Goal: Communication & Community: Answer question/provide support

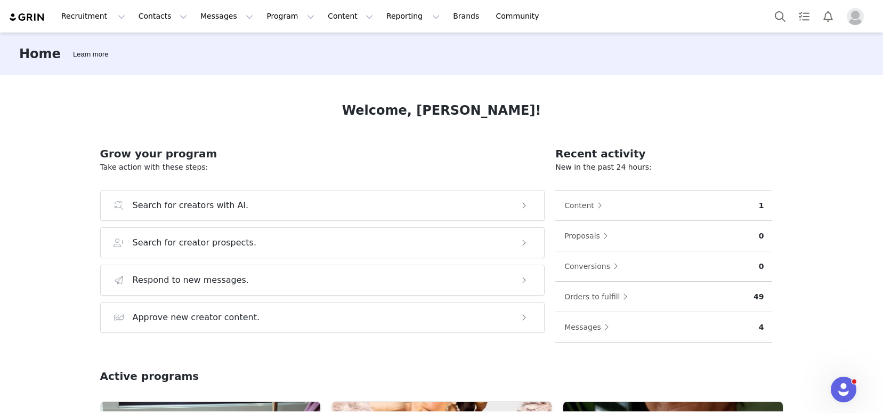
click at [854, 19] on img "Profile" at bounding box center [855, 16] width 17 height 17
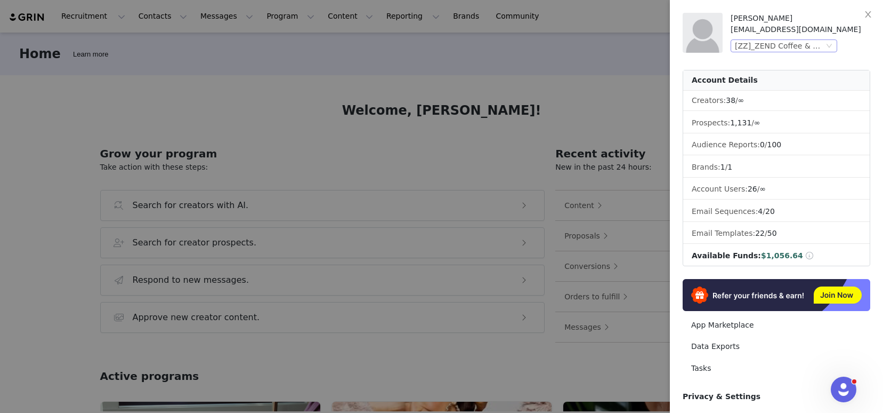
click at [758, 45] on div "[ZZ]_ZEND Coffee & Wellness (Joybyte)" at bounding box center [779, 46] width 89 height 12
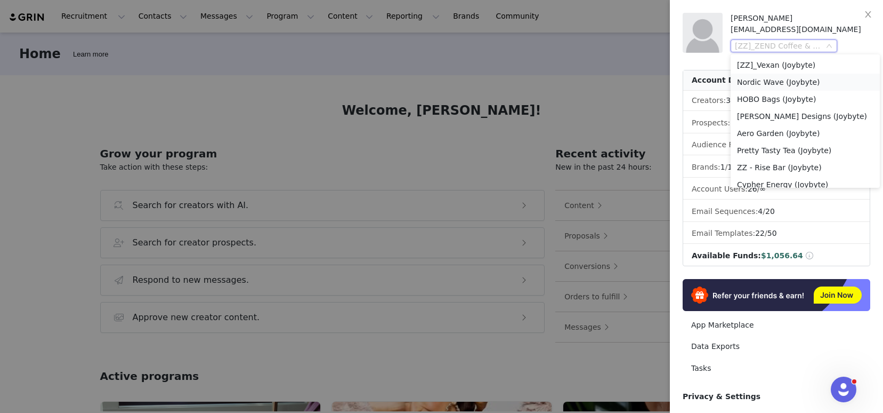
click at [784, 80] on li "Nordic Wave (Joybyte)" at bounding box center [805, 82] width 149 height 17
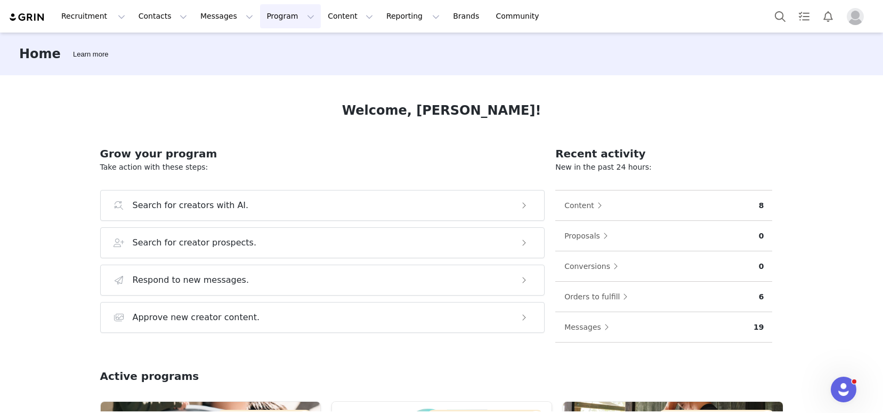
click at [273, 19] on button "Program Program" at bounding box center [290, 16] width 61 height 24
click at [283, 49] on p "Activations" at bounding box center [272, 47] width 41 height 11
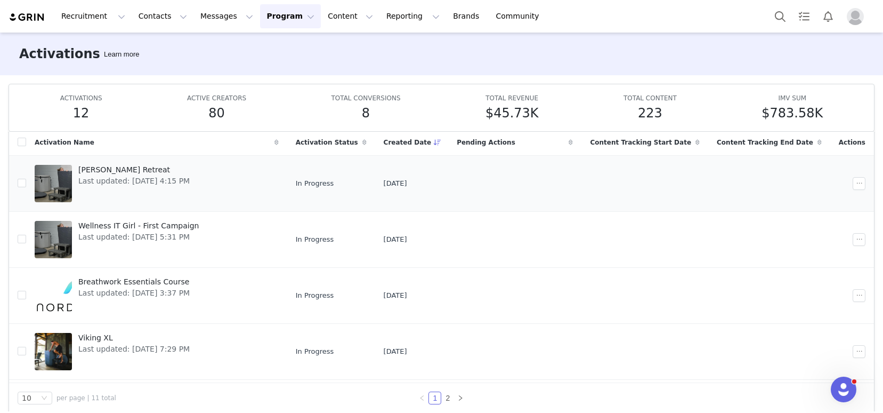
scroll to position [57, 0]
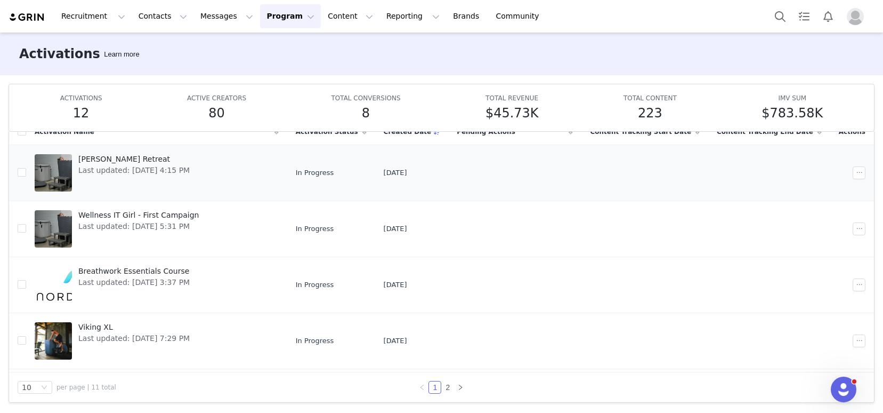
click at [179, 178] on div "[PERSON_NAME] Retreat Last updated: [DATE] 4:15 PM" at bounding box center [134, 172] width 124 height 43
click at [182, 225] on span "Last updated: [DATE] 5:31 PM" at bounding box center [138, 226] width 120 height 11
click at [189, 277] on span "Last updated: [DATE] 3:37 PM" at bounding box center [133, 282] width 111 height 11
click at [179, 341] on span "Last updated: [DATE] 7:29 PM" at bounding box center [133, 338] width 111 height 11
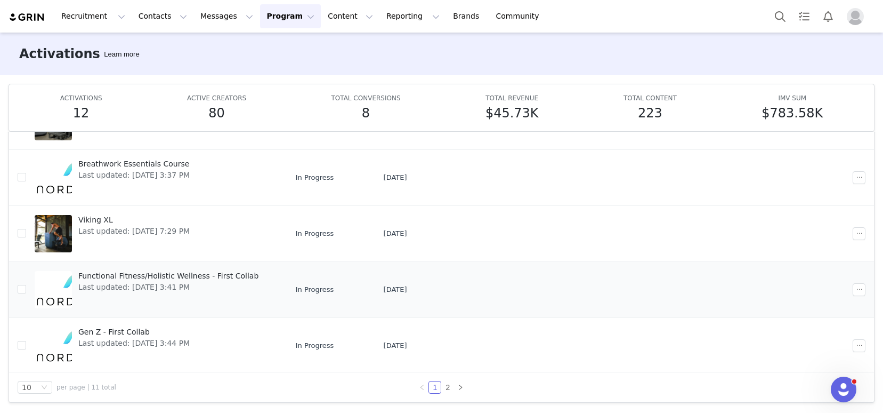
scroll to position [144, 0]
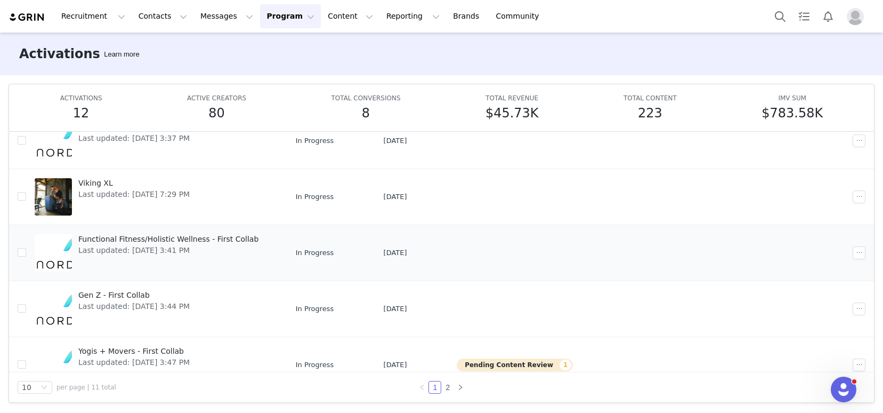
click at [192, 264] on div "Functional Fitness/Holistic Wellness - First Collab Last updated: [DATE] 3:41 PM" at bounding box center [168, 252] width 193 height 43
click at [191, 315] on div "Gen Z - First Collab Last updated: Sep 12, 2025 3:44 PM" at bounding box center [134, 308] width 124 height 43
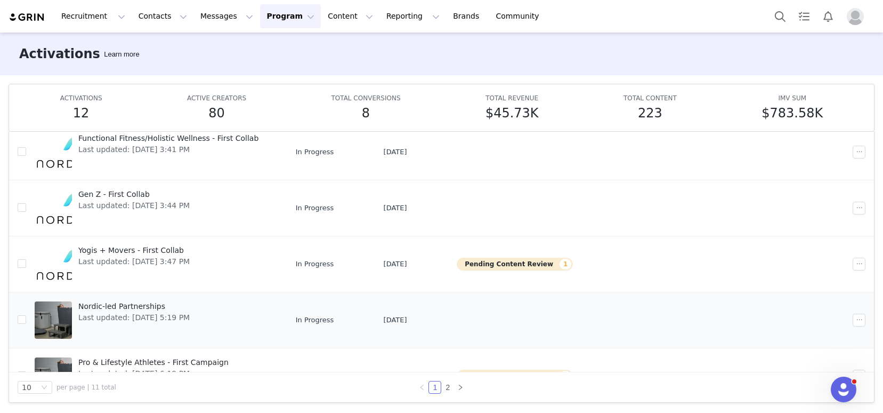
scroll to position [276, 0]
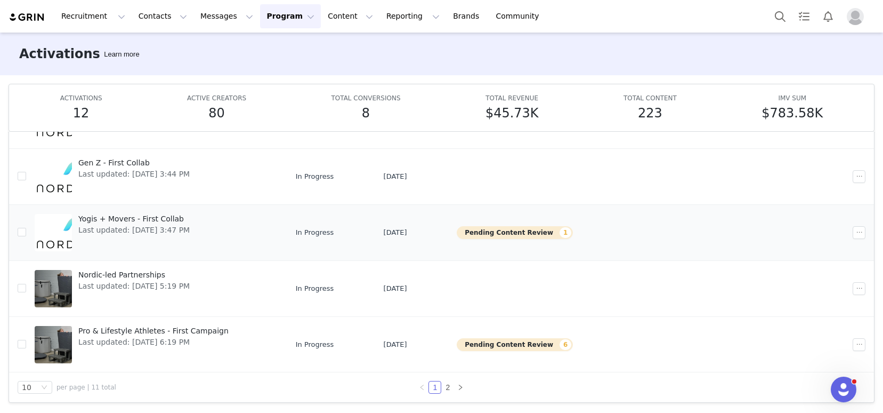
click at [192, 238] on div "Yogis + Movers - First Collab Last updated: Sep 12, 2025 3:47 PM" at bounding box center [134, 232] width 124 height 43
click at [189, 282] on span "Last updated: [DATE] 5:19 PM" at bounding box center [133, 285] width 111 height 11
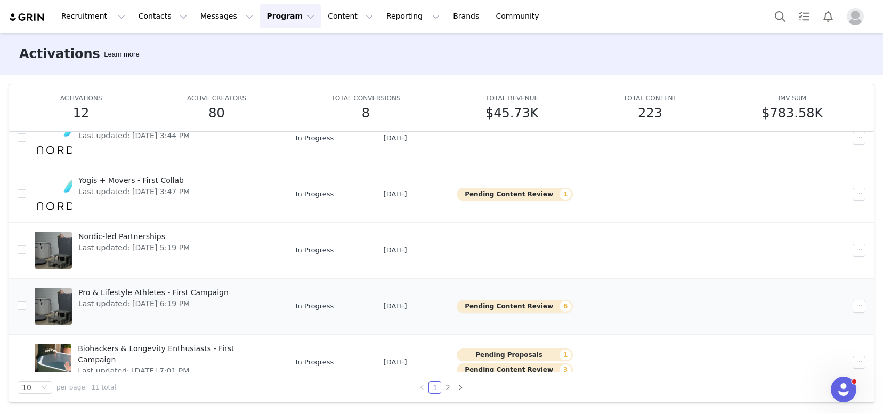
scroll to position [328, 0]
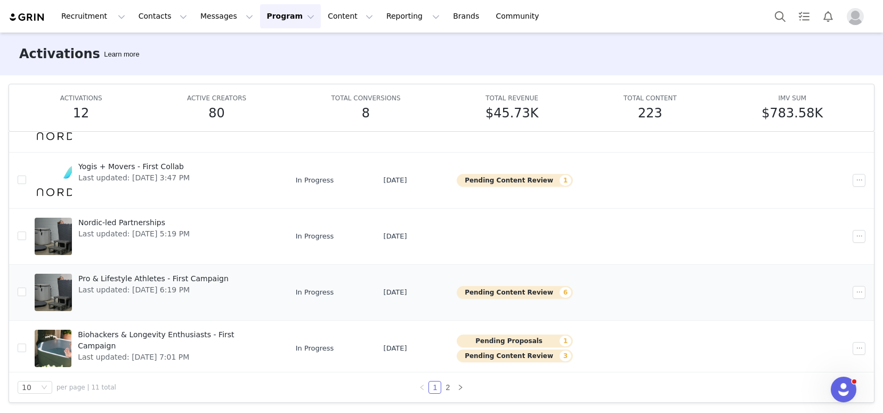
click at [194, 293] on span "Last updated: [DATE] 6:19 PM" at bounding box center [153, 289] width 150 height 11
click at [194, 351] on span "Last updated: Sep 26, 2025 7:01 PM" at bounding box center [175, 356] width 195 height 11
click at [442, 387] on link "2" at bounding box center [448, 387] width 12 height 12
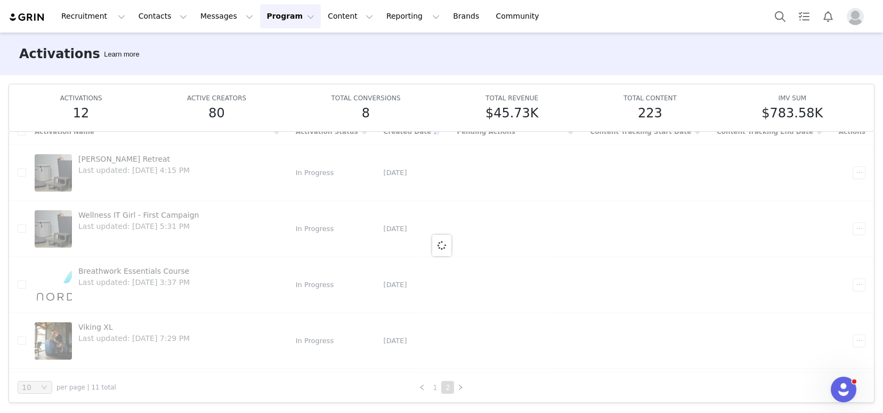
scroll to position [0, 0]
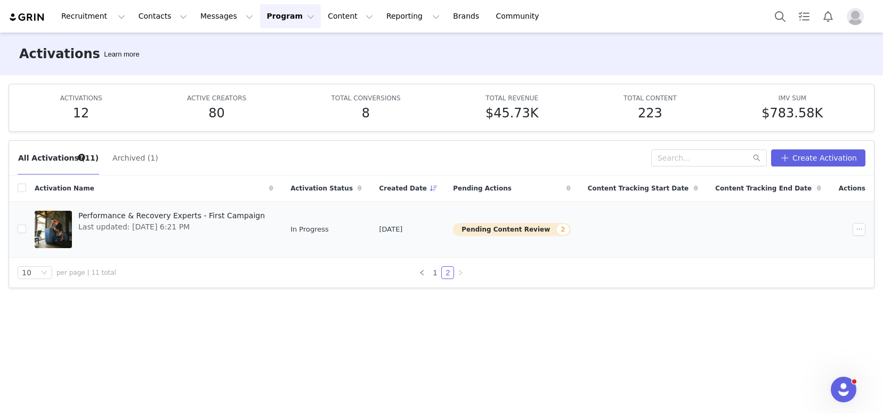
click at [181, 228] on span "Last updated: Sep 17, 2025 6:21 PM" at bounding box center [171, 226] width 187 height 11
click at [431, 275] on link "1" at bounding box center [435, 273] width 12 height 12
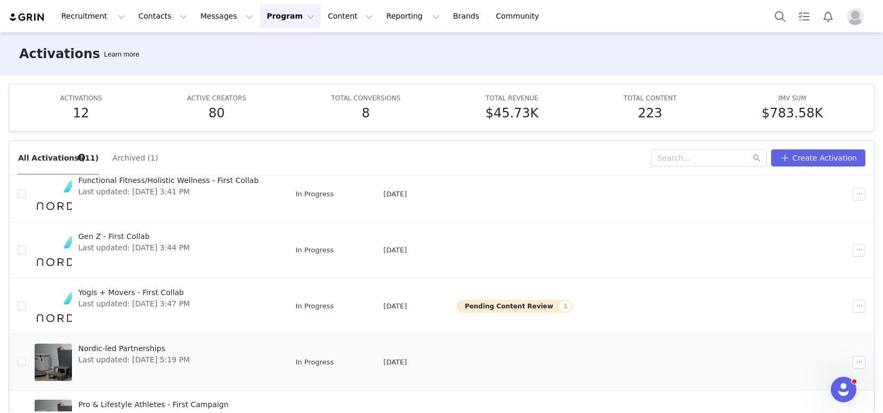
scroll to position [197, 0]
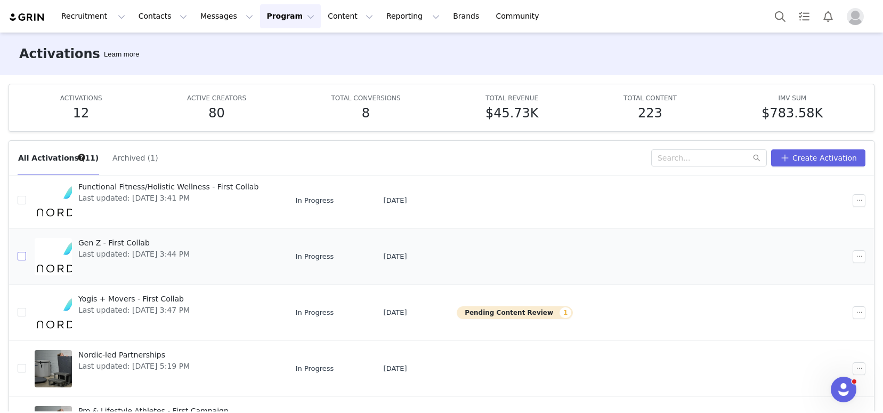
click at [20, 256] on input "checkbox" at bounding box center [22, 256] width 9 height 9
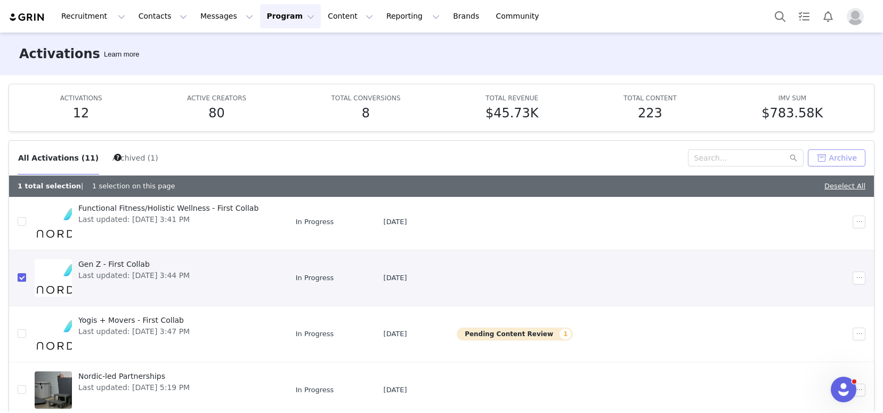
click at [840, 152] on button "Archive" at bounding box center [837, 157] width 58 height 17
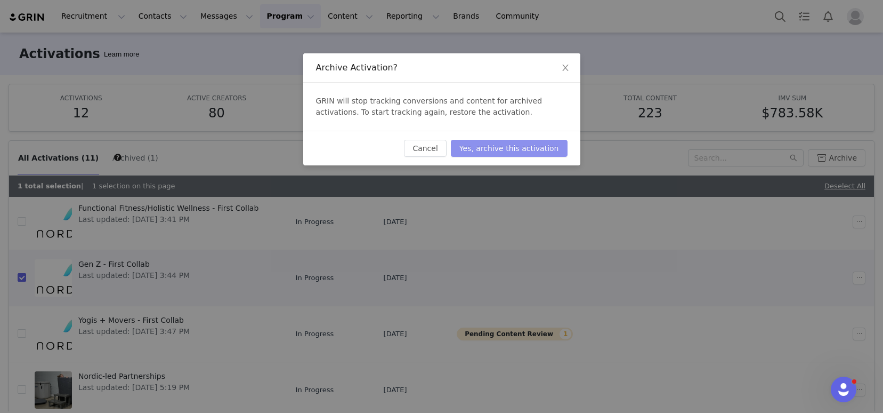
click at [528, 148] on button "Yes, archive this activation" at bounding box center [509, 148] width 117 height 17
checkbox input "false"
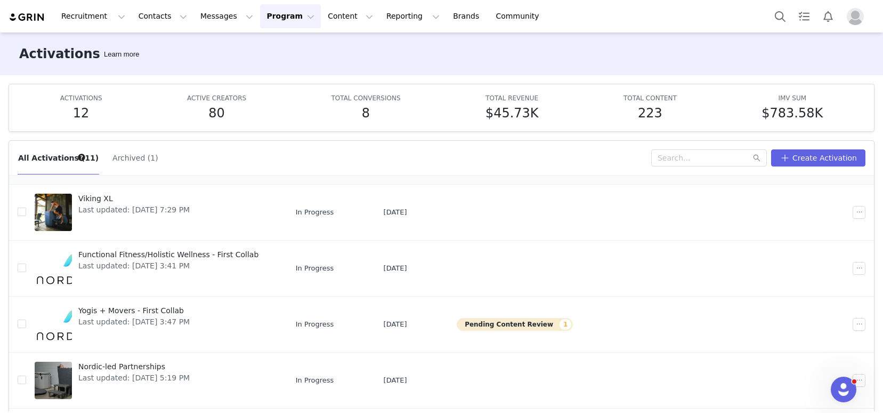
scroll to position [171, 0]
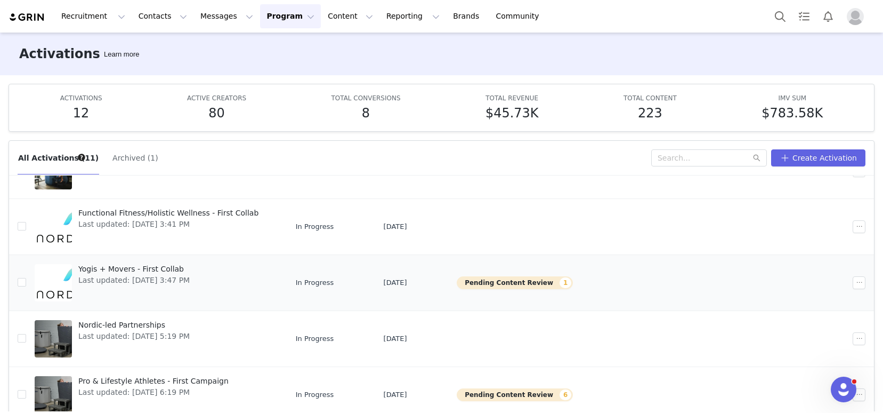
click at [489, 281] on button "Pending Content Review 1" at bounding box center [515, 282] width 116 height 13
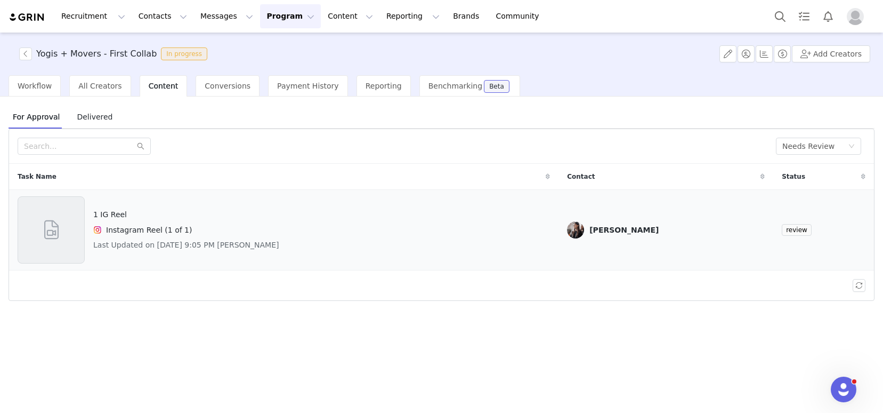
click at [243, 223] on div "Instagram Reel (1 of 1)" at bounding box center [186, 229] width 186 height 13
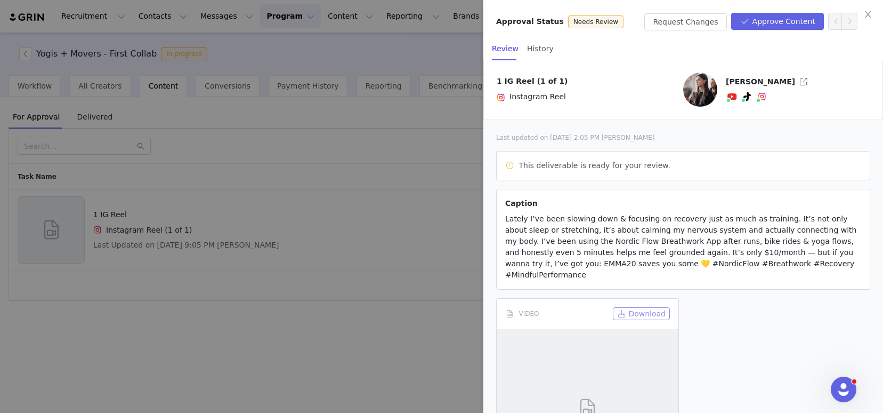
click at [639, 307] on button "Download" at bounding box center [641, 313] width 57 height 13
click at [755, 24] on button "Approve Content" at bounding box center [777, 21] width 93 height 17
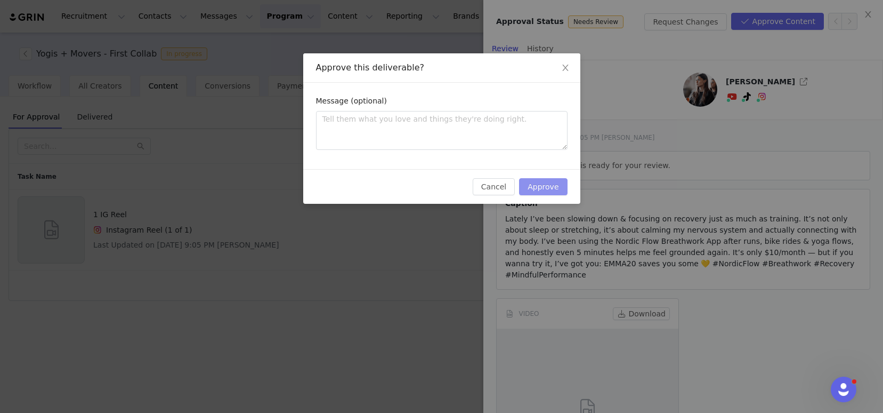
click at [540, 188] on button "Approve" at bounding box center [543, 186] width 48 height 17
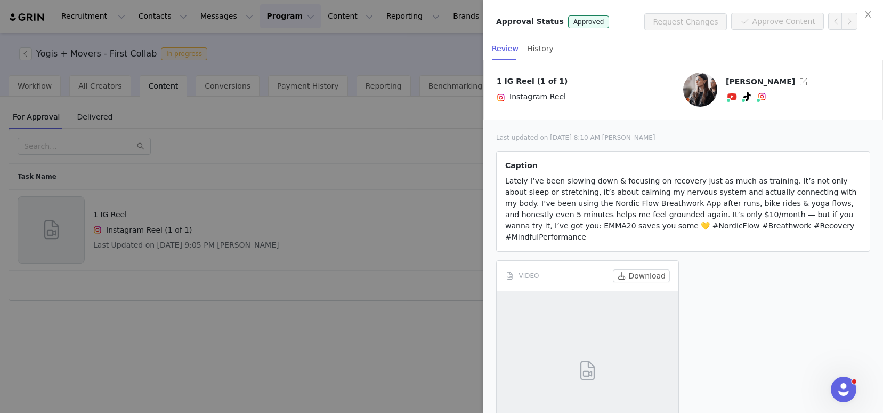
click at [238, 122] on div at bounding box center [441, 206] width 883 height 413
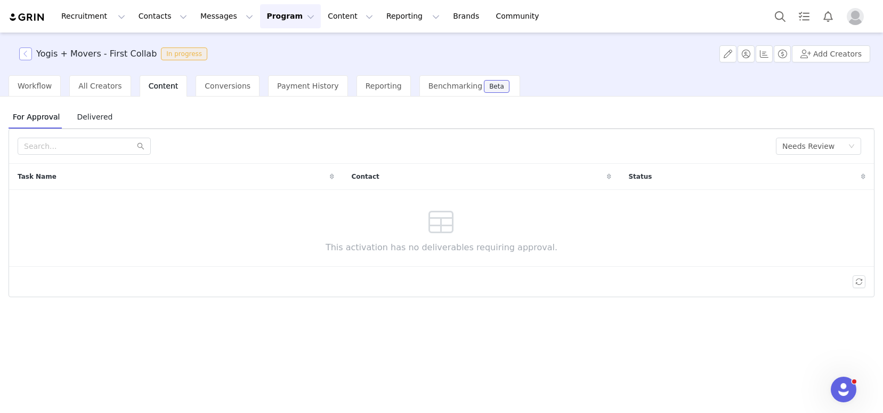
click at [24, 52] on button "button" at bounding box center [25, 53] width 13 height 13
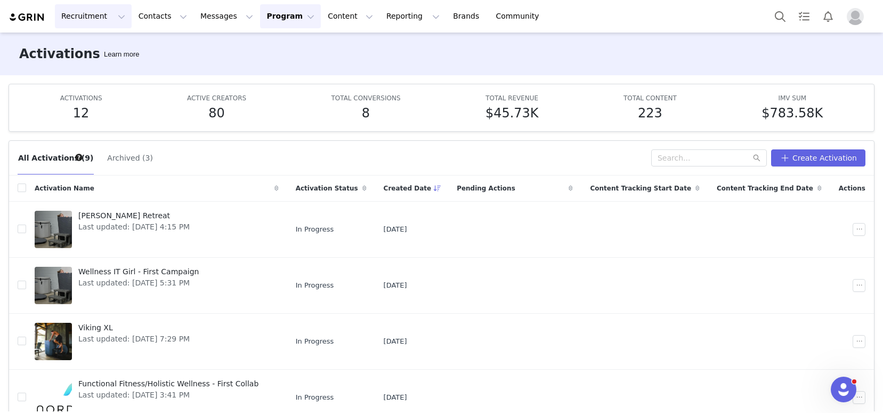
click at [71, 22] on button "Recruitment Recruitment" at bounding box center [93, 16] width 77 height 24
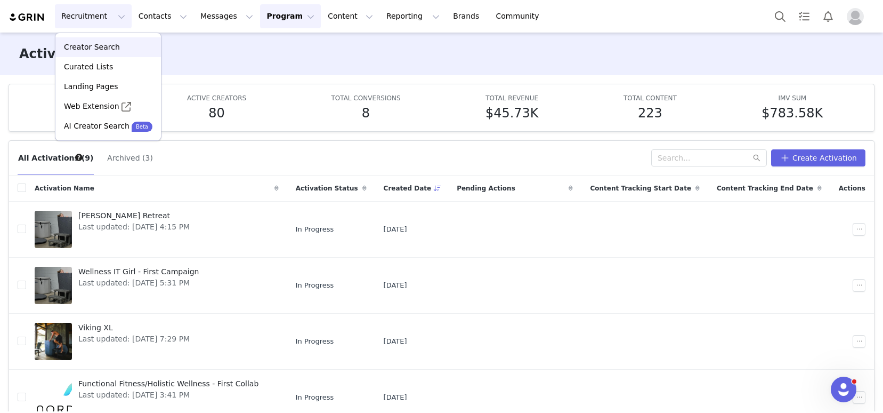
click at [93, 47] on p "Creator Search" at bounding box center [92, 47] width 56 height 11
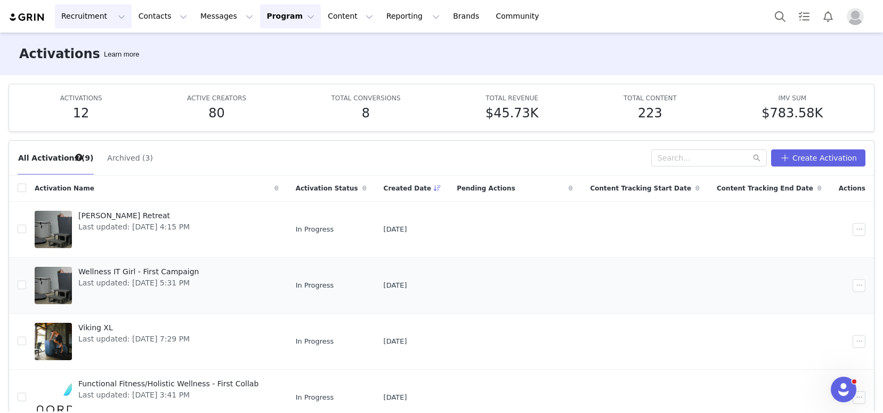
scroll to position [277, 0]
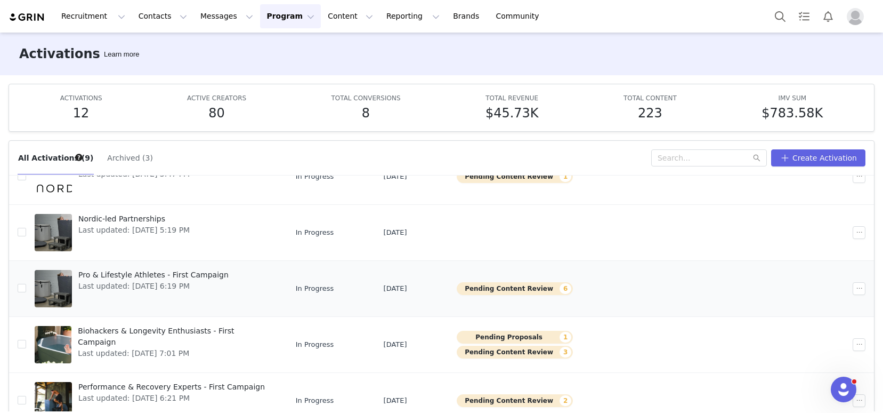
click at [510, 288] on button "Pending Content Review 6" at bounding box center [515, 288] width 116 height 13
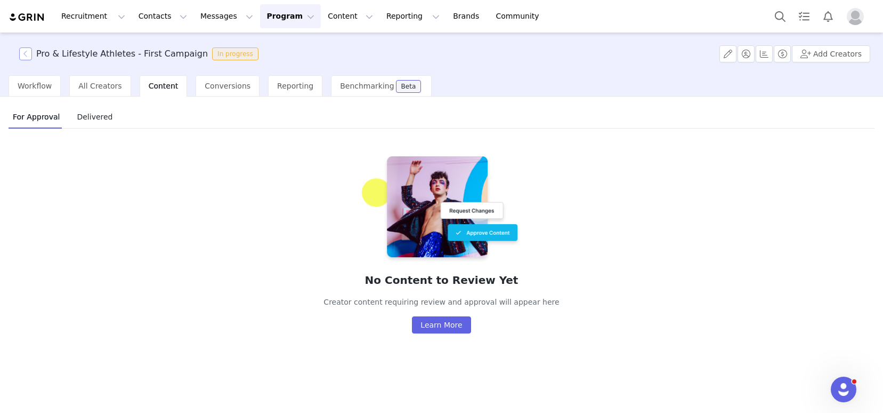
click at [26, 52] on button "button" at bounding box center [25, 53] width 13 height 13
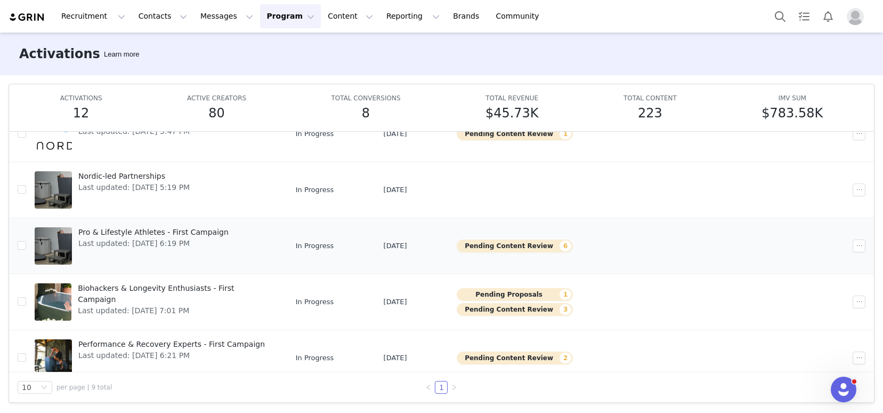
scroll to position [264, 0]
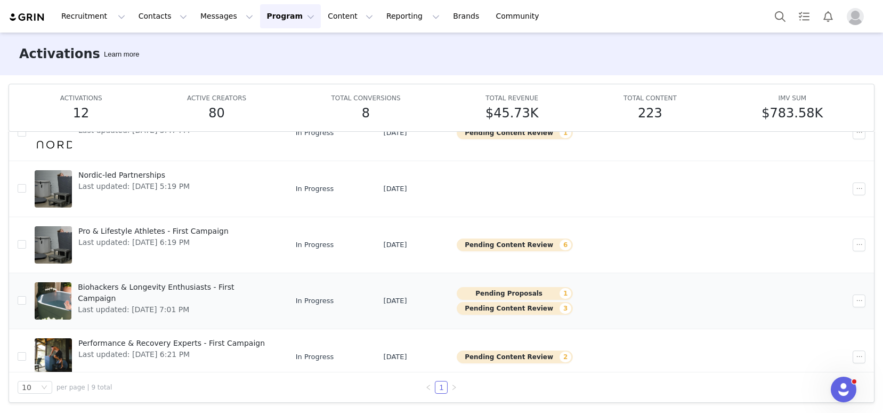
click at [493, 312] on button "Pending Content Review 3" at bounding box center [515, 308] width 116 height 13
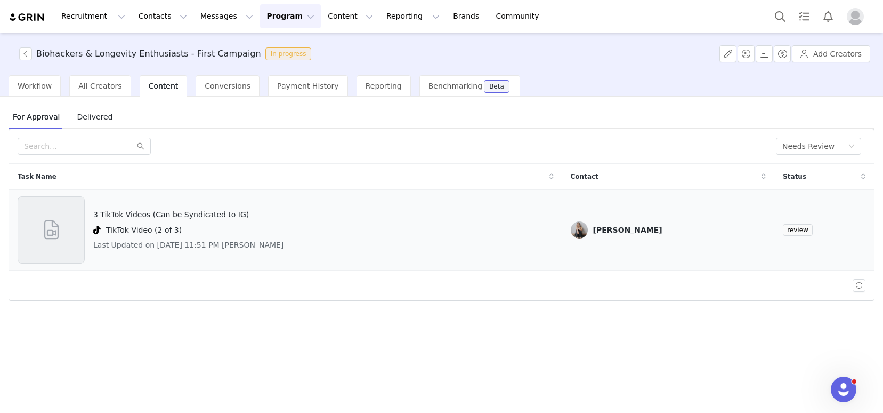
click at [498, 212] on div "3 TikTok Videos (Can be Syndicated to IG) TikTok Video (2 of 3) Last Updated on…" at bounding box center [286, 229] width 536 height 67
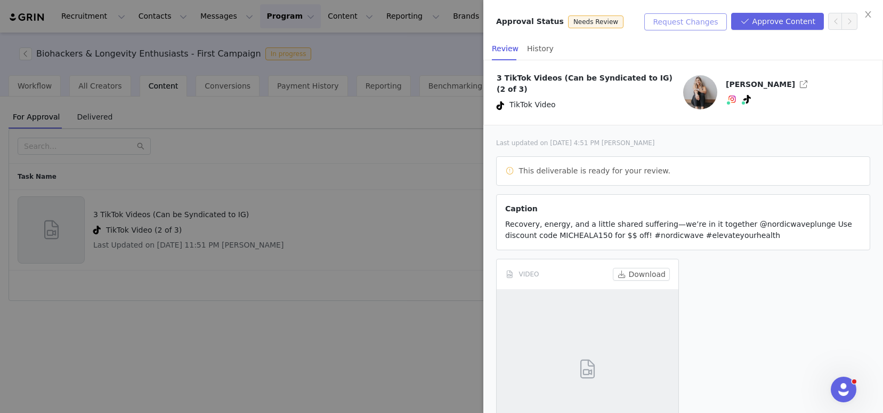
click at [718, 23] on button "Request Changes" at bounding box center [685, 21] width 82 height 17
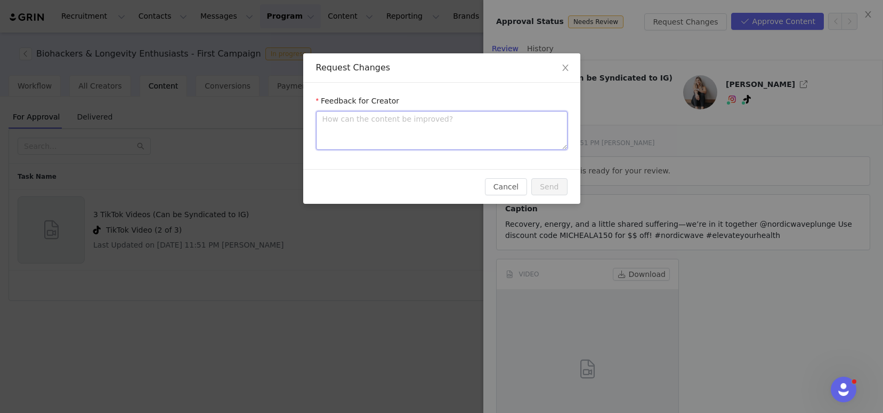
click at [480, 122] on textarea at bounding box center [442, 130] width 252 height 39
type textarea "S"
type textarea "Se"
type textarea "See"
type textarea "See e"
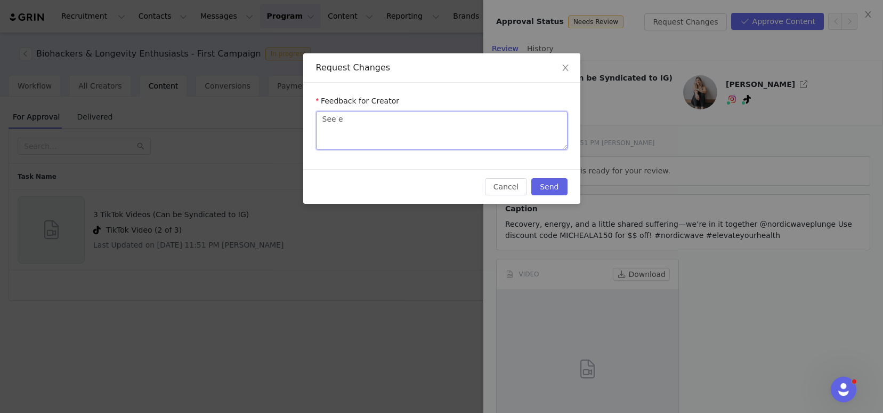
type textarea "See em"
type textarea "See ema"
type textarea "See emai"
type textarea "See email"
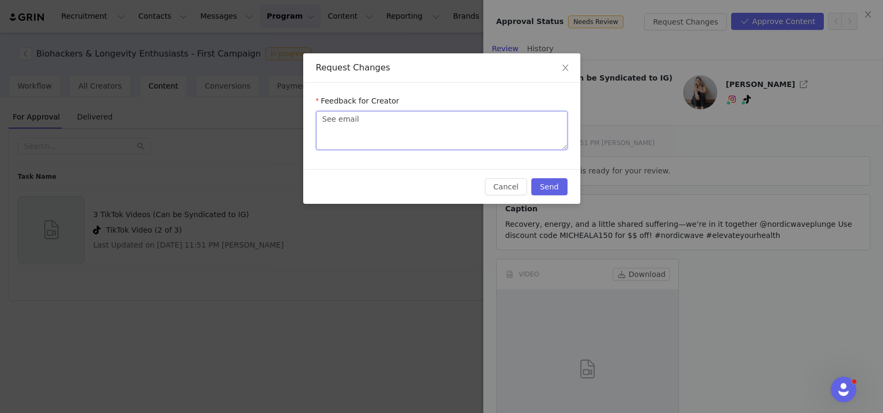
type textarea "See email :"
type textarea "See email :)"
click at [559, 181] on button "Send" at bounding box center [549, 186] width 36 height 17
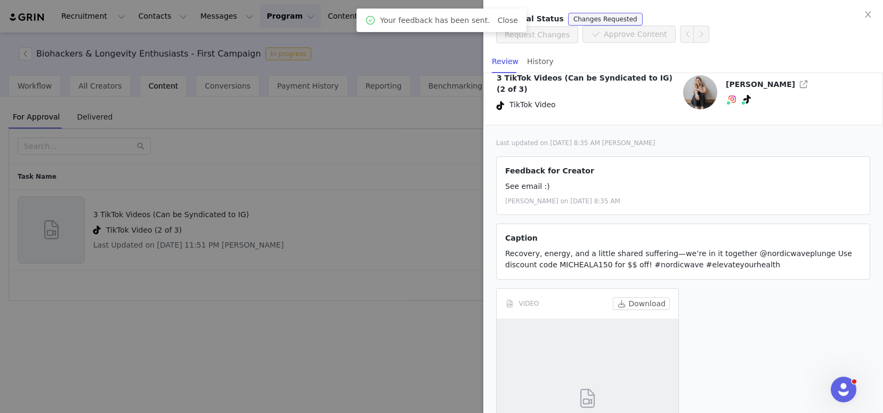
click at [368, 114] on div at bounding box center [441, 206] width 883 height 413
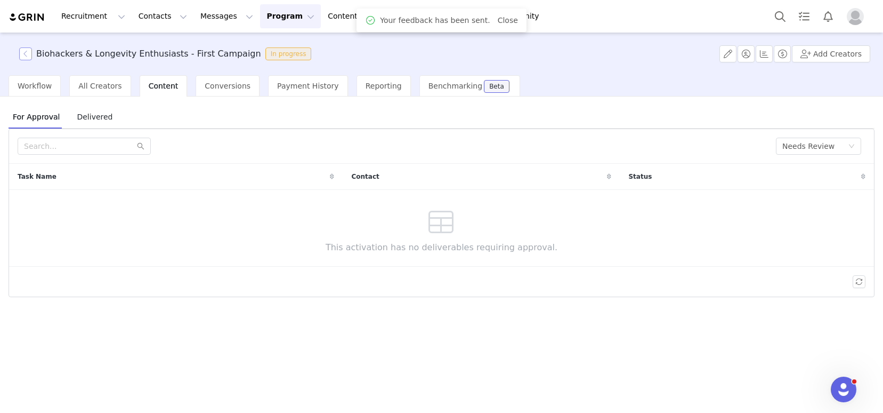
click at [25, 51] on button "button" at bounding box center [25, 53] width 13 height 13
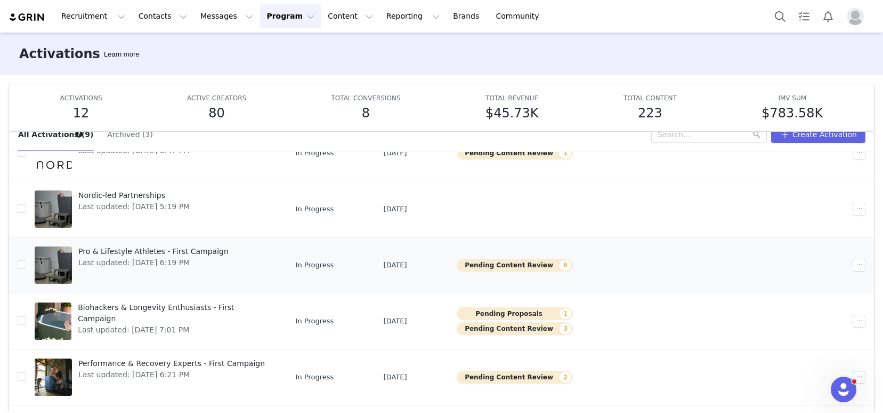
scroll to position [57, 0]
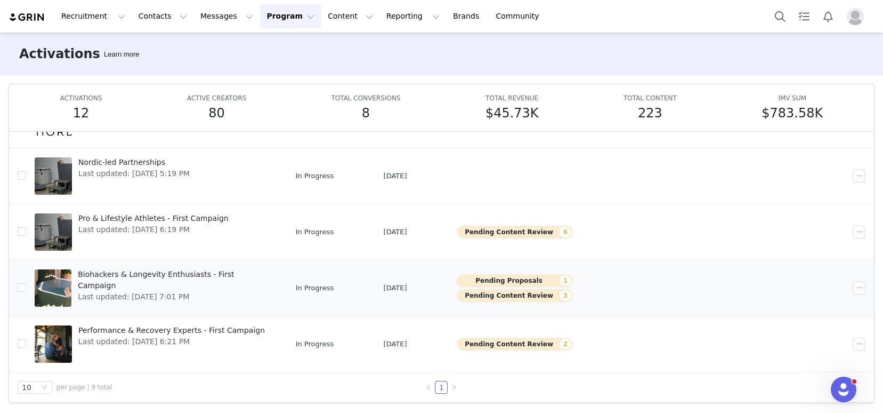
click at [495, 281] on button "Pending Proposals 1" at bounding box center [515, 280] width 116 height 13
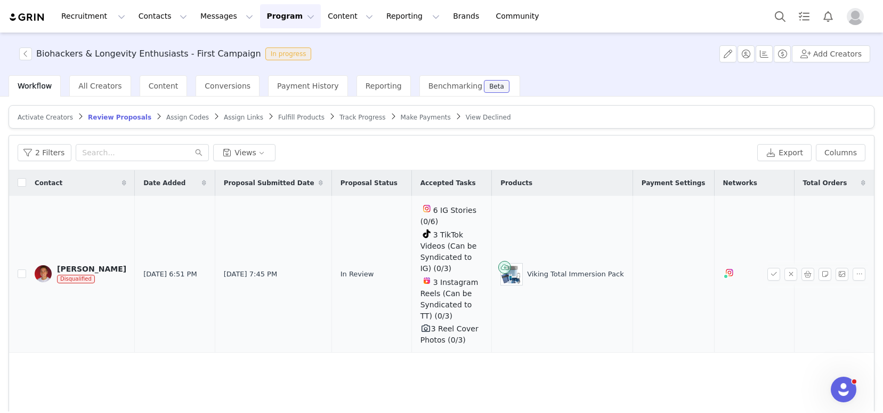
drag, startPoint x: 98, startPoint y: 253, endPoint x: 138, endPoint y: 227, distance: 47.8
click at [98, 264] on div "Cohnan Kotarski" at bounding box center [91, 268] width 69 height 9
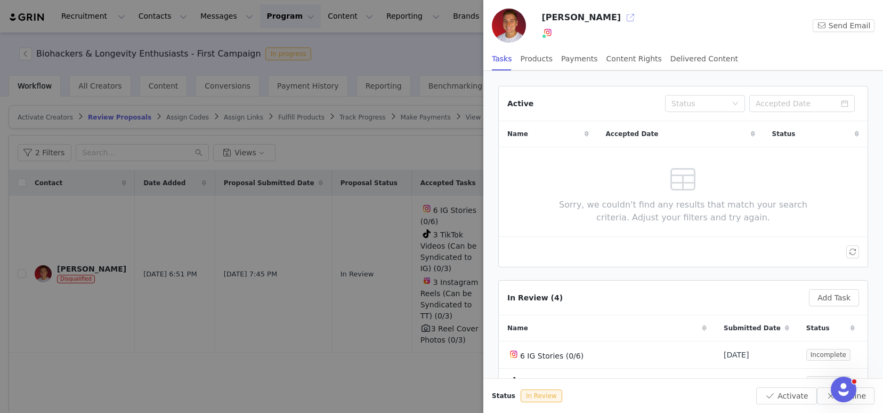
click at [622, 17] on button "button" at bounding box center [630, 17] width 17 height 17
drag, startPoint x: 345, startPoint y: 41, endPoint x: 302, endPoint y: 31, distance: 44.4
click at [345, 41] on div at bounding box center [441, 206] width 883 height 413
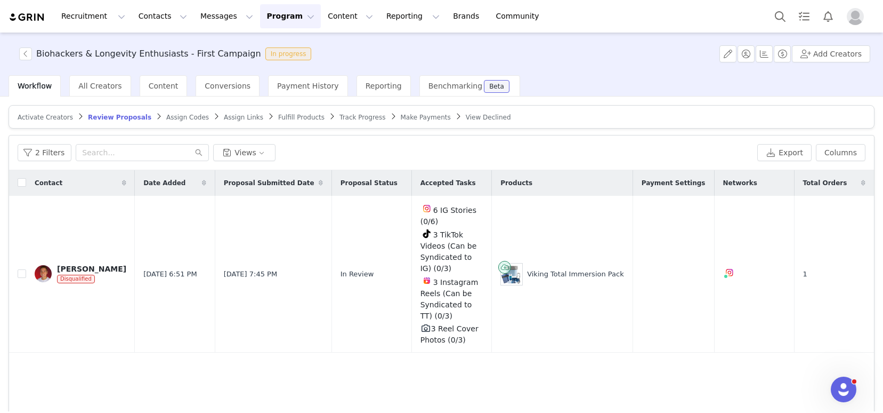
click at [260, 22] on button "Program Program" at bounding box center [290, 16] width 61 height 24
click at [274, 46] on p "Activations" at bounding box center [272, 47] width 41 height 11
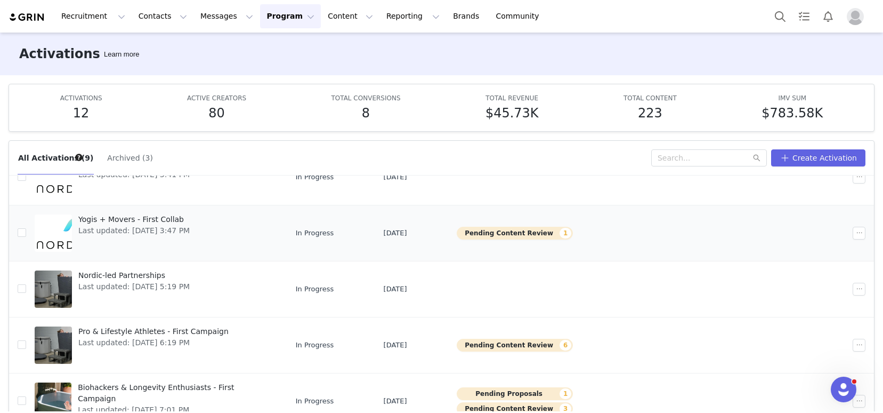
scroll to position [277, 0]
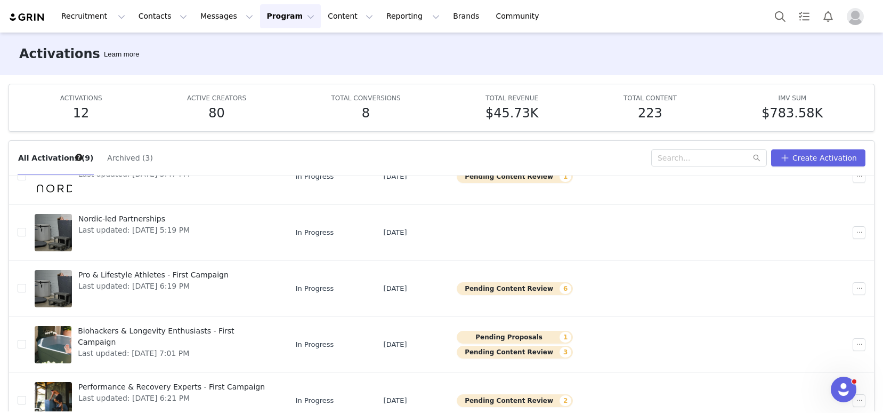
click at [25, 15] on img at bounding box center [27, 17] width 37 height 10
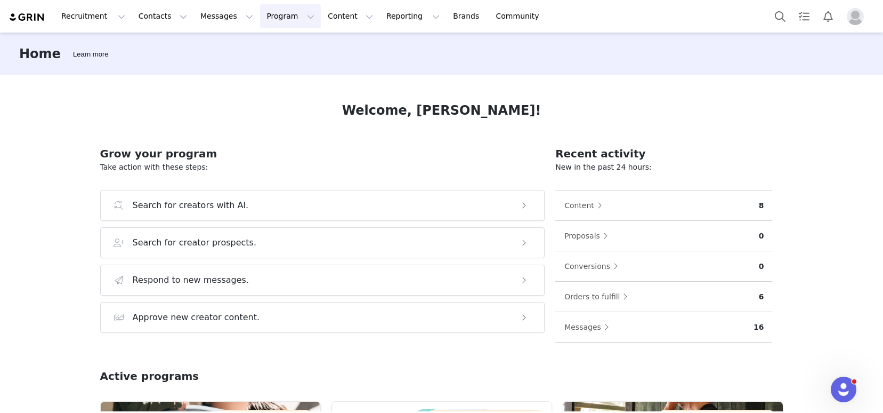
click at [275, 21] on button "Program Program" at bounding box center [290, 16] width 61 height 24
click at [279, 45] on p "Activations" at bounding box center [272, 47] width 41 height 11
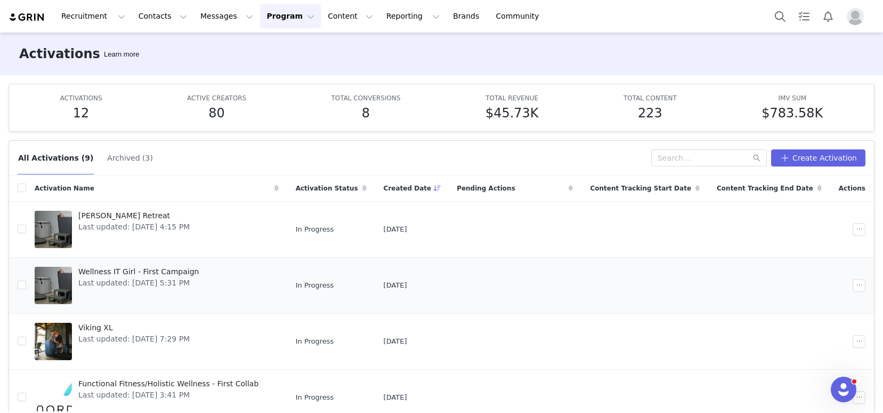
scroll to position [277, 0]
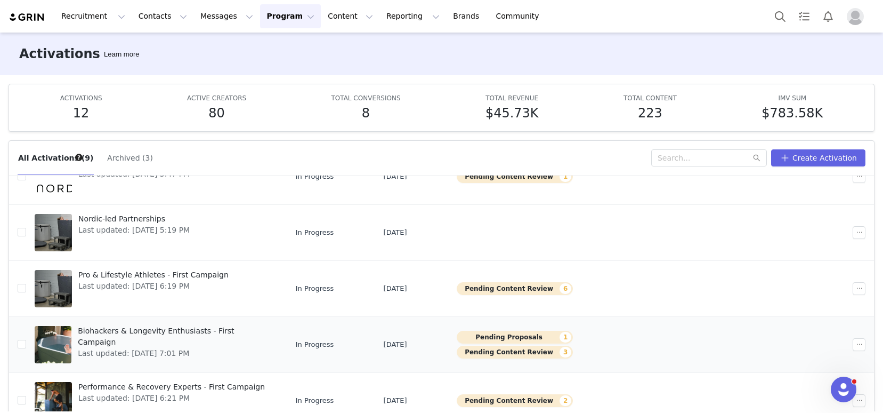
click at [529, 338] on button "Pending Proposals 1" at bounding box center [515, 337] width 116 height 13
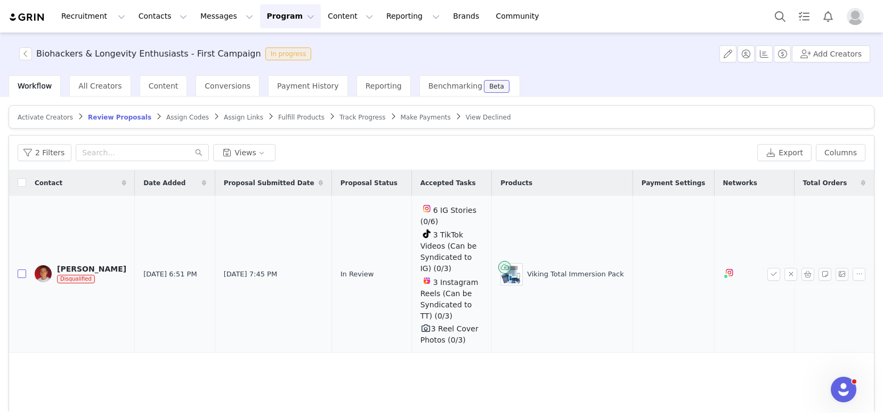
click at [22, 269] on input "checkbox" at bounding box center [22, 273] width 9 height 9
checkbox input "true"
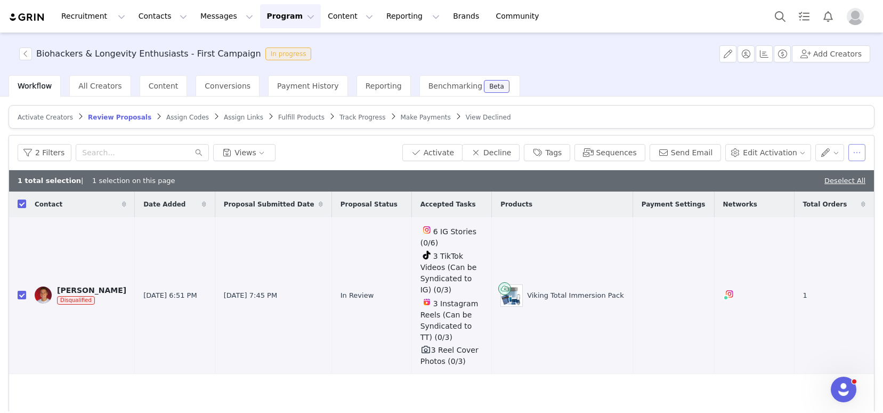
click at [849, 150] on button "button" at bounding box center [857, 152] width 17 height 17
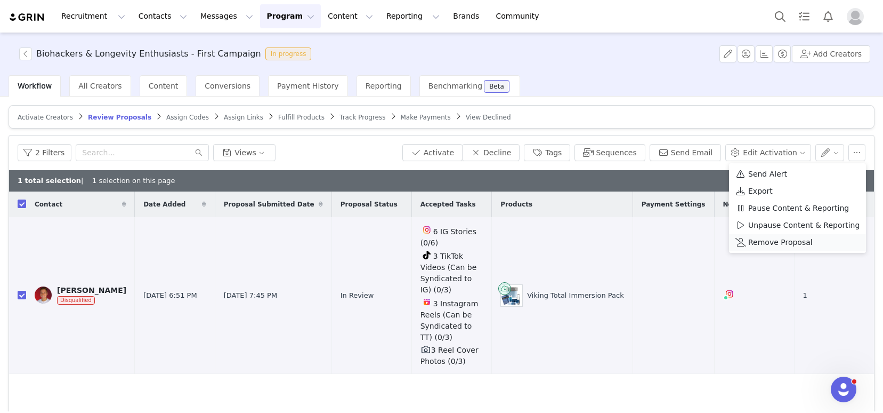
click at [782, 238] on span "Remove Proposal" at bounding box center [780, 242] width 65 height 12
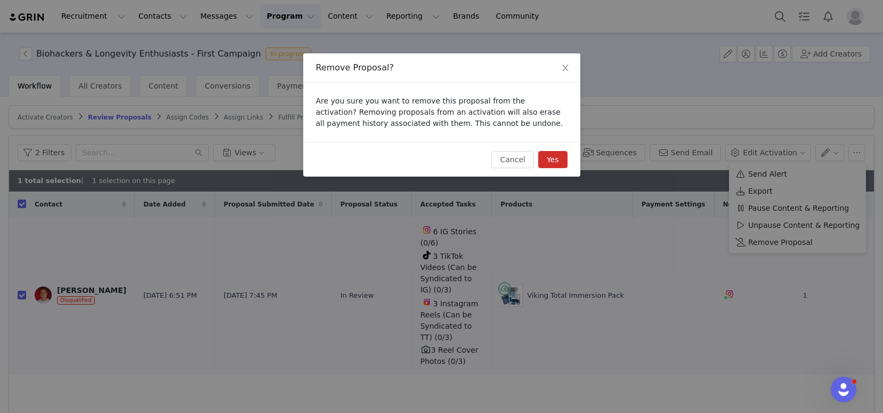
click at [555, 161] on button "Yes" at bounding box center [552, 159] width 29 height 17
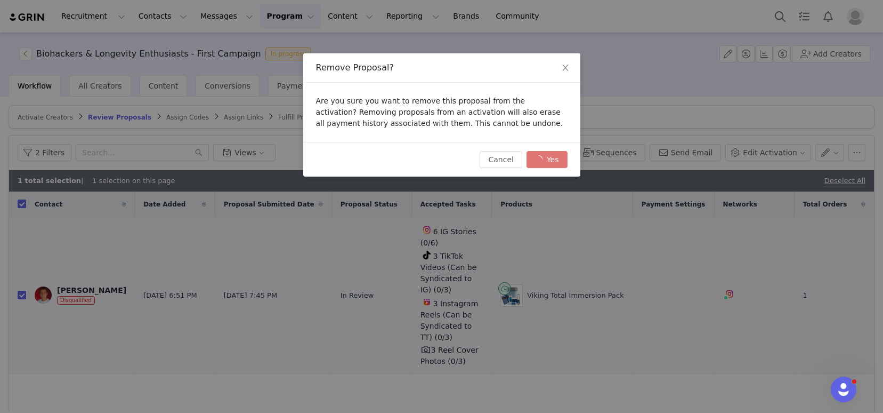
checkbox input "false"
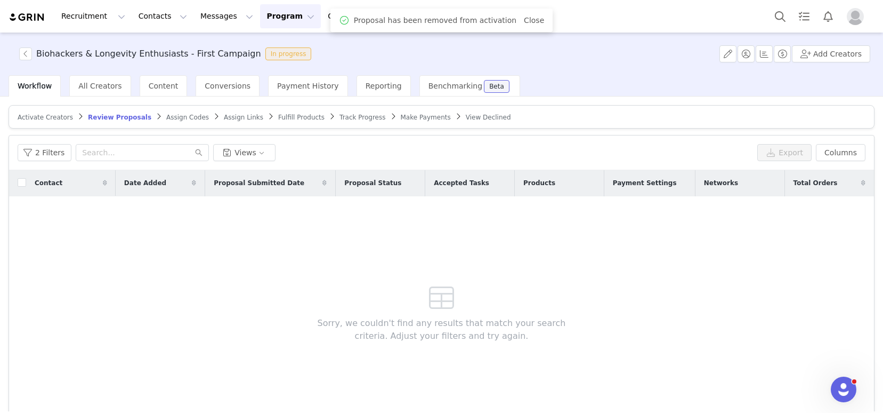
click at [39, 19] on img at bounding box center [27, 17] width 37 height 10
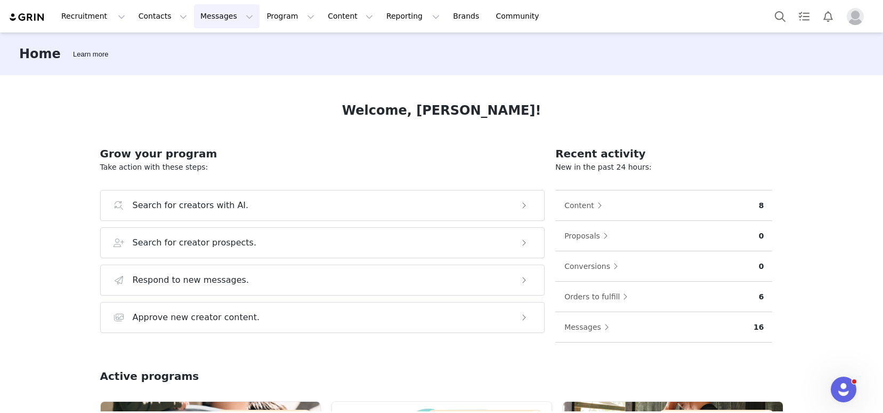
click at [213, 17] on button "Messages Messages" at bounding box center [227, 16] width 66 height 24
click at [240, 69] on div "Inbox" at bounding box center [224, 66] width 71 height 11
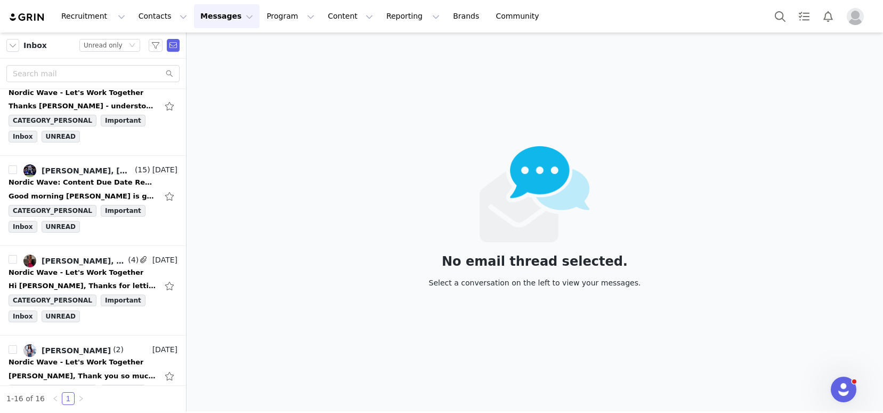
scroll to position [1125, 0]
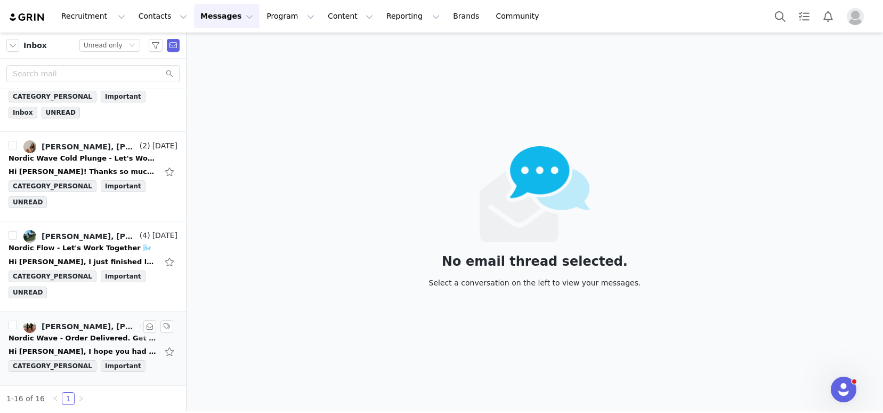
click at [93, 340] on div "Nordic Wave - Order Delivered. Get Ready to Create! 🎥" at bounding box center [83, 338] width 149 height 11
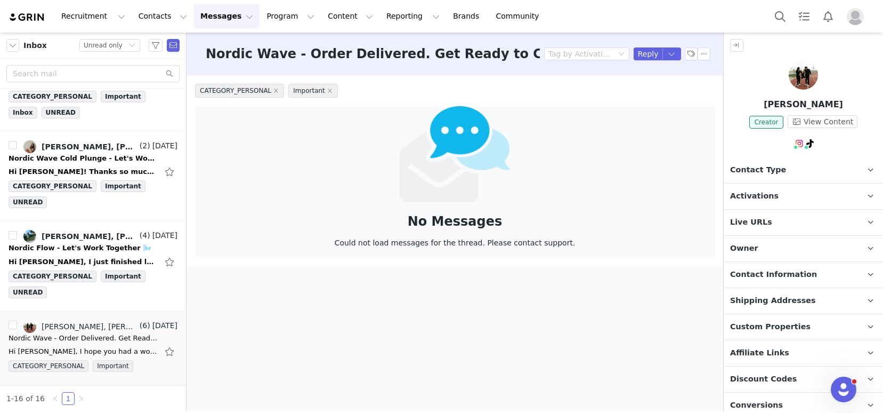
click at [799, 84] on img at bounding box center [803, 74] width 29 height 29
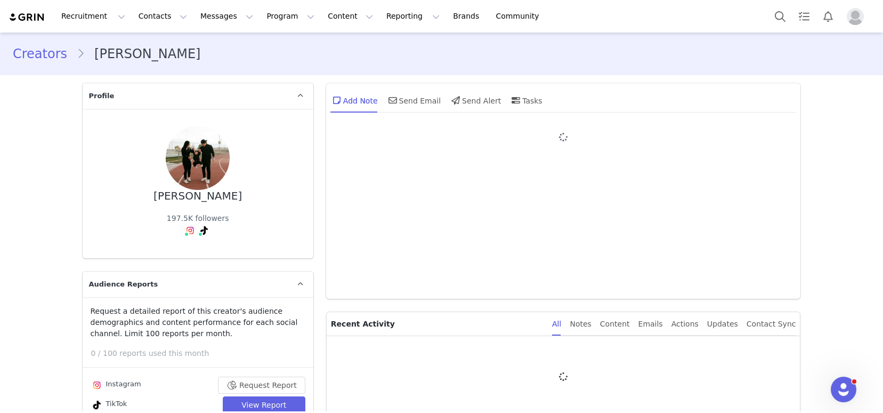
type input "+1 ([GEOGRAPHIC_DATA])"
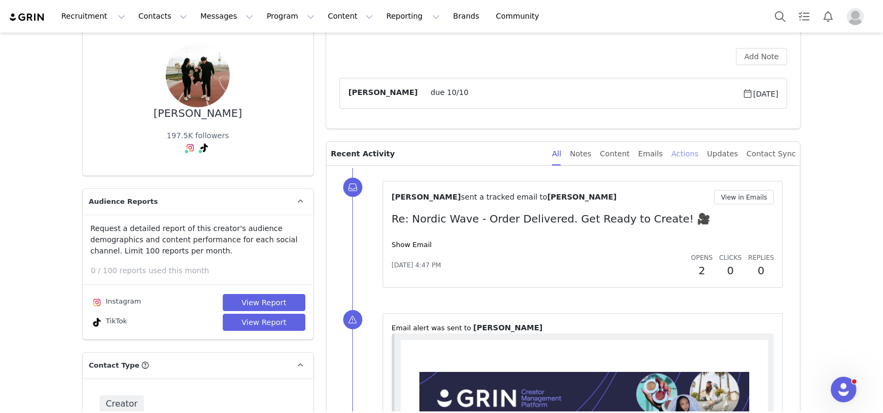
scroll to position [114, 0]
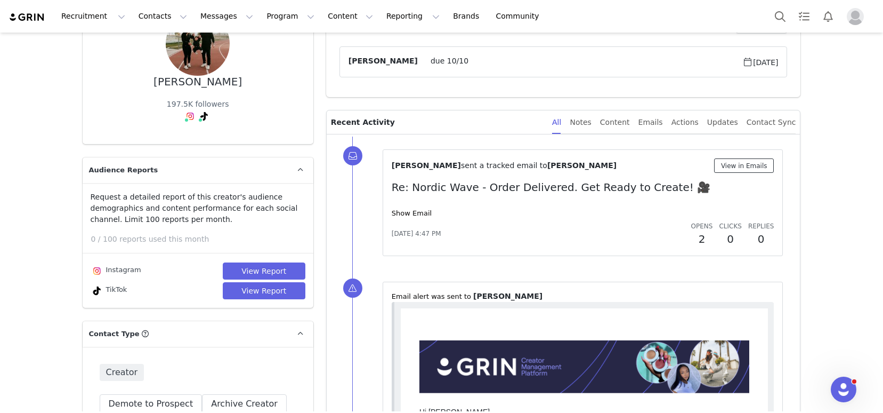
click at [735, 168] on button "View in Emails" at bounding box center [744, 165] width 60 height 14
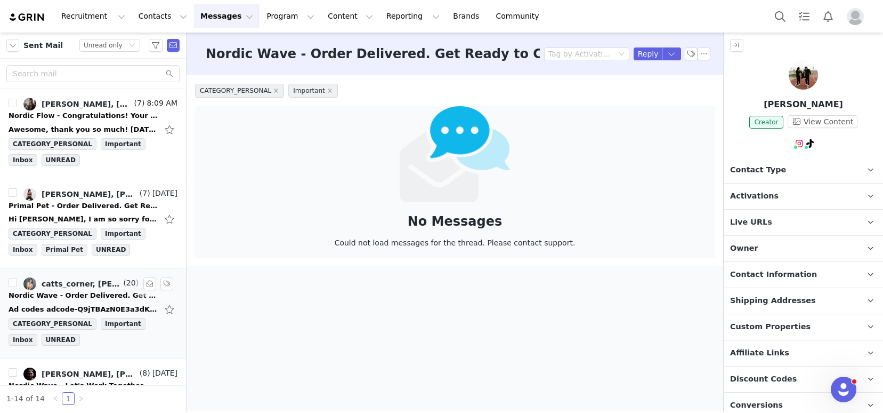
scroll to position [962, 0]
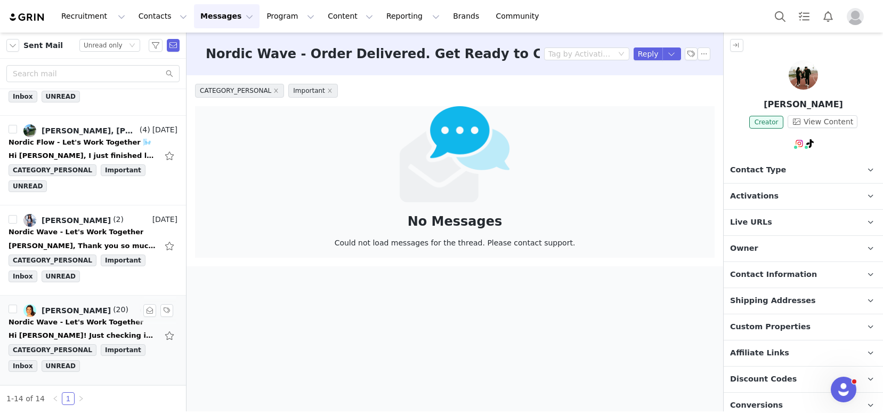
click at [68, 325] on div "Nordic Wave - Let's Work Together" at bounding box center [76, 322] width 135 height 11
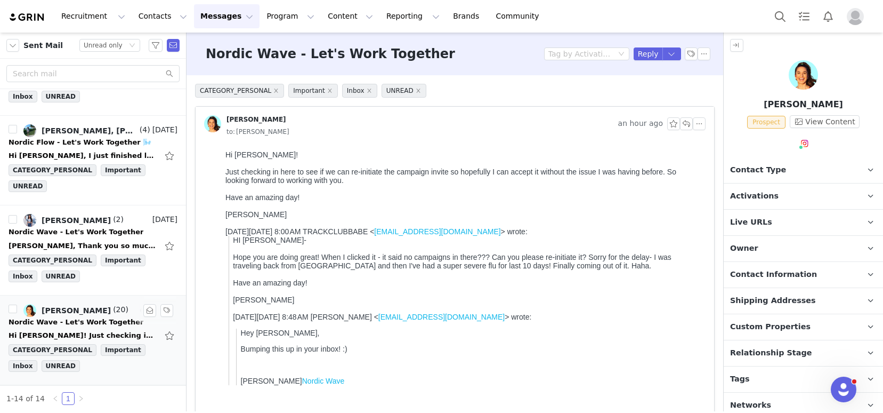
scroll to position [0, 0]
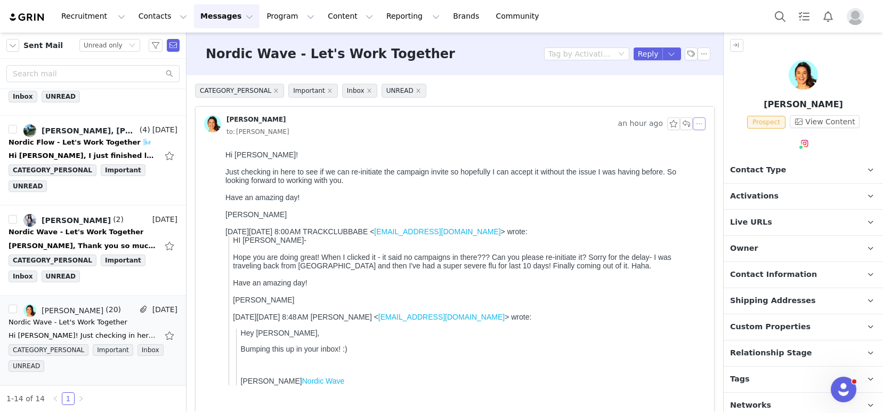
click at [693, 120] on button "button" at bounding box center [699, 123] width 13 height 13
click at [705, 141] on li "Reply All" at bounding box center [707, 142] width 45 height 17
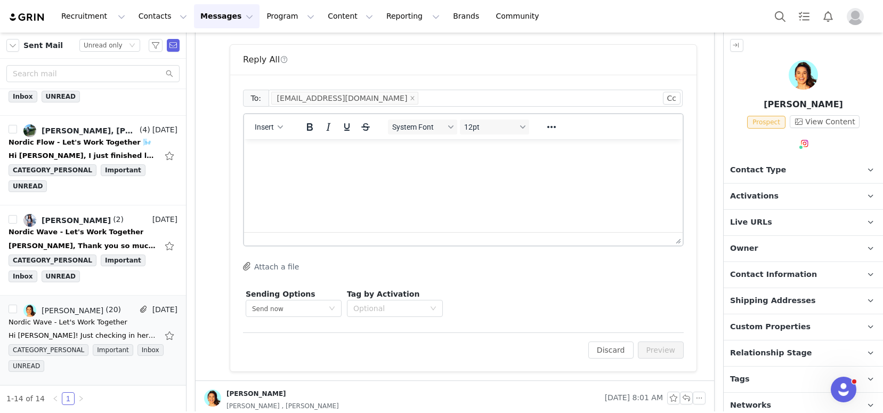
scroll to position [401, 0]
click at [331, 167] on html at bounding box center [463, 152] width 439 height 29
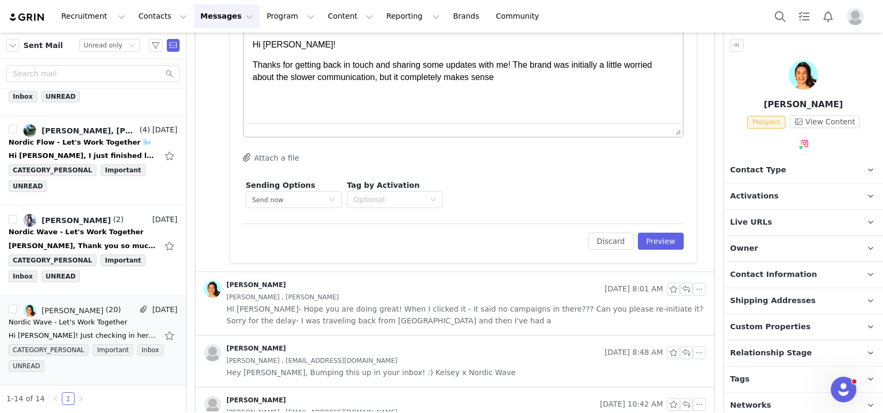
scroll to position [510, 0]
click at [481, 304] on span "HI Kelsey- Hope you are doing great! When I clicked it - it said no campaigns i…" at bounding box center [466, 313] width 479 height 23
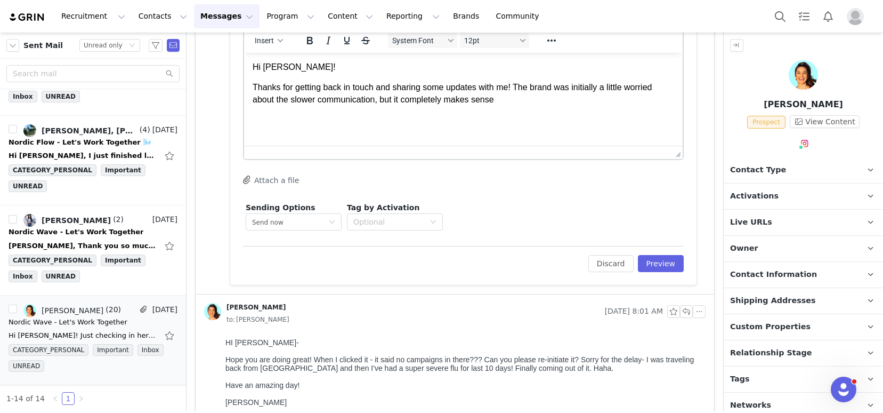
scroll to position [416, 0]
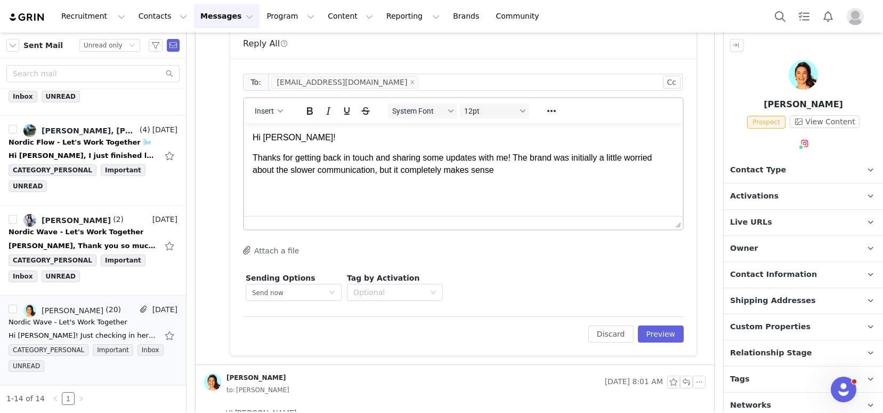
click at [524, 162] on p "Thanks for getting back in touch and sharing some updates with me! The brand wa…" at bounding box center [464, 164] width 422 height 24
click at [525, 171] on p "Thanks for getting back in touch and sharing some updates with me! The brand wa…" at bounding box center [464, 164] width 422 height 24
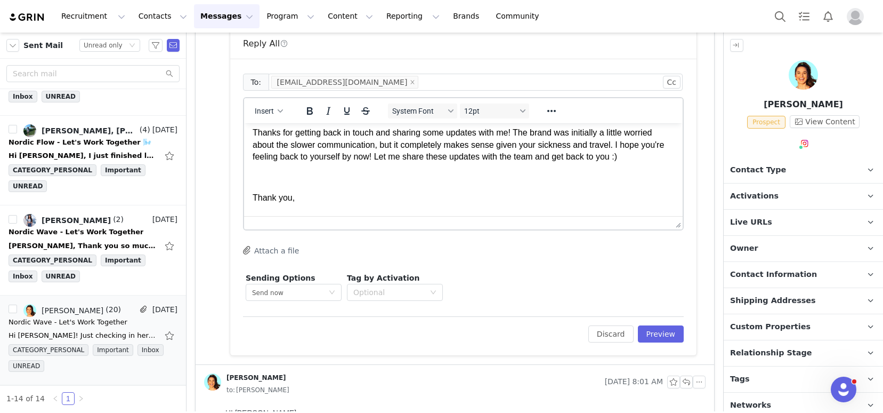
scroll to position [45, 0]
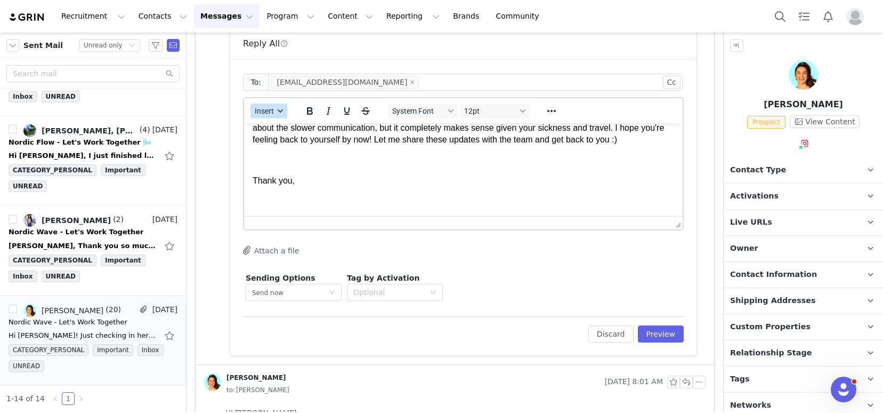
click at [266, 108] on span "Insert" at bounding box center [264, 111] width 19 height 9
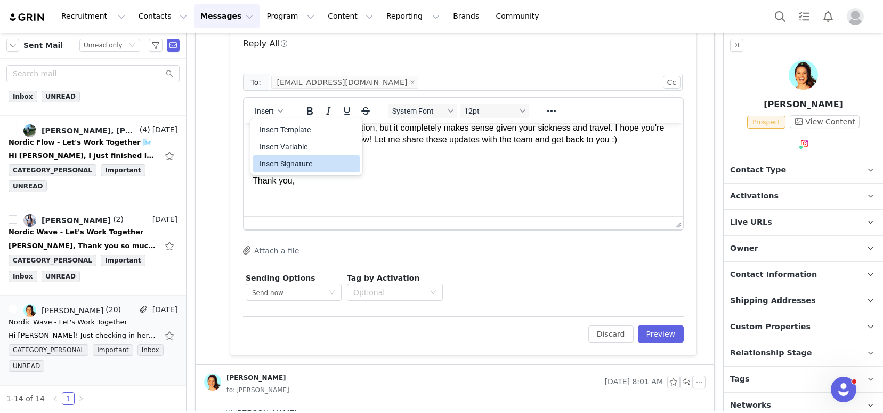
drag, startPoint x: 292, startPoint y: 154, endPoint x: 294, endPoint y: 164, distance: 10.9
click at [294, 165] on div "Insert Template Insert Variable Insert Signature" at bounding box center [306, 146] width 107 height 55
click at [294, 164] on div "Insert Signature" at bounding box center [308, 163] width 96 height 13
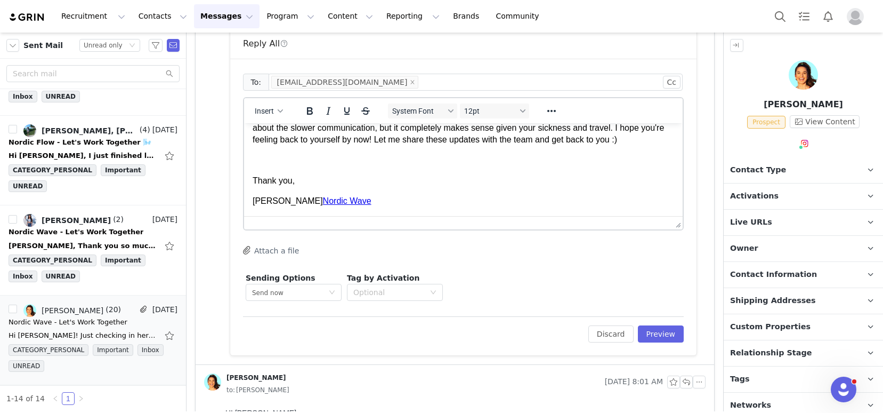
click at [670, 324] on div "Edit Discard Preview" at bounding box center [463, 329] width 441 height 26
click at [646, 332] on button "Preview" at bounding box center [661, 333] width 46 height 17
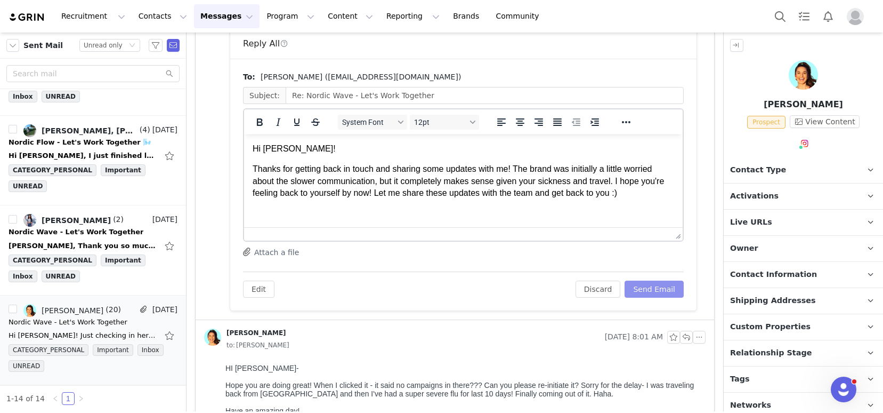
scroll to position [0, 0]
click at [647, 291] on button "Send Email" at bounding box center [654, 288] width 59 height 17
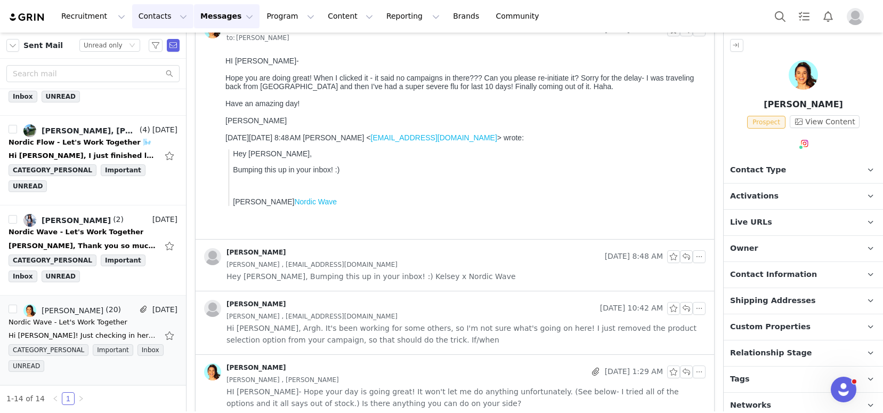
click at [154, 17] on button "Contacts Contacts" at bounding box center [162, 16] width 61 height 24
click at [168, 42] on div "Creators" at bounding box center [166, 47] width 71 height 11
click at [73, 238] on div "Kelsey, Thank you so much for your consideration and patience while I've been o…" at bounding box center [93, 245] width 169 height 17
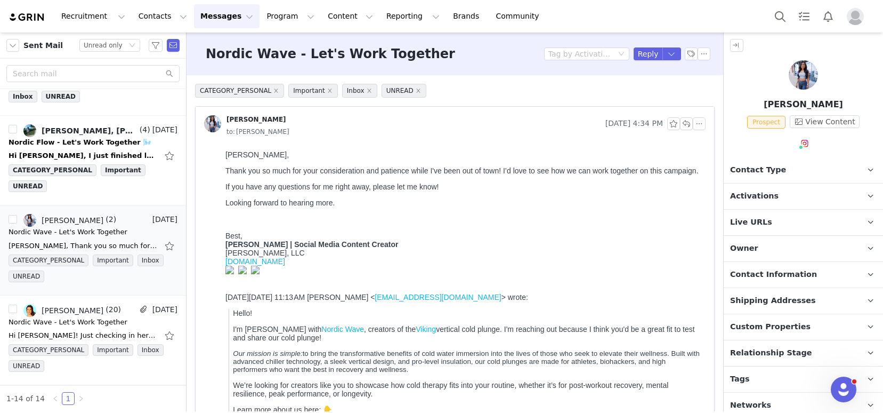
click at [751, 375] on p "Tags Keep track of your contacts by assigning them tags. You can then filter yo…" at bounding box center [791, 379] width 134 height 26
click at [762, 196] on span "Activations" at bounding box center [754, 196] width 49 height 12
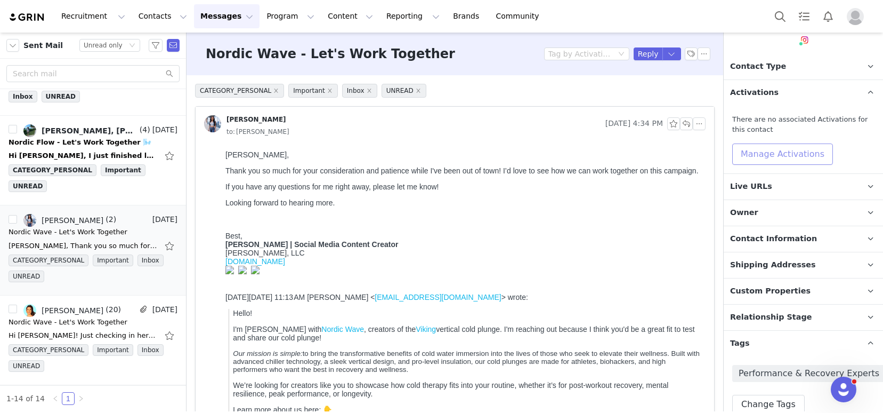
scroll to position [95, 0]
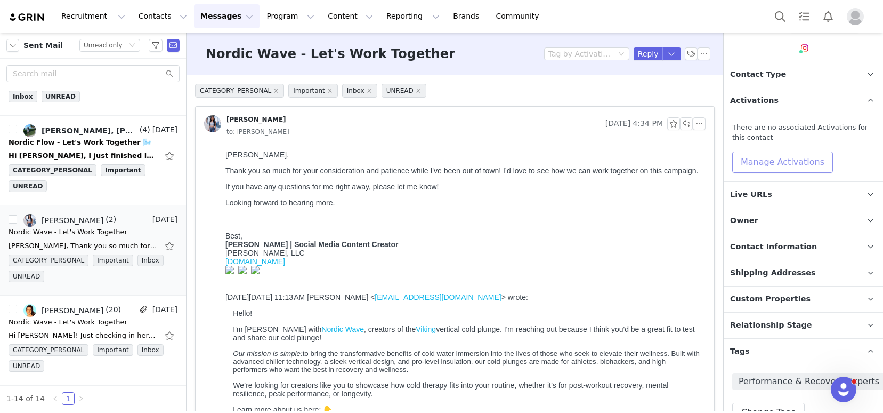
click at [773, 166] on button "Manage Activations" at bounding box center [782, 161] width 101 height 21
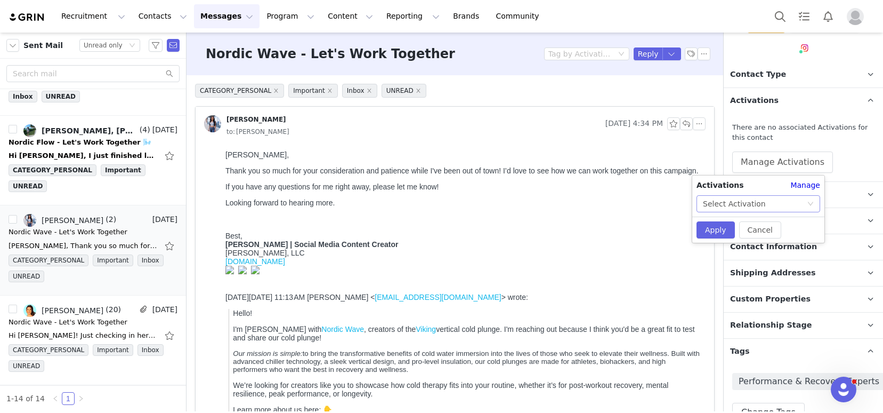
click at [769, 207] on div "Select Activation" at bounding box center [755, 204] width 104 height 16
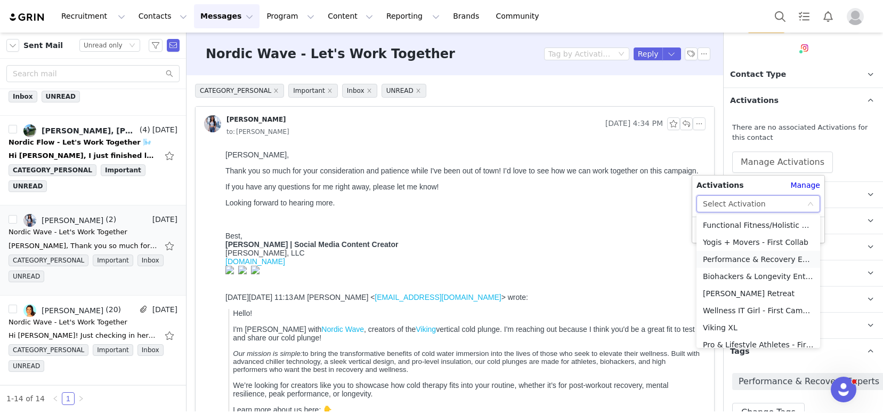
click at [737, 260] on li "Performance & Recovery Experts - First Campaign" at bounding box center [759, 259] width 124 height 17
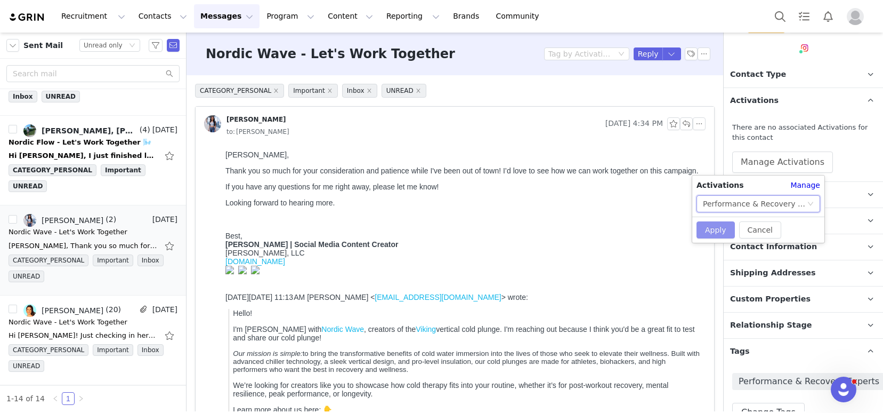
click at [714, 229] on button "Apply" at bounding box center [716, 229] width 38 height 17
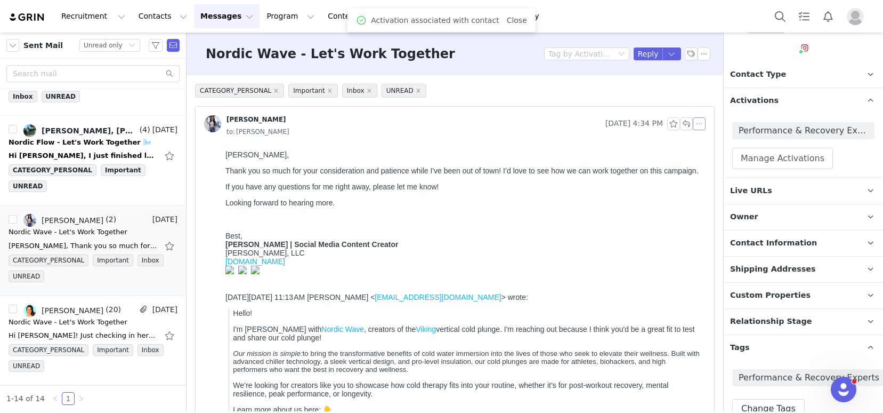
click at [693, 124] on button "button" at bounding box center [699, 123] width 13 height 13
click at [699, 140] on li "Reply All" at bounding box center [707, 142] width 45 height 17
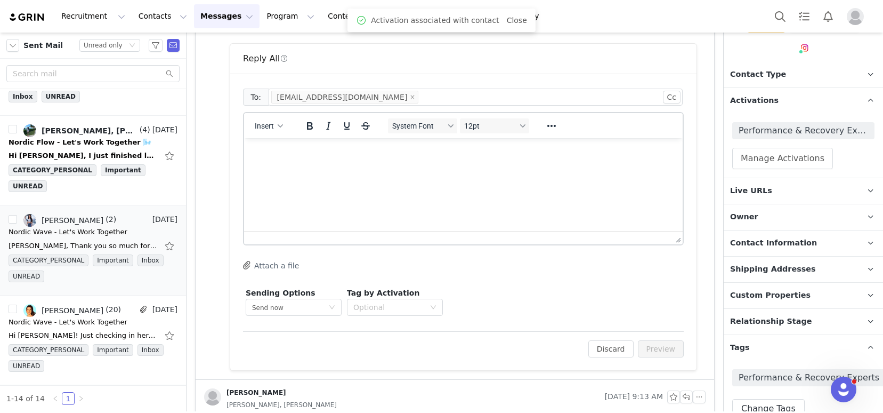
scroll to position [0, 0]
click at [268, 120] on button "Insert" at bounding box center [269, 125] width 37 height 15
click at [278, 141] on div "Insert Template" at bounding box center [308, 144] width 96 height 13
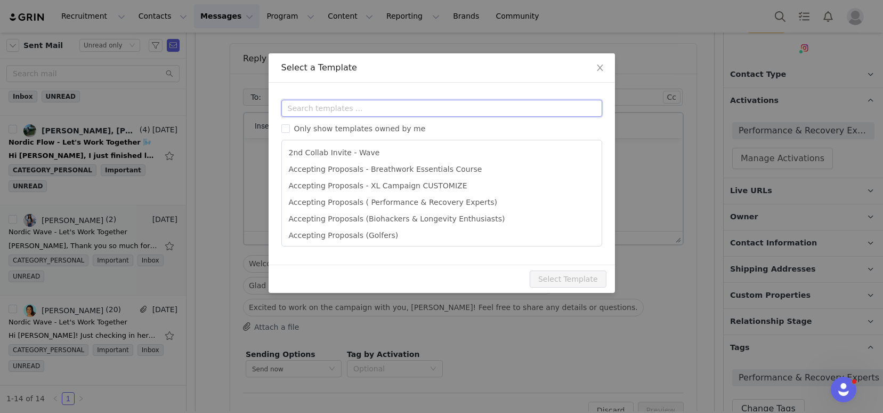
click at [305, 103] on input "text" at bounding box center [441, 108] width 321 height 17
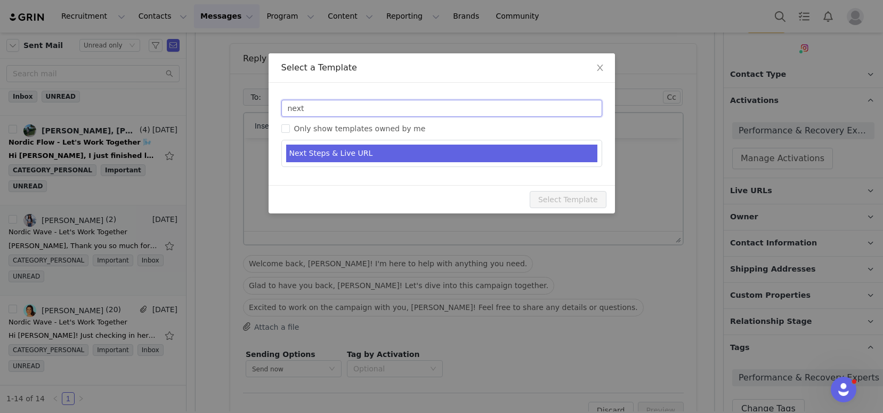
type input "next"
type input "Nordic Wave - Next Steps & Campaign Outline"
click at [352, 148] on li "Next Steps & Live URL" at bounding box center [441, 153] width 311 height 18
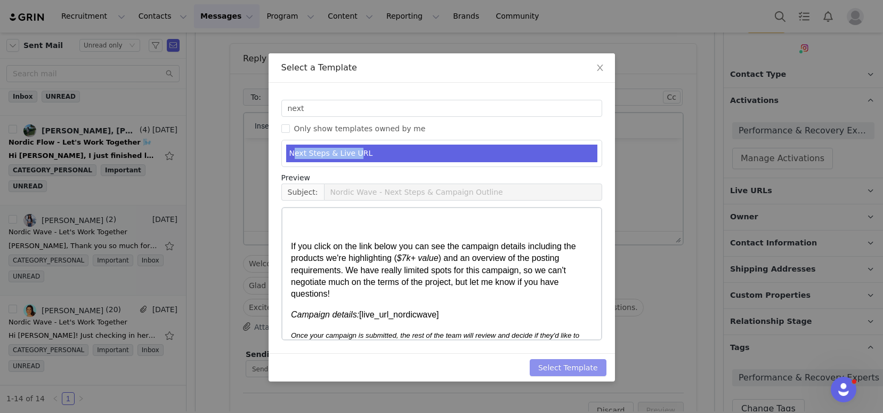
click at [561, 369] on button "Select Template" at bounding box center [568, 367] width 77 height 17
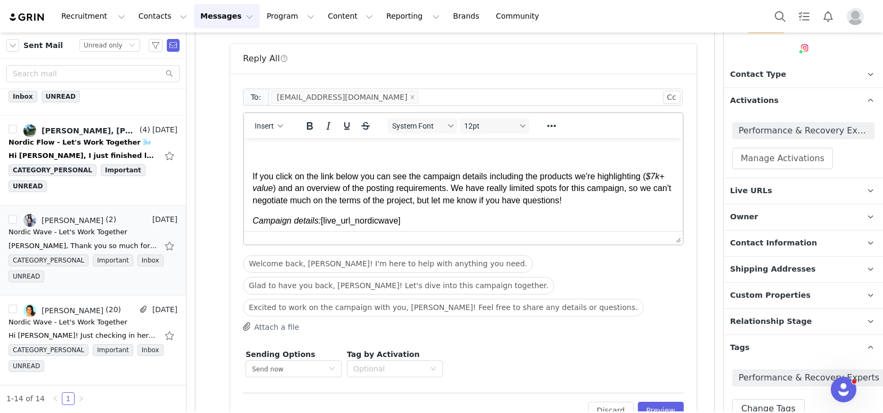
click at [315, 157] on p "If you click on the link below you can see the campaign details including the p…" at bounding box center [464, 177] width 422 height 60
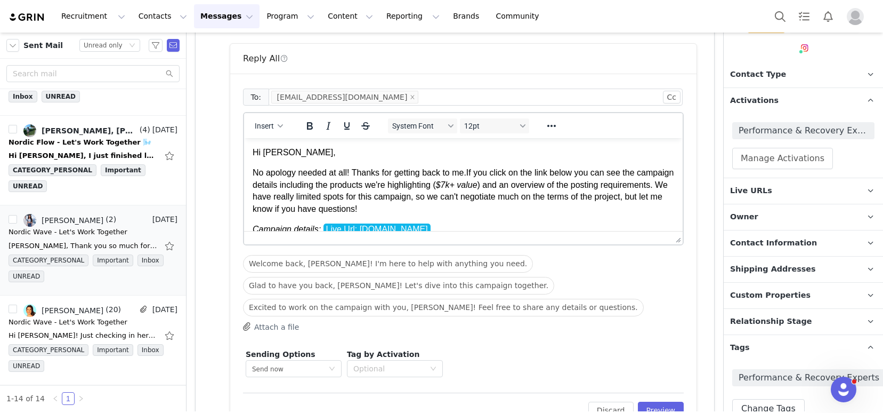
scroll to position [570, 0]
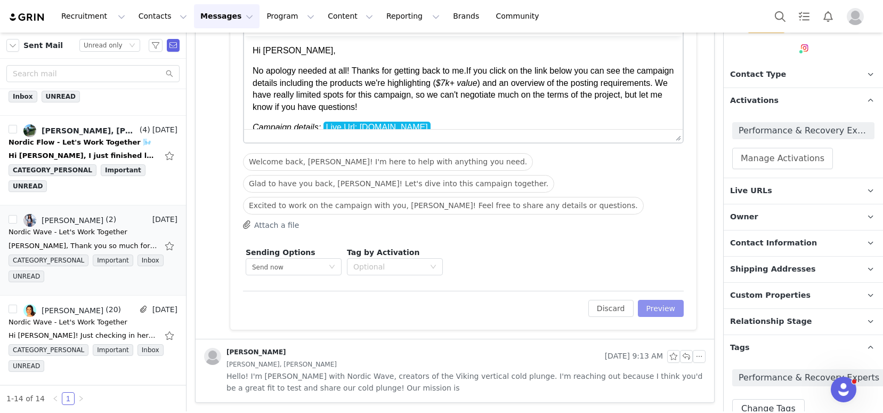
click at [661, 304] on button "Preview" at bounding box center [661, 308] width 46 height 17
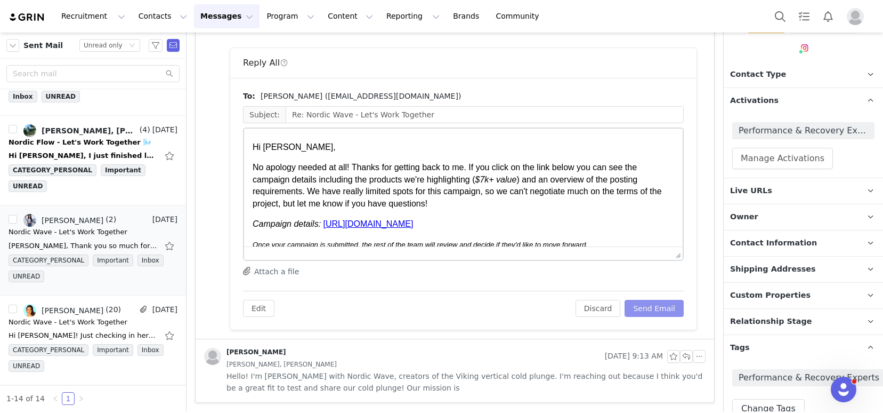
scroll to position [0, 0]
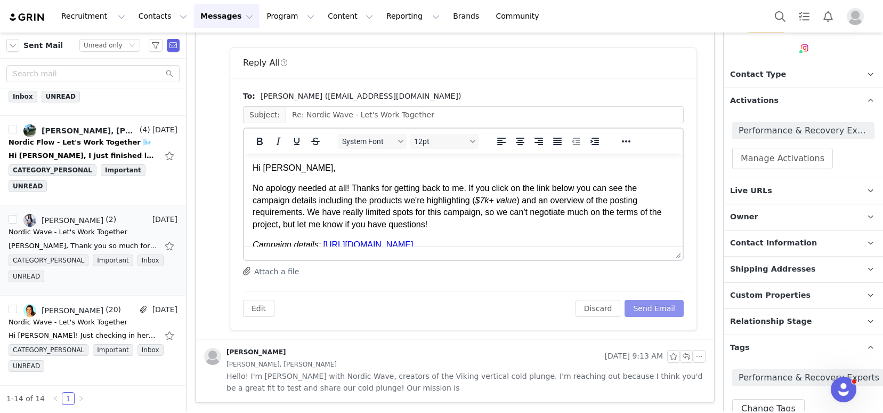
click at [642, 309] on button "Send Email" at bounding box center [654, 308] width 59 height 17
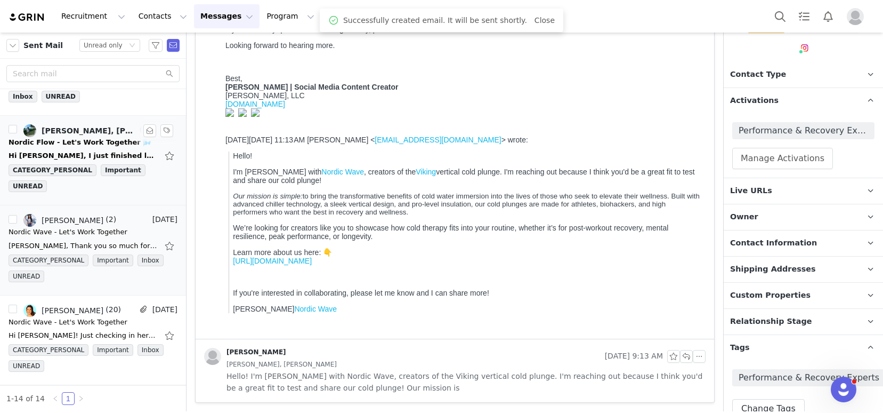
scroll to position [157, 0]
click at [73, 145] on div "Nordic Flow - Let's Work Together 🌬️" at bounding box center [80, 142] width 143 height 11
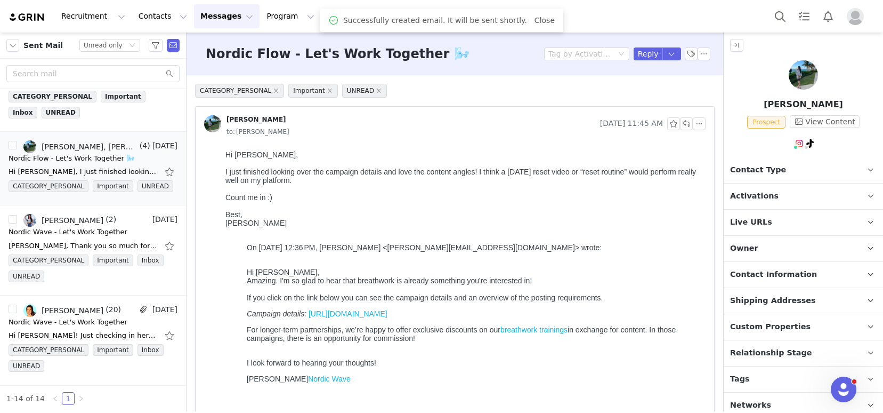
scroll to position [0, 0]
click at [693, 123] on button "button" at bounding box center [699, 123] width 13 height 13
click at [700, 142] on li "Reply All" at bounding box center [707, 142] width 45 height 17
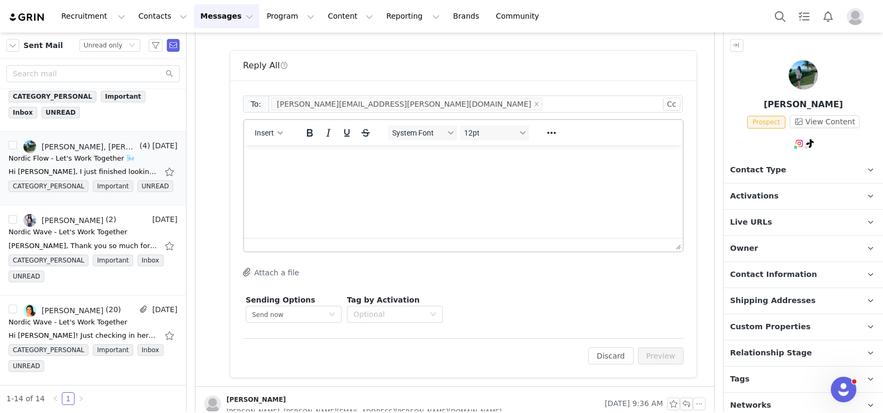
scroll to position [413, 0]
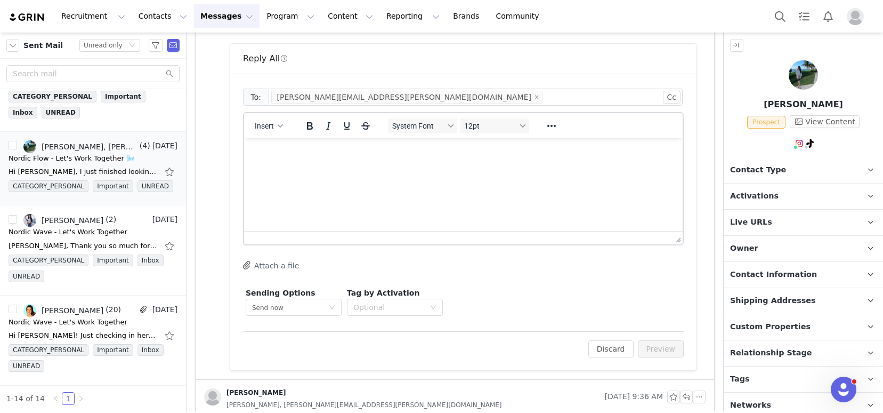
click at [299, 167] on html at bounding box center [463, 152] width 439 height 29
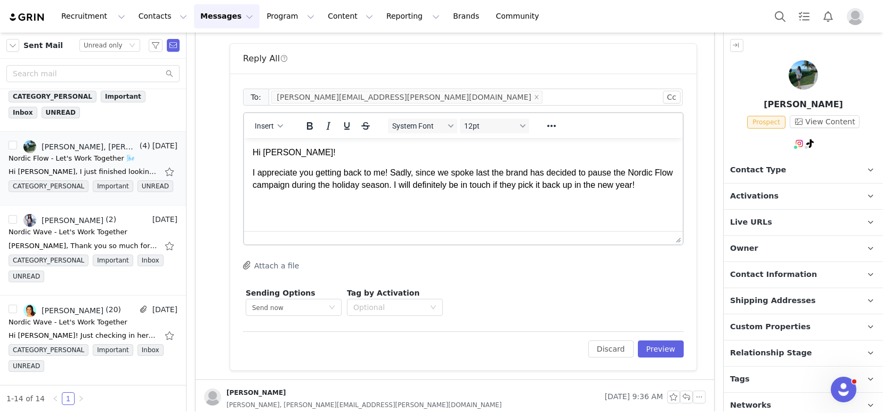
scroll to position [13, 0]
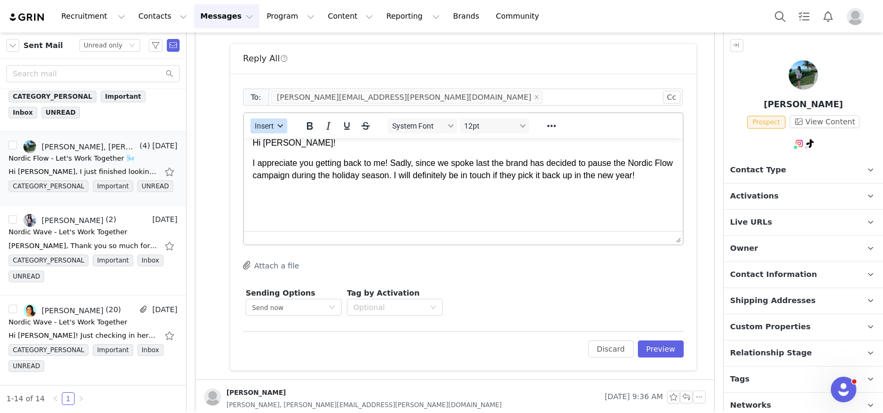
click at [277, 127] on div "button" at bounding box center [280, 125] width 9 height 5
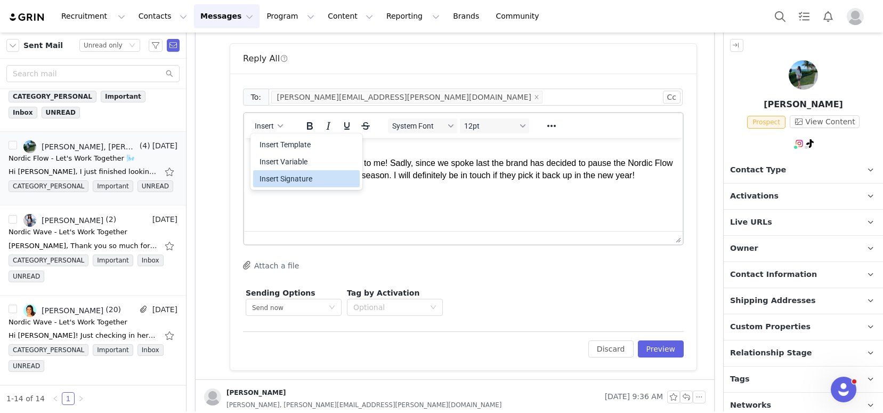
click at [305, 180] on div "Insert Signature" at bounding box center [308, 178] width 96 height 13
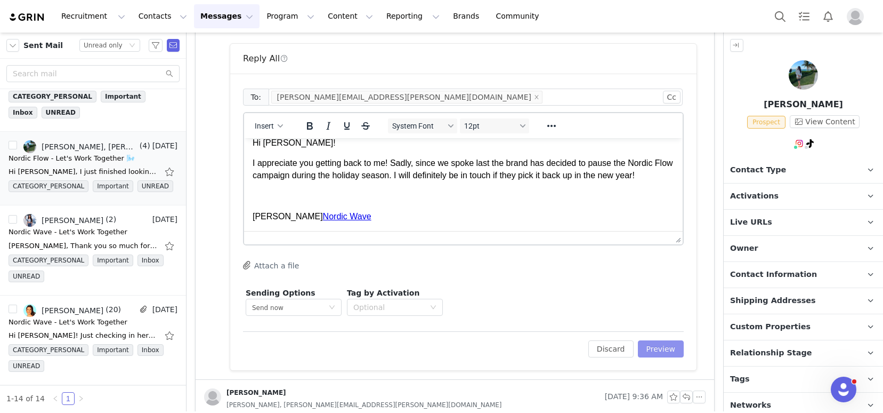
click at [647, 348] on button "Preview" at bounding box center [661, 348] width 46 height 17
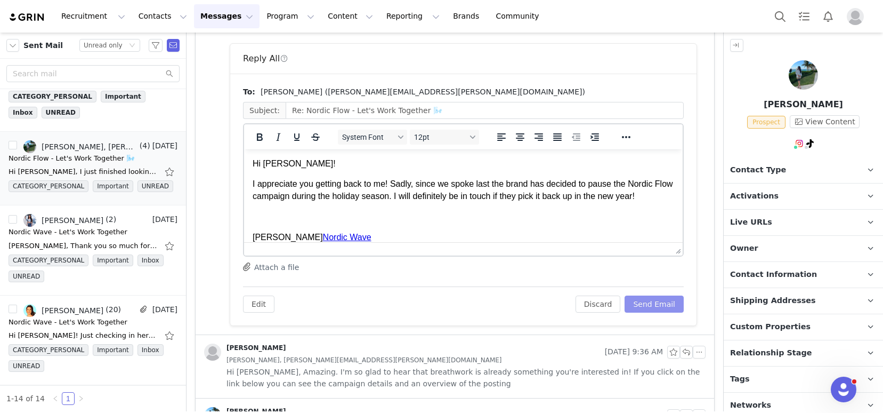
scroll to position [0, 0]
click at [645, 306] on button "Send Email" at bounding box center [654, 303] width 59 height 17
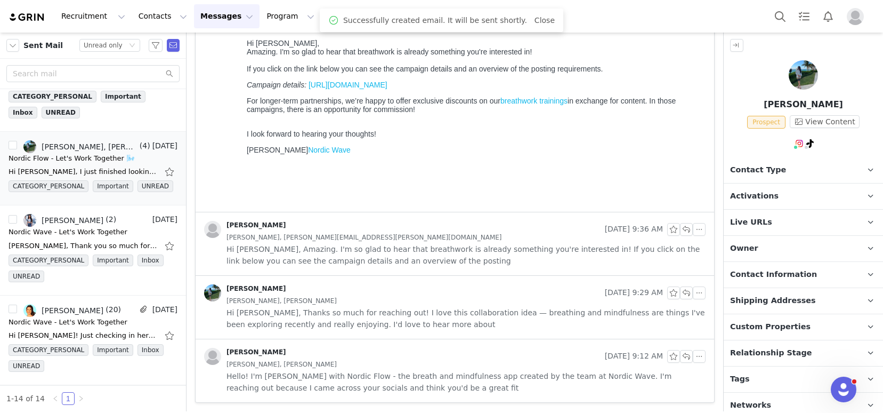
click at [756, 172] on span "Contact Type" at bounding box center [758, 170] width 56 height 12
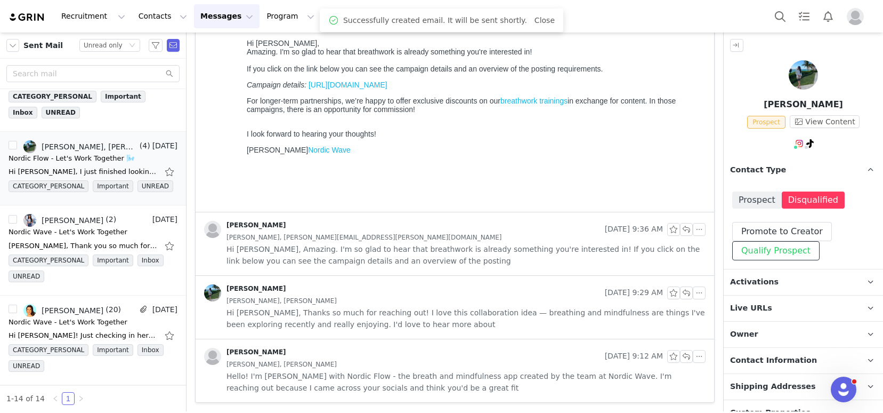
click at [763, 253] on button "Qualify Prospect" at bounding box center [775, 250] width 87 height 19
click at [763, 250] on button "Disqualify Prospect" at bounding box center [782, 250] width 100 height 19
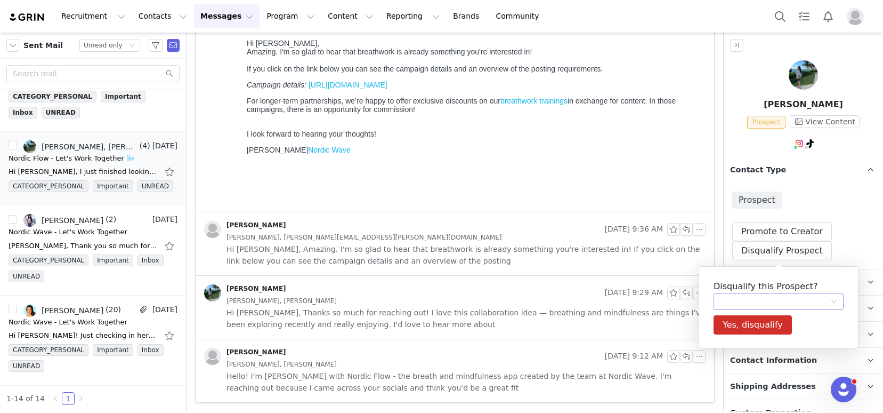
click at [752, 299] on div at bounding box center [775, 301] width 110 height 16
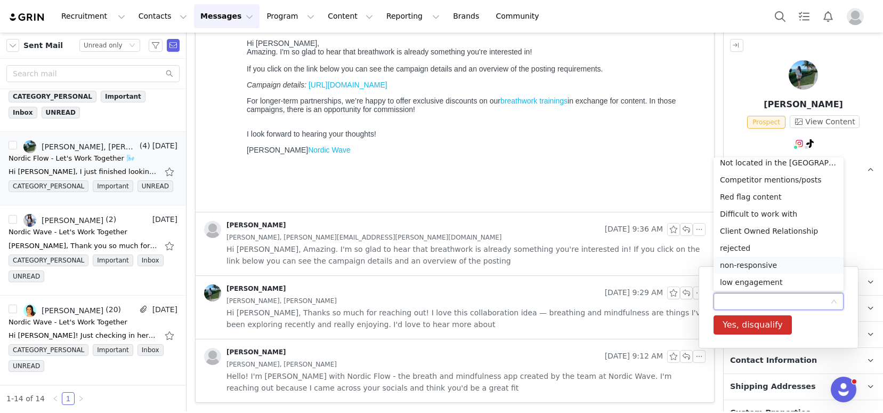
scroll to position [93, 0]
click at [760, 280] on li "Pausing program" at bounding box center [779, 279] width 130 height 17
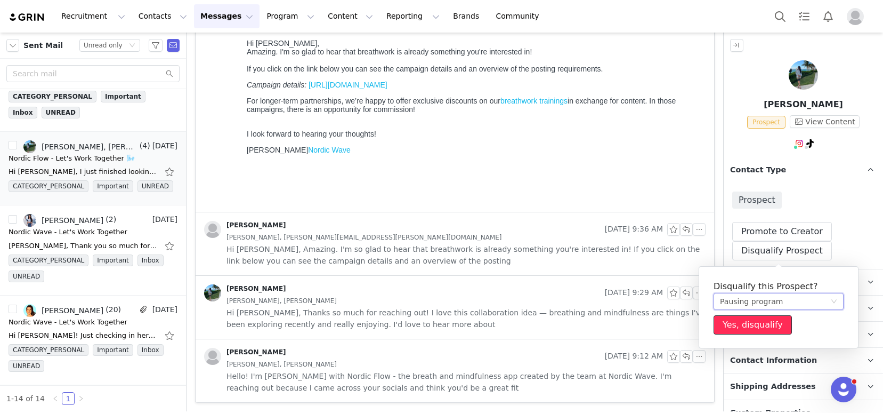
click at [760, 326] on button "Yes, disqualify" at bounding box center [753, 324] width 78 height 19
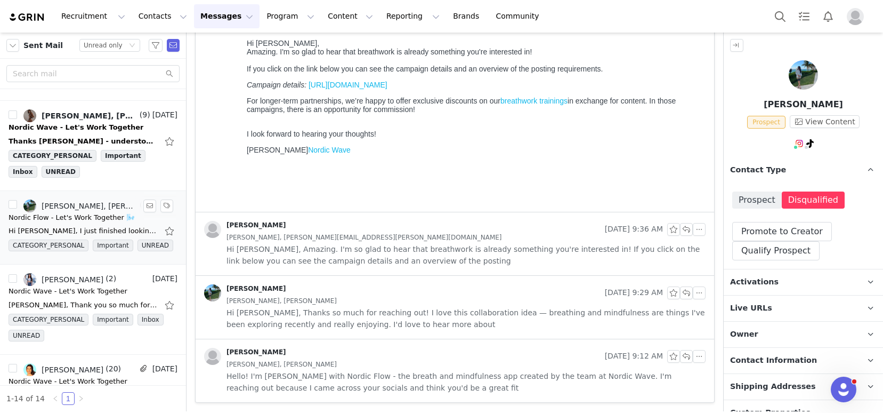
scroll to position [861, 0]
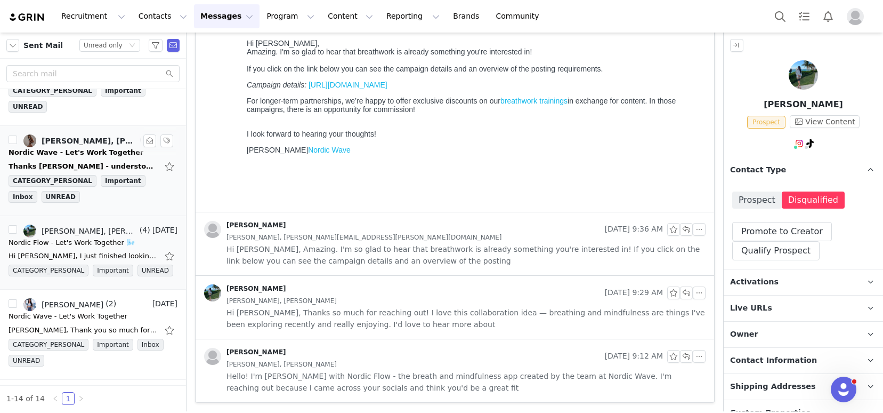
click at [80, 161] on div "Thanks Kelsey - understood on this end and respect that but I think the asks ar…" at bounding box center [83, 166] width 149 height 11
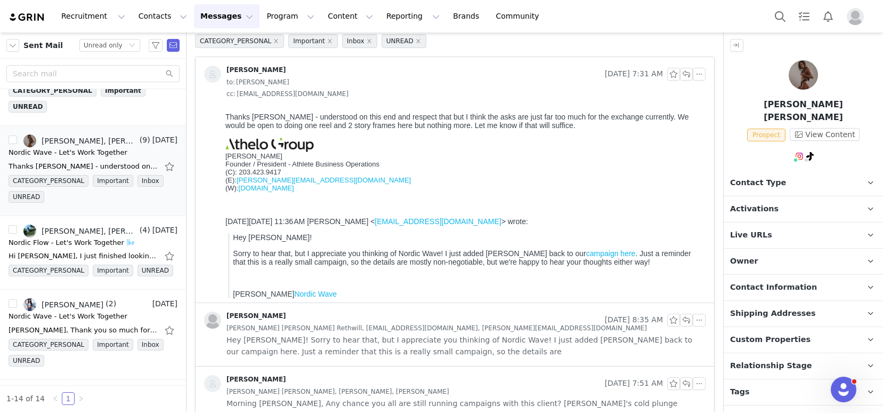
scroll to position [0, 0]
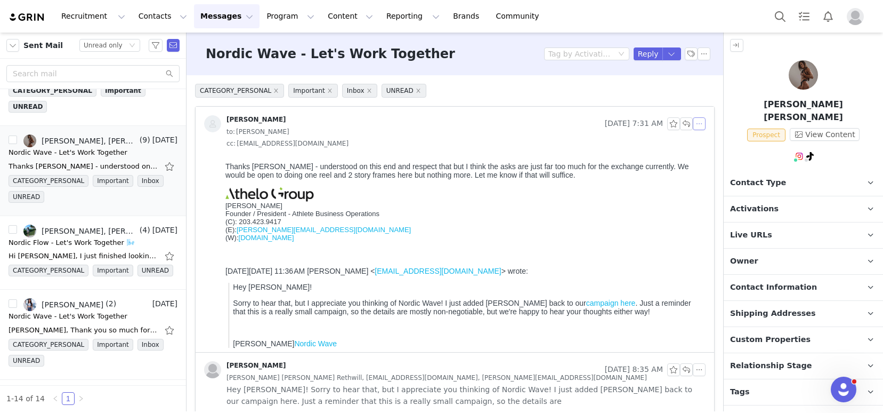
click at [693, 123] on button "button" at bounding box center [699, 123] width 13 height 13
click at [699, 144] on li "Reply All" at bounding box center [707, 142] width 45 height 17
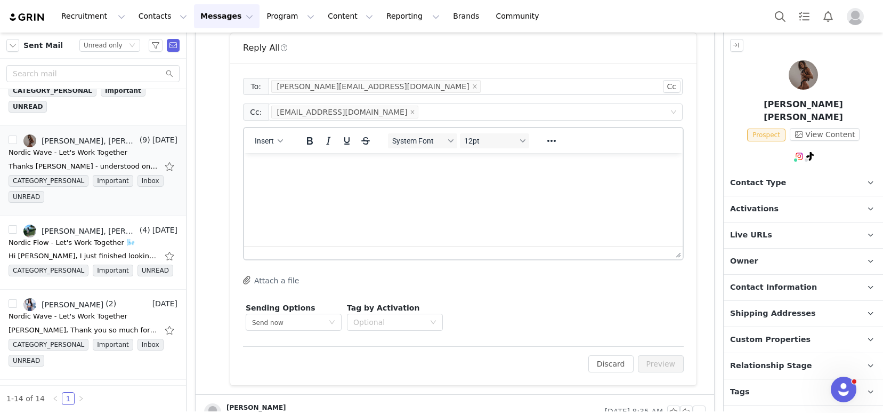
scroll to position [337, 0]
click at [381, 180] on html at bounding box center [463, 165] width 439 height 29
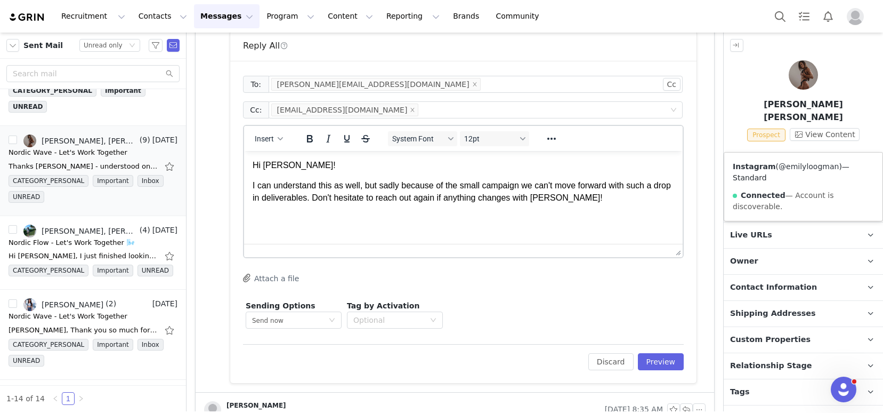
click at [791, 165] on link "@emilyloogman" at bounding box center [809, 166] width 60 height 9
click at [593, 196] on p "I can understand this as well, but sadly because of the small campaign we can't…" at bounding box center [464, 192] width 422 height 24
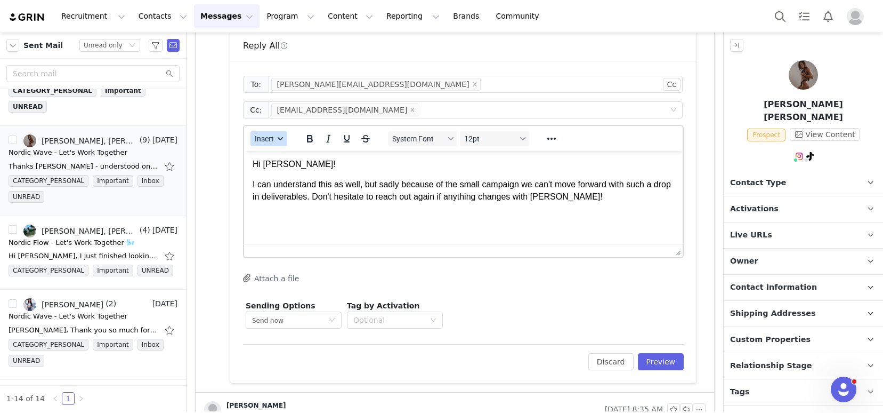
click at [251, 136] on button "Insert" at bounding box center [269, 138] width 37 height 15
click at [304, 188] on div "Insert Signature" at bounding box center [308, 191] width 96 height 13
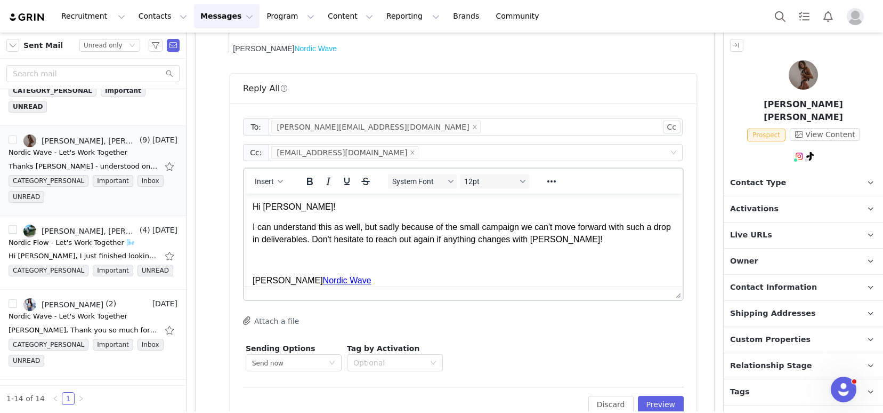
scroll to position [287, 0]
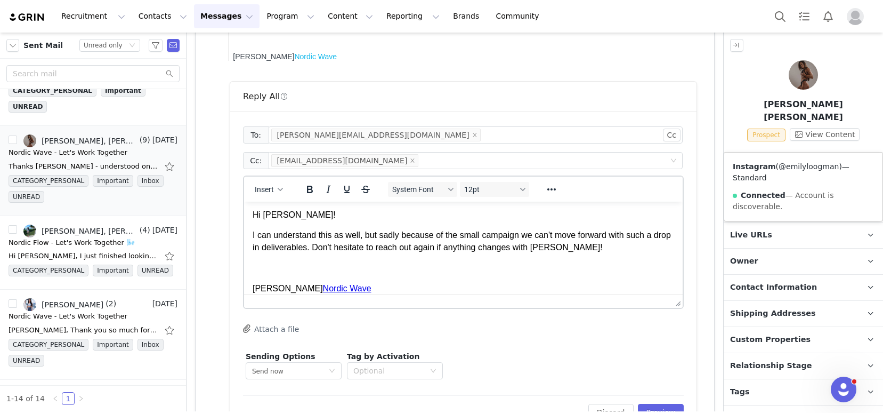
click at [802, 170] on link "@emilyloogman" at bounding box center [809, 166] width 60 height 9
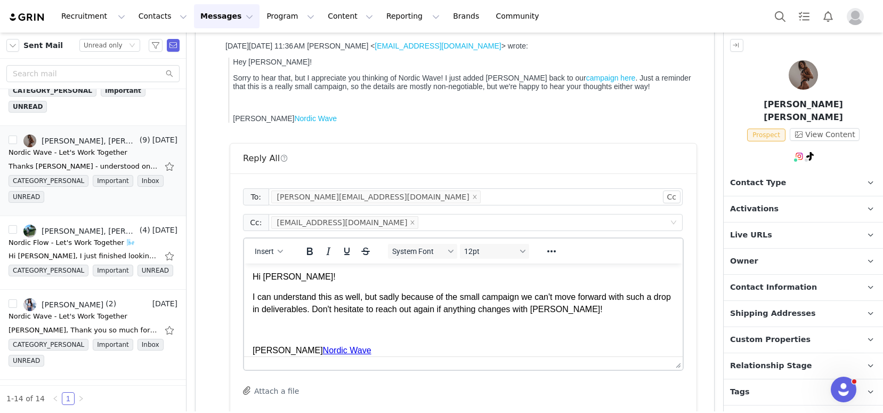
scroll to position [419, 0]
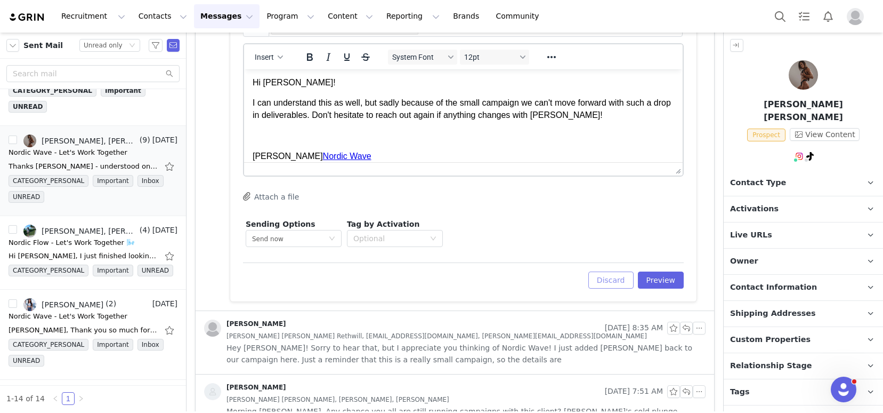
click at [610, 282] on button "Discard" at bounding box center [611, 279] width 45 height 17
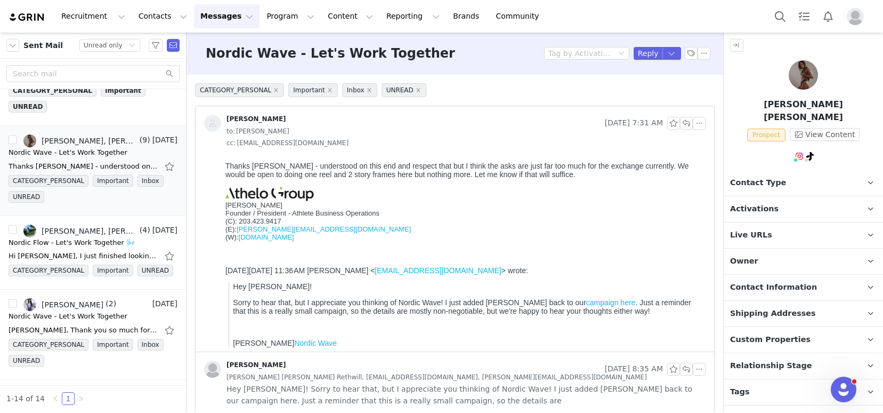
scroll to position [0, 0]
click at [698, 55] on button "button" at bounding box center [704, 53] width 13 height 13
click at [707, 75] on li "Mark as unread" at bounding box center [725, 73] width 71 height 17
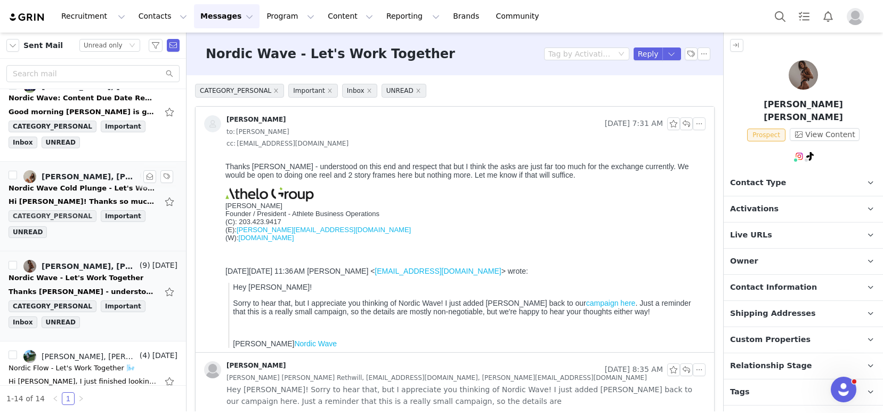
scroll to position [734, 0]
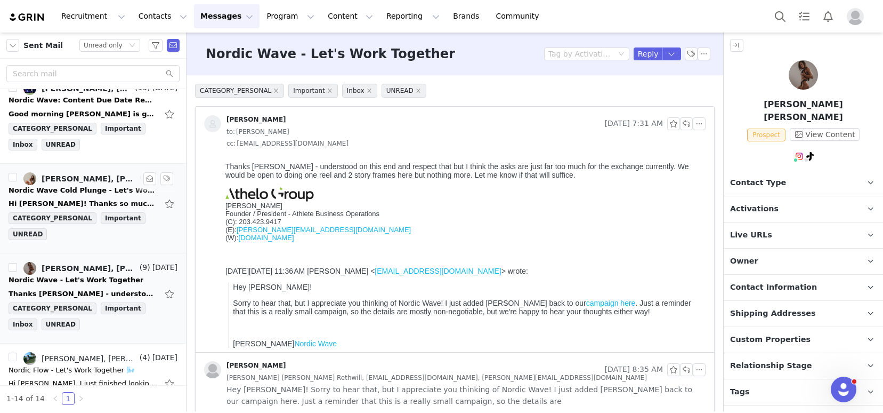
click at [79, 202] on div "Hi Kelsey! Thanks so much for reaching out! Can you share more details about th…" at bounding box center [83, 203] width 149 height 11
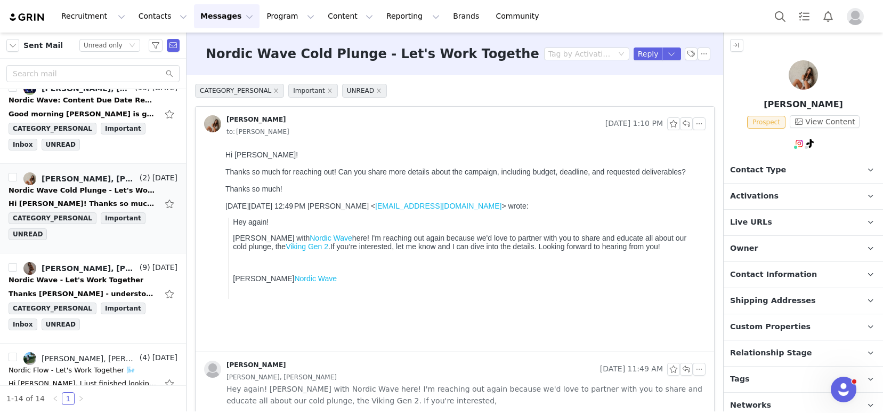
scroll to position [0, 0]
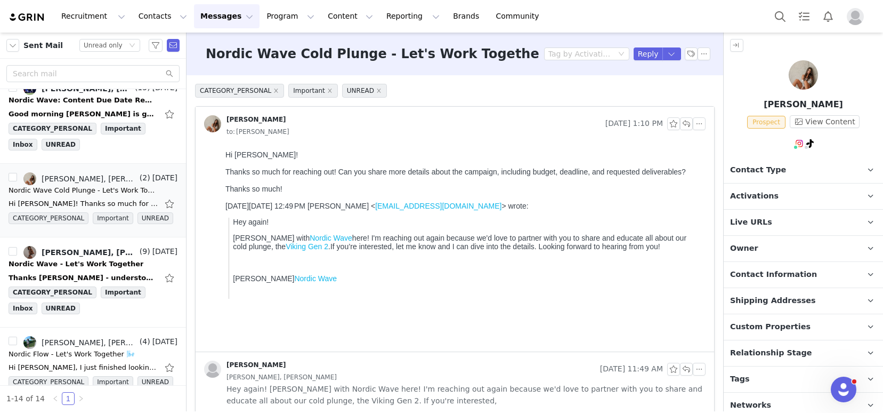
drag, startPoint x: 760, startPoint y: 375, endPoint x: 760, endPoint y: 362, distance: 12.3
click at [760, 375] on p "Tags Keep track of your contacts by assigning them tags. You can then filter yo…" at bounding box center [791, 379] width 134 height 26
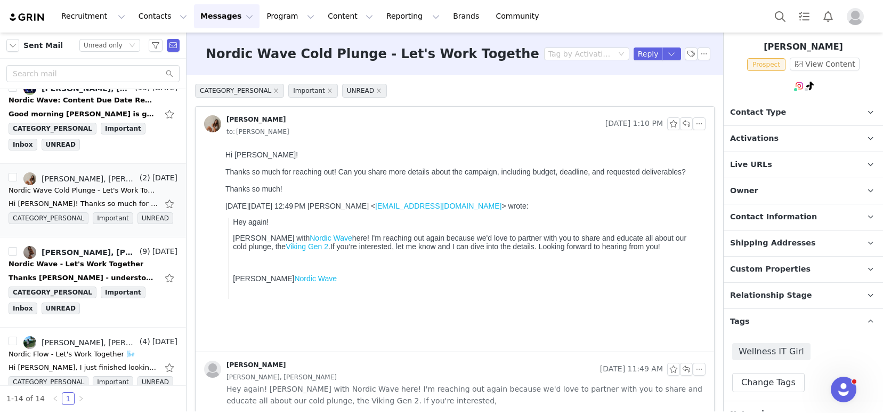
scroll to position [68, 0]
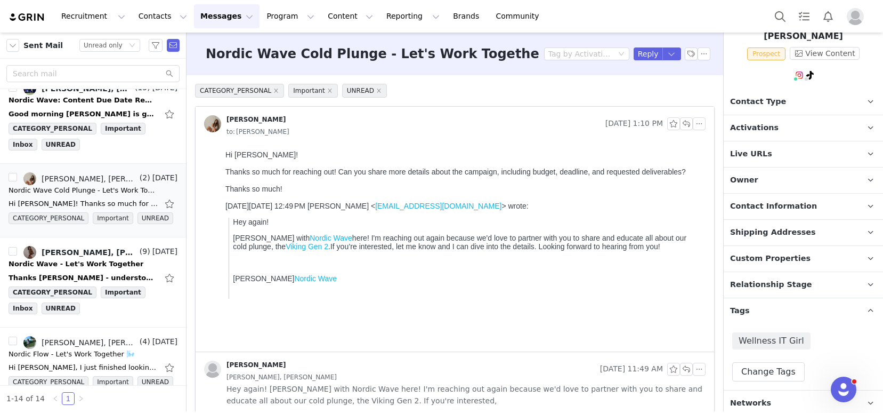
click at [763, 128] on span "Activations" at bounding box center [754, 128] width 49 height 12
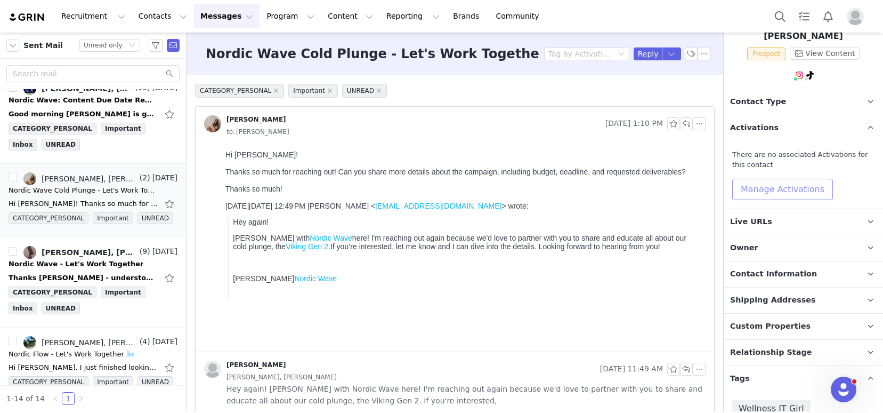
click at [772, 187] on button "Manage Activations" at bounding box center [782, 189] width 101 height 21
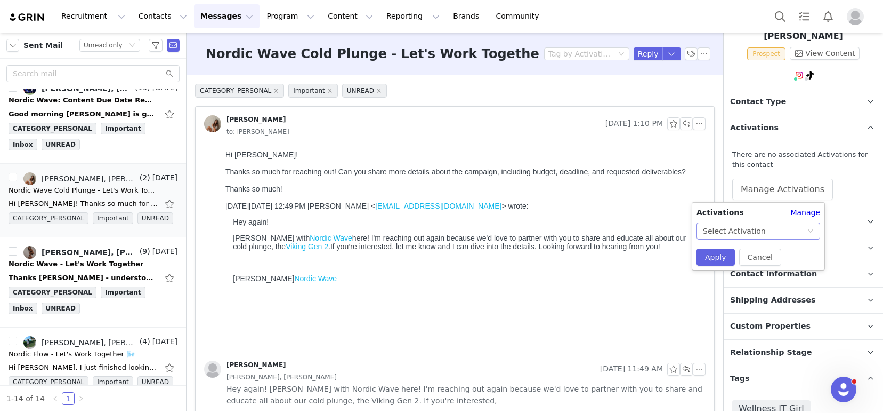
click at [775, 227] on div "Select Activation" at bounding box center [755, 231] width 104 height 16
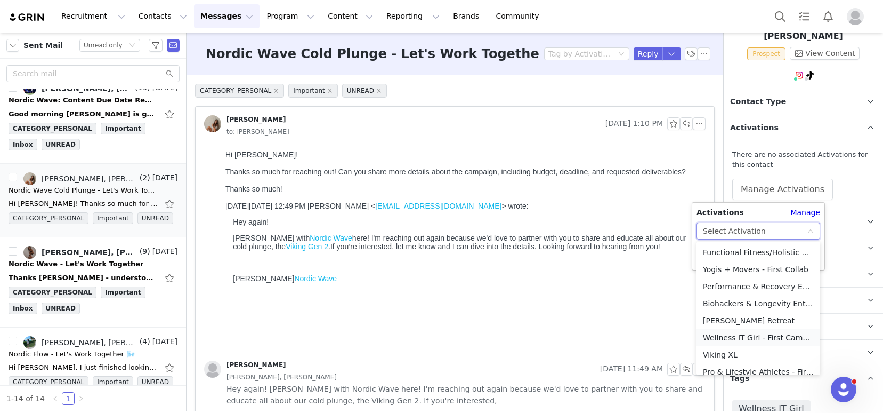
click at [756, 336] on li "Wellness IT Girl - First Campaign" at bounding box center [759, 337] width 124 height 17
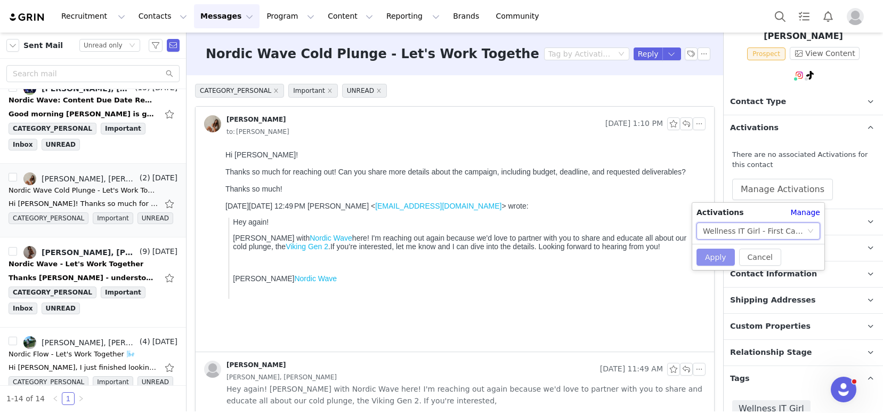
click at [721, 264] on button "Apply" at bounding box center [716, 256] width 38 height 17
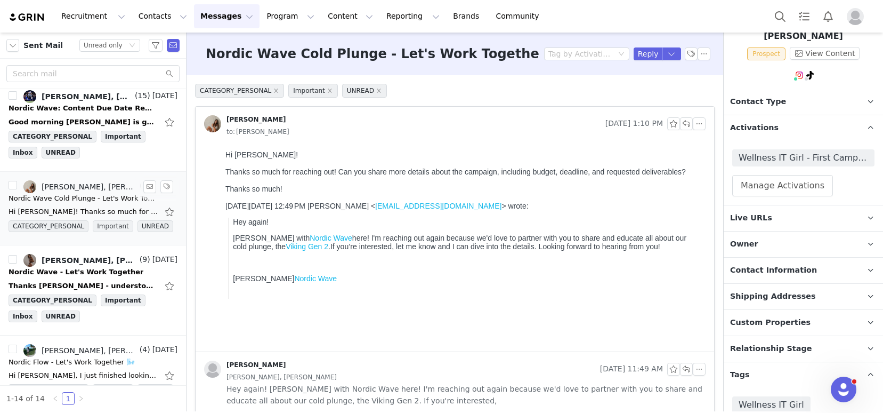
scroll to position [717, 0]
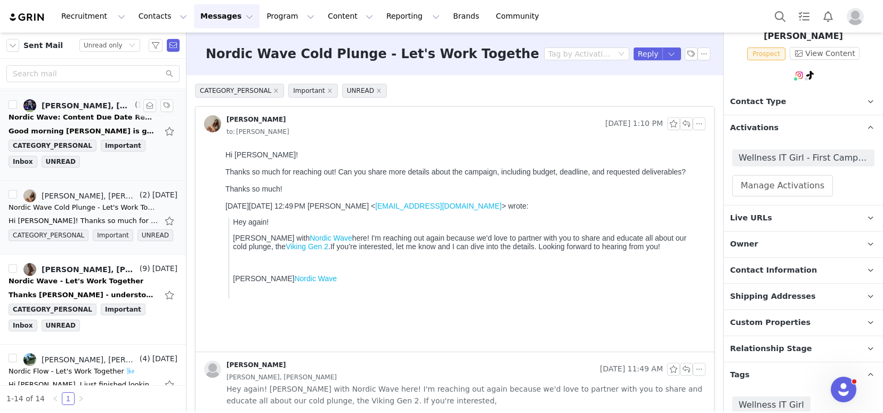
click at [67, 124] on div "Good morning Kelsey, Jake is getting it done! Will upload the content ASAP. Tha…" at bounding box center [93, 131] width 169 height 17
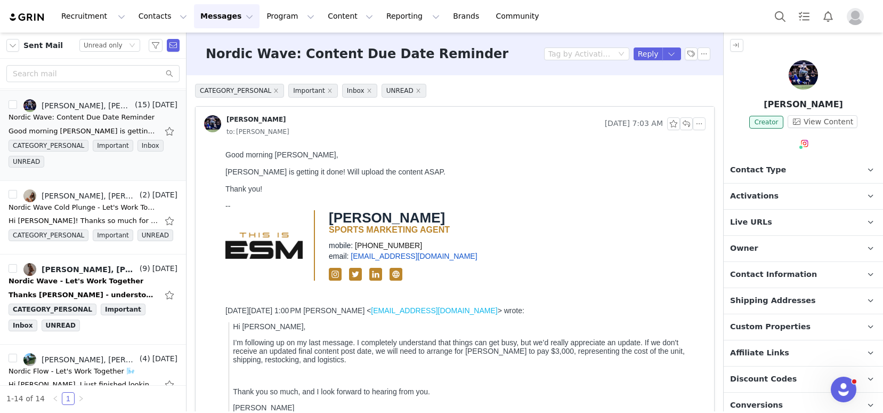
scroll to position [0, 0]
click at [695, 123] on button "button" at bounding box center [699, 123] width 13 height 13
click at [700, 142] on li "Reply All" at bounding box center [707, 142] width 45 height 17
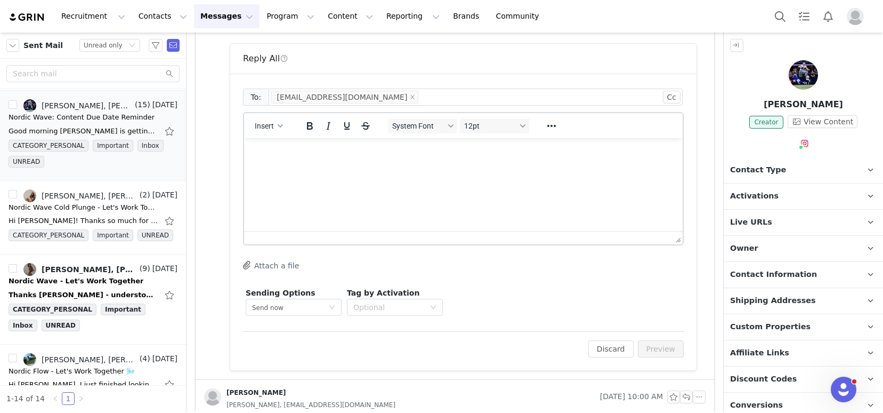
click at [324, 167] on html at bounding box center [463, 152] width 439 height 29
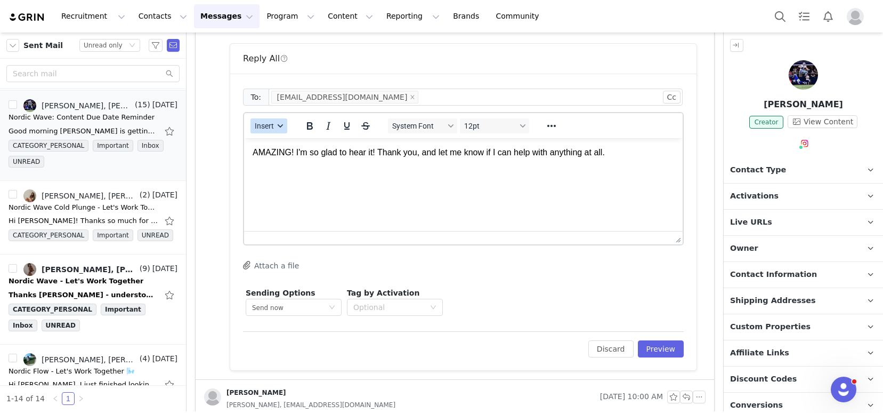
click at [267, 127] on span "Insert" at bounding box center [264, 126] width 19 height 9
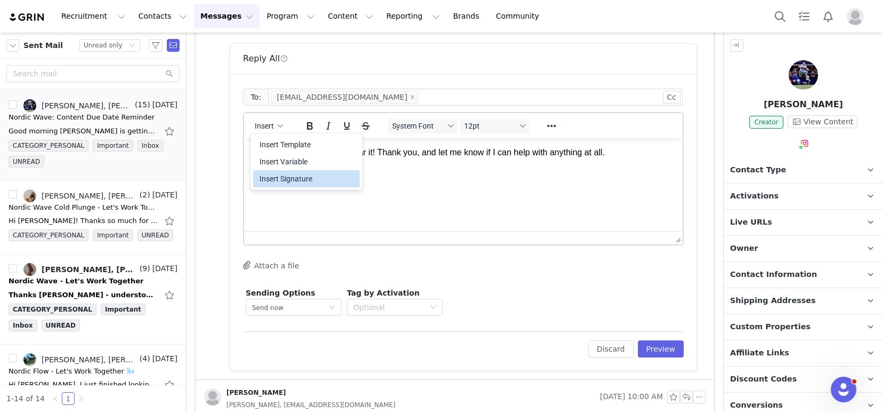
click at [272, 179] on div "Insert Signature" at bounding box center [308, 178] width 96 height 13
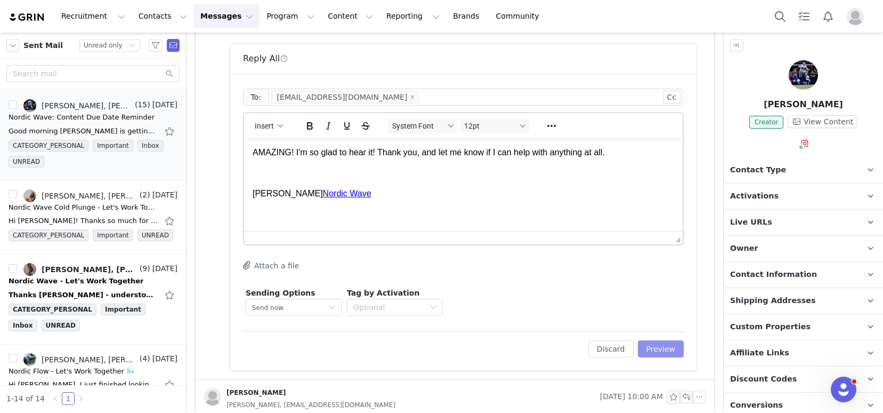
click at [659, 353] on button "Preview" at bounding box center [661, 348] width 46 height 17
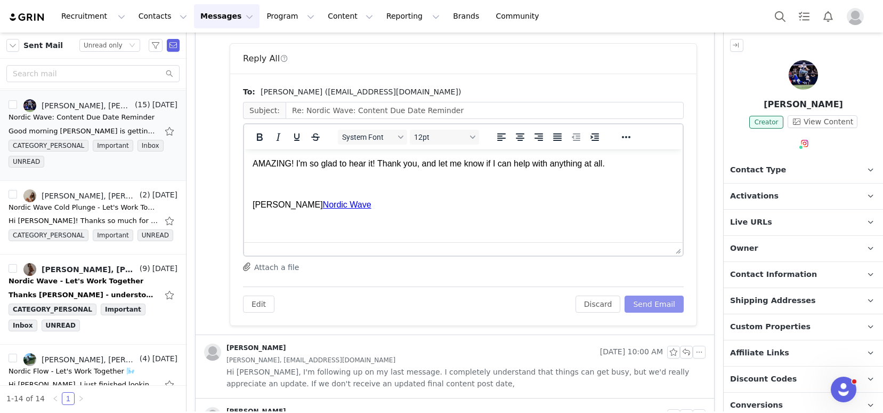
click at [656, 307] on button "Send Email" at bounding box center [654, 303] width 59 height 17
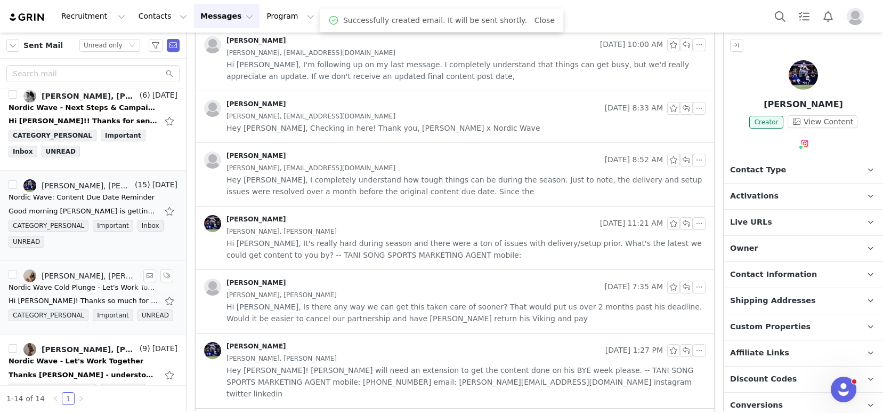
scroll to position [577, 0]
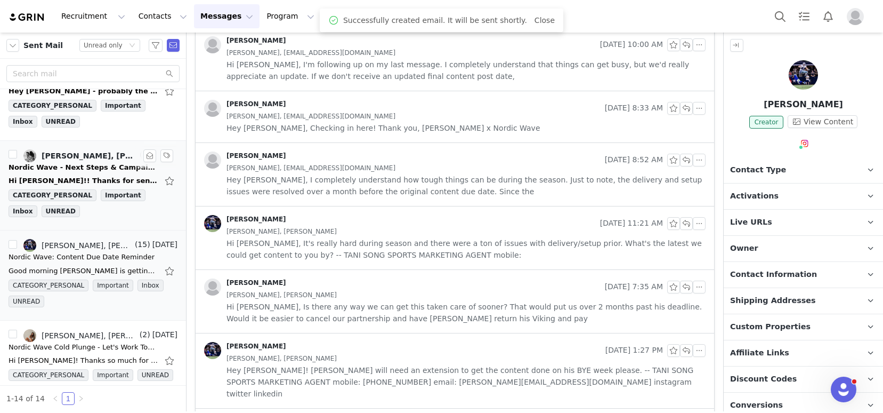
click at [74, 177] on div "Hi [PERSON_NAME]!! Thanks for sending! He checked it out :) Before confirming h…" at bounding box center [83, 180] width 149 height 11
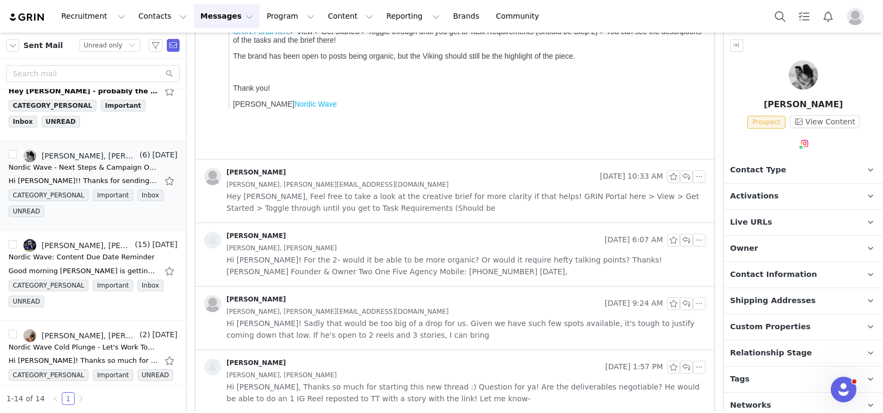
scroll to position [396, 0]
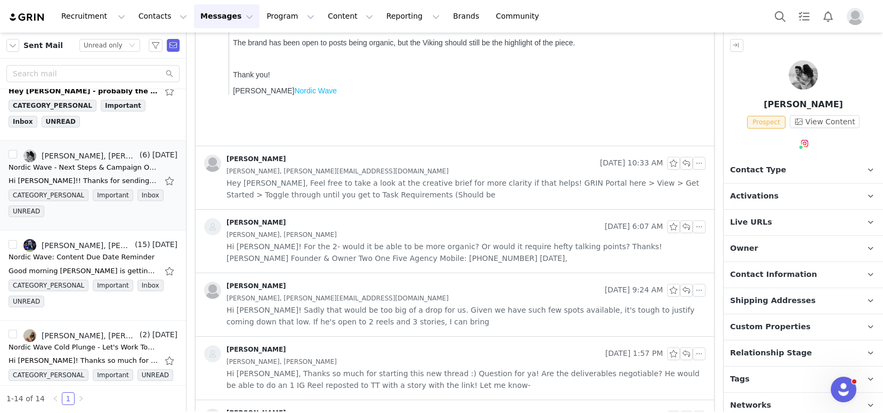
click at [457, 301] on div "Sam Patterson, alex@215agency.com" at bounding box center [466, 298] width 479 height 12
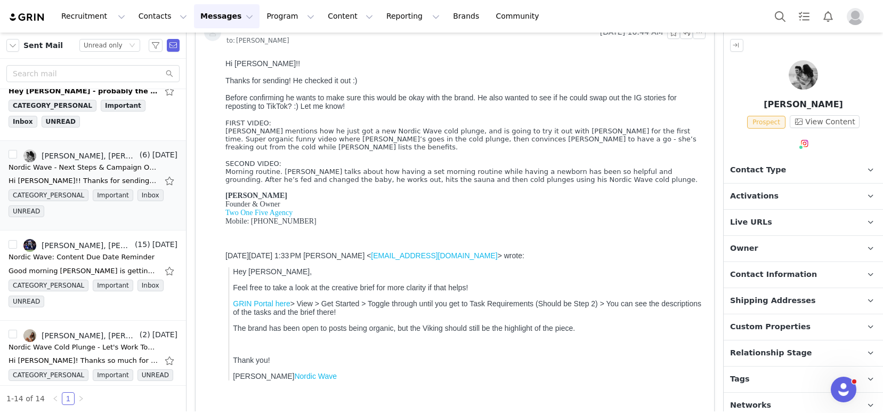
scroll to position [107, 0]
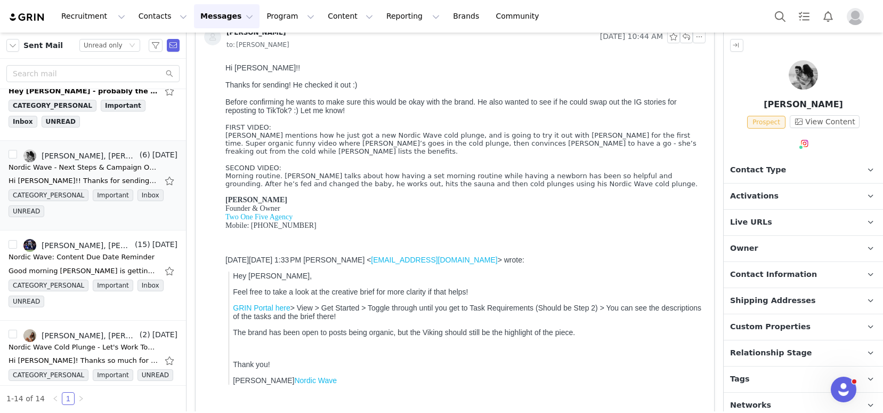
click at [582, 196] on div "ALEXANDRA PRUSHINSKI Founder & Owner Two One Five Agency Mobile: 302-983-7817" at bounding box center [463, 217] width 476 height 43
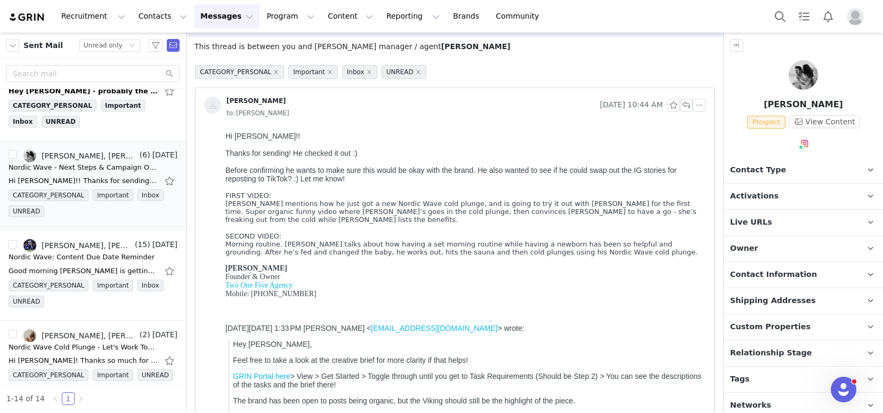
scroll to position [24, 0]
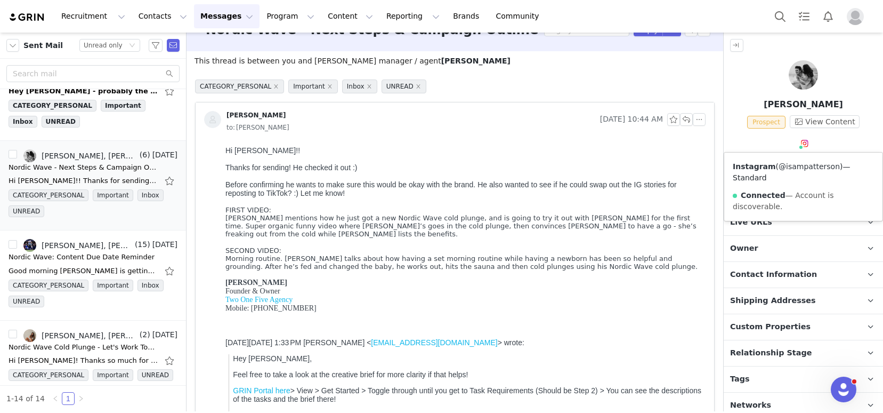
click at [804, 165] on link "@isampatterson" at bounding box center [809, 166] width 61 height 9
click at [698, 33] on button "button" at bounding box center [704, 29] width 13 height 13
click at [720, 51] on li "Mark as unread" at bounding box center [725, 49] width 71 height 17
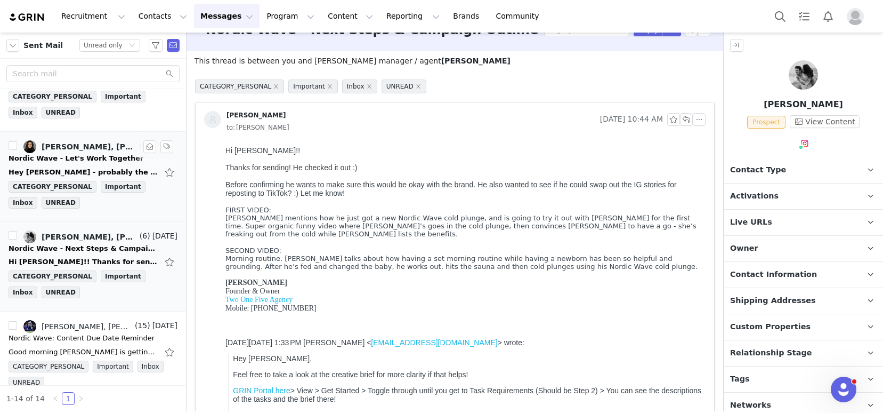
scroll to position [495, 0]
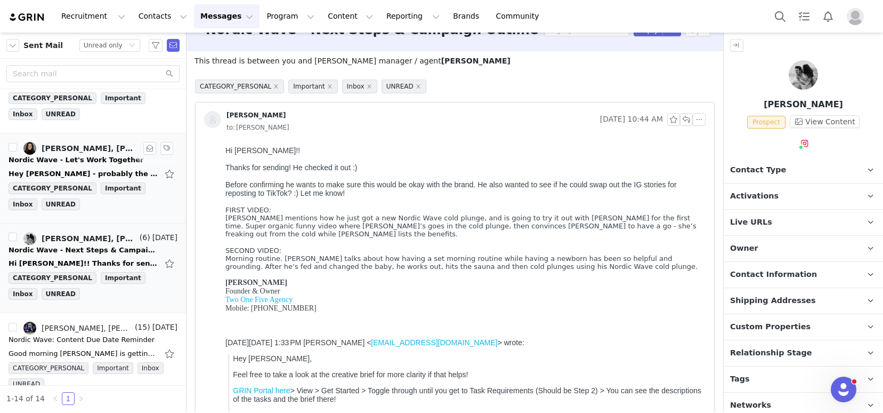
click at [64, 155] on div "Nordic Wave - Let's Work Together" at bounding box center [76, 160] width 135 height 11
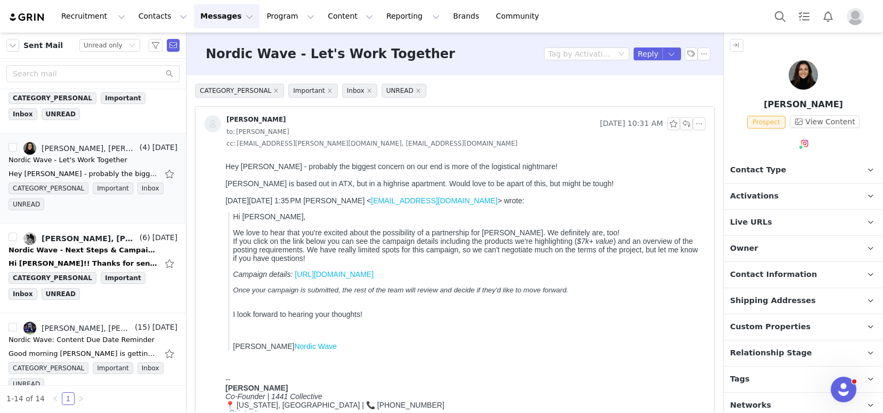
scroll to position [0, 0]
click at [693, 126] on button "button" at bounding box center [699, 123] width 13 height 13
click at [702, 143] on li "Reply All" at bounding box center [707, 142] width 45 height 17
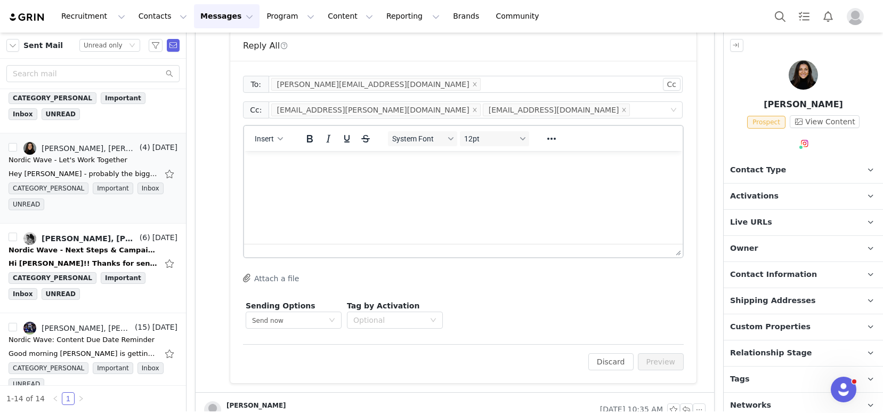
click at [499, 180] on html at bounding box center [463, 165] width 439 height 29
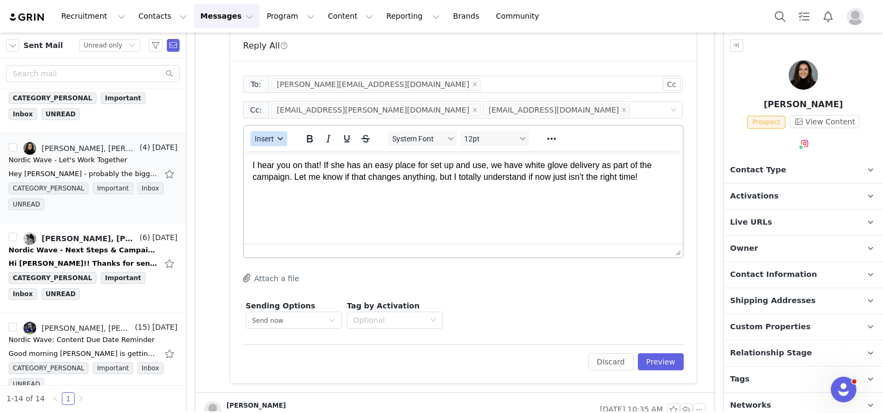
click at [280, 142] on button "Insert" at bounding box center [269, 138] width 37 height 15
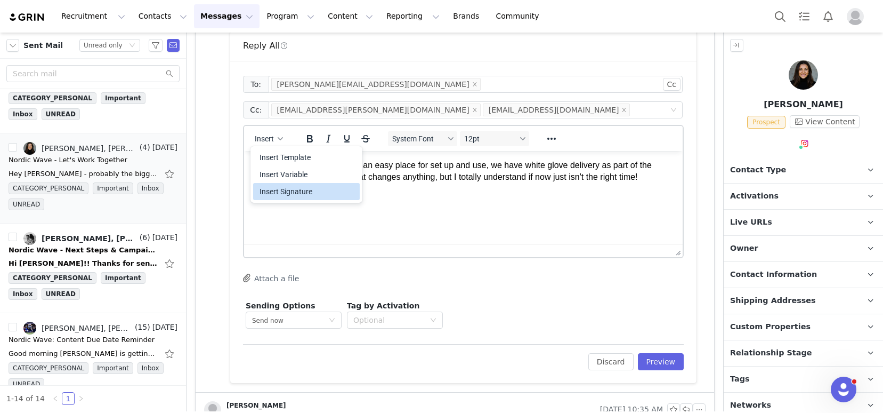
click at [312, 197] on div "Insert Signature" at bounding box center [308, 191] width 96 height 13
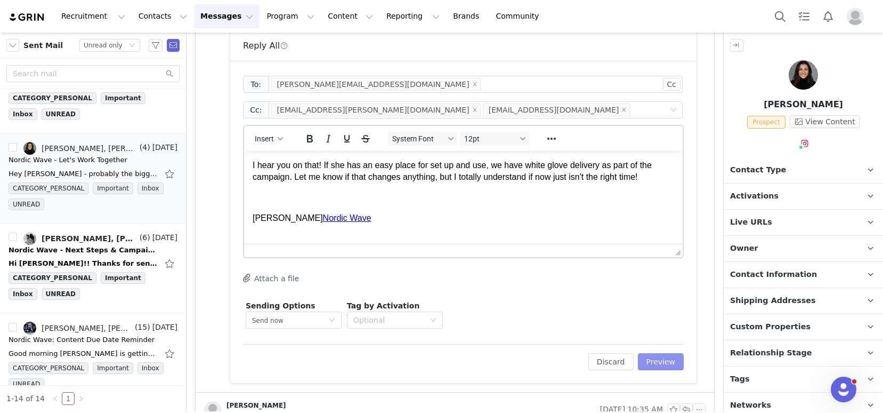
click at [648, 361] on button "Preview" at bounding box center [661, 361] width 46 height 17
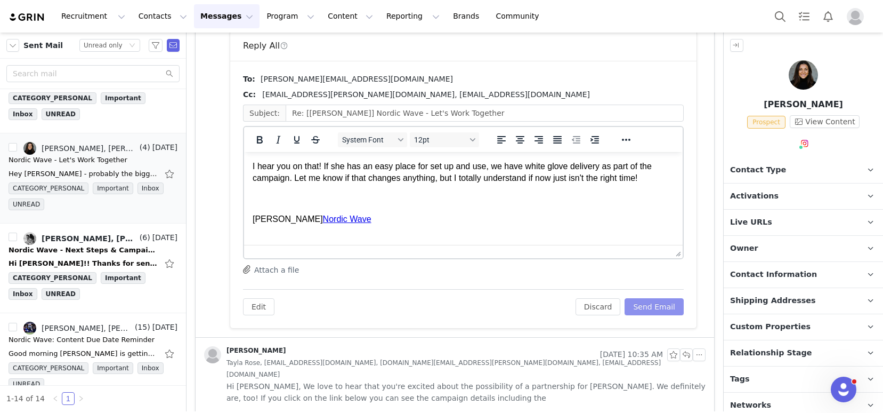
click at [663, 307] on button "Send Email" at bounding box center [654, 306] width 59 height 17
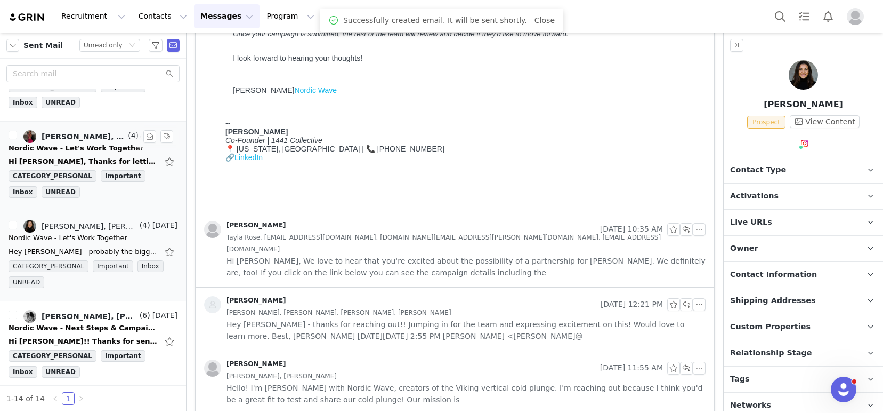
scroll to position [404, 0]
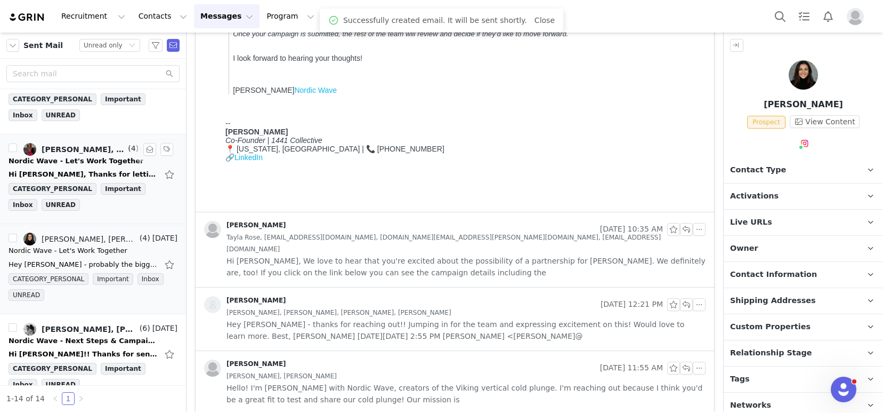
click at [80, 159] on div "Nordic Wave - Let's Work Together" at bounding box center [76, 161] width 135 height 11
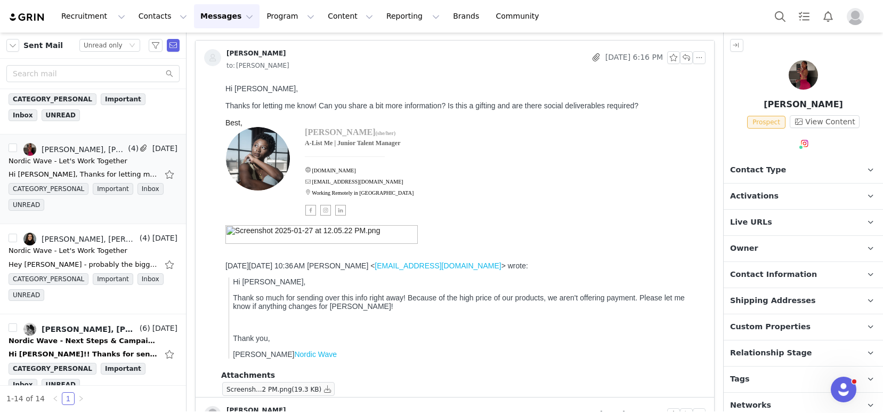
scroll to position [60, 0]
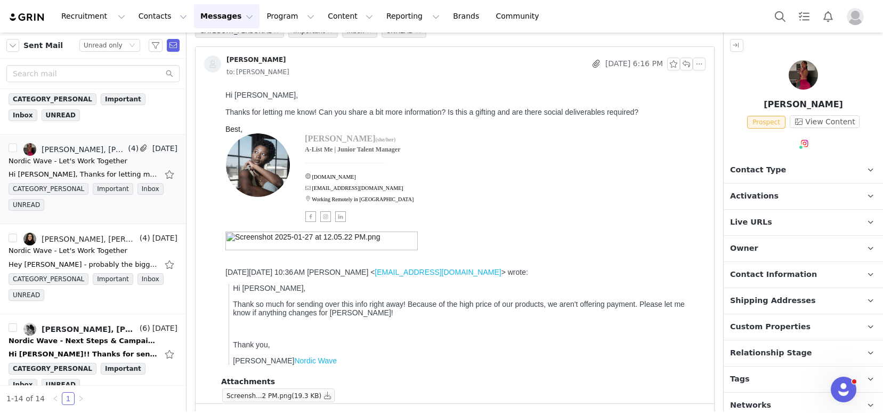
click at [759, 388] on p "Tags Keep track of your contacts by assigning them tags. You can then filter yo…" at bounding box center [791, 379] width 134 height 26
click at [771, 198] on span "Activations" at bounding box center [754, 196] width 49 height 12
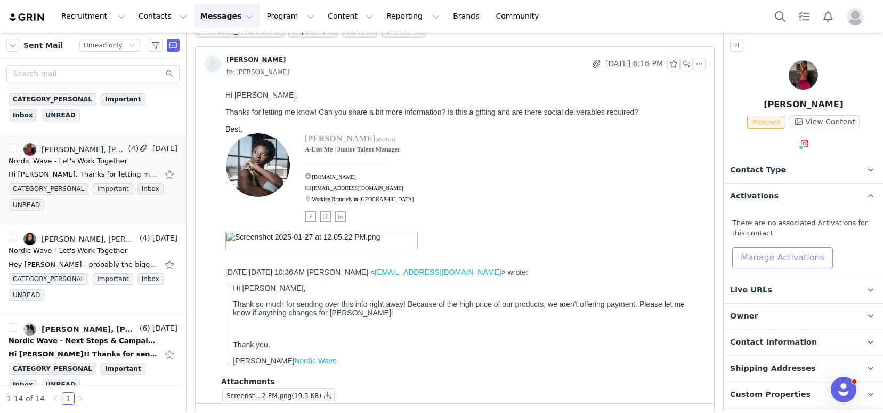
click at [766, 259] on button "Manage Activations" at bounding box center [782, 257] width 101 height 21
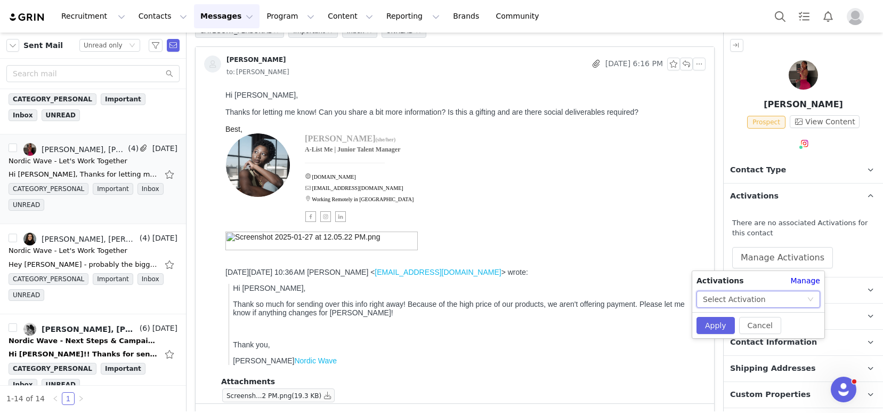
click at [728, 299] on div "Select Activation" at bounding box center [734, 299] width 63 height 16
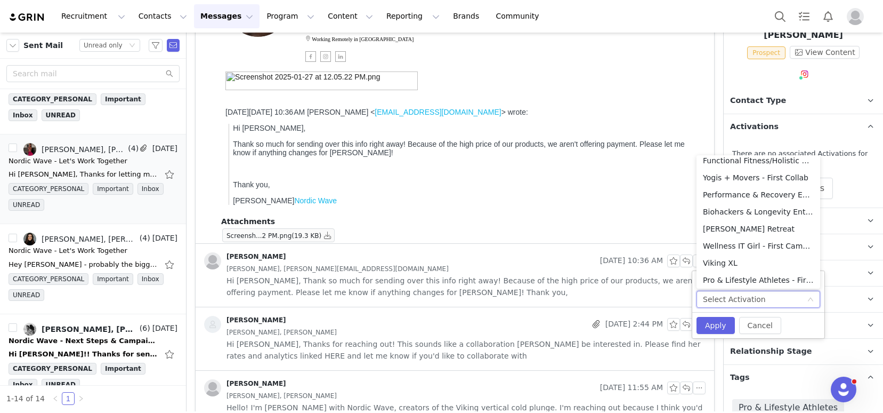
scroll to position [83, 0]
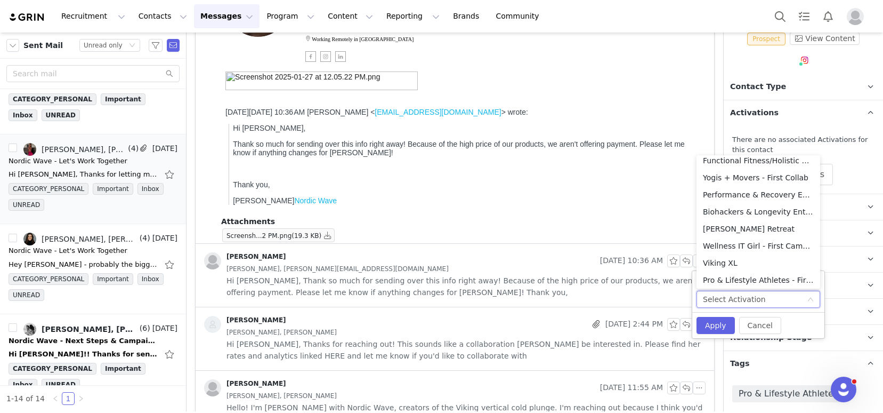
click at [654, 221] on p "Attachments" at bounding box center [463, 221] width 485 height 11
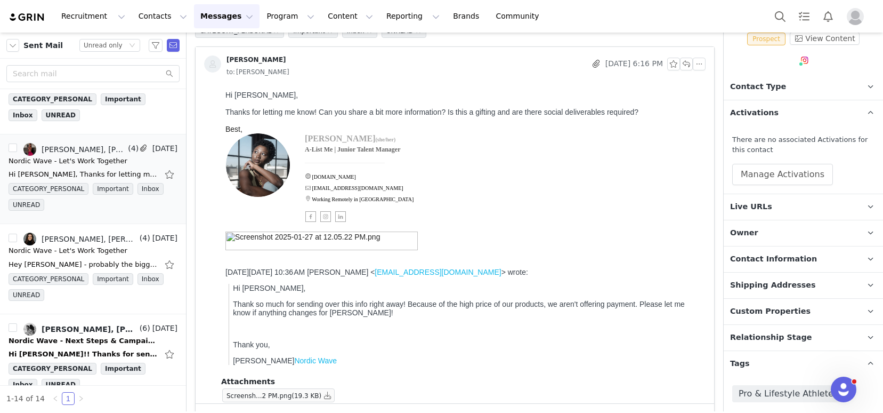
scroll to position [0, 0]
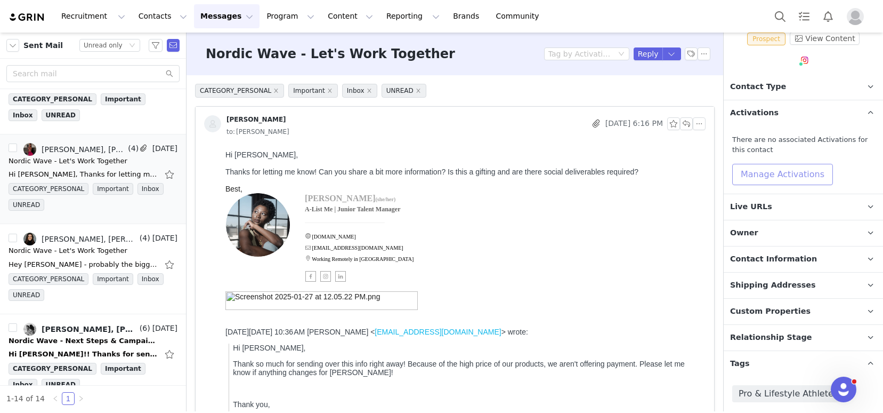
click at [783, 181] on button "Manage Activations" at bounding box center [782, 174] width 101 height 21
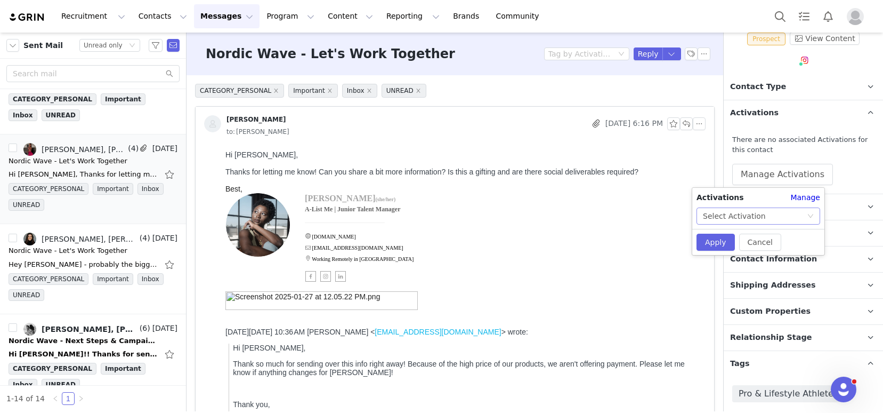
click at [774, 219] on div "Select Activation" at bounding box center [755, 216] width 104 height 16
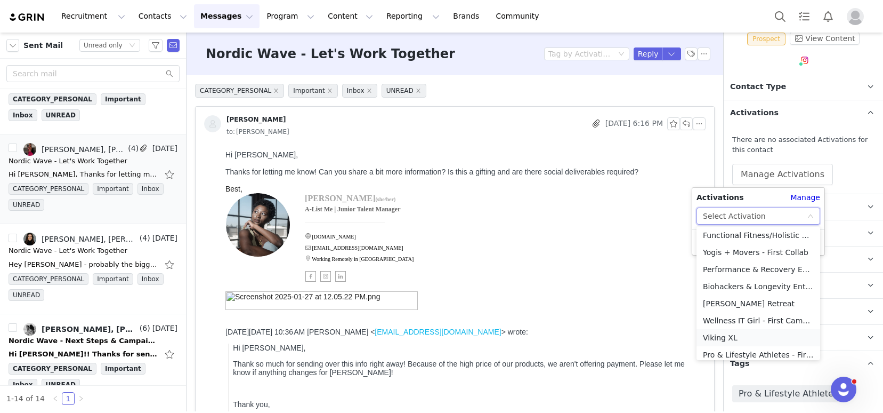
scroll to position [25, 0]
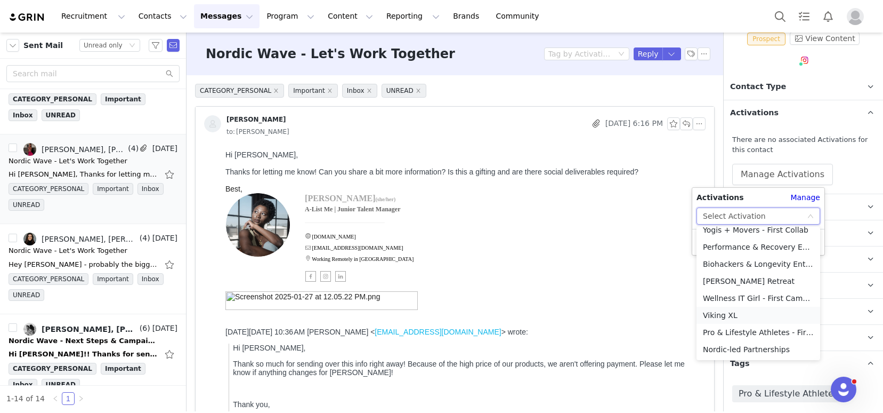
click at [728, 331] on li "Pro & Lifestyle Athletes - First Campaign" at bounding box center [759, 332] width 124 height 17
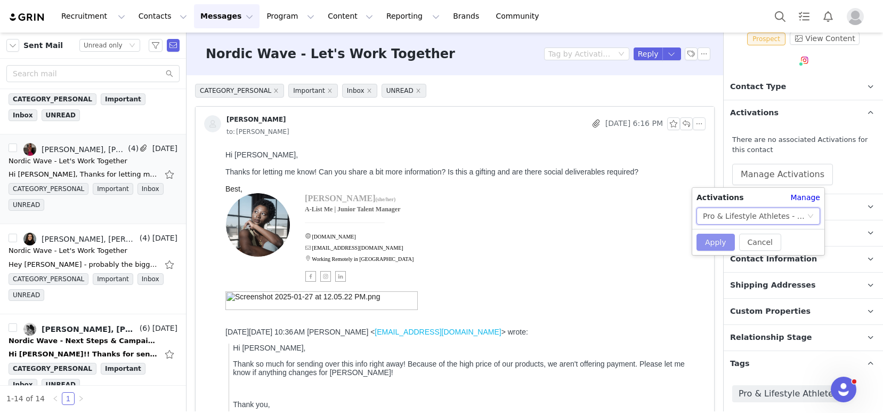
click at [711, 235] on button "Apply" at bounding box center [716, 241] width 38 height 17
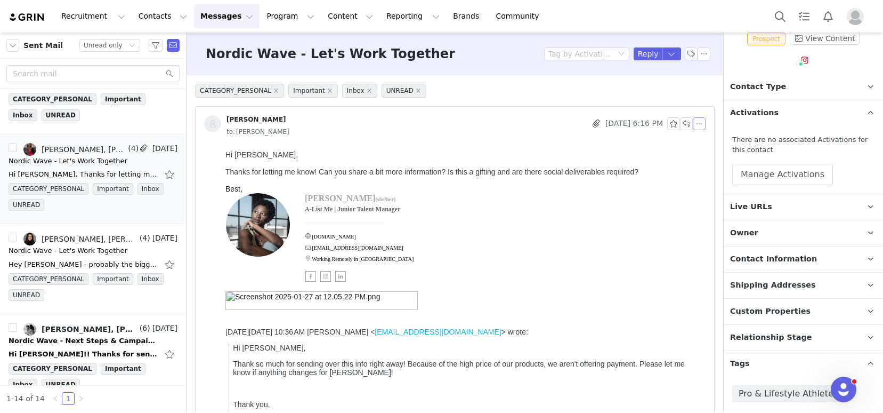
click at [693, 122] on button "button" at bounding box center [699, 123] width 13 height 13
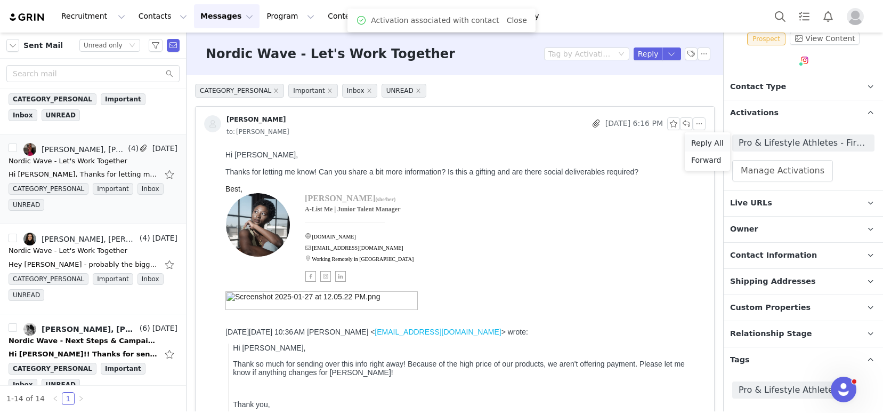
click at [705, 140] on li "Reply All" at bounding box center [707, 142] width 45 height 17
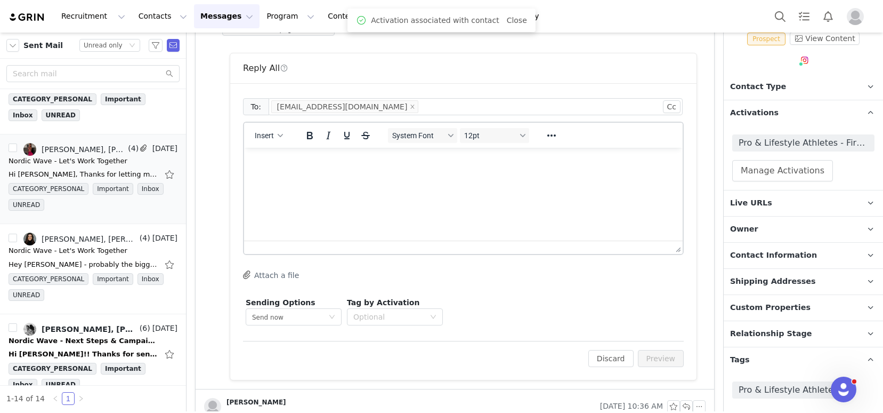
scroll to position [436, 0]
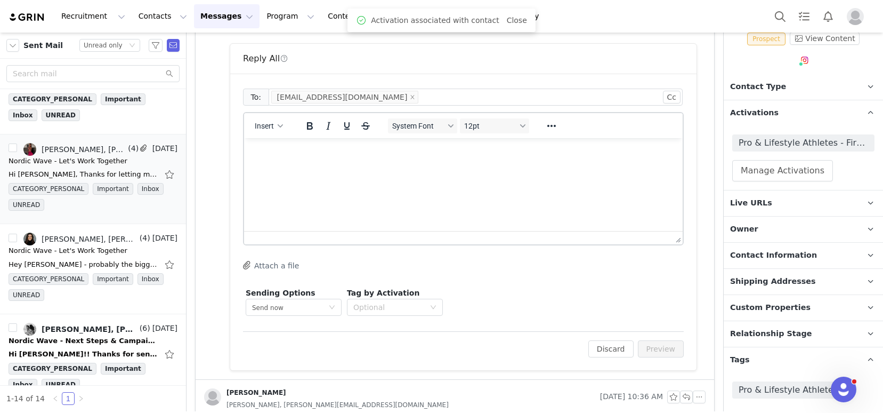
click at [316, 167] on html at bounding box center [463, 152] width 439 height 29
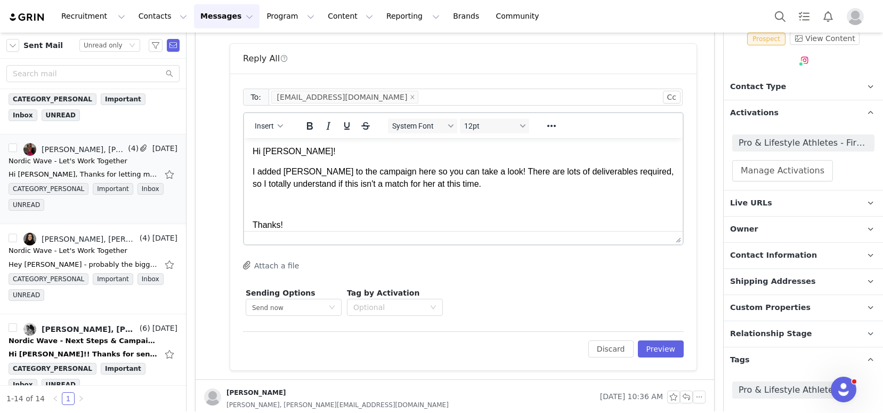
scroll to position [21, 0]
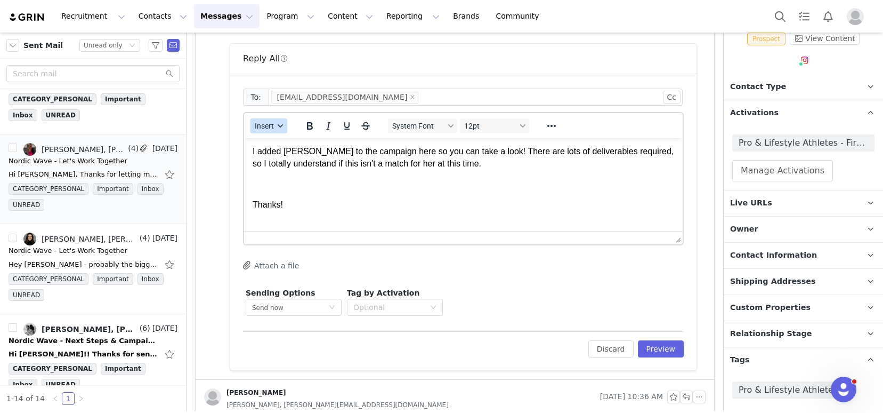
click at [282, 123] on icon "button" at bounding box center [280, 125] width 5 height 5
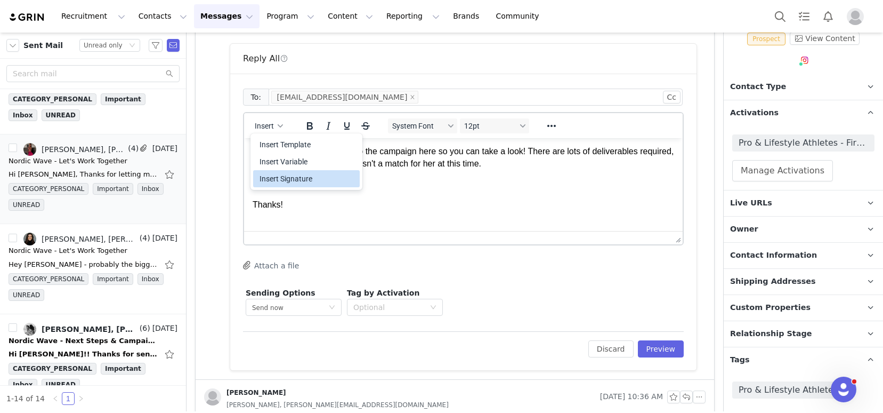
click at [293, 173] on div "Insert Signature" at bounding box center [308, 178] width 96 height 13
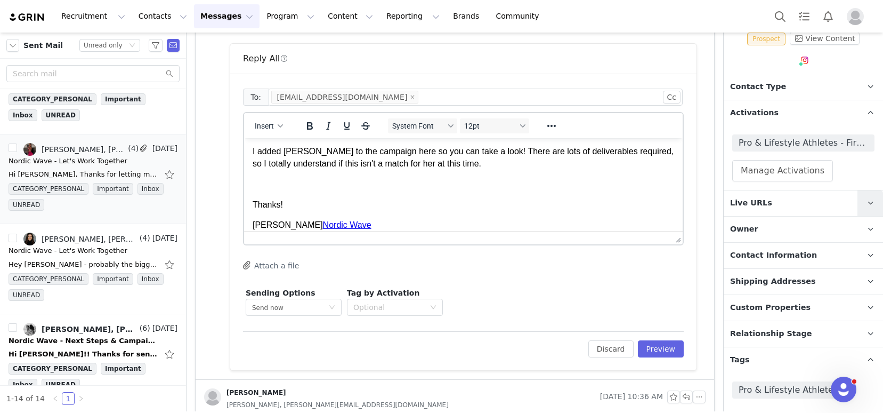
click at [868, 200] on icon at bounding box center [871, 202] width 6 height 7
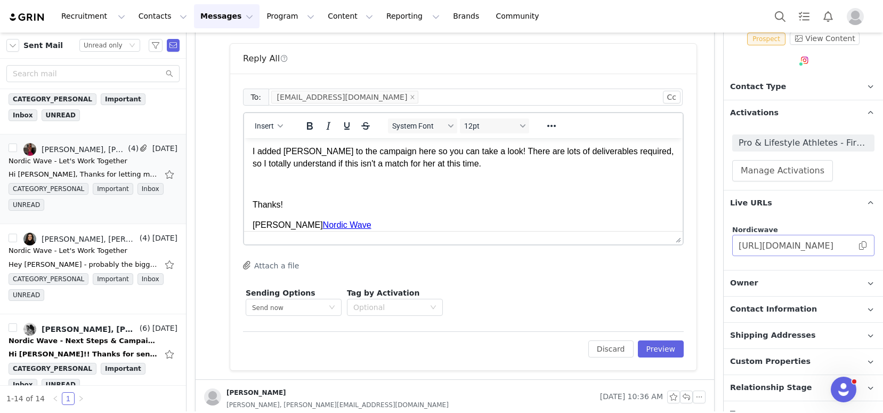
click at [858, 245] on span at bounding box center [863, 245] width 11 height 0
click at [399, 188] on p "Rich Text Area. Press ALT-0 for help." at bounding box center [464, 184] width 422 height 12
drag, startPoint x: 338, startPoint y: 152, endPoint x: 393, endPoint y: 153, distance: 55.5
click at [393, 153] on p "I added Ashley to the campaign here so you can take a look! There are lots of d…" at bounding box center [464, 158] width 422 height 24
click at [548, 126] on icon "Reveal or hide additional toolbar items" at bounding box center [551, 125] width 13 height 13
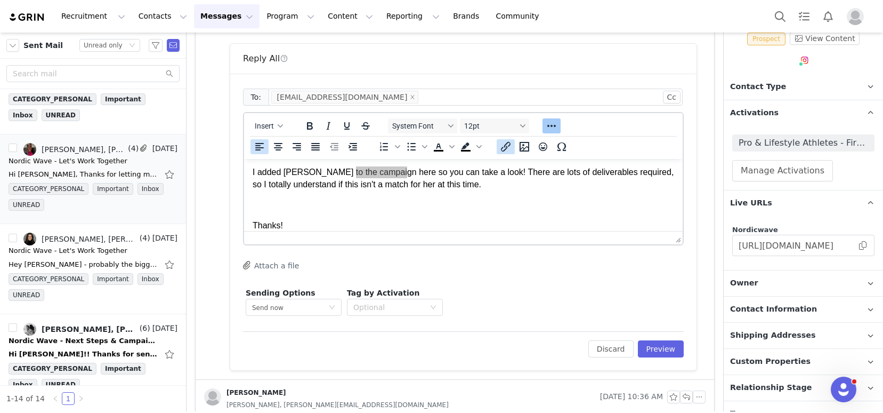
click at [506, 150] on icon "Insert/edit link" at bounding box center [505, 146] width 13 height 13
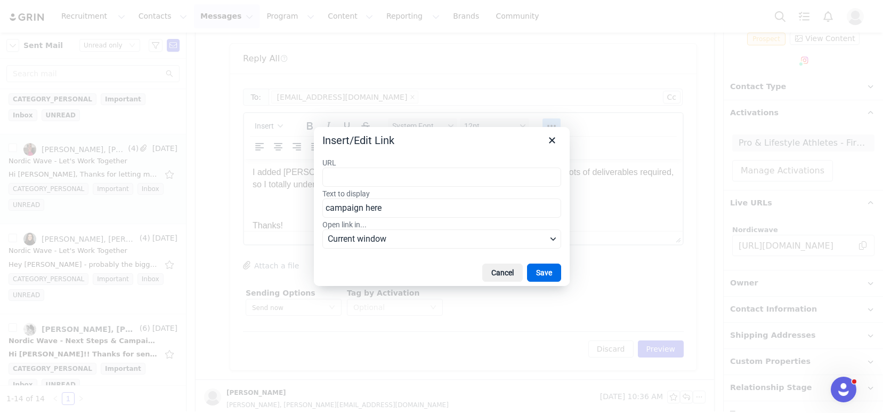
click at [439, 182] on input "URL" at bounding box center [442, 176] width 239 height 19
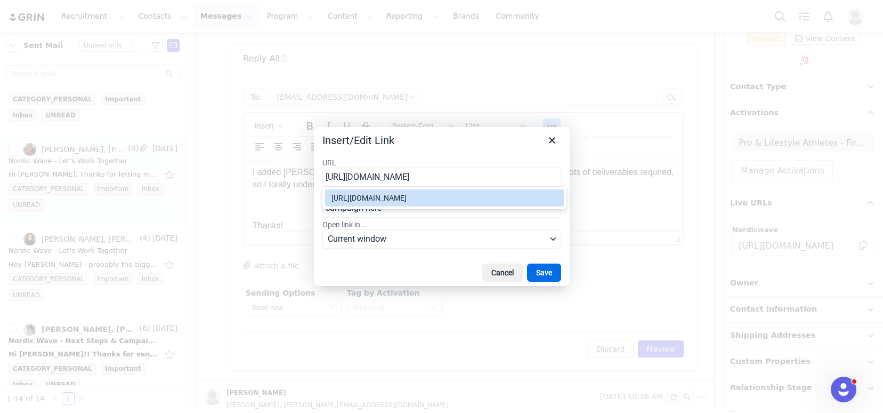
click at [497, 198] on div "https://nordicwave.grin.live/67e1e6ef-0ada-48b5-88ab-d37c1222ad9c" at bounding box center [446, 197] width 228 height 13
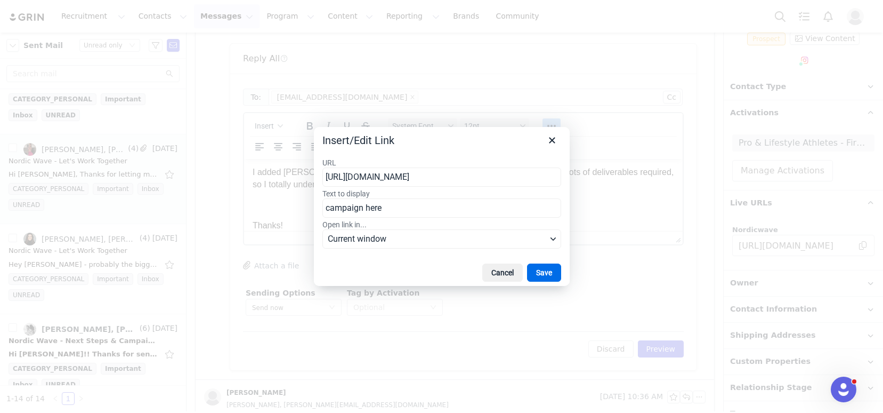
type input "https://nordicwave.grin.live/67e1e6ef-0ada-48b5-88ab-d37c1222ad9c"
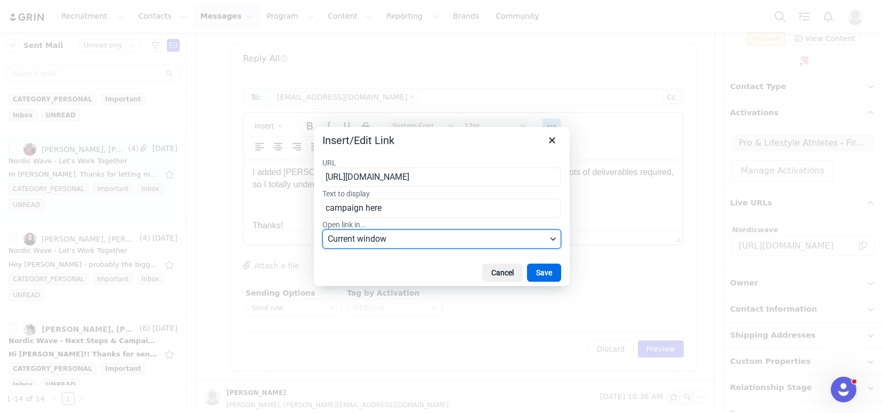
click at [397, 241] on span "Current window" at bounding box center [437, 238] width 219 height 13
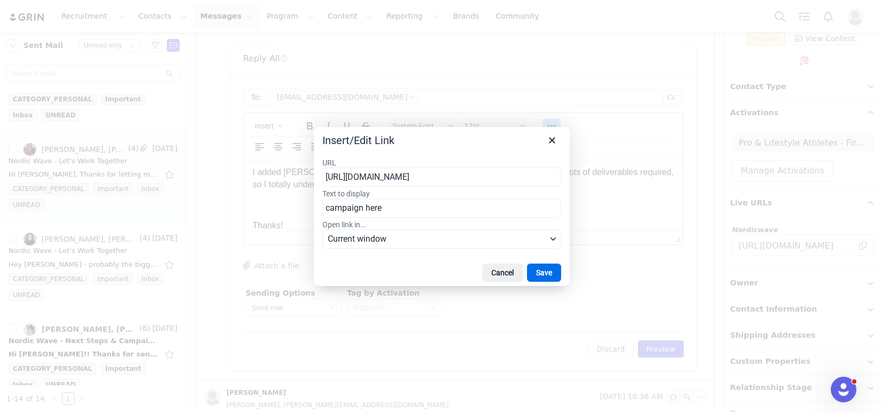
scroll to position [0, 0]
click at [405, 275] on div "New window" at bounding box center [371, 276] width 79 height 13
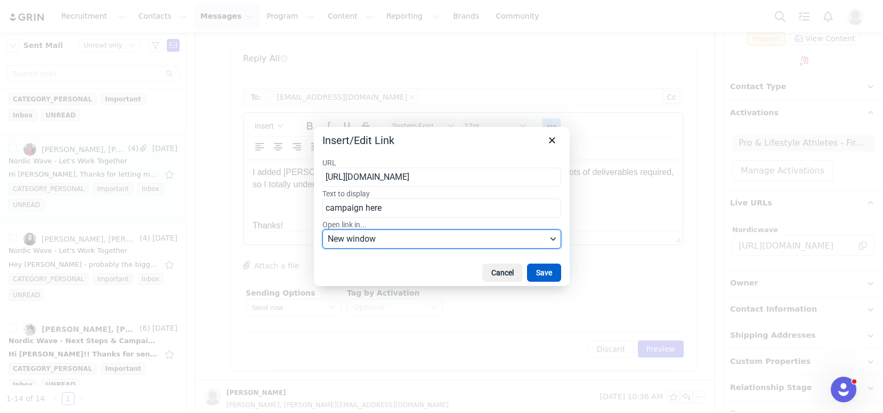
click at [539, 270] on button "Save" at bounding box center [544, 272] width 34 height 18
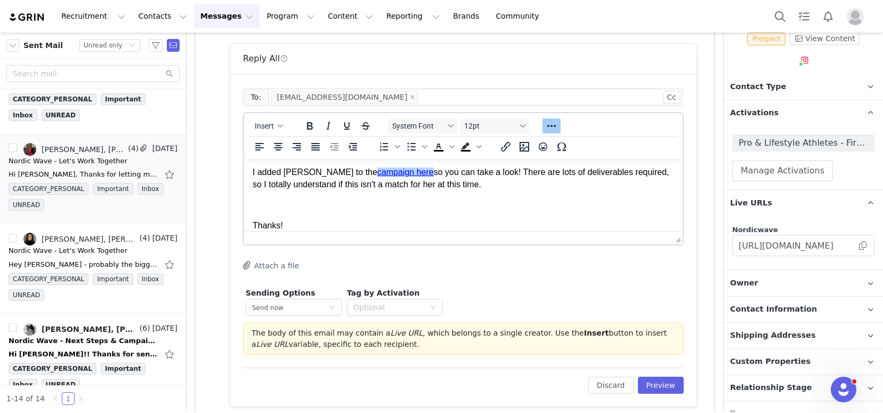
click at [530, 223] on p "Thanks!" at bounding box center [464, 226] width 422 height 12
click at [643, 383] on button "Preview" at bounding box center [661, 384] width 46 height 17
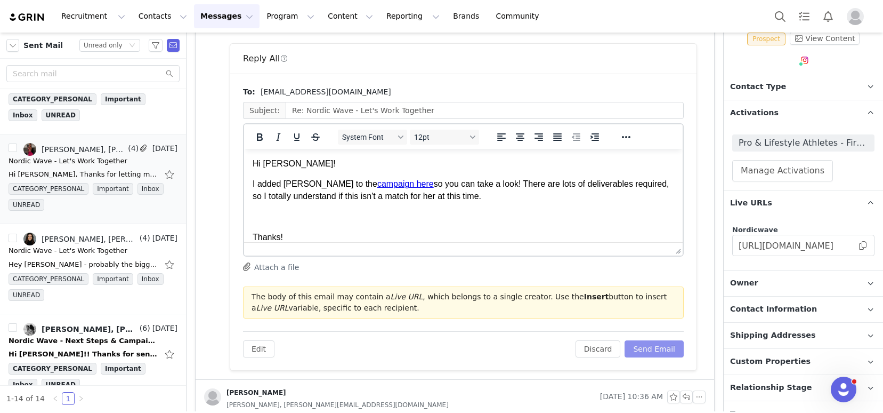
click at [643, 345] on button "Send Email" at bounding box center [654, 348] width 59 height 17
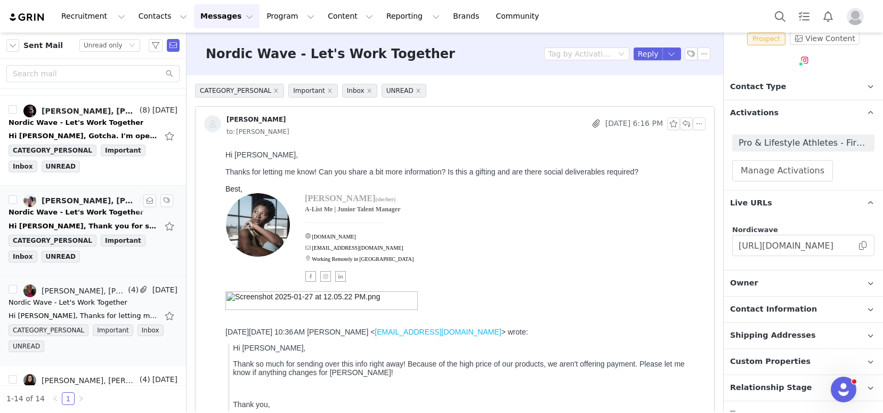
scroll to position [261, 0]
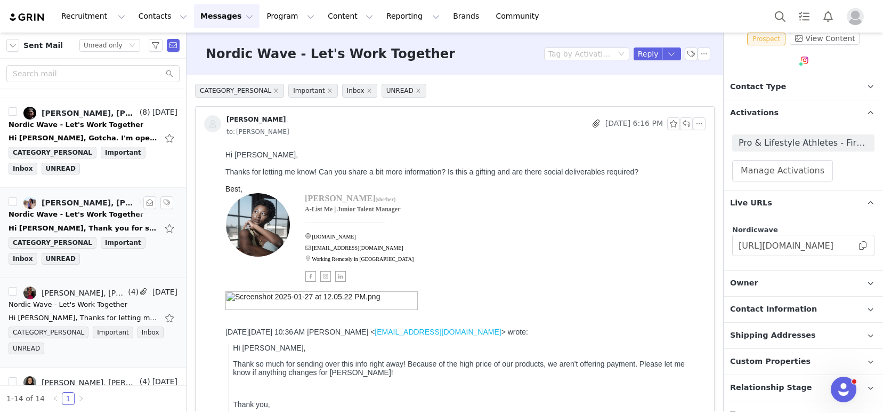
click at [73, 220] on div "Hi Kelsey, Thank you for sharing the campaign details. Makynna has reviewed the…" at bounding box center [93, 228] width 169 height 17
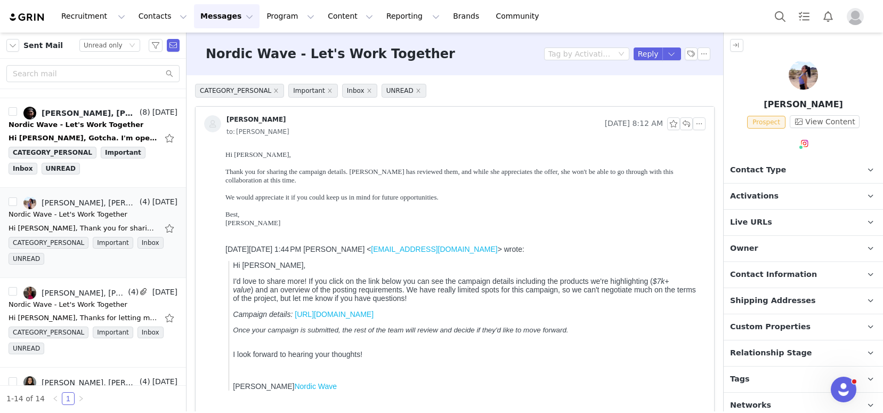
scroll to position [0, 0]
click at [762, 172] on span "Contact Type" at bounding box center [758, 170] width 56 height 12
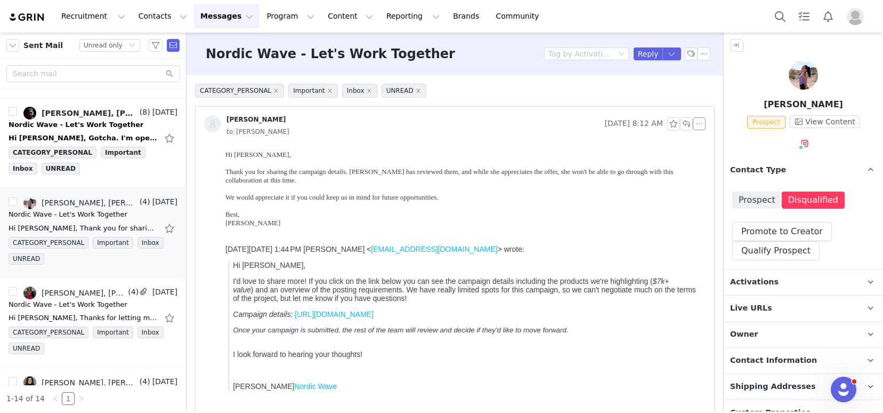
click at [693, 124] on button "button" at bounding box center [699, 123] width 13 height 13
click at [699, 143] on li "Reply All" at bounding box center [707, 142] width 45 height 17
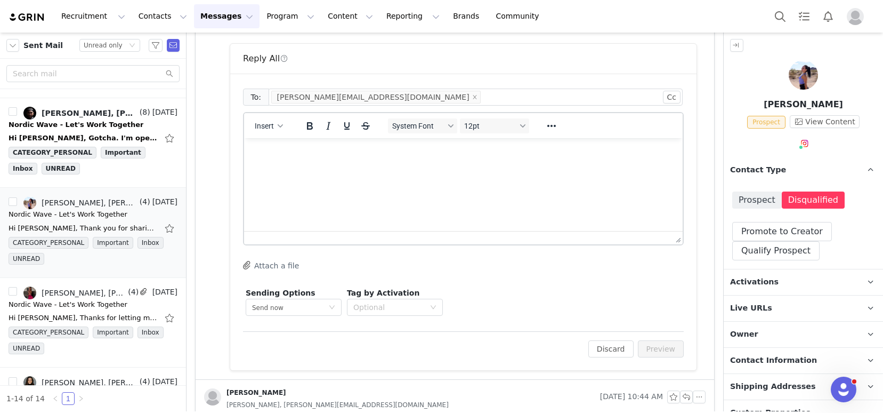
click at [413, 167] on html at bounding box center [463, 152] width 439 height 29
click at [274, 122] on span "Insert" at bounding box center [264, 126] width 19 height 9
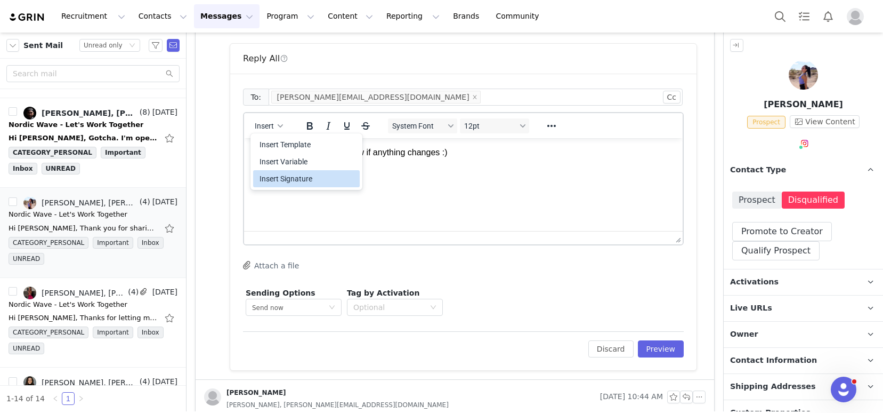
click at [288, 178] on div "Insert Signature" at bounding box center [308, 178] width 96 height 13
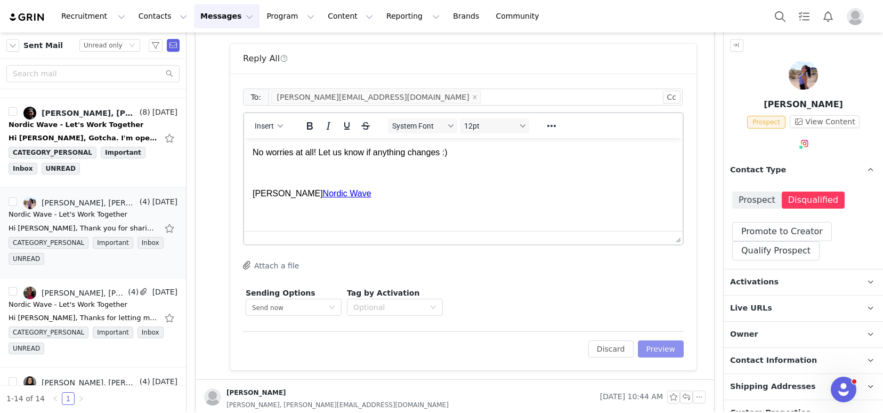
click at [641, 341] on button "Preview" at bounding box center [661, 348] width 46 height 17
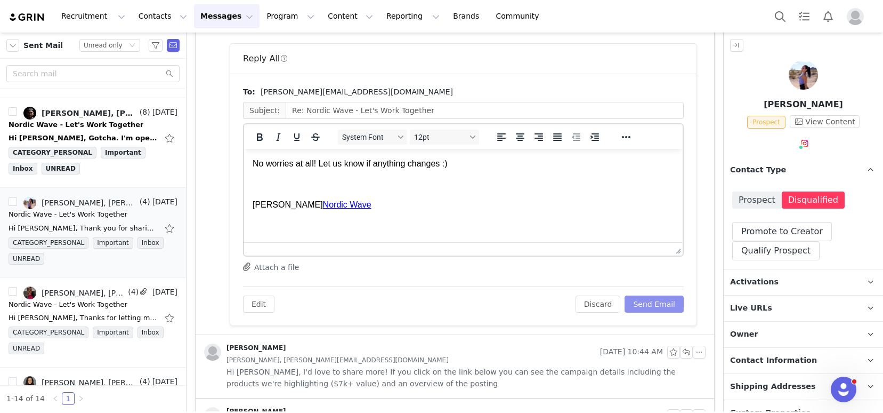
click at [651, 299] on button "Send Email" at bounding box center [654, 303] width 59 height 17
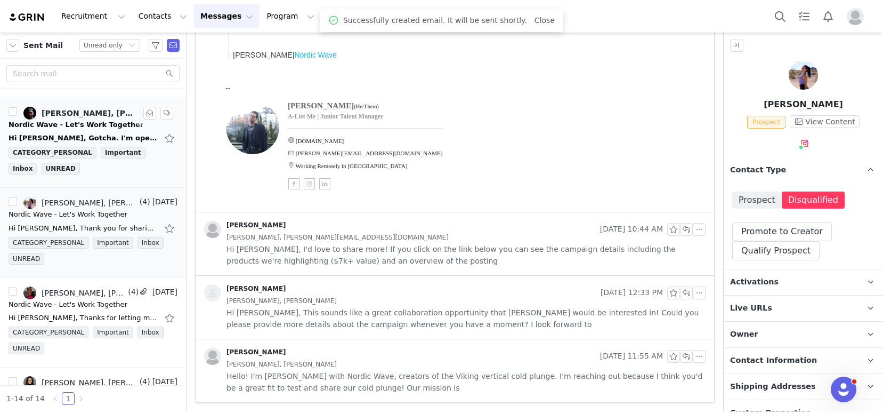
scroll to position [331, 0]
click at [88, 131] on div "Hi Kelsey, Gotcha. I'm open to doing a few more story posts spread out over a l…" at bounding box center [93, 138] width 169 height 17
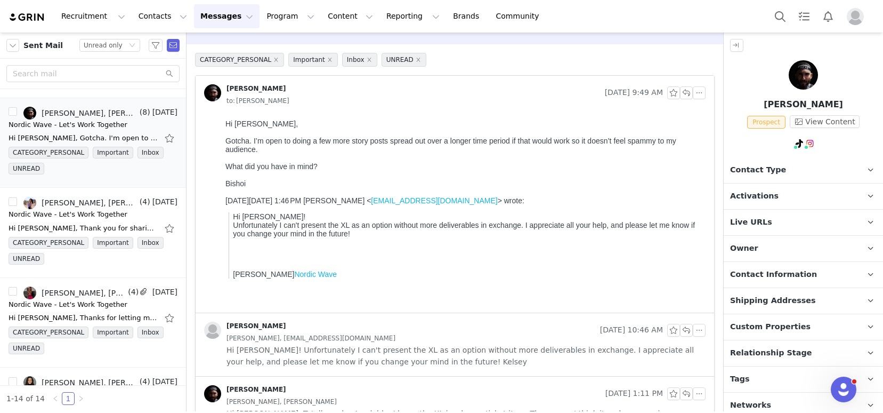
scroll to position [0, 0]
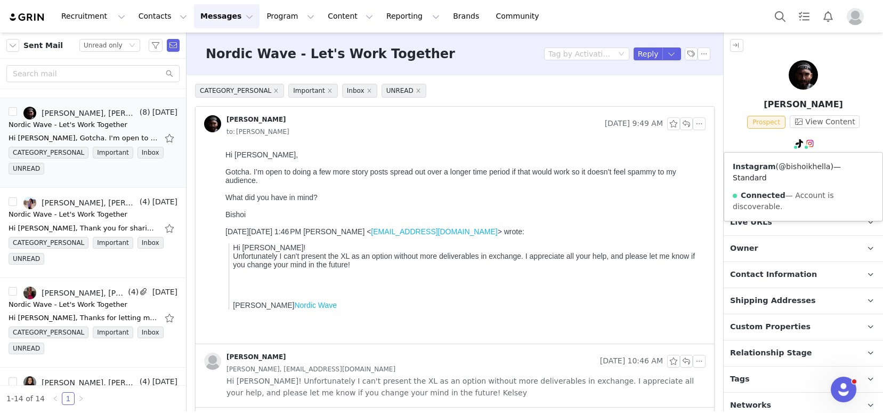
click at [801, 167] on link "@bishoikhella" at bounding box center [805, 166] width 52 height 9
click at [760, 176] on p "Contact Type Contact type can be Creator, Prospect, Application, or Manager." at bounding box center [791, 170] width 134 height 26
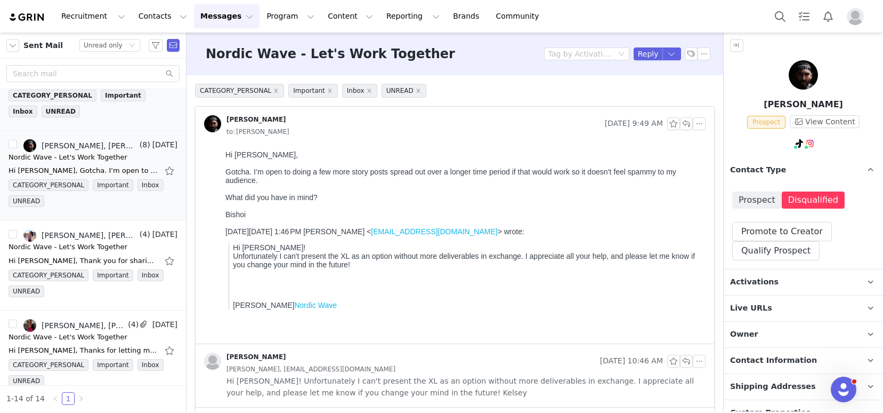
scroll to position [175, 0]
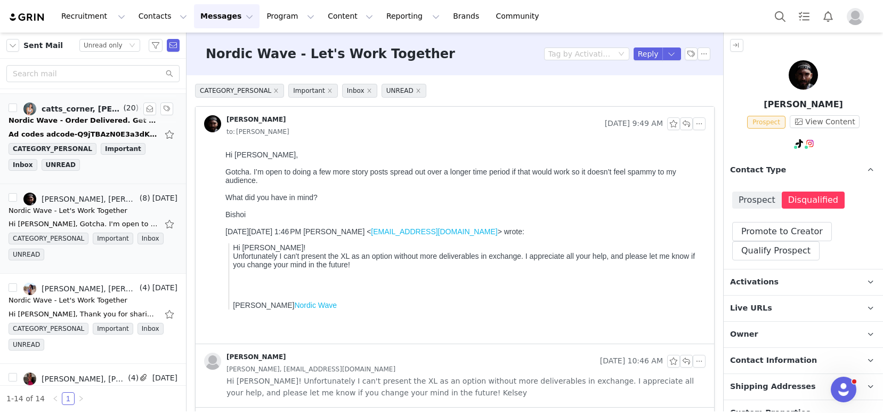
click at [81, 123] on div "Nordic Wave - Order Delivered. Get Ready to Create!" at bounding box center [83, 120] width 149 height 11
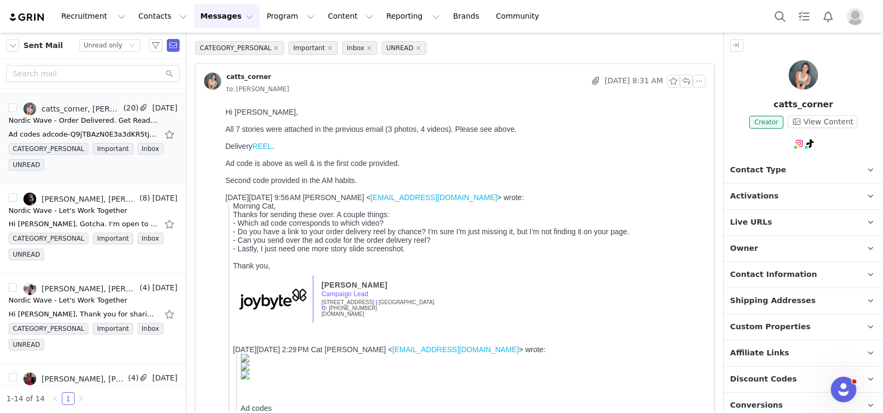
scroll to position [45, 0]
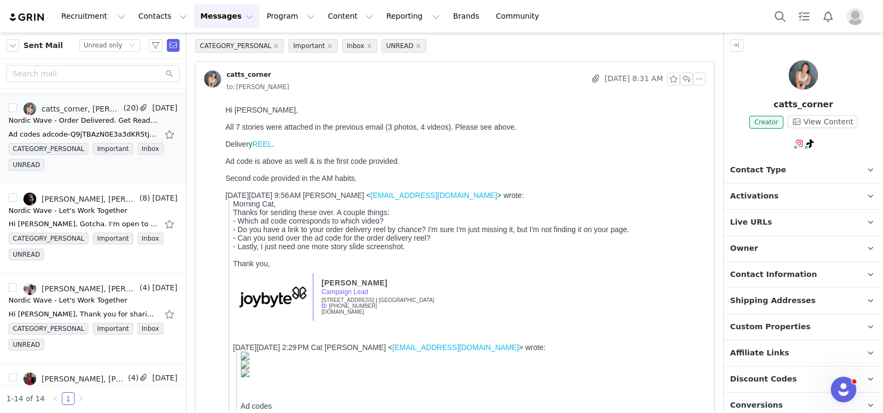
click at [264, 143] on link "REEL" at bounding box center [263, 144] width 20 height 9
drag, startPoint x: 267, startPoint y: 164, endPoint x: 344, endPoint y: 163, distance: 77.8
click at [344, 163] on div "Ad code is above as well & is the first code provided." at bounding box center [463, 161] width 476 height 9
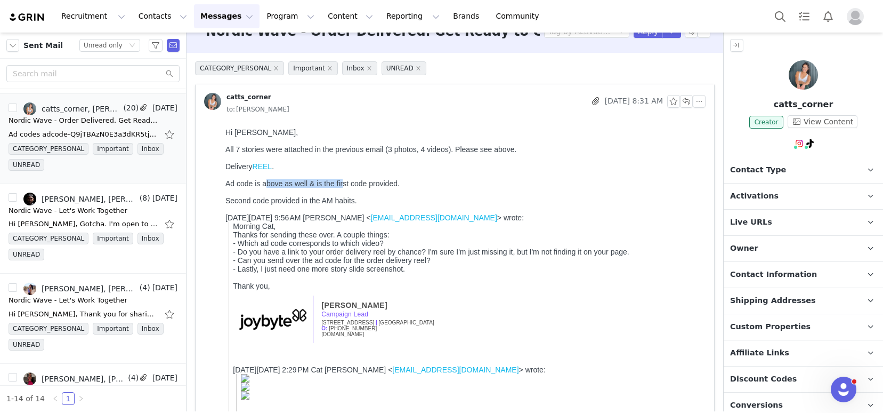
scroll to position [0, 0]
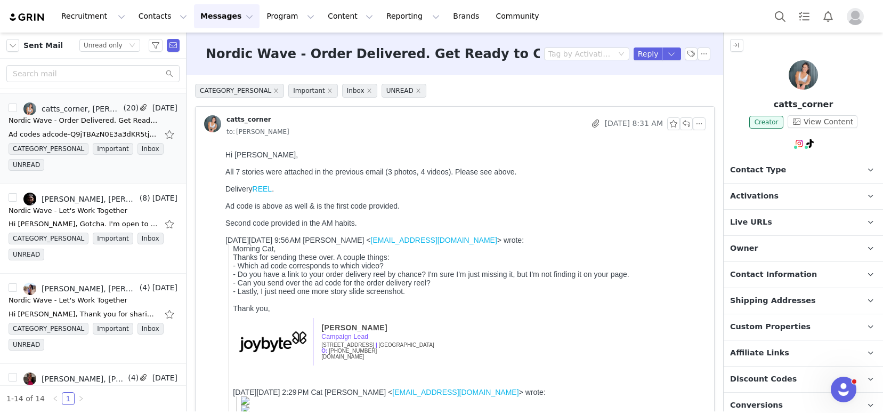
click at [385, 210] on div at bounding box center [463, 214] width 476 height 9
drag, startPoint x: 309, startPoint y: 276, endPoint x: 349, endPoint y: 273, distance: 39.5
click at [349, 273] on div "- Do you have a link to your order delivery reel by chance? I'm sure I'm just m…" at bounding box center [467, 274] width 469 height 9
click at [765, 204] on p "Activations" at bounding box center [791, 196] width 134 height 26
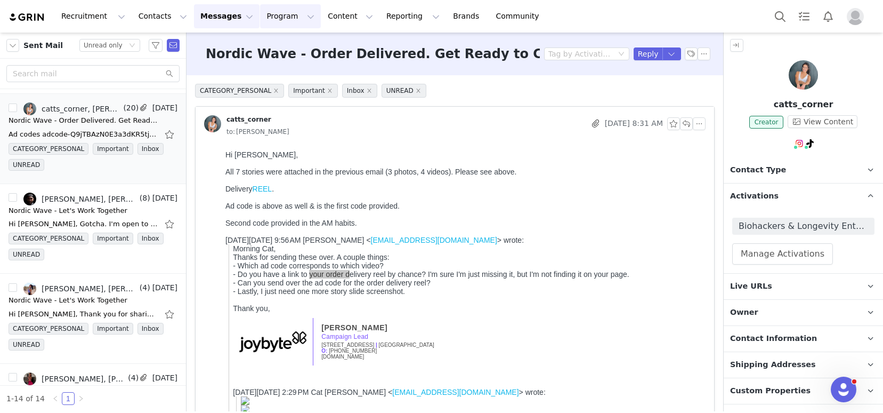
click at [276, 18] on button "Program Program" at bounding box center [290, 16] width 61 height 24
click at [307, 49] on div "Activations" at bounding box center [285, 47] width 71 height 11
click at [407, 260] on div "Thanks for sending these over. A couple things:" at bounding box center [467, 257] width 469 height 9
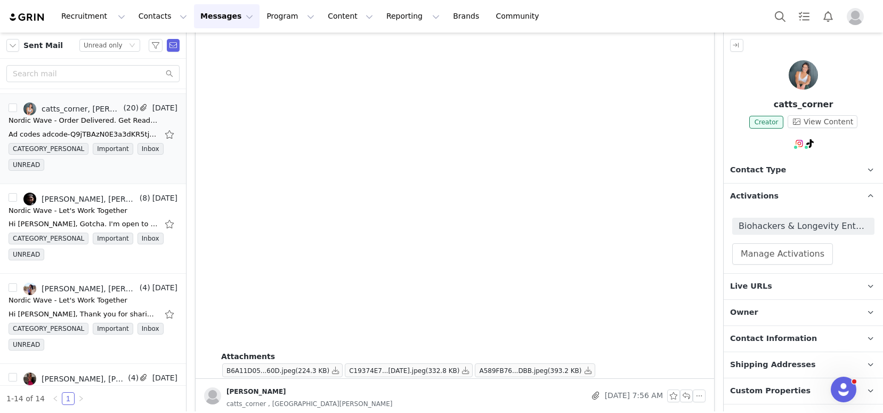
scroll to position [2759, 0]
copy div "adcode-Q9jTBAzN0E3a3dKR5tjBPBrEEcf9jGKmmY2les8wFZR2s0WT8GMpF8agk-rkODhUba"
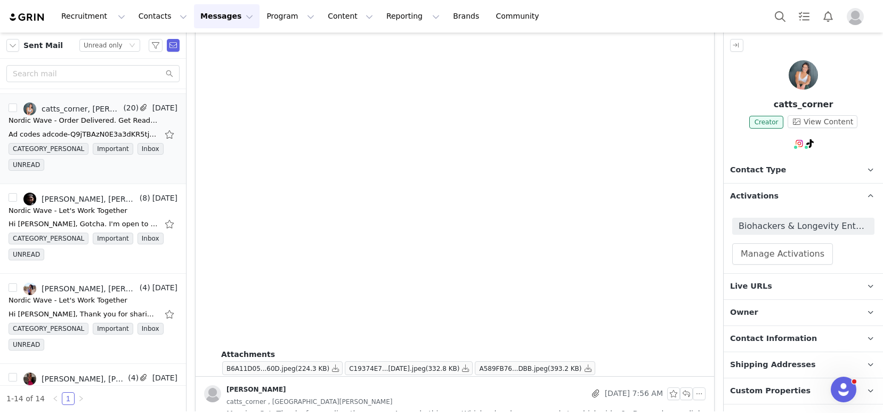
copy p "adcode-Q9jTBAzVbj_A48EIRvcIrA2vlWVntjzC6w6cWMxsPdvridxh_iG7Bothch1yLAdxLdc"
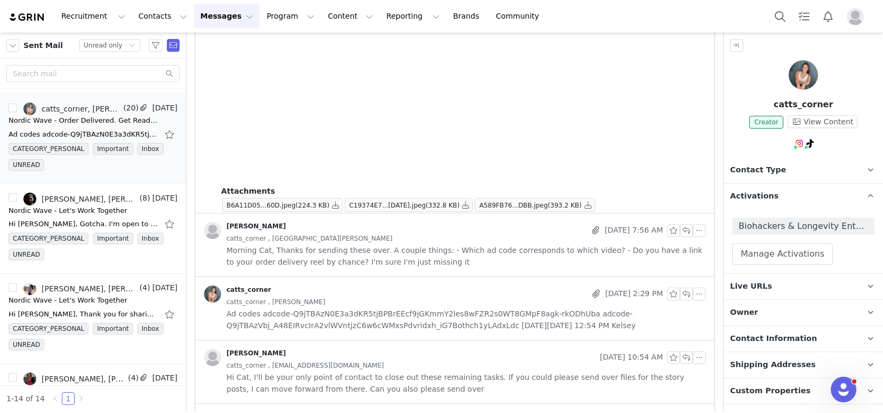
scroll to position [2923, 0]
click at [418, 300] on div "catts_corner , Kelsey McDermott-Konig" at bounding box center [466, 301] width 479 height 12
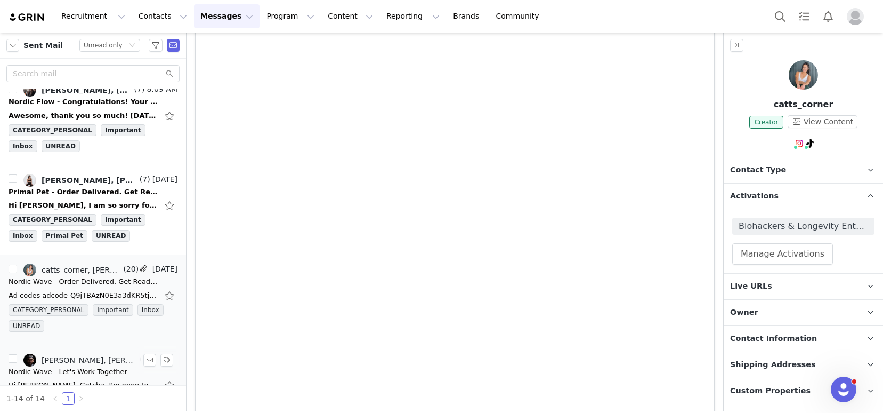
scroll to position [0, 0]
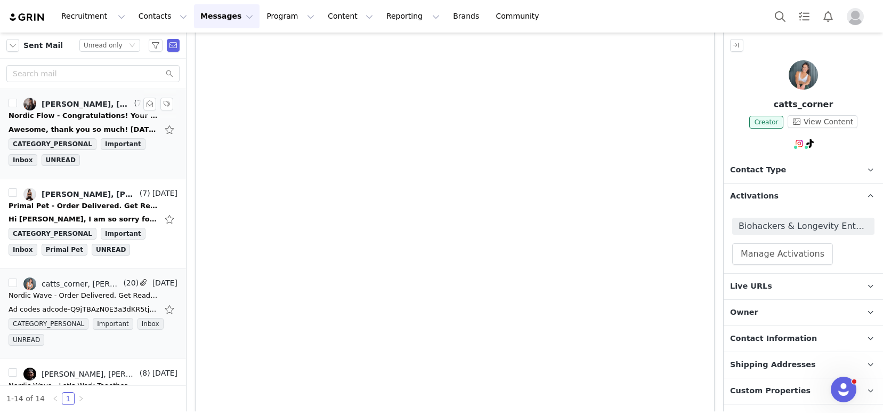
click at [65, 125] on div "Awesome, thank you so much! On Wed, Oct 1, 2025 at 11:09 AM Kelsey McDermott-Ko…" at bounding box center [83, 129] width 149 height 11
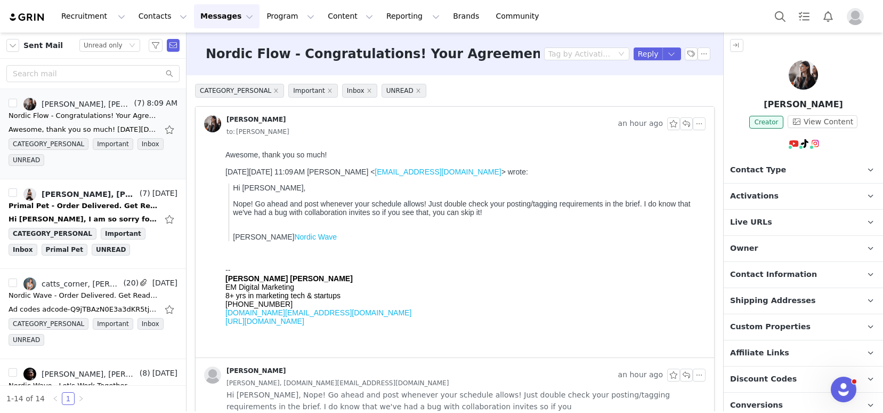
click at [36, 12] on img at bounding box center [27, 17] width 37 height 10
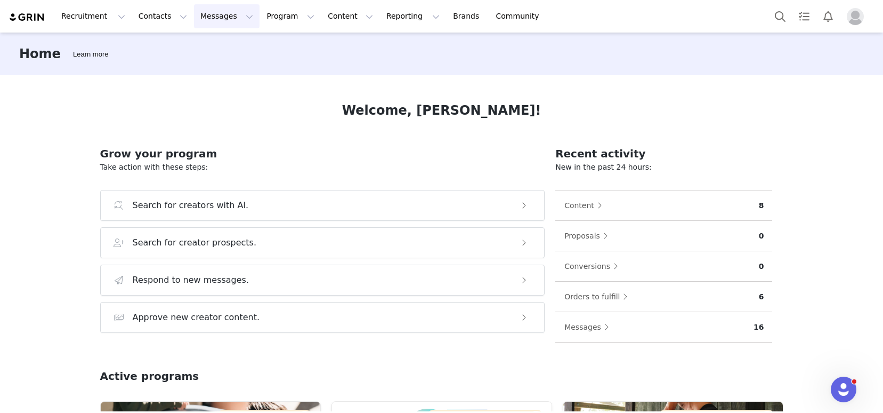
click at [216, 15] on button "Messages Messages" at bounding box center [227, 16] width 66 height 24
click at [224, 67] on div "Inbox" at bounding box center [224, 66] width 71 height 11
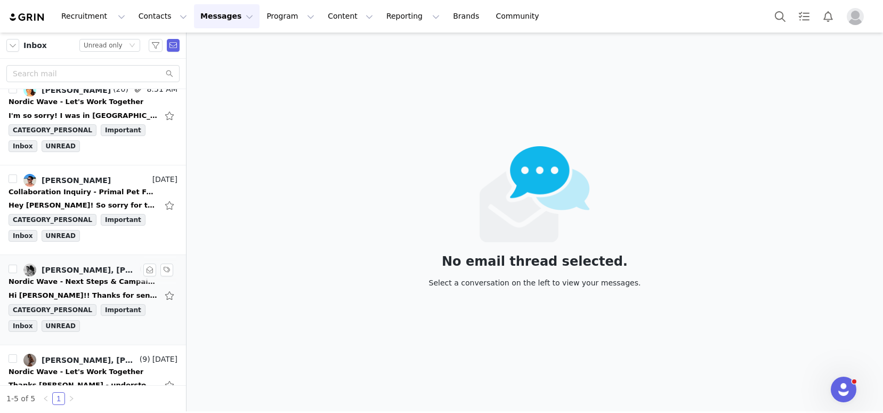
scroll to position [24, 0]
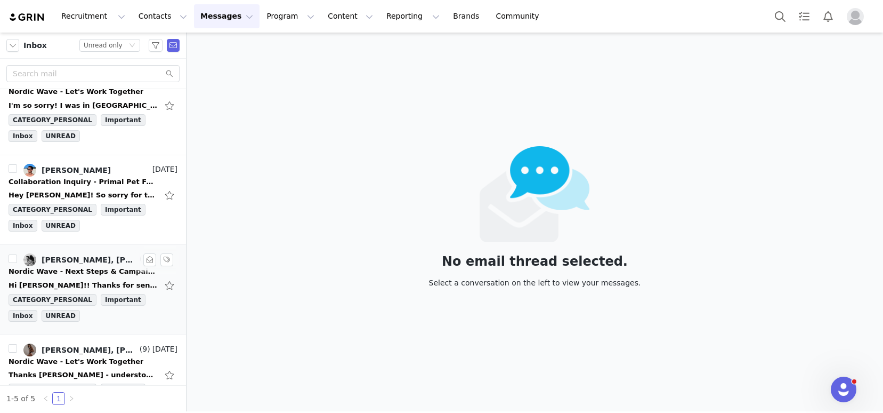
click at [72, 272] on div "Nordic Wave - Next Steps & Campaign Outline" at bounding box center [83, 271] width 149 height 11
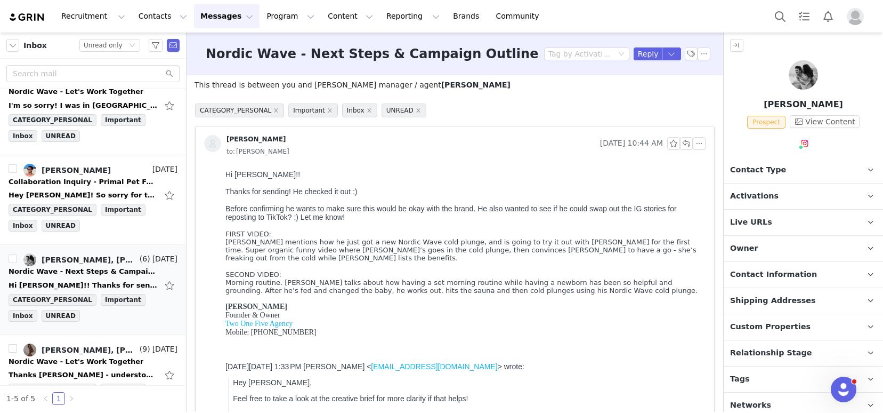
scroll to position [0, 0]
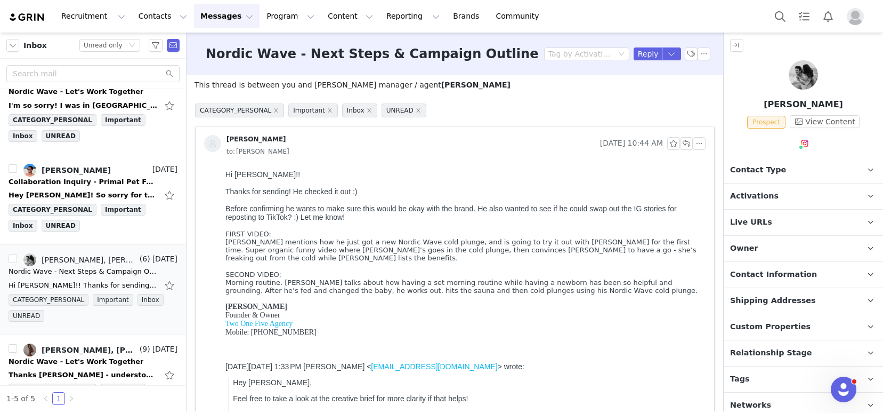
click at [425, 166] on html "Hi Kelsey!! Thanks for sending! He checked it out :) Before confirming he wants…" at bounding box center [463, 354] width 485 height 376
click at [698, 51] on button "button" at bounding box center [704, 53] width 13 height 13
click at [709, 73] on li "Mark as unread" at bounding box center [725, 73] width 71 height 17
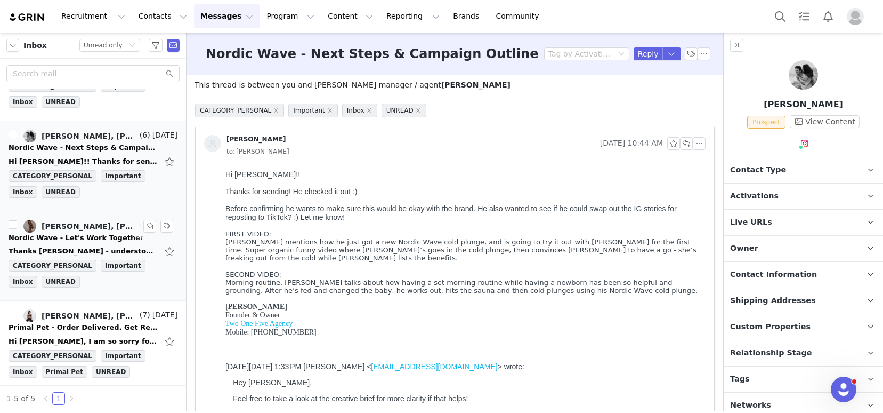
scroll to position [154, 0]
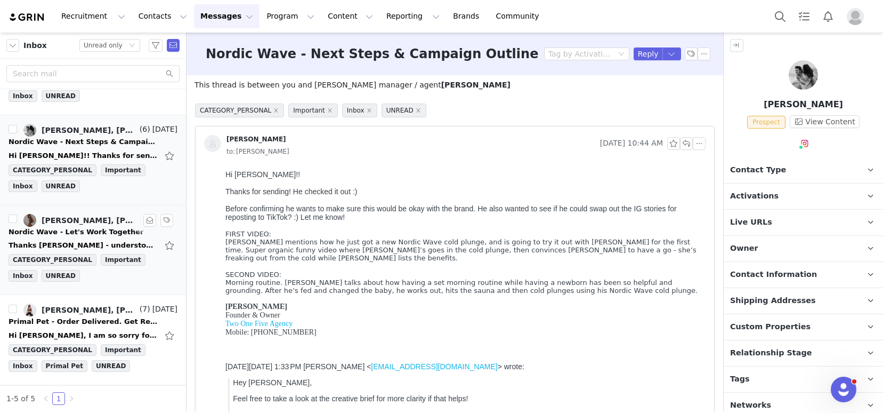
click at [62, 245] on div "Thanks Kelsey - understood on this end and respect that but I think the asks ar…" at bounding box center [83, 245] width 149 height 11
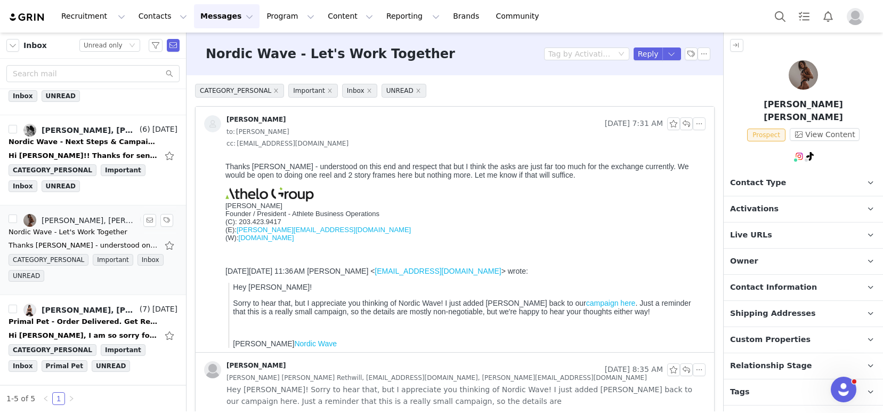
scroll to position [0, 0]
click at [796, 167] on link "@emilyloogman" at bounding box center [809, 166] width 60 height 9
click at [394, 179] on div at bounding box center [463, 183] width 476 height 8
click at [698, 51] on button "button" at bounding box center [704, 53] width 13 height 13
click at [713, 71] on li "Mark as unread" at bounding box center [725, 73] width 71 height 17
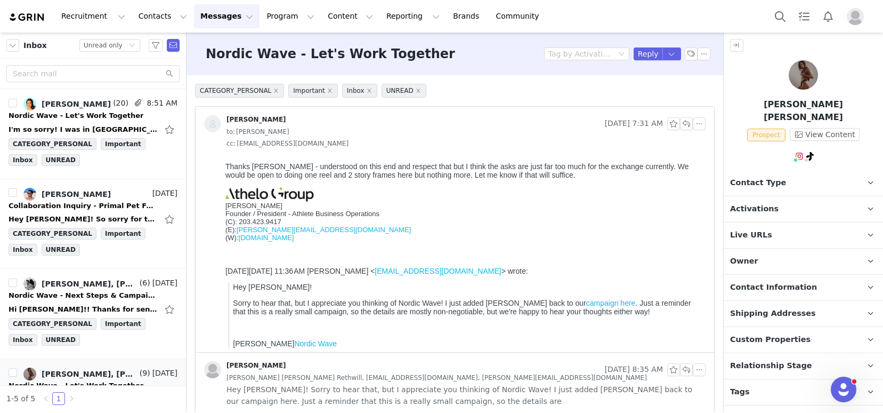
click at [26, 16] on img at bounding box center [27, 17] width 37 height 10
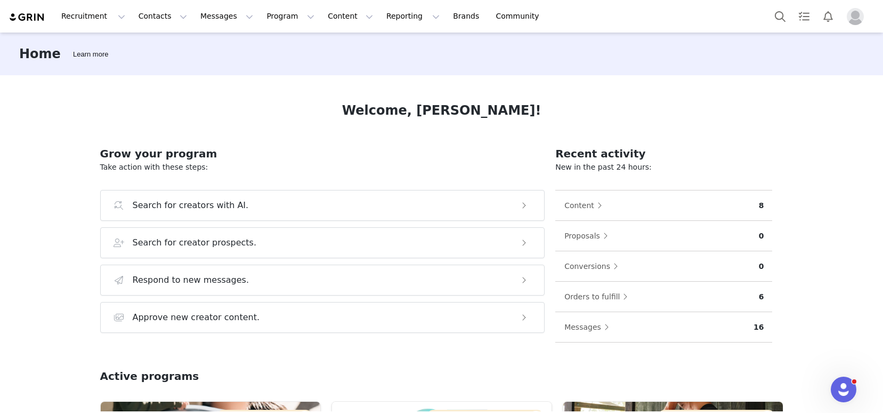
click at [17, 17] on img at bounding box center [27, 17] width 37 height 10
click at [152, 20] on button "Contacts Contacts" at bounding box center [162, 16] width 61 height 24
click at [172, 65] on div "Prospects" at bounding box center [166, 66] width 71 height 11
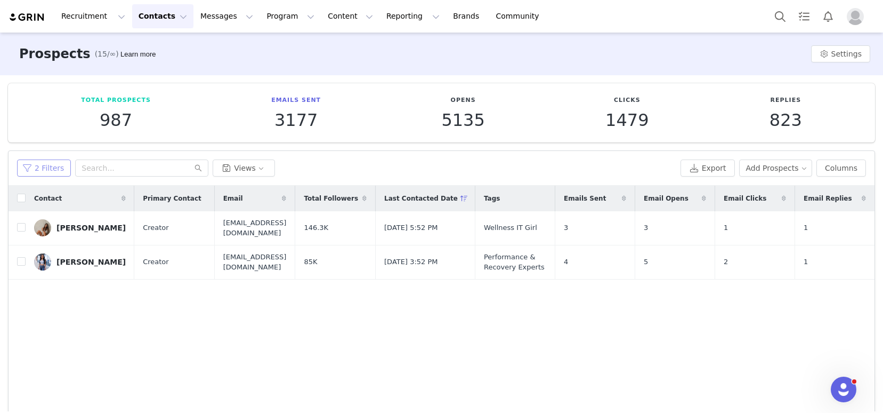
click at [37, 168] on button "2 Filters" at bounding box center [44, 167] width 54 height 17
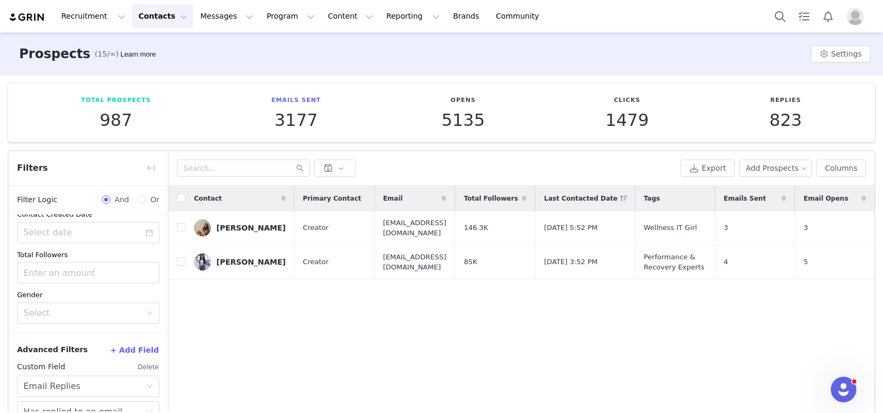
scroll to position [67, 0]
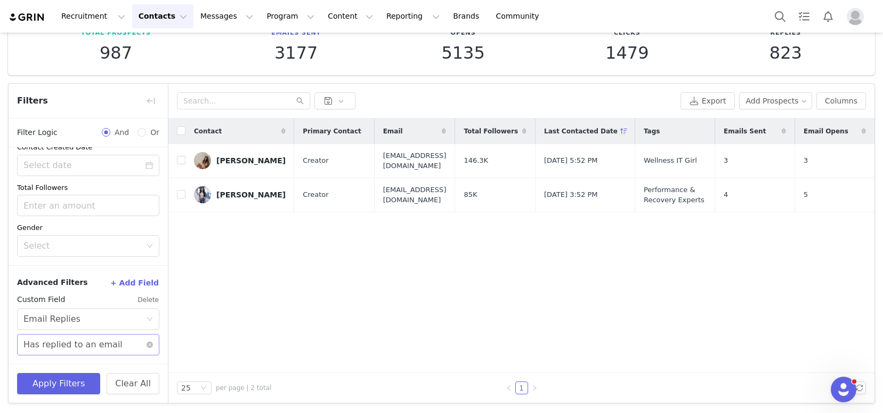
click at [87, 347] on div "Has replied to an email" at bounding box center [72, 344] width 99 height 20
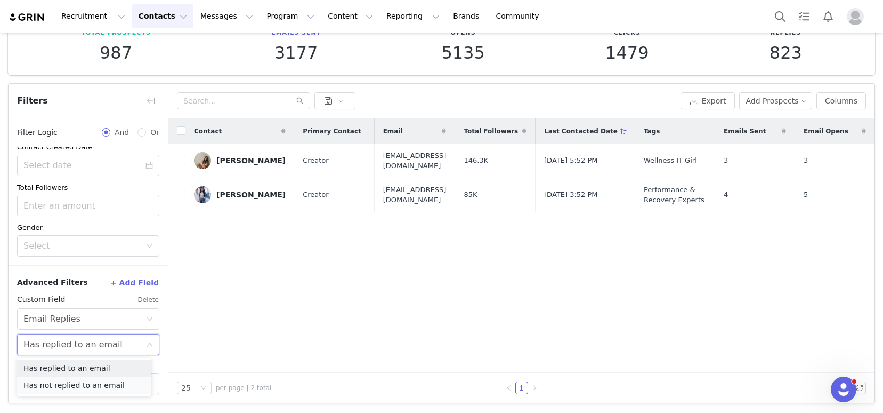
click at [80, 386] on li "Has not replied to an email" at bounding box center [84, 384] width 134 height 17
click at [52, 383] on button "Apply Filters" at bounding box center [58, 383] width 83 height 21
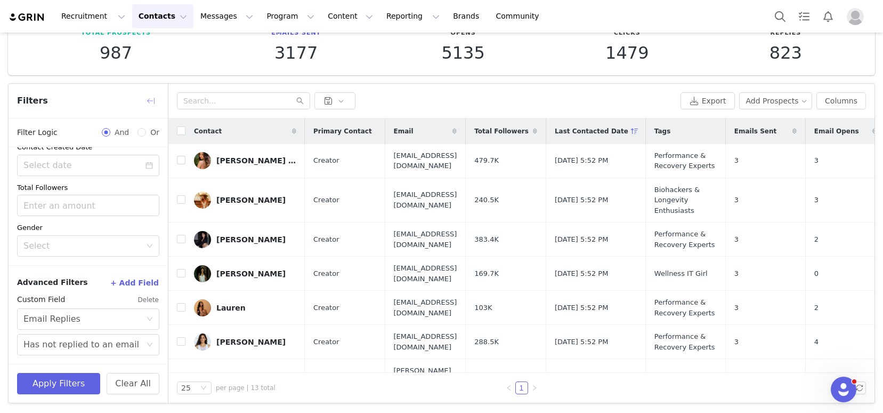
click at [155, 101] on button "button" at bounding box center [150, 100] width 17 height 17
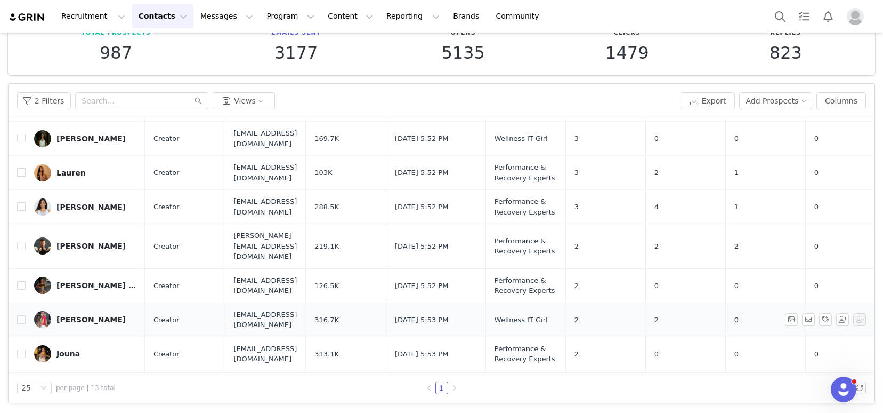
scroll to position [123, 0]
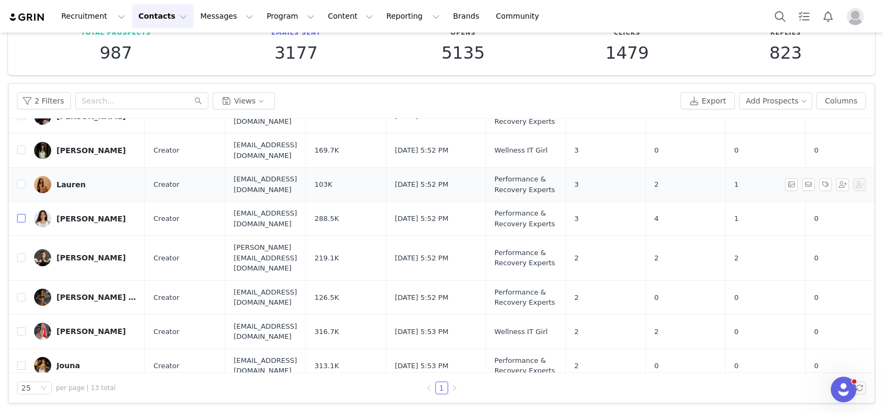
click at [20, 214] on input "checkbox" at bounding box center [21, 218] width 9 height 9
checkbox input "true"
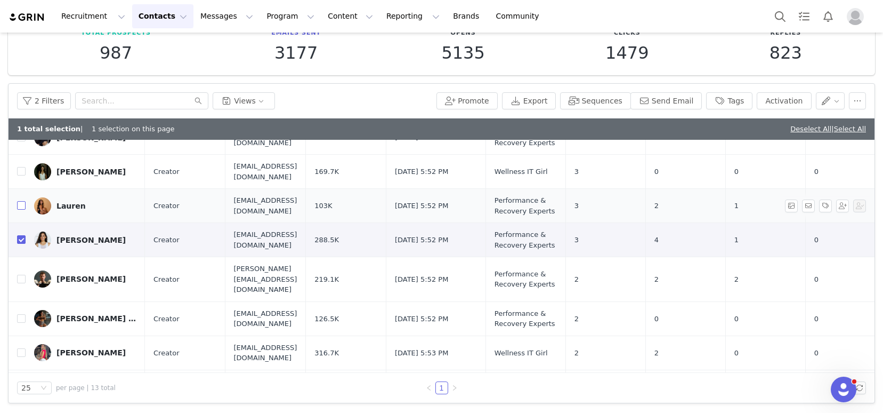
click at [20, 201] on input "checkbox" at bounding box center [21, 205] width 9 height 9
checkbox input "true"
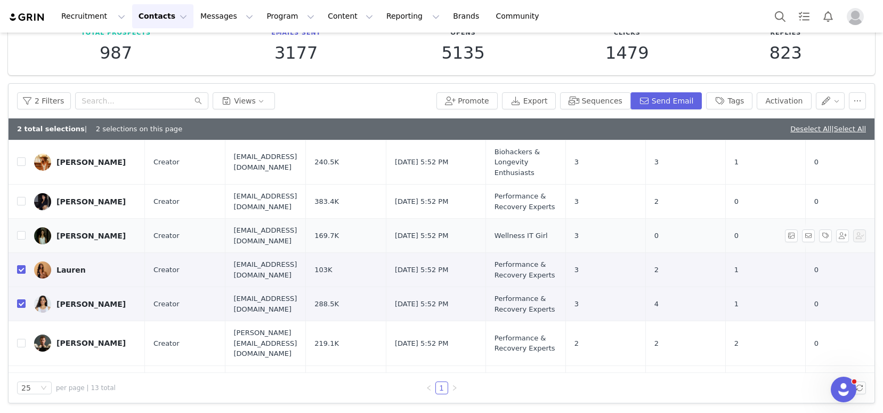
scroll to position [58, 0]
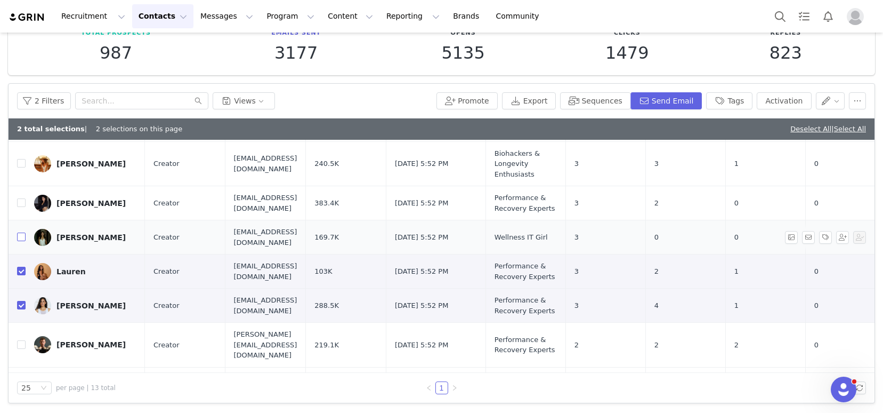
click at [20, 232] on input "checkbox" at bounding box center [21, 236] width 9 height 9
checkbox input "true"
click at [21, 205] on input "checkbox" at bounding box center [21, 202] width 9 height 9
checkbox input "true"
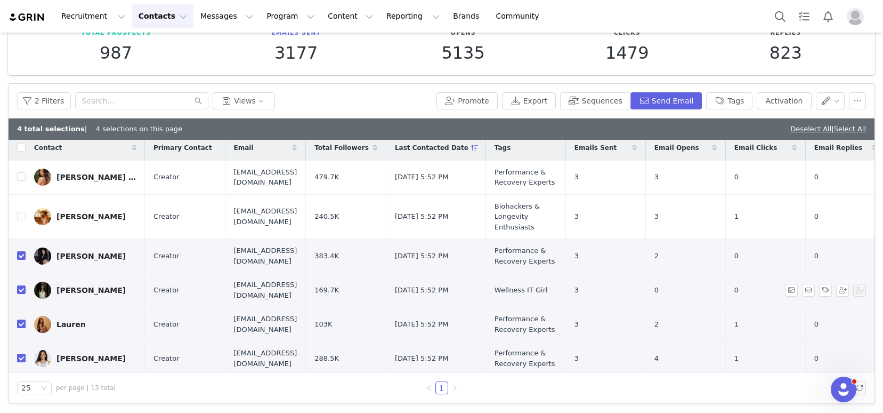
scroll to position [0, 0]
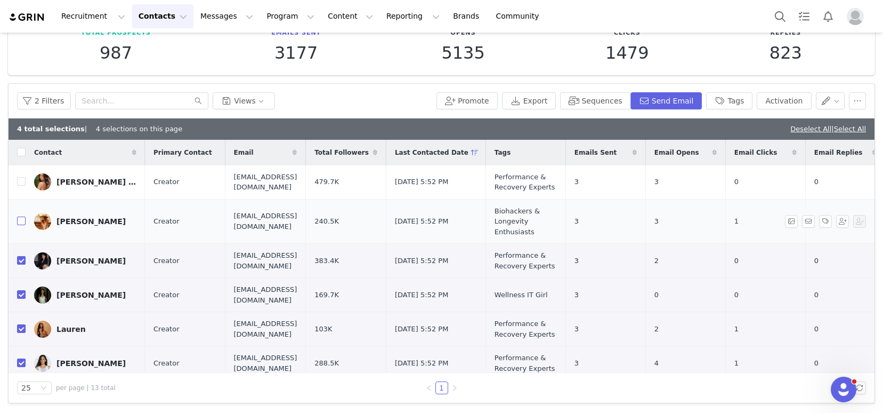
click at [23, 219] on input "checkbox" at bounding box center [21, 220] width 9 height 9
checkbox input "true"
click at [18, 176] on label at bounding box center [21, 181] width 9 height 11
click at [18, 177] on input "checkbox" at bounding box center [21, 181] width 9 height 9
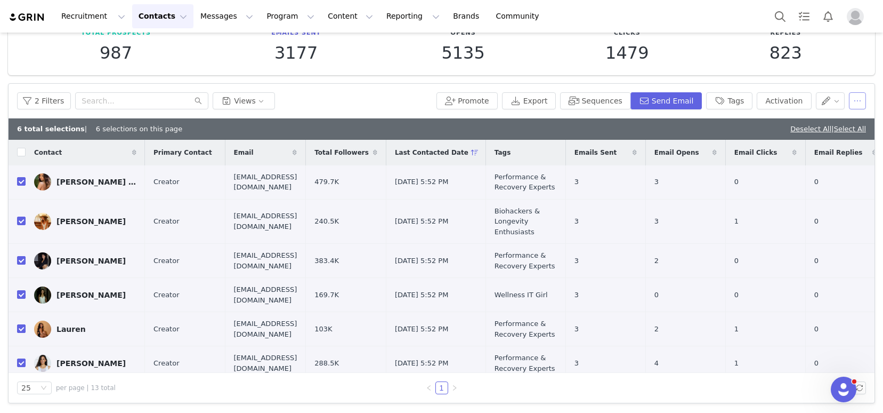
click at [854, 99] on button "button" at bounding box center [857, 100] width 17 height 17
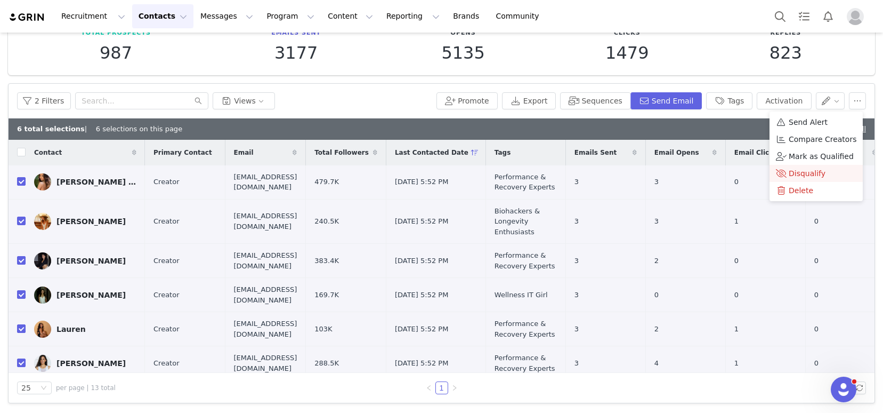
click at [814, 171] on span "Disqualify" at bounding box center [807, 173] width 37 height 12
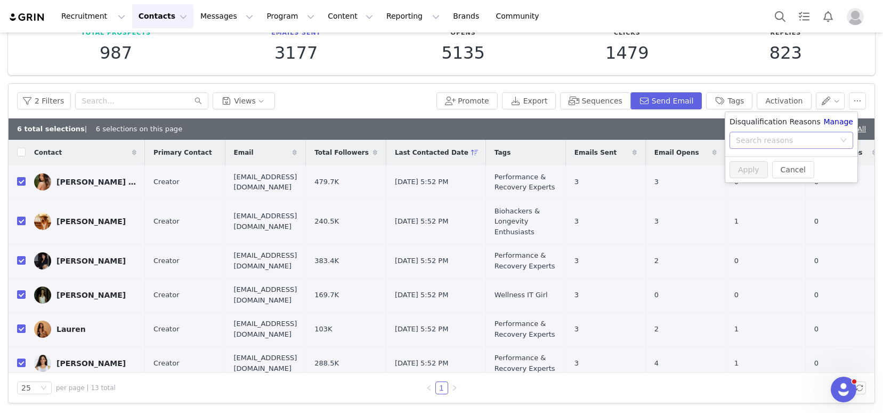
click at [761, 143] on div "Search reasons" at bounding box center [785, 140] width 99 height 11
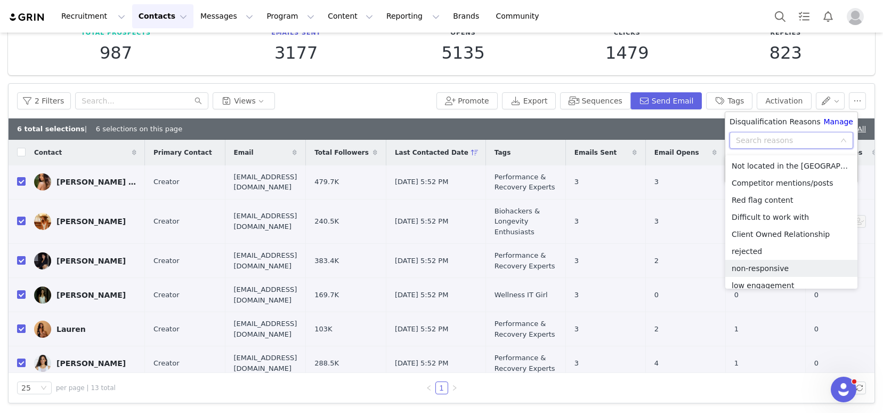
drag, startPoint x: 762, startPoint y: 264, endPoint x: 728, endPoint y: 221, distance: 54.6
click at [762, 264] on li "non-responsive" at bounding box center [792, 268] width 132 height 17
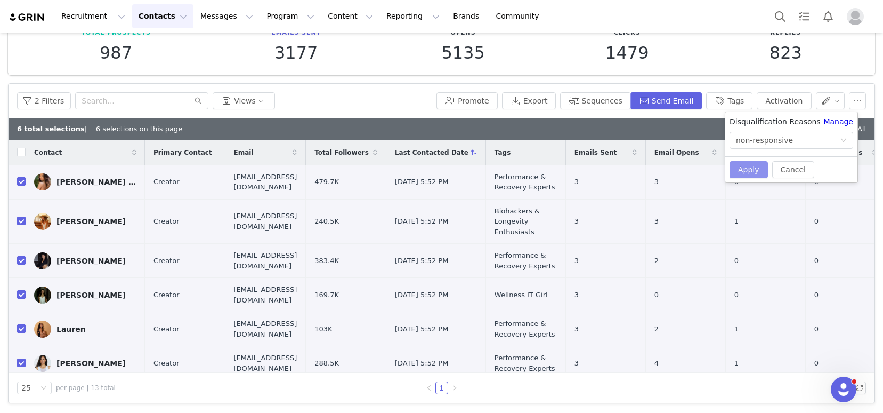
click at [748, 170] on button "Apply" at bounding box center [749, 169] width 38 height 17
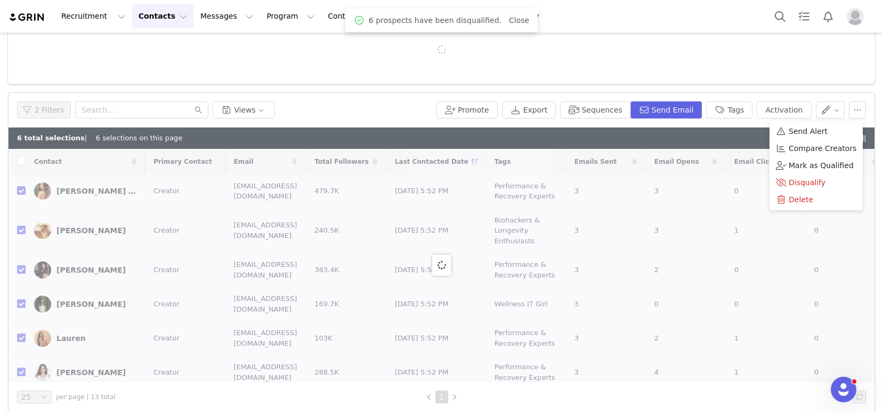
click at [664, 131] on div "6 total selections | 6 selections on this page Deselect All | Select All" at bounding box center [442, 137] width 866 height 21
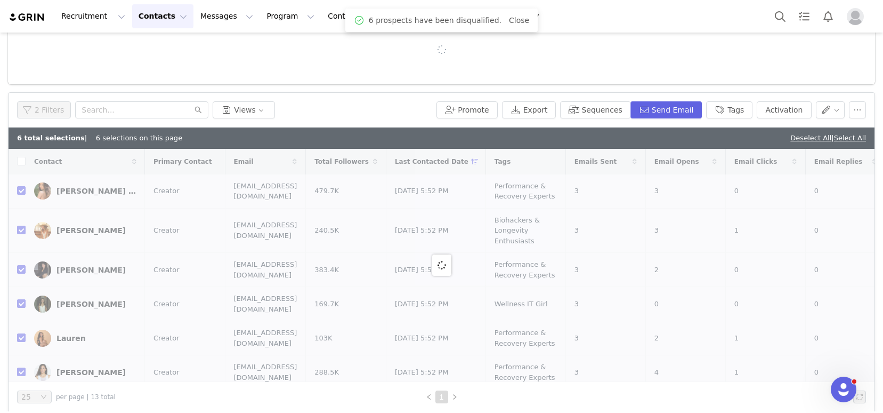
checkbox input "false"
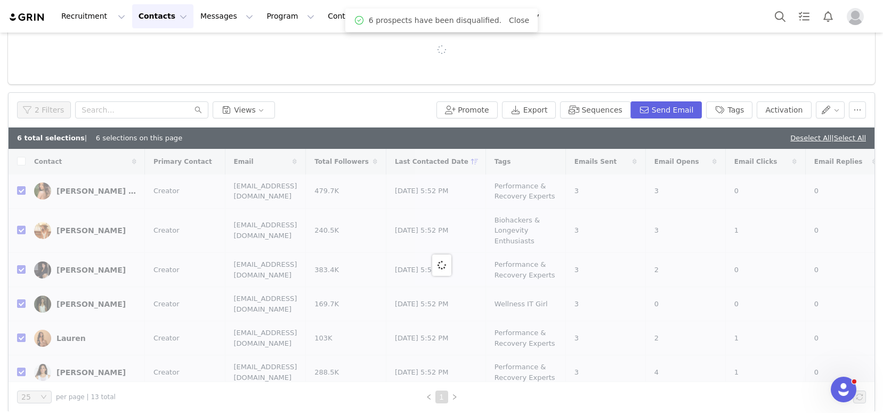
checkbox input "false"
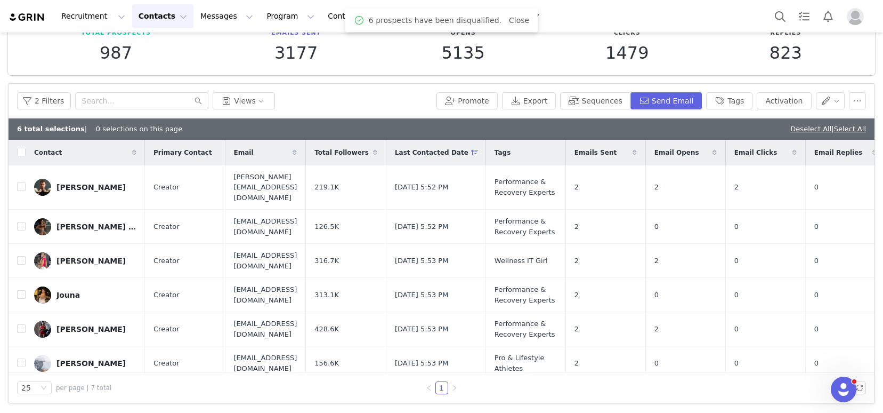
click at [789, 134] on div "6 total selections | 0 selections on this page Deselect All | Select All" at bounding box center [442, 128] width 866 height 21
click at [791, 129] on link "Deselect All" at bounding box center [811, 129] width 41 height 8
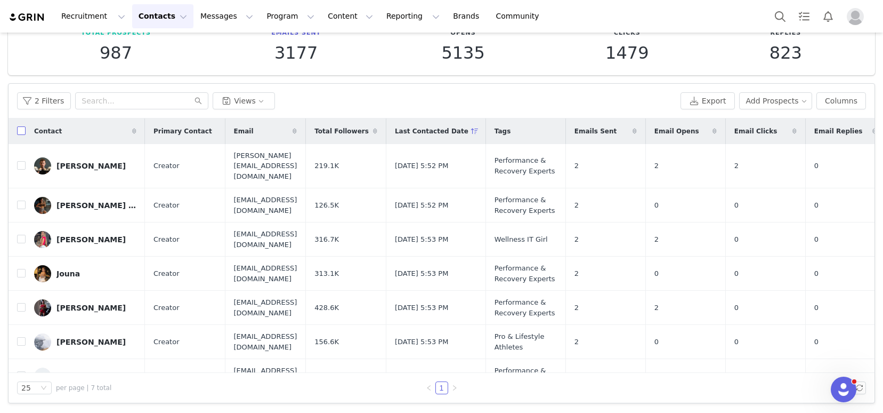
click at [18, 130] on input "checkbox" at bounding box center [21, 130] width 9 height 9
checkbox input "true"
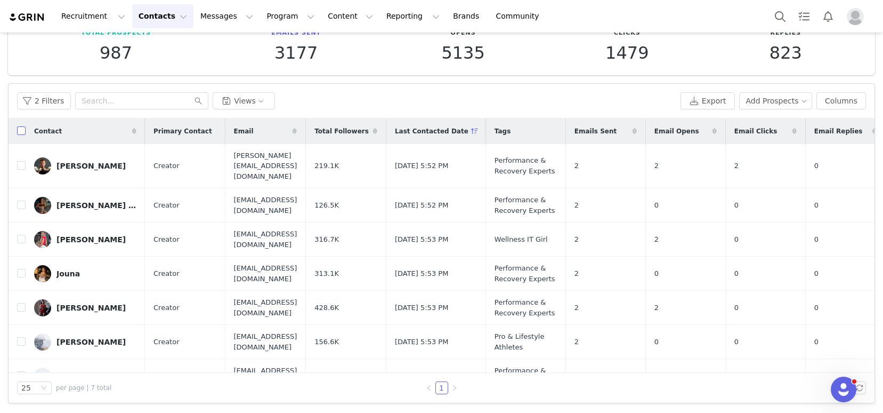
checkbox input "true"
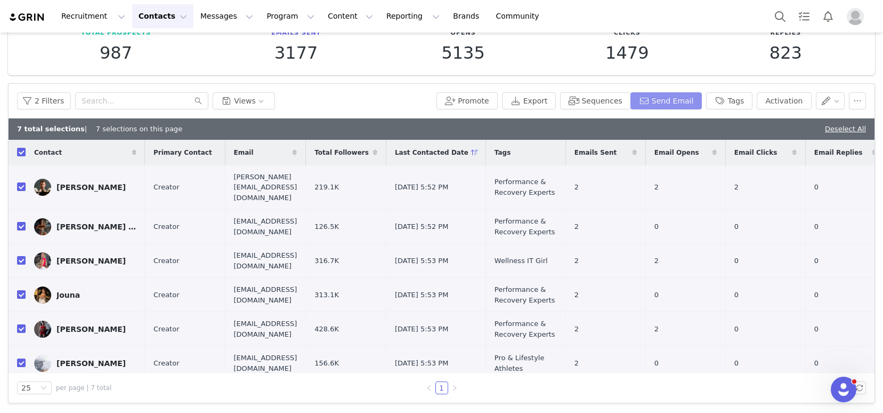
click at [679, 101] on button "Send Email" at bounding box center [667, 100] width 72 height 17
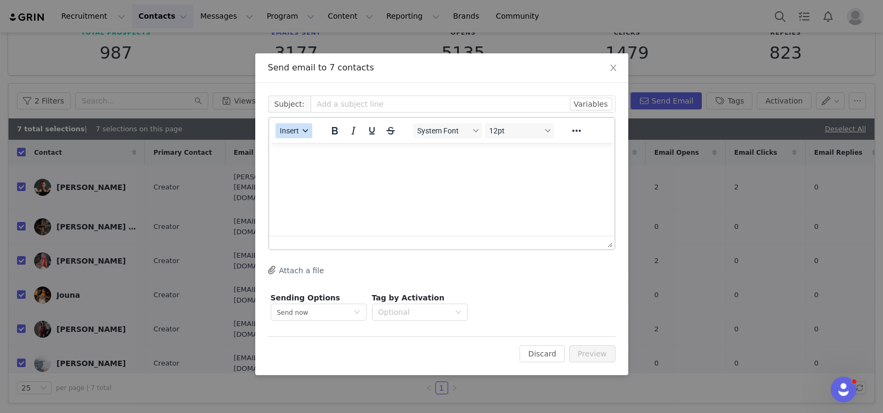
click at [288, 132] on span "Insert" at bounding box center [289, 130] width 19 height 9
click at [319, 150] on div "Insert Template" at bounding box center [333, 149] width 96 height 13
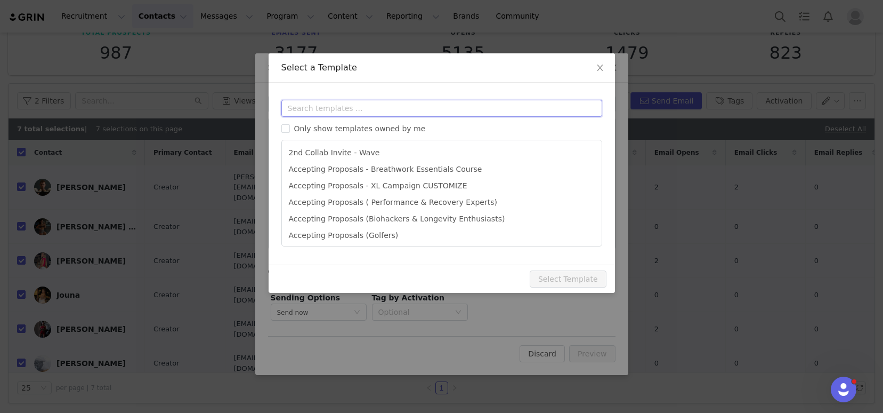
click at [342, 103] on input "text" at bounding box center [441, 108] width 321 height 17
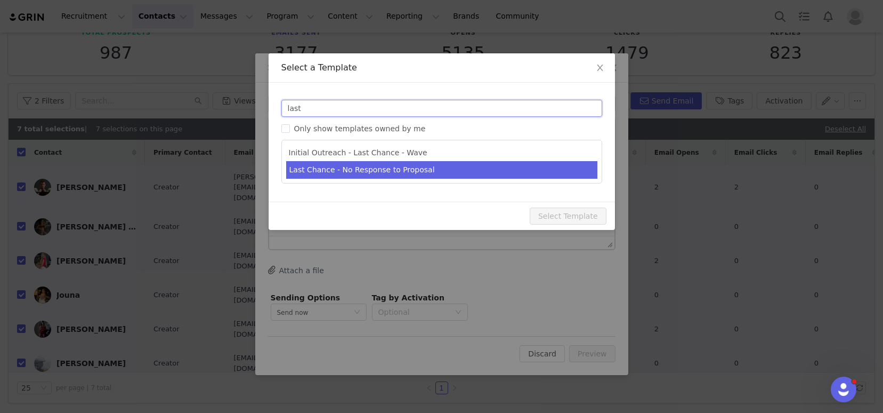
type input "last"
click at [379, 172] on li "Last Chance - No Response to Proposal" at bounding box center [441, 170] width 311 height 18
type input "[first_name] x Nordic Wave - Last Chance to Partner"
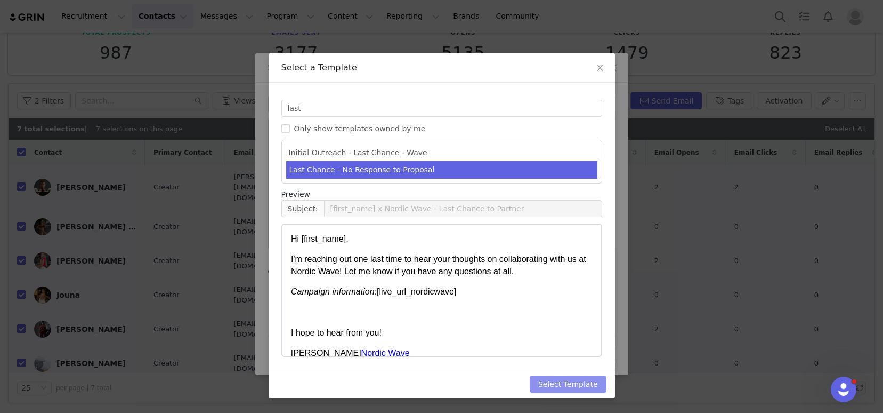
click at [575, 384] on button "Select Template" at bounding box center [568, 383] width 77 height 17
type input "[first_name] x Nordic Wave - Last Chance to Partner"
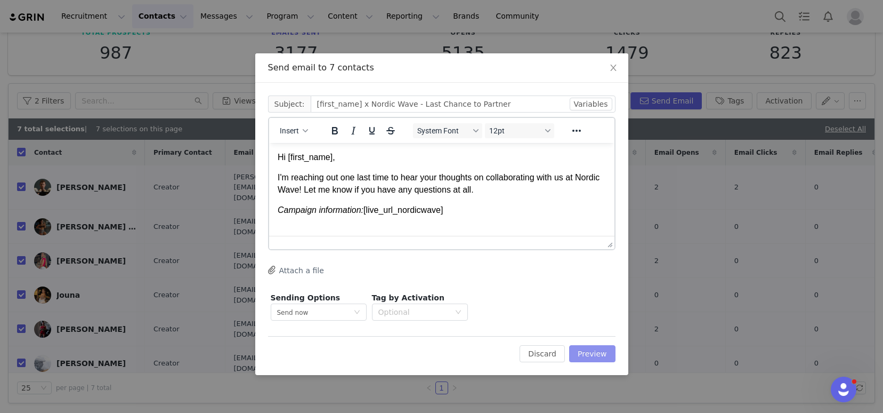
click at [590, 351] on button "Preview" at bounding box center [592, 353] width 46 height 17
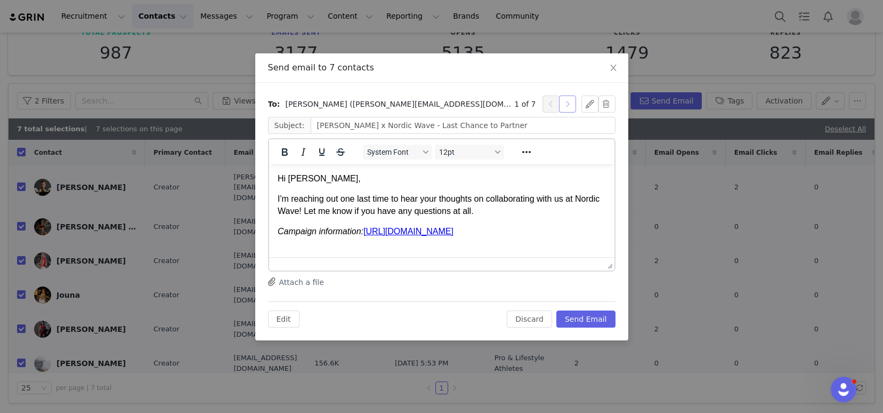
click at [567, 107] on button "button" at bounding box center [567, 103] width 17 height 17
click at [567, 106] on button "button" at bounding box center [567, 103] width 17 height 17
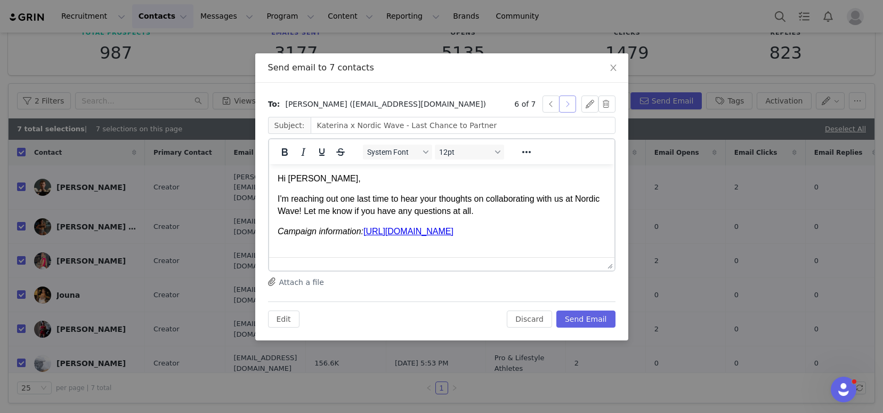
click at [566, 104] on button "button" at bounding box center [567, 103] width 17 height 17
type input "Mamele x Nordic Wave - Last Chance to Partner"
click at [591, 318] on button "Send Email" at bounding box center [586, 318] width 59 height 17
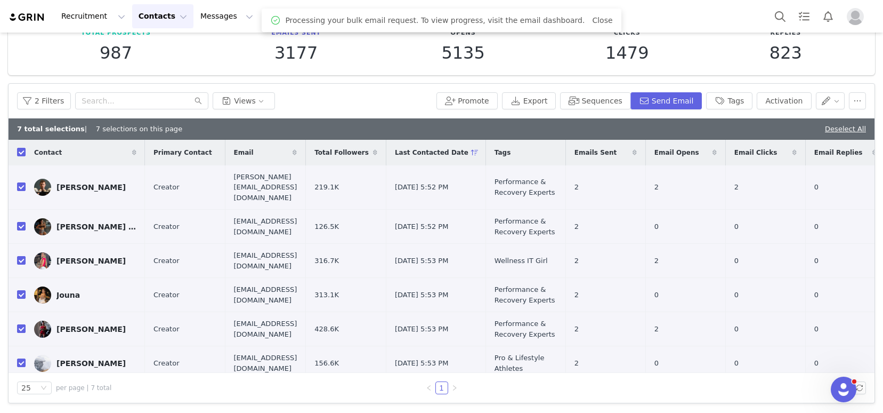
drag, startPoint x: 827, startPoint y: 129, endPoint x: 813, endPoint y: 129, distance: 13.9
click at [827, 129] on link "Deselect All" at bounding box center [845, 129] width 41 height 8
checkbox input "false"
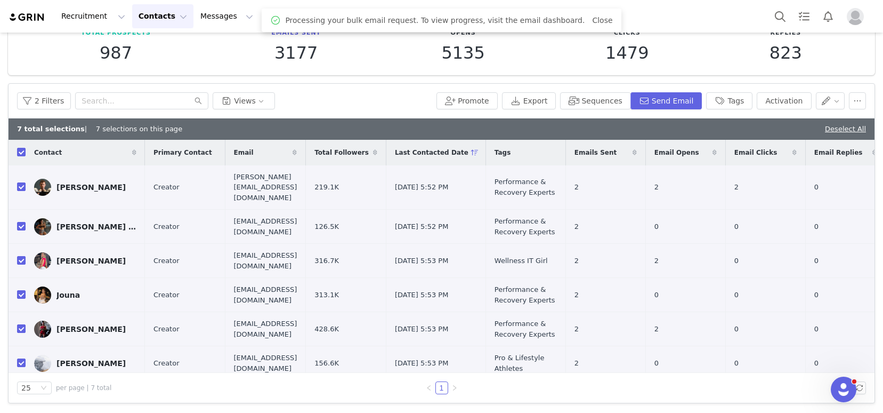
checkbox input "false"
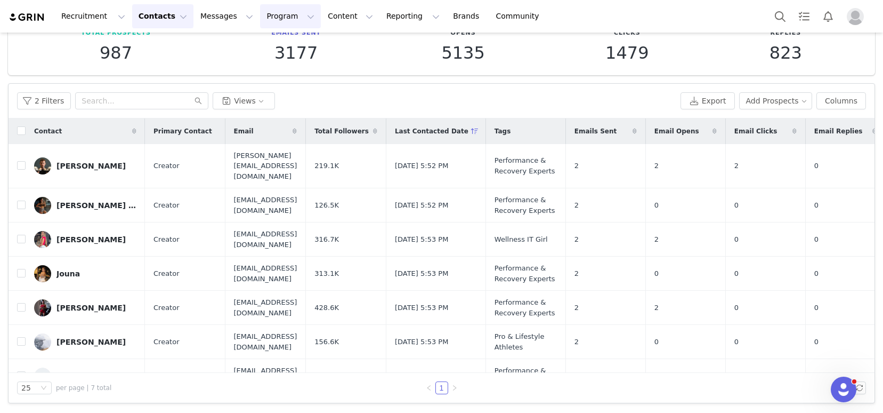
click at [260, 15] on button "Program Program" at bounding box center [290, 16] width 61 height 24
click at [289, 37] on link "Activations" at bounding box center [286, 47] width 84 height 20
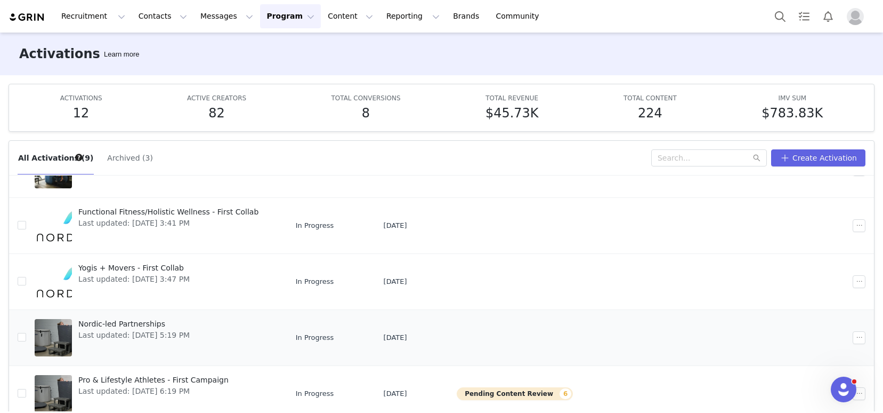
scroll to position [184, 0]
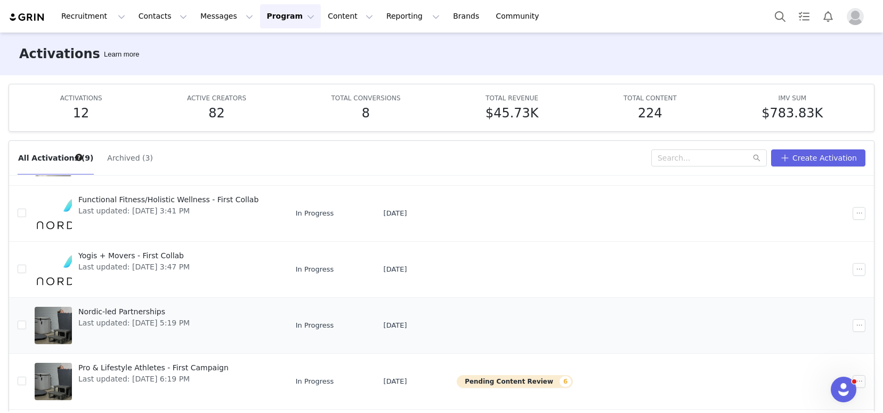
click at [144, 333] on div "Nordic-led Partnerships Last updated: Sep 29, 2025 5:19 PM" at bounding box center [134, 325] width 124 height 43
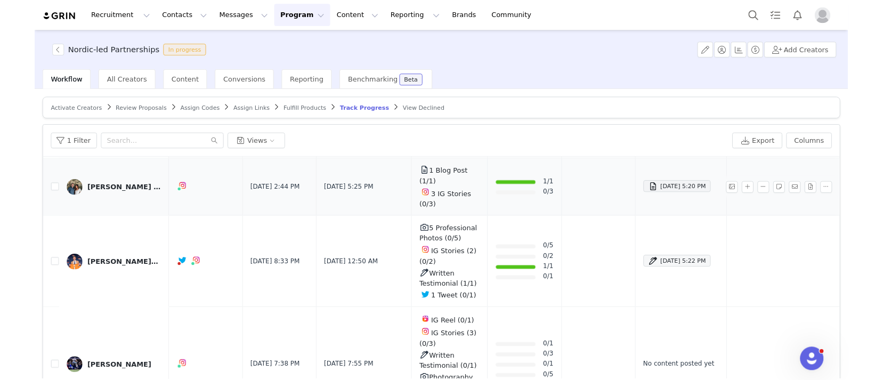
scroll to position [229, 0]
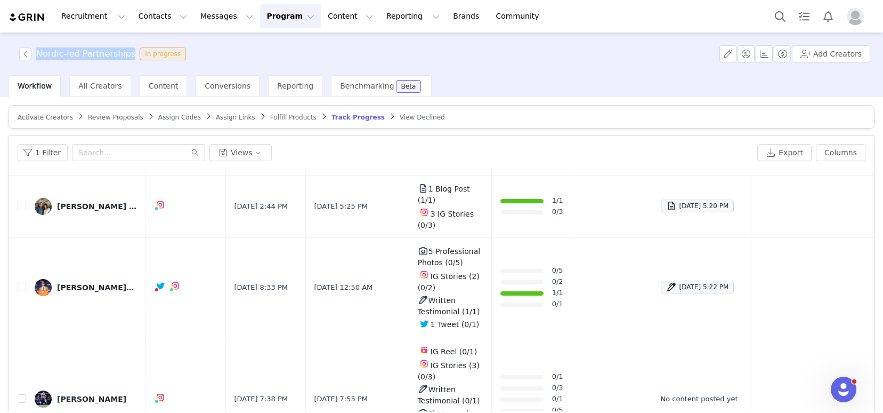
drag, startPoint x: 128, startPoint y: 56, endPoint x: 38, endPoint y: 54, distance: 90.1
click at [38, 54] on h3 "Nordic-led Partnerships" at bounding box center [85, 53] width 99 height 13
copy h3 "Nordic-led Partnerships"
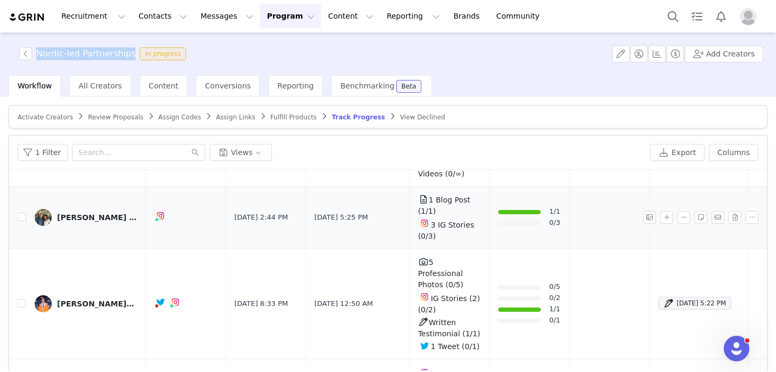
click at [86, 209] on link "[PERSON_NAME] 🏡" at bounding box center [86, 217] width 102 height 17
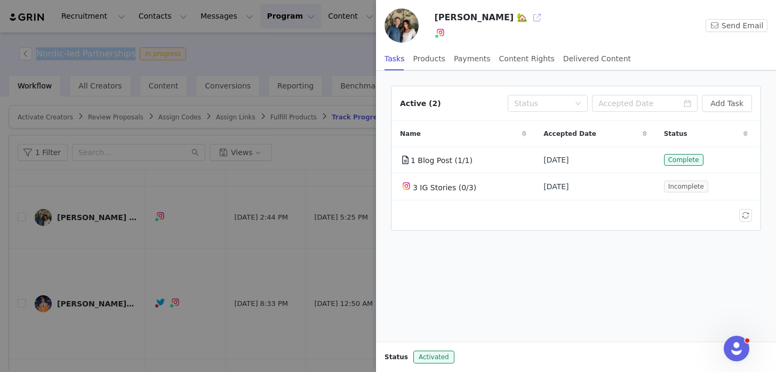
click at [542, 19] on button "button" at bounding box center [536, 17] width 17 height 17
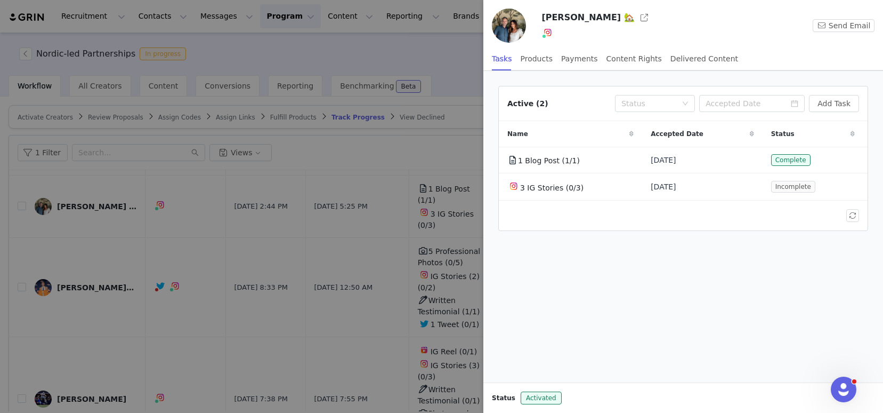
click at [323, 54] on div at bounding box center [441, 206] width 883 height 413
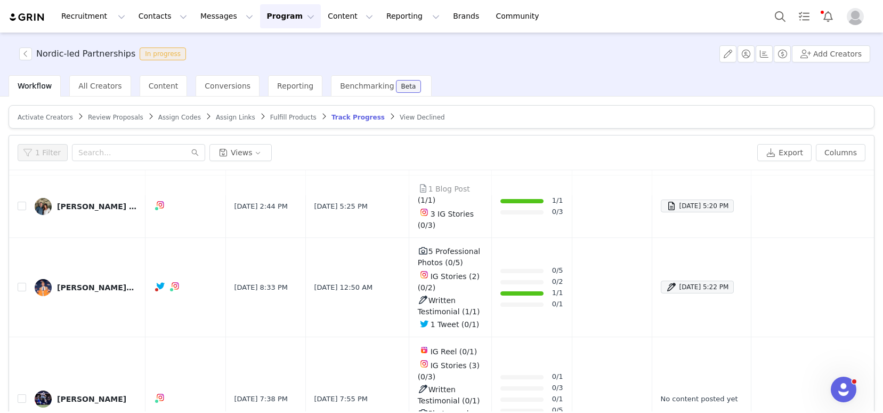
scroll to position [0, 0]
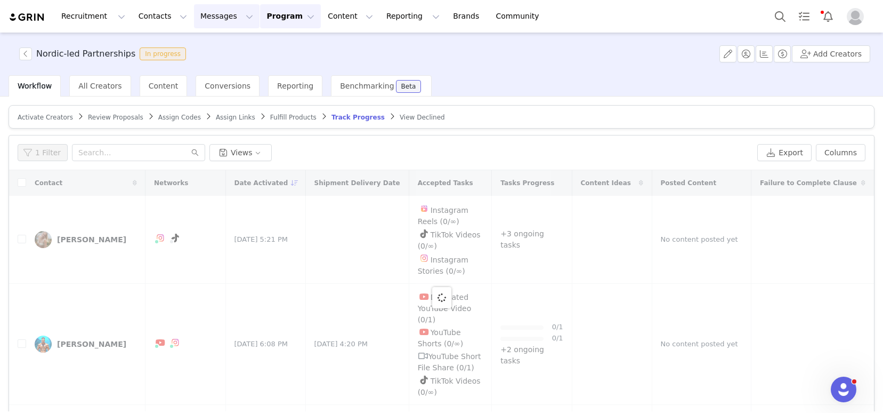
click at [198, 14] on button "Messages Messages" at bounding box center [227, 16] width 66 height 24
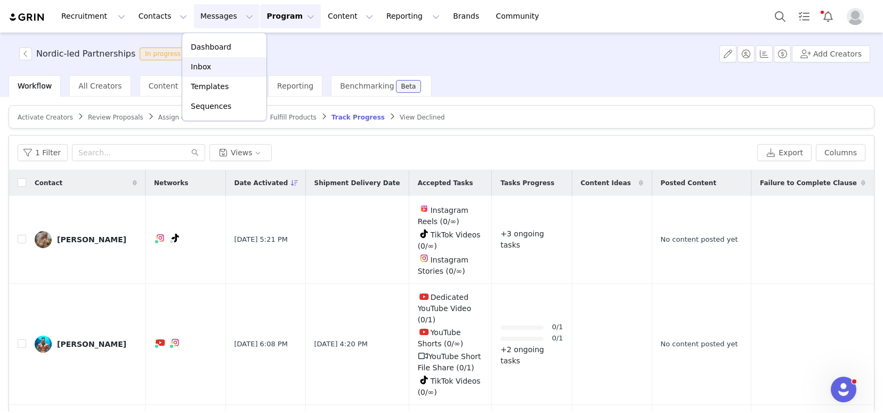
click at [219, 73] on link "Inbox" at bounding box center [224, 67] width 84 height 20
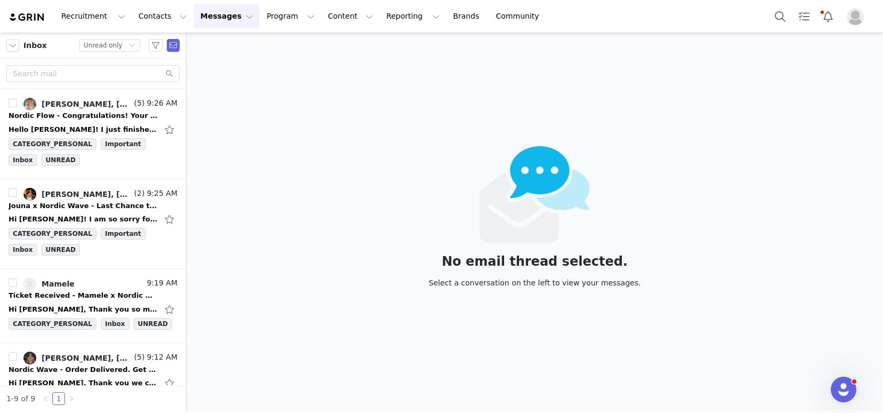
click at [31, 18] on img at bounding box center [27, 17] width 37 height 10
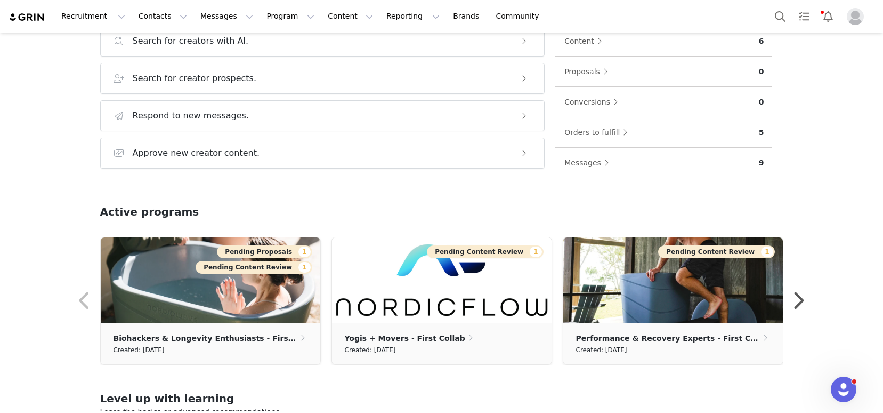
scroll to position [172, 0]
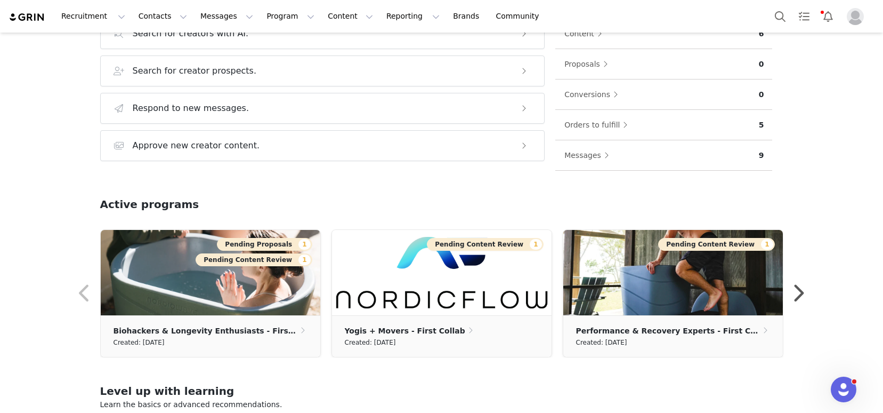
click at [29, 17] on img at bounding box center [27, 17] width 37 height 10
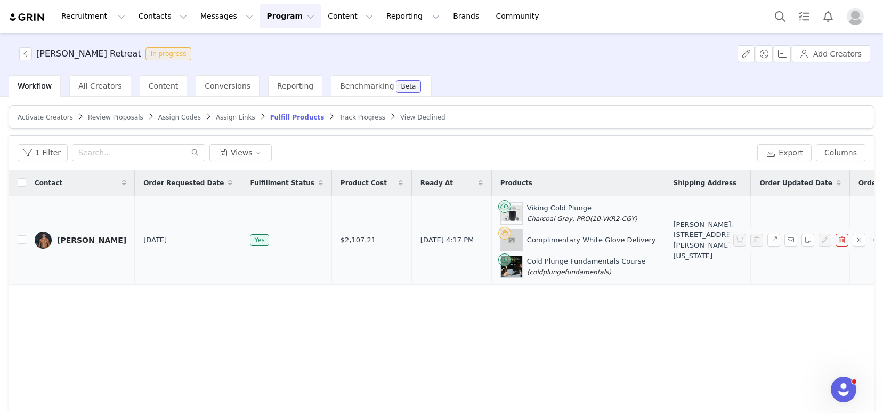
click at [68, 241] on div "Ryan Damico" at bounding box center [91, 240] width 69 height 9
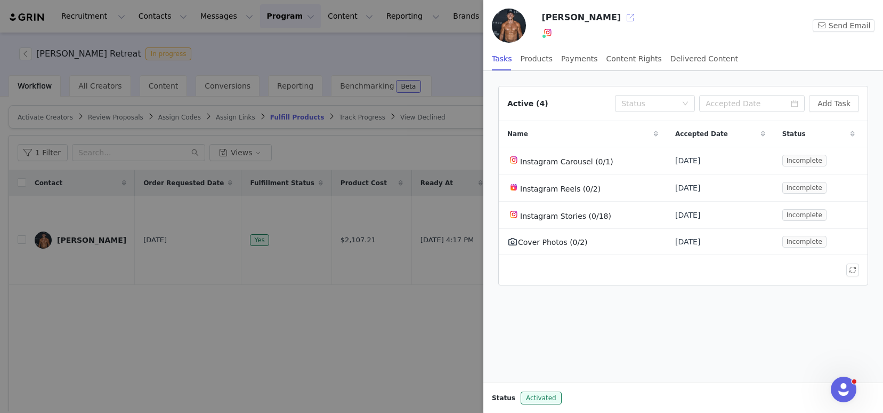
click at [622, 15] on button "button" at bounding box center [630, 17] width 17 height 17
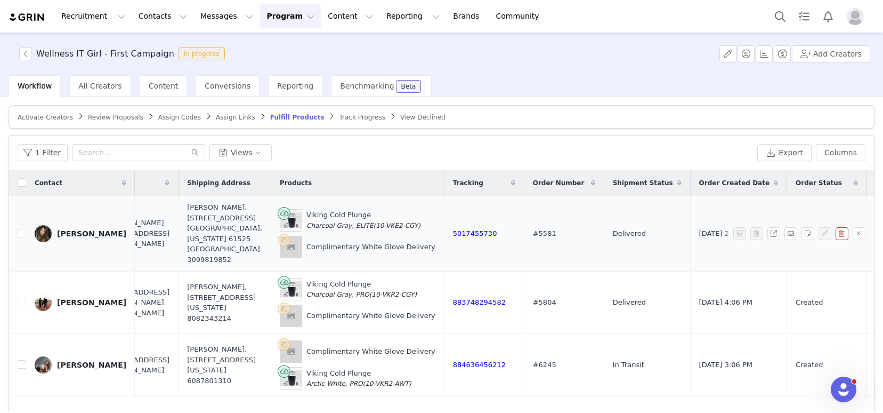
scroll to position [0, 176]
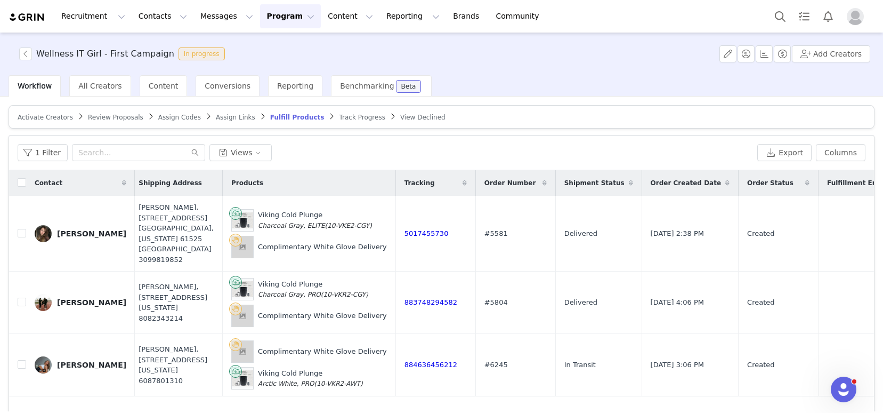
click at [355, 116] on span "Track Progress" at bounding box center [362, 117] width 46 height 7
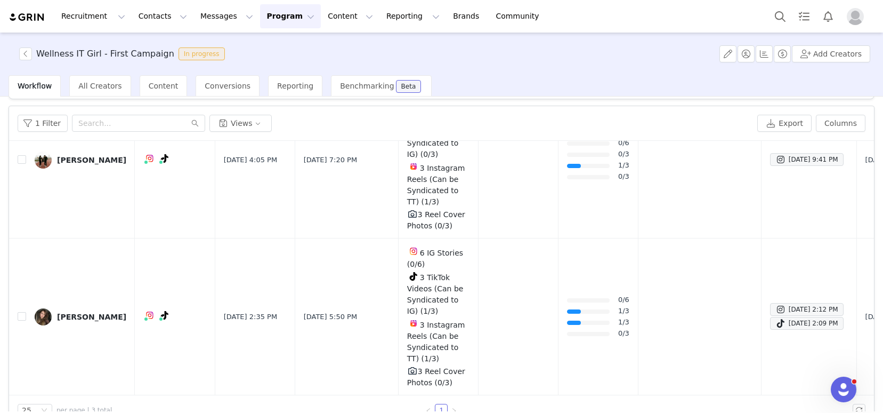
scroll to position [52, 0]
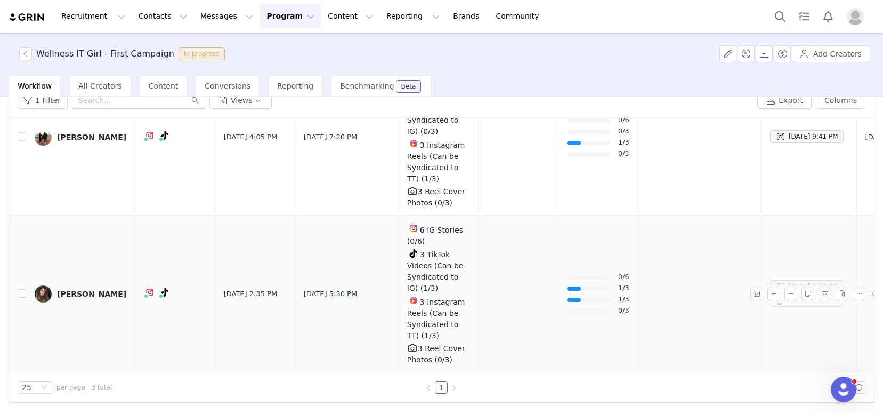
click at [65, 289] on div "Anna" at bounding box center [91, 293] width 69 height 9
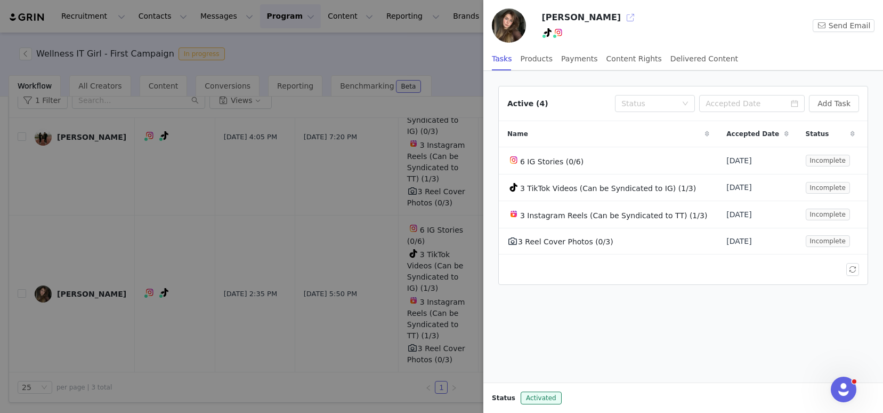
click at [622, 18] on button "button" at bounding box center [630, 17] width 17 height 17
click at [366, 268] on div at bounding box center [441, 206] width 883 height 413
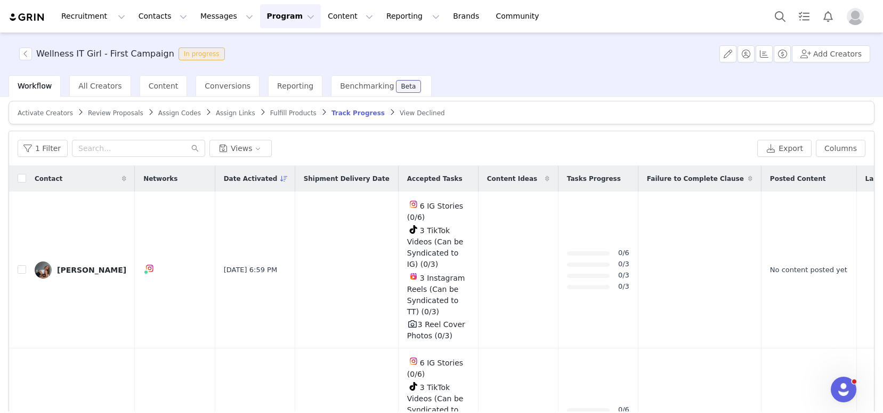
scroll to position [0, 0]
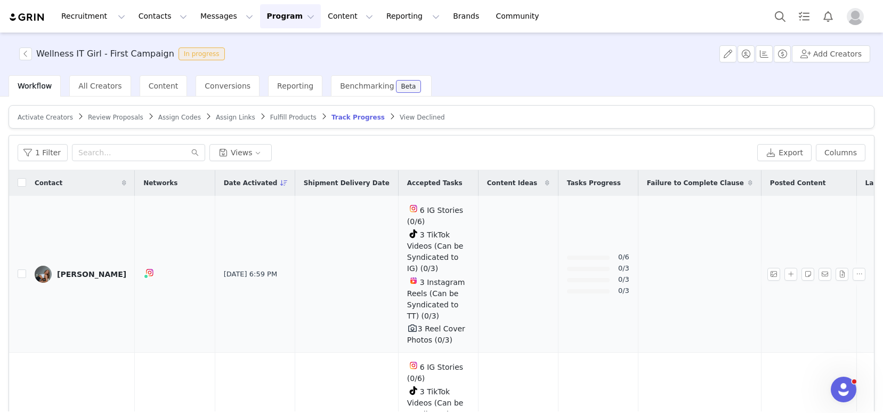
click at [62, 273] on div "Leah" at bounding box center [91, 274] width 69 height 9
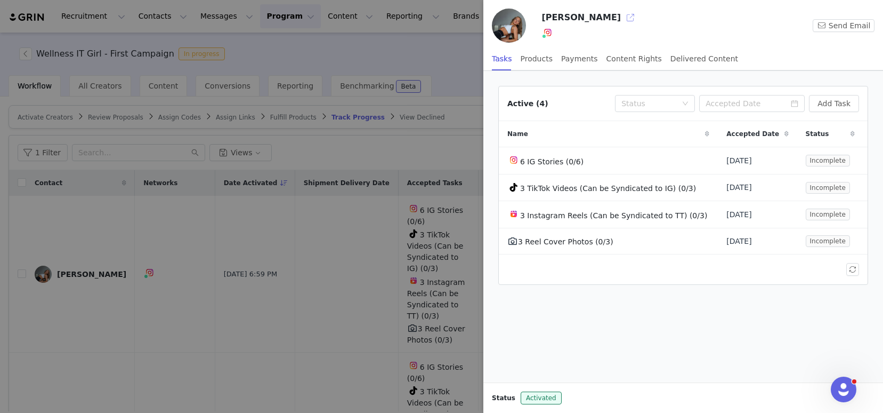
click at [622, 18] on button "button" at bounding box center [630, 17] width 17 height 17
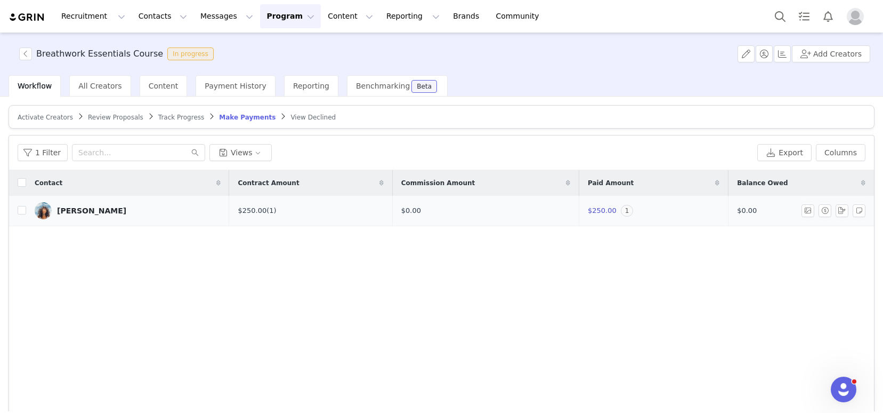
click at [74, 211] on div "[PERSON_NAME]" at bounding box center [91, 210] width 69 height 9
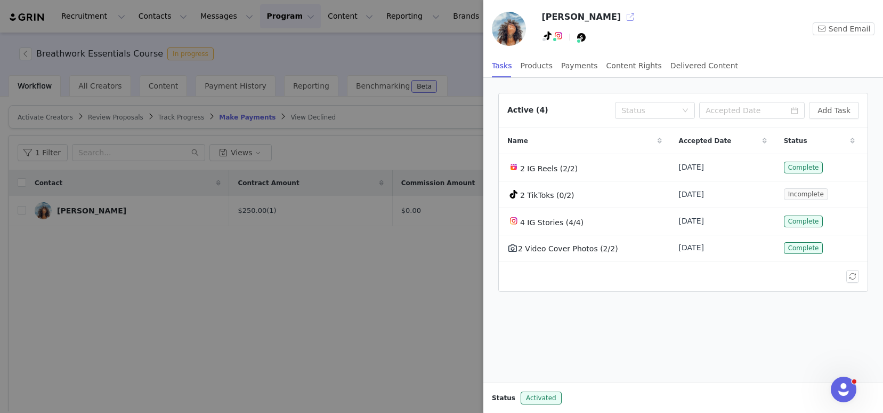
click at [622, 17] on button "button" at bounding box center [630, 17] width 17 height 17
click at [365, 141] on div at bounding box center [441, 206] width 883 height 413
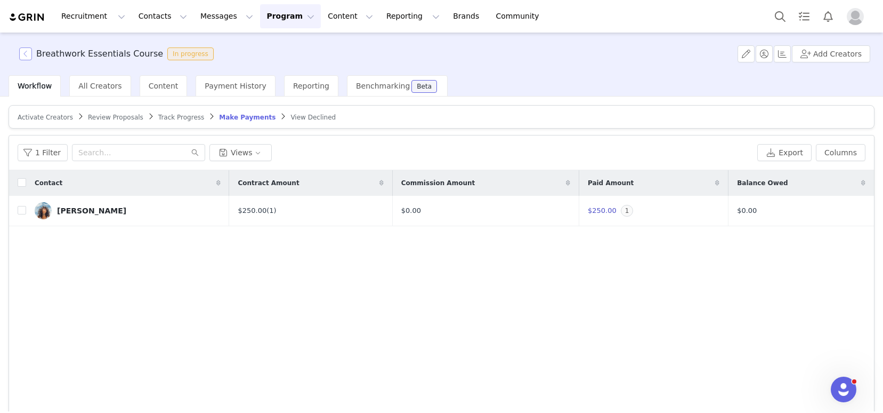
click at [25, 53] on button "button" at bounding box center [25, 53] width 13 height 13
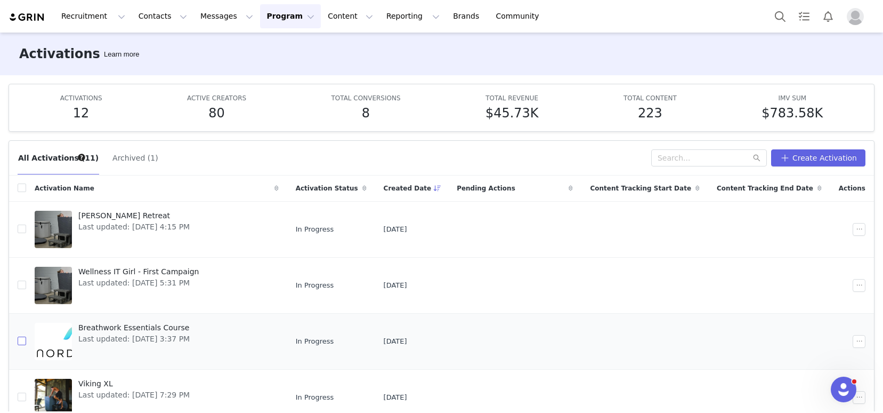
click at [25, 342] on input "checkbox" at bounding box center [22, 340] width 9 height 9
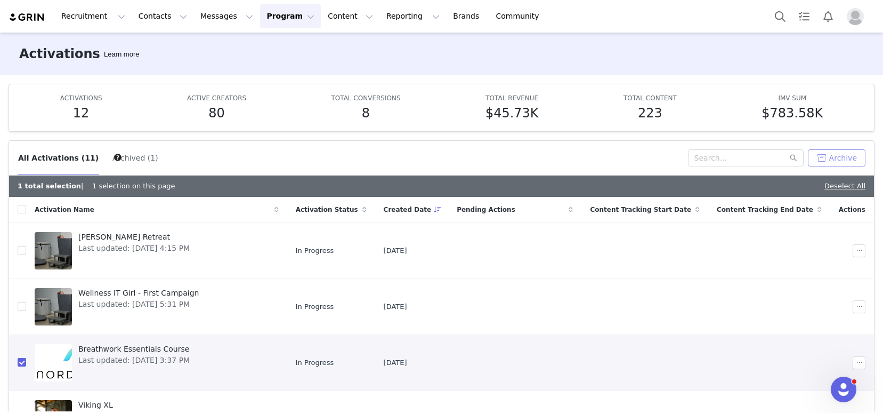
click at [840, 155] on button "Archive" at bounding box center [837, 157] width 58 height 17
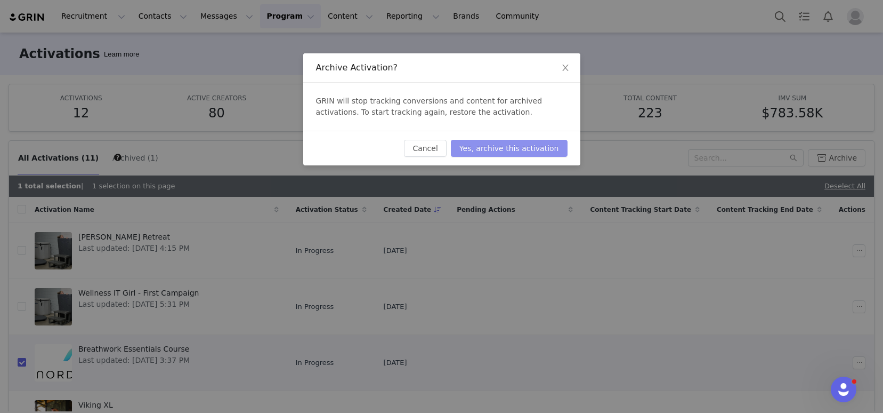
click at [518, 151] on button "Yes, archive this activation" at bounding box center [509, 148] width 117 height 17
checkbox input "false"
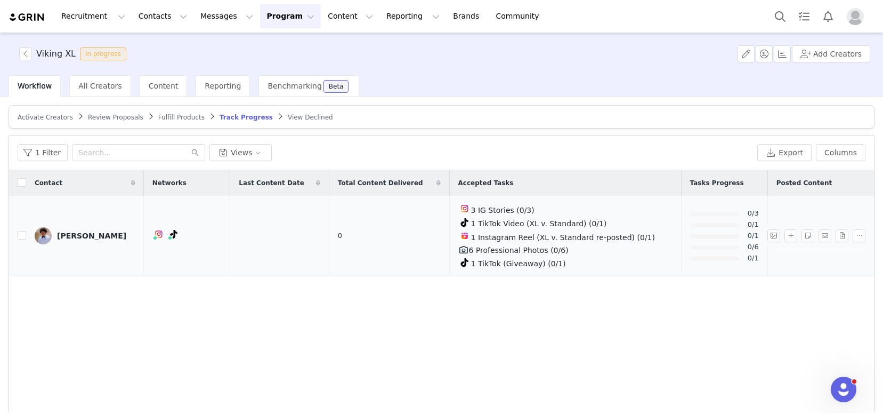
click at [86, 236] on div "[PERSON_NAME]" at bounding box center [91, 235] width 69 height 9
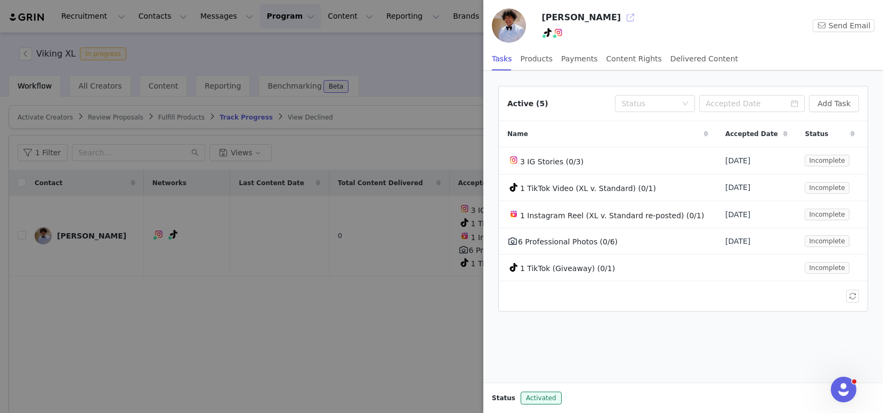
click at [622, 20] on button "button" at bounding box center [630, 17] width 17 height 17
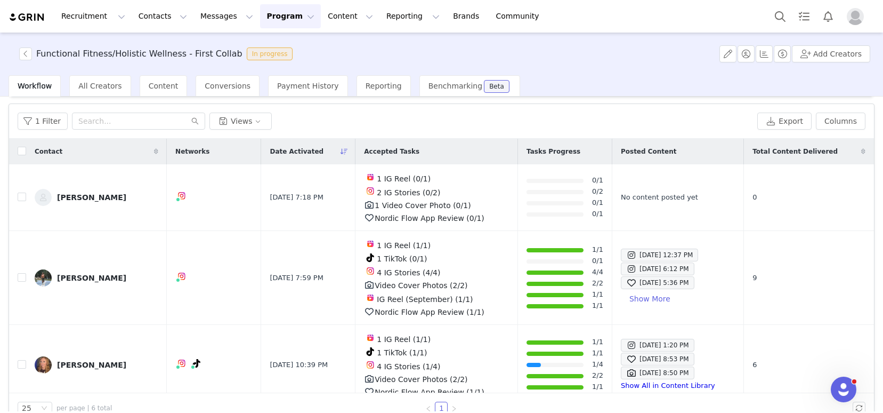
scroll to position [31, 0]
click at [72, 194] on div "Cristina" at bounding box center [91, 198] width 69 height 9
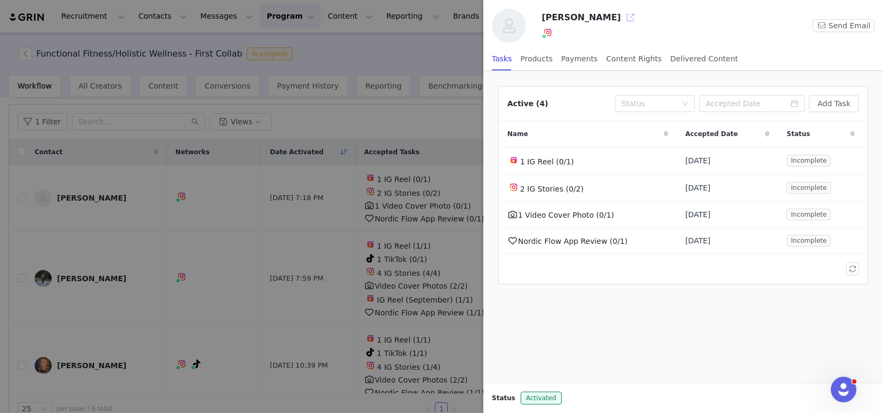
click at [622, 17] on button "button" at bounding box center [630, 17] width 17 height 17
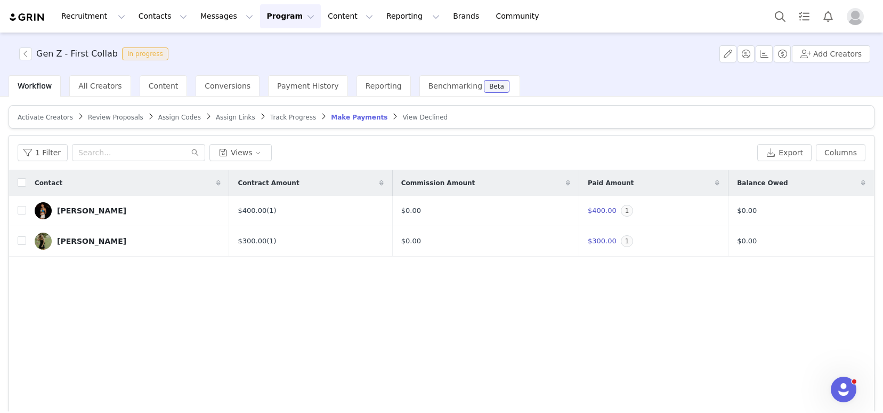
click at [293, 120] on span "Track Progress" at bounding box center [293, 117] width 46 height 7
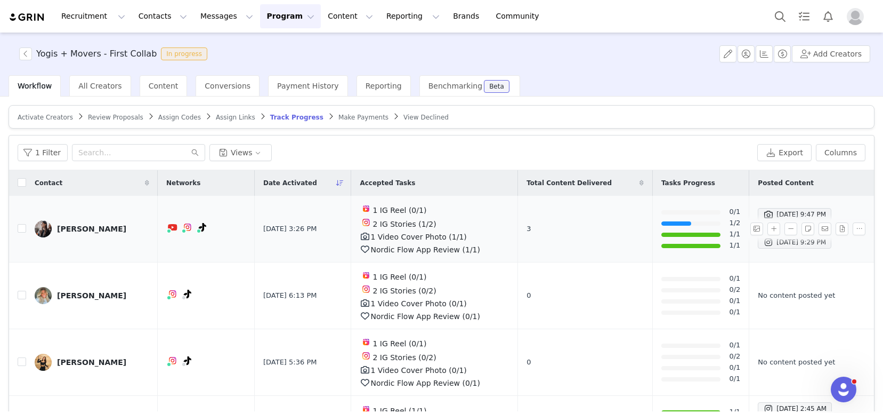
scroll to position [25, 0]
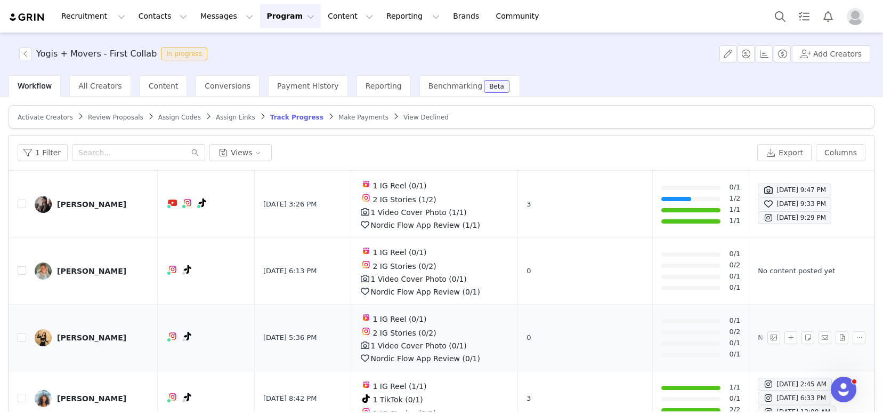
click at [84, 335] on div "[PERSON_NAME]" at bounding box center [91, 337] width 69 height 9
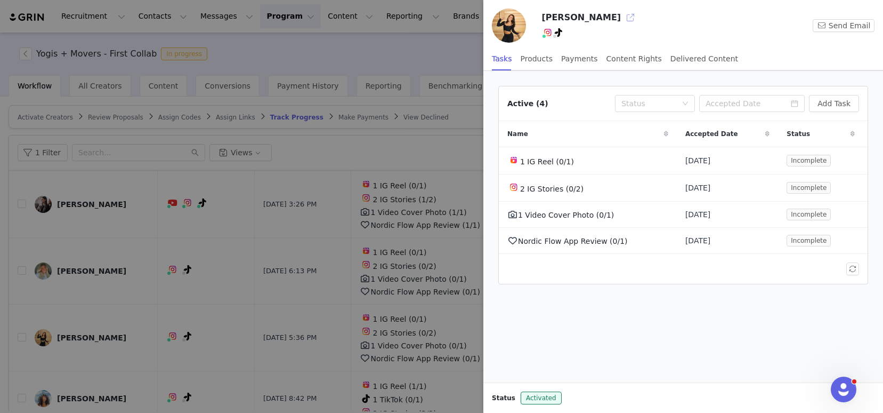
click at [622, 18] on button "button" at bounding box center [630, 17] width 17 height 17
click at [93, 286] on div at bounding box center [441, 206] width 883 height 413
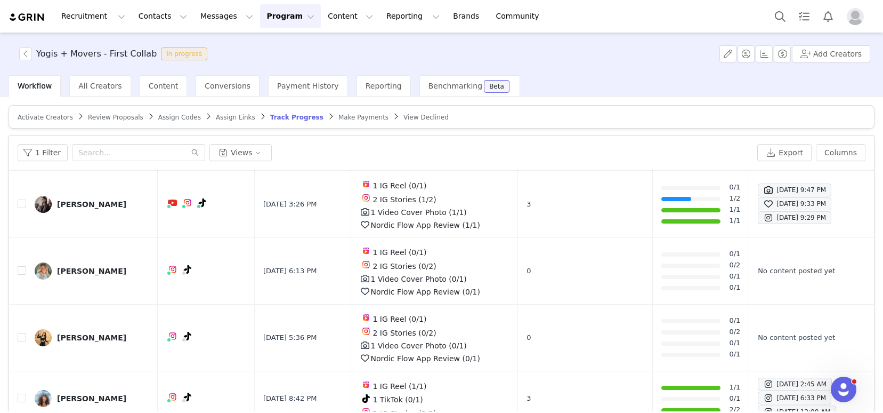
scroll to position [0, 0]
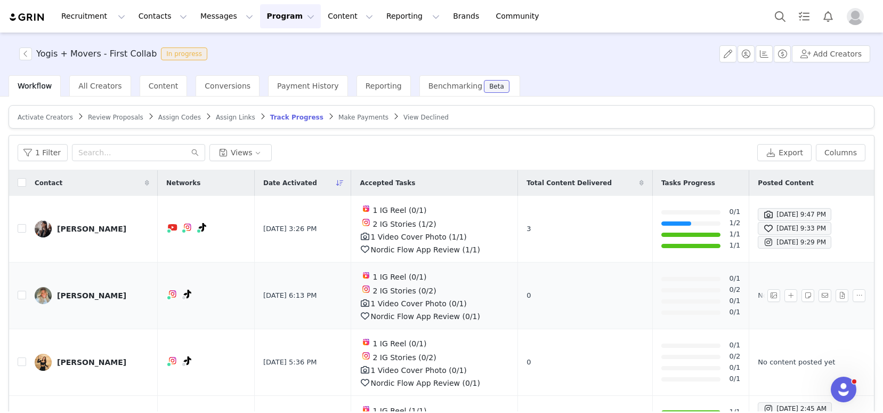
click at [76, 295] on div "[PERSON_NAME]" at bounding box center [91, 295] width 69 height 9
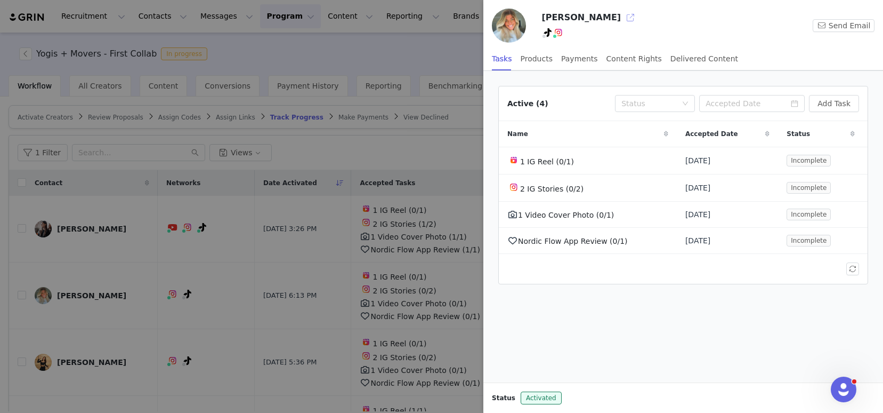
click at [622, 12] on button "button" at bounding box center [630, 17] width 17 height 17
click at [99, 247] on div at bounding box center [441, 206] width 883 height 413
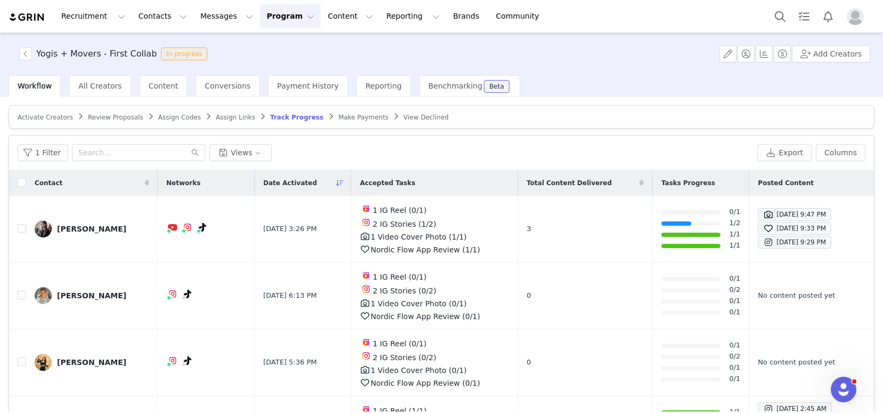
click at [72, 229] on div "[PERSON_NAME]" at bounding box center [91, 228] width 69 height 9
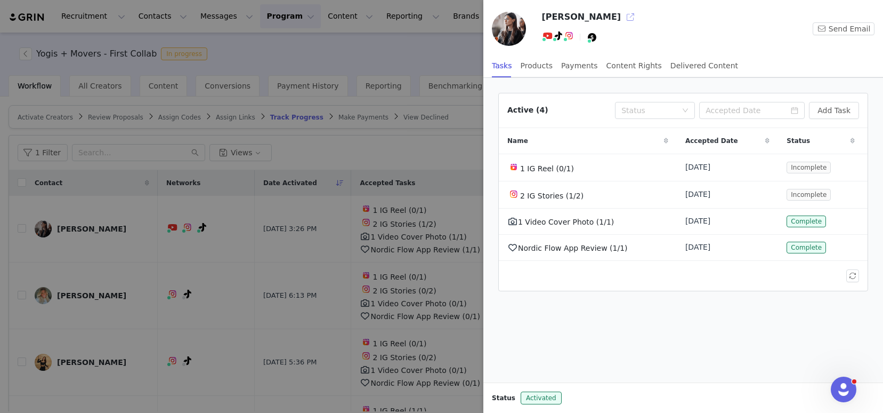
click at [622, 17] on button "button" at bounding box center [630, 17] width 17 height 17
click at [582, 70] on div "Payments" at bounding box center [579, 66] width 37 height 24
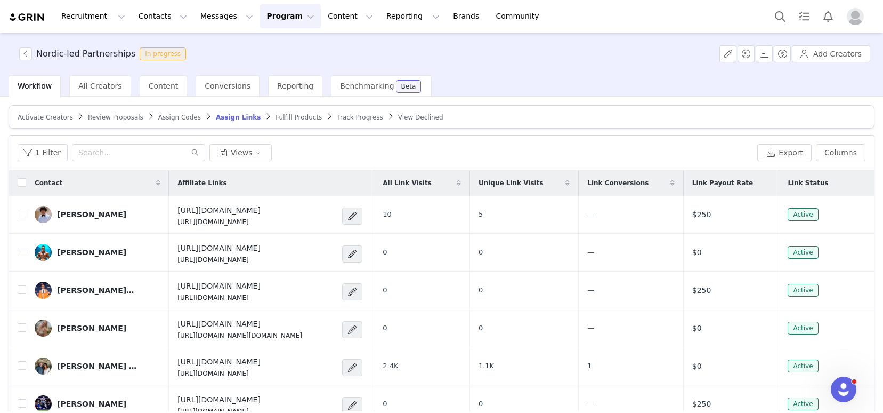
click at [344, 116] on span "Track Progress" at bounding box center [360, 117] width 46 height 7
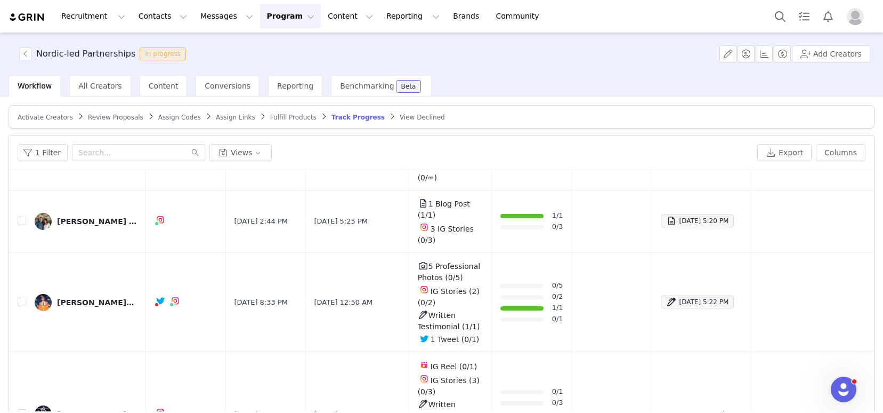
scroll to position [214, 0]
click at [84, 222] on div "JULIA MARCUM · CLJ 🏡" at bounding box center [97, 221] width 80 height 9
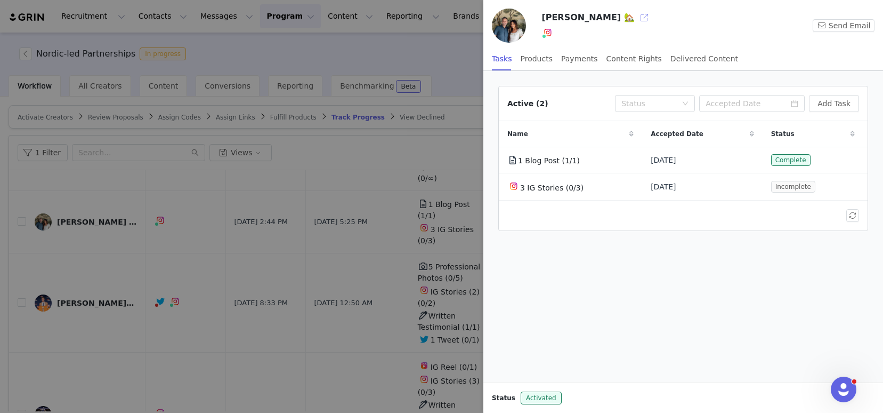
click at [652, 15] on button "button" at bounding box center [644, 17] width 17 height 17
click at [328, 264] on div at bounding box center [441, 206] width 883 height 413
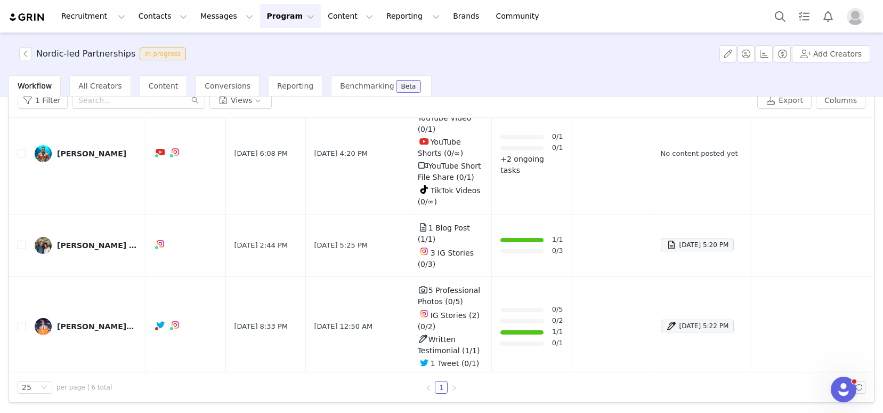
scroll to position [110, 0]
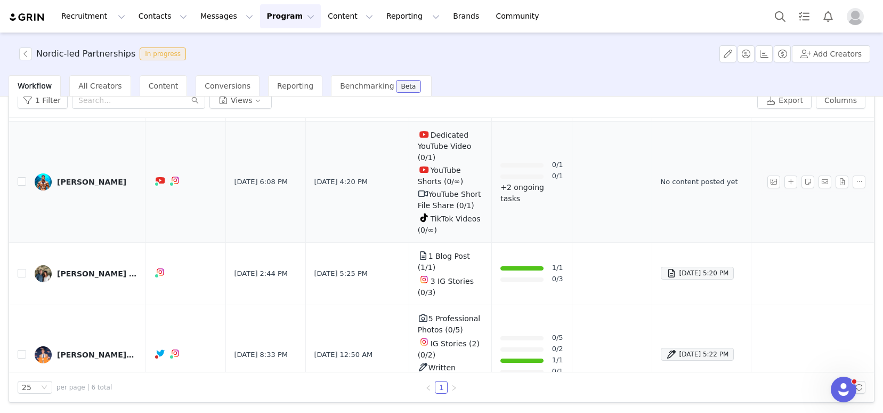
click at [98, 183] on div "Darryl Williams" at bounding box center [91, 182] width 69 height 9
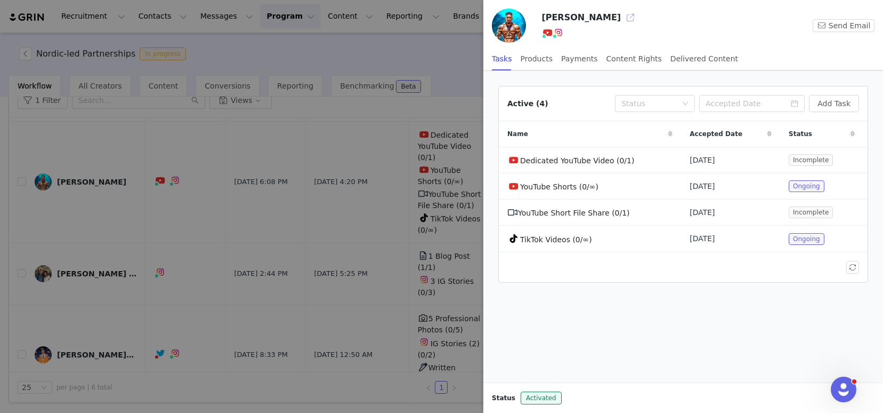
click at [622, 17] on button "button" at bounding box center [630, 17] width 17 height 17
click at [273, 213] on div at bounding box center [441, 206] width 883 height 413
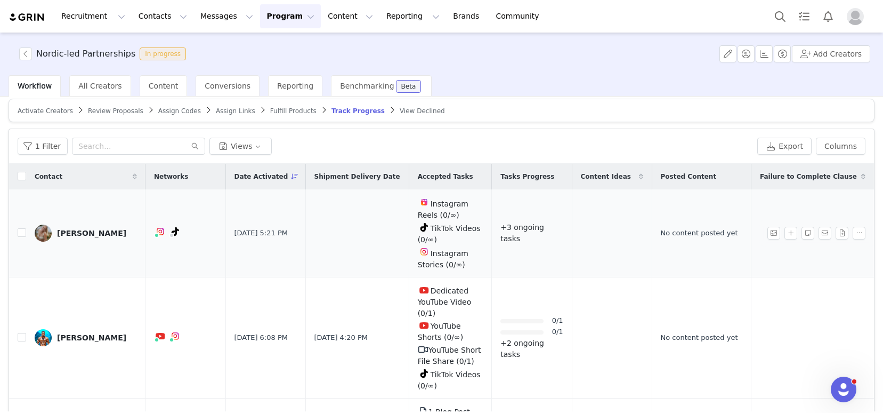
scroll to position [0, 0]
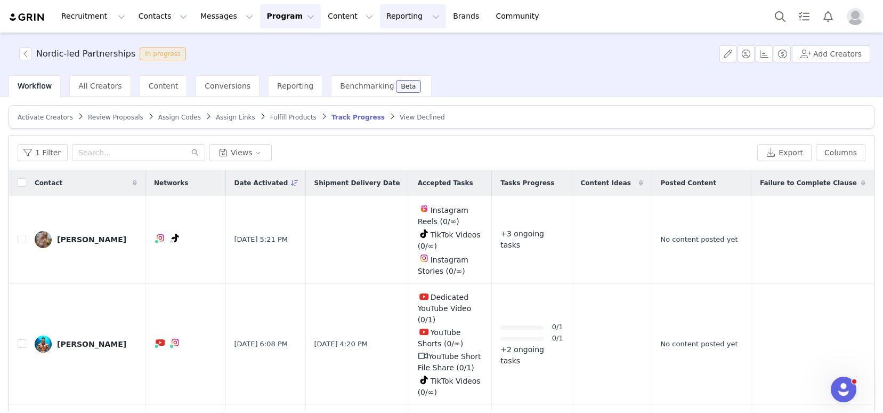
click at [387, 12] on button "Reporting Reporting" at bounding box center [413, 16] width 66 height 24
click at [397, 46] on p "Dashboard" at bounding box center [382, 47] width 41 height 11
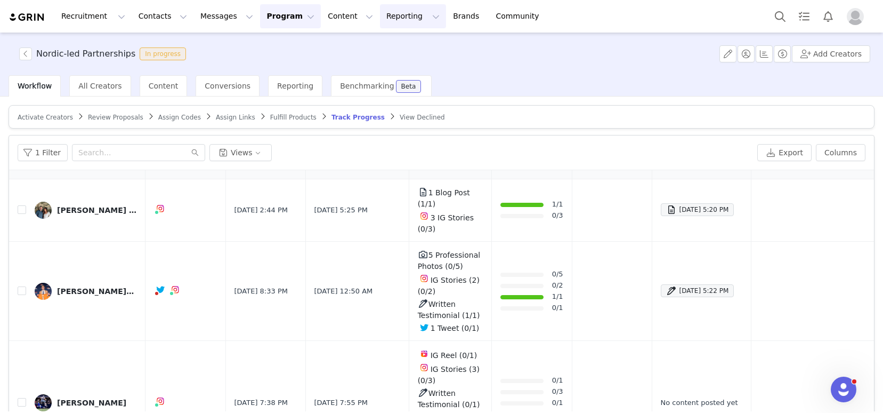
scroll to position [227, 0]
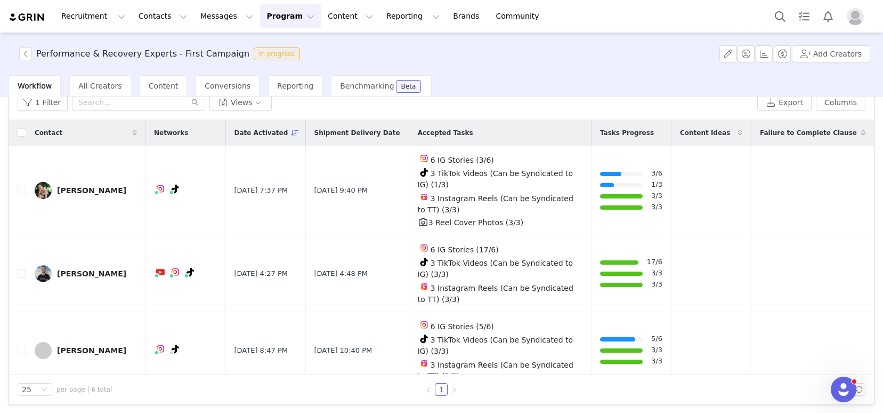
scroll to position [52, 0]
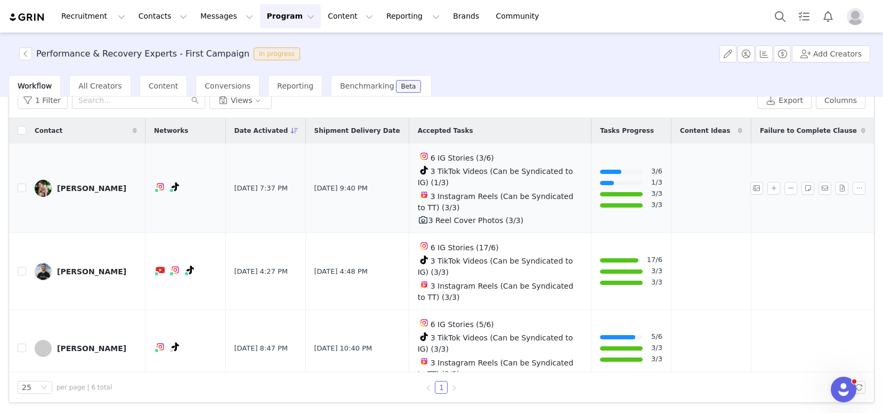
click at [75, 184] on div "[PERSON_NAME]" at bounding box center [91, 188] width 69 height 9
click at [74, 191] on div "[PERSON_NAME]" at bounding box center [91, 188] width 69 height 9
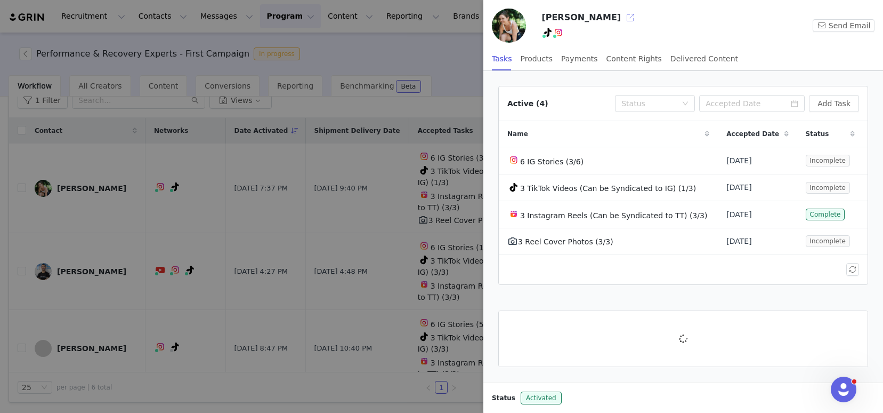
click at [622, 19] on button "button" at bounding box center [630, 17] width 17 height 17
click at [149, 238] on div at bounding box center [441, 206] width 883 height 413
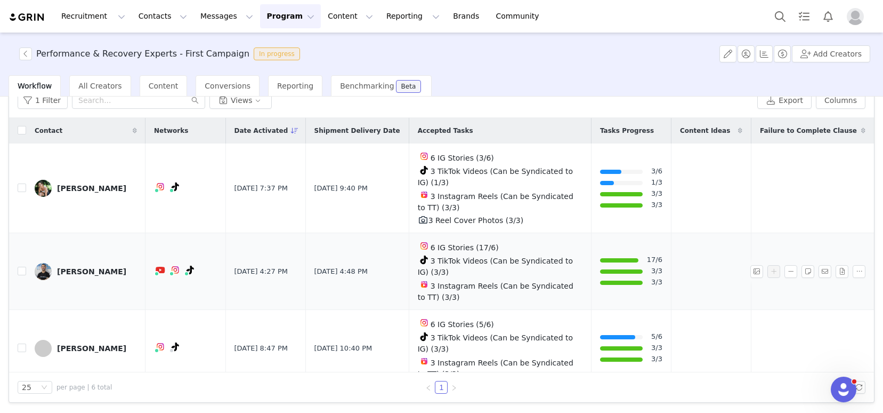
click at [64, 271] on div "[PERSON_NAME]" at bounding box center [91, 271] width 69 height 9
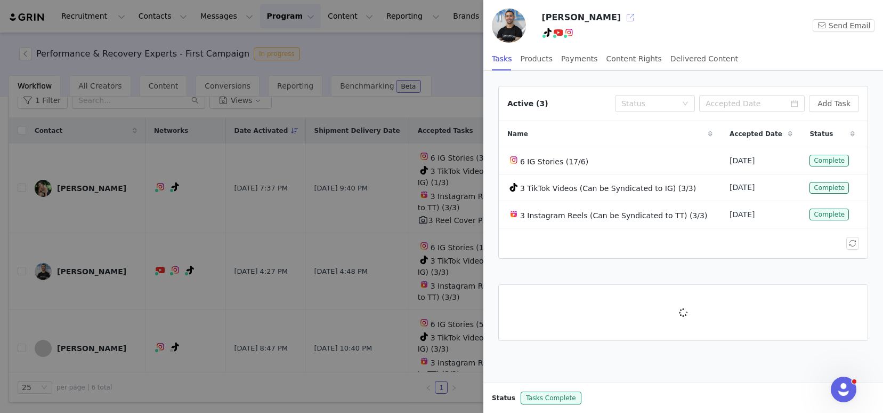
click at [622, 18] on button "button" at bounding box center [630, 17] width 17 height 17
click at [439, 302] on div at bounding box center [441, 206] width 883 height 413
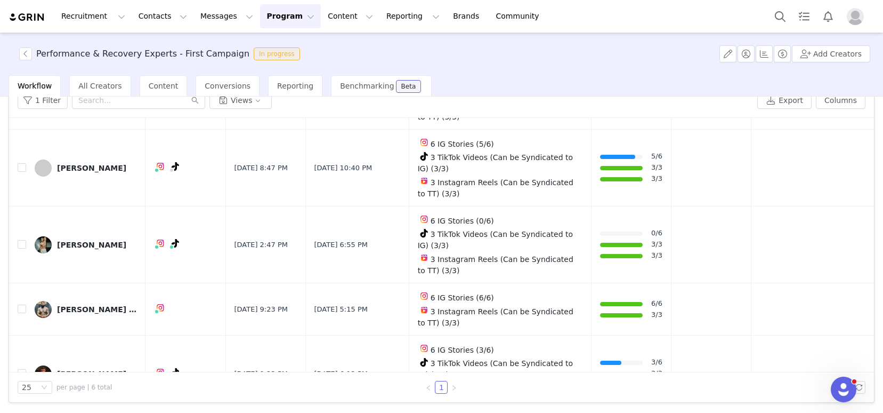
scroll to position [192, 0]
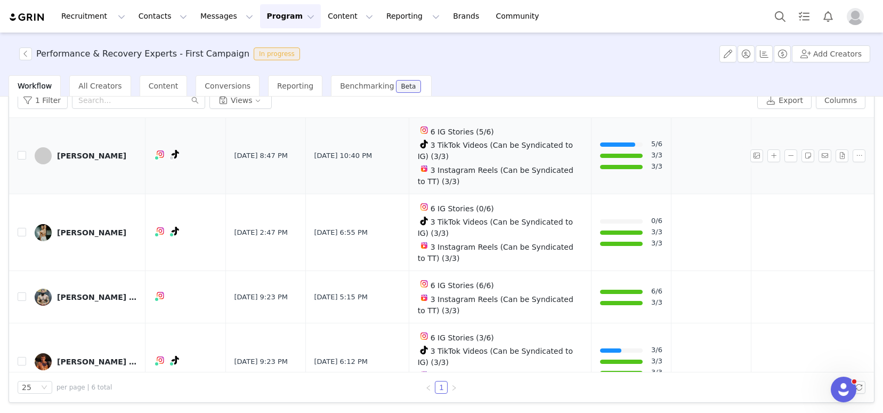
click at [91, 152] on div "[PERSON_NAME]" at bounding box center [91, 155] width 69 height 9
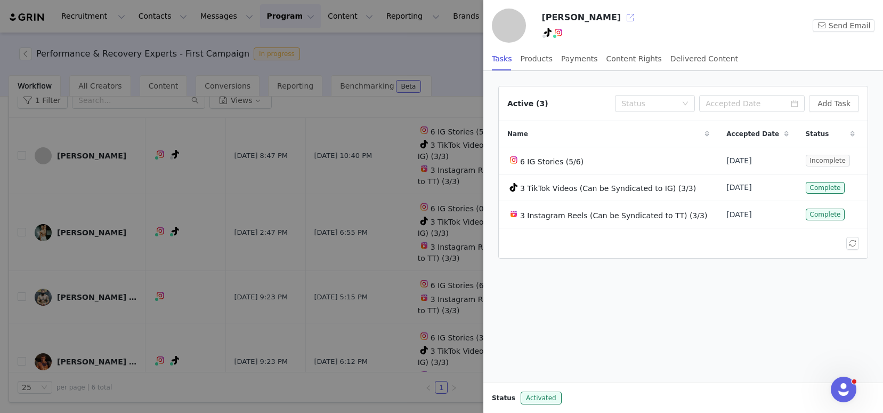
click at [622, 13] on button "button" at bounding box center [630, 17] width 17 height 17
click at [384, 159] on div at bounding box center [441, 206] width 883 height 413
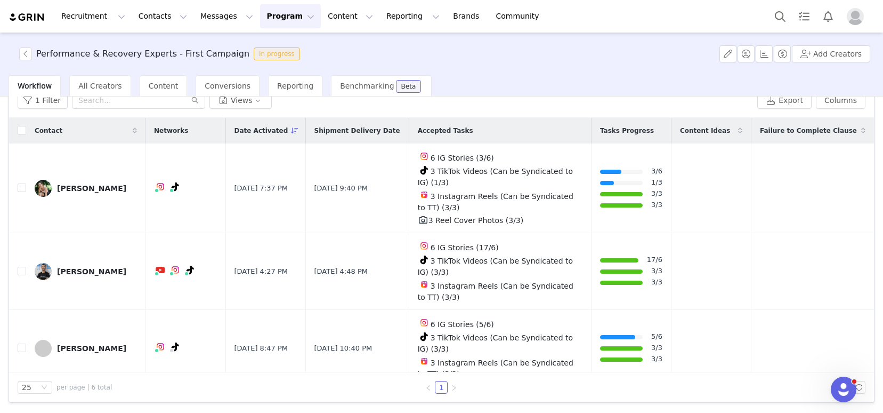
scroll to position [219, 0]
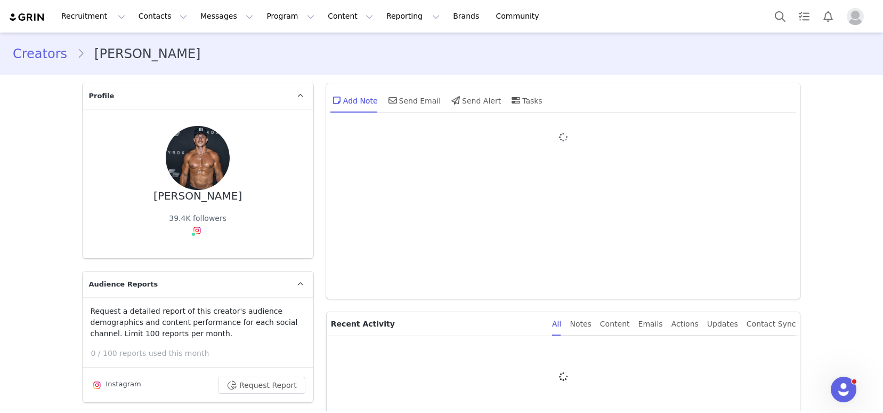
type input "+1 ([GEOGRAPHIC_DATA])"
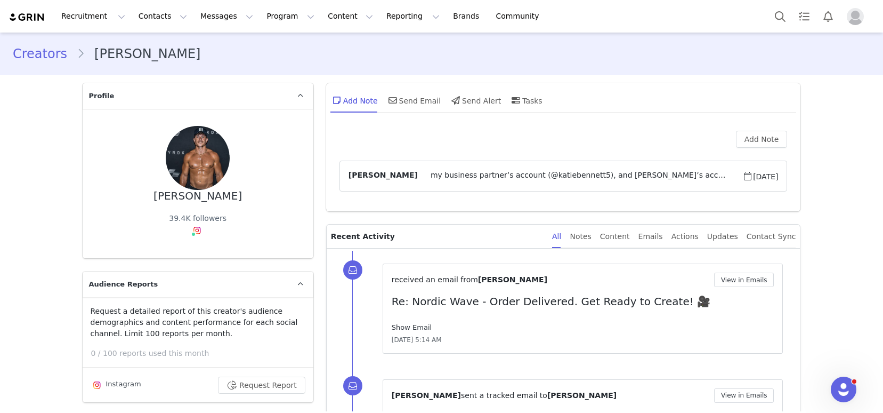
click at [415, 328] on link "Show Email" at bounding box center [412, 327] width 40 height 8
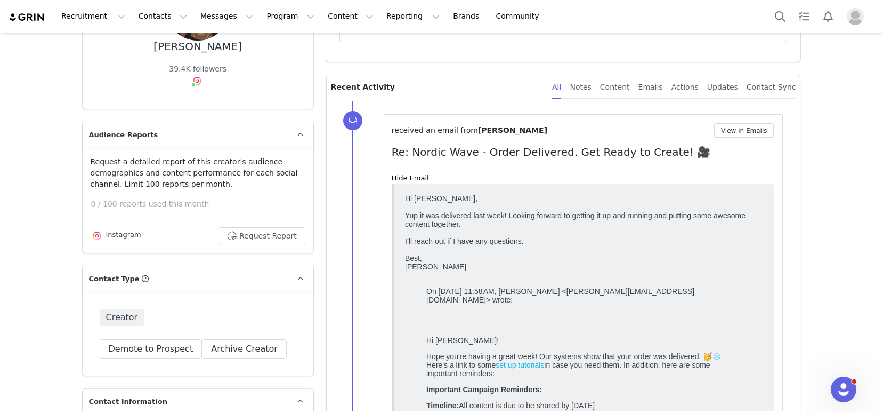
scroll to position [166, 0]
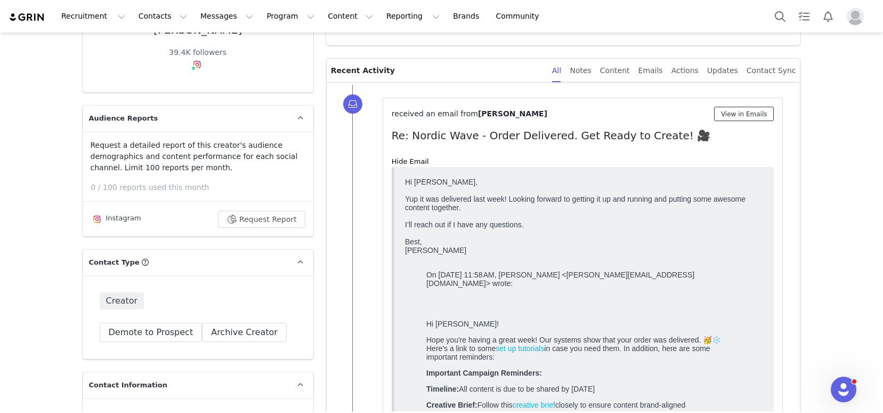
click at [732, 115] on button "View in Emails" at bounding box center [744, 114] width 60 height 14
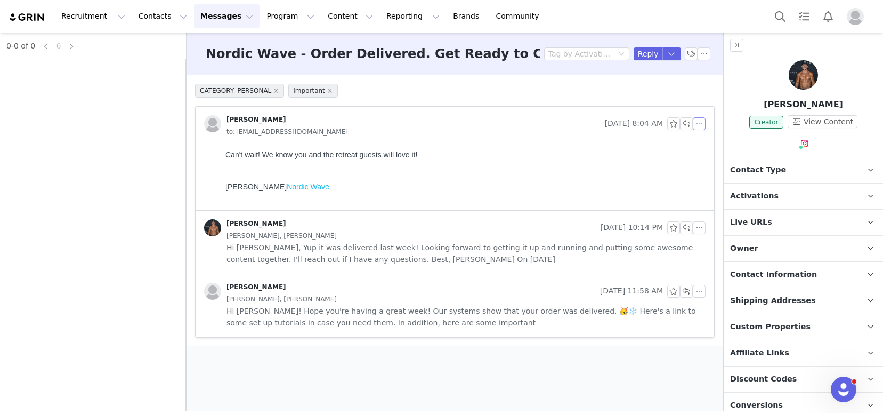
click at [698, 125] on button "button" at bounding box center [699, 123] width 13 height 13
click at [707, 145] on li "Reply All" at bounding box center [715, 142] width 45 height 17
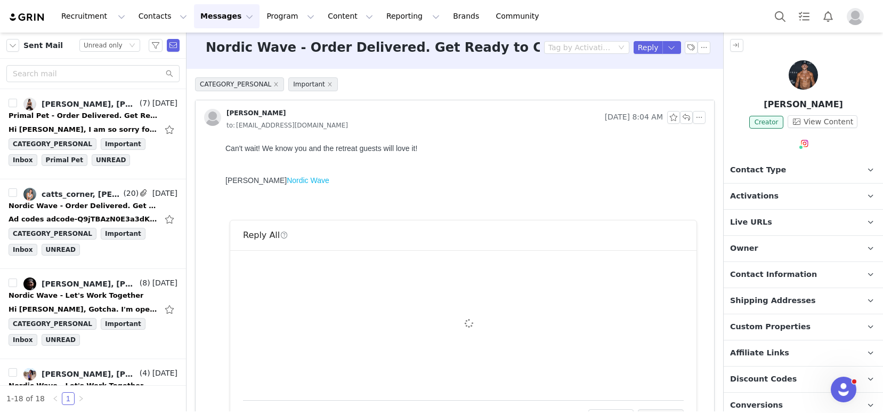
scroll to position [179, 0]
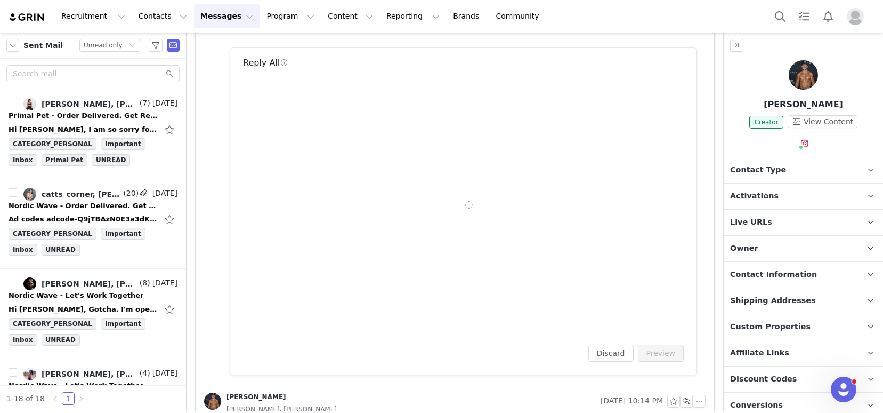
click at [262, 194] on div "To: ryangetsdialed@gmail.com Cc Cc: Attach a file Sending Options Send now This…" at bounding box center [463, 207] width 441 height 232
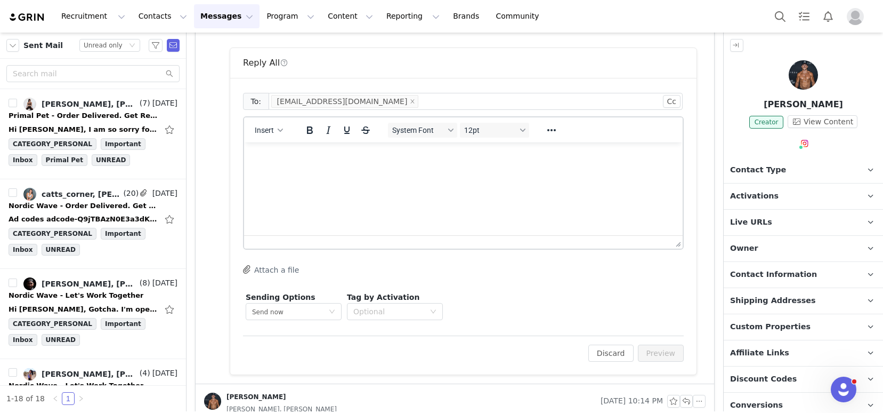
scroll to position [0, 0]
click at [269, 171] on html at bounding box center [463, 156] width 439 height 29
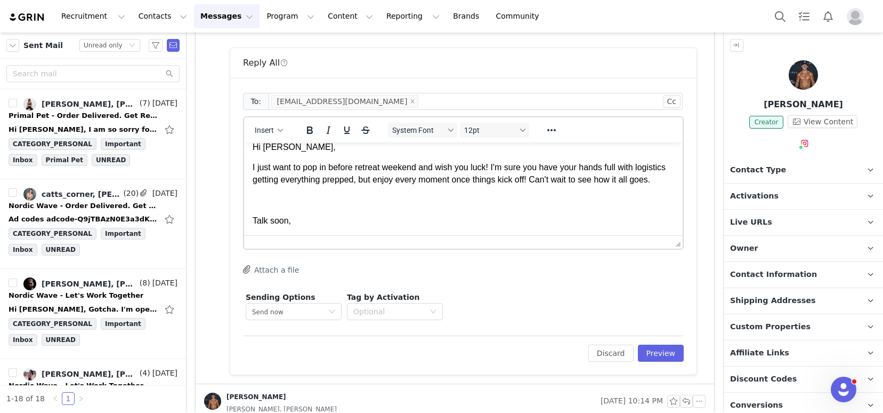
scroll to position [34, 0]
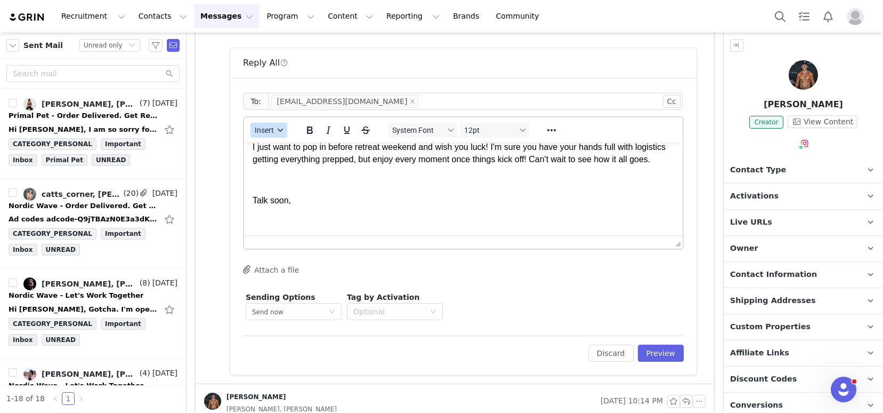
drag, startPoint x: 275, startPoint y: 126, endPoint x: 275, endPoint y: 136, distance: 10.1
click at [275, 126] on button "Insert" at bounding box center [269, 130] width 37 height 15
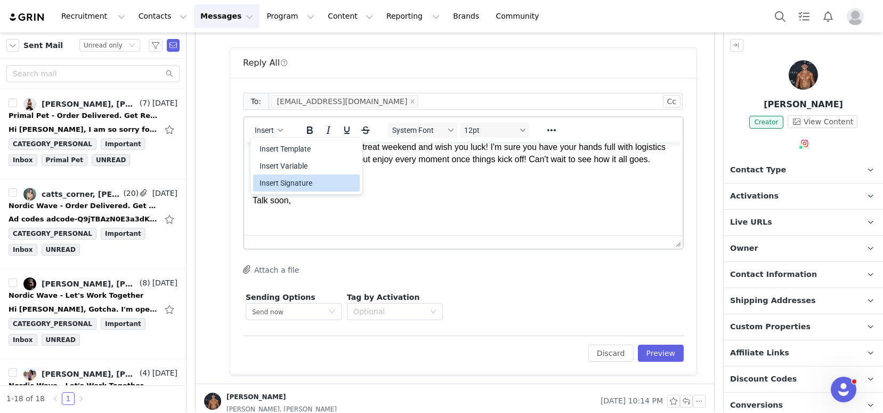
click at [283, 180] on div "Insert Signature" at bounding box center [308, 182] width 96 height 13
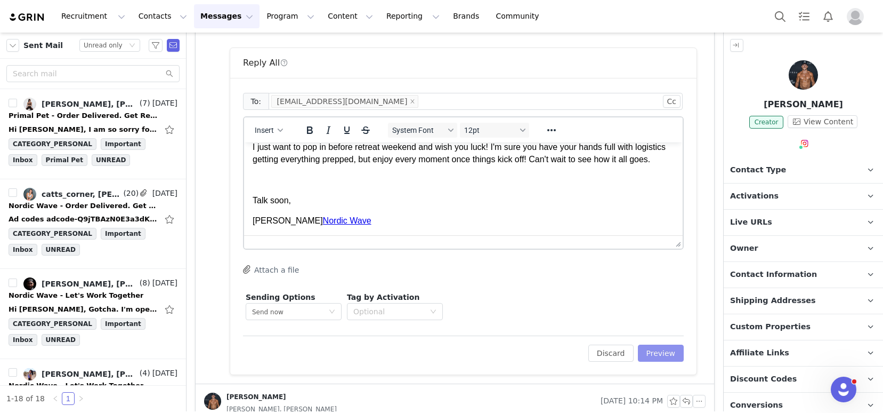
click at [649, 352] on button "Preview" at bounding box center [661, 352] width 46 height 17
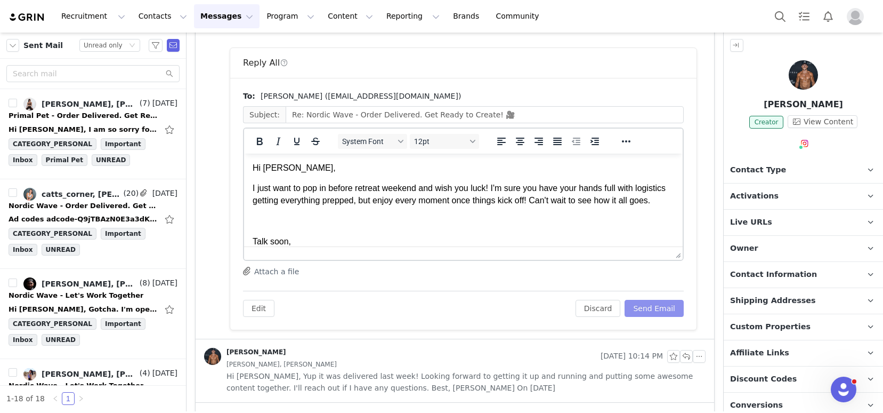
scroll to position [0, 0]
click at [646, 307] on button "Send Email" at bounding box center [654, 308] width 59 height 17
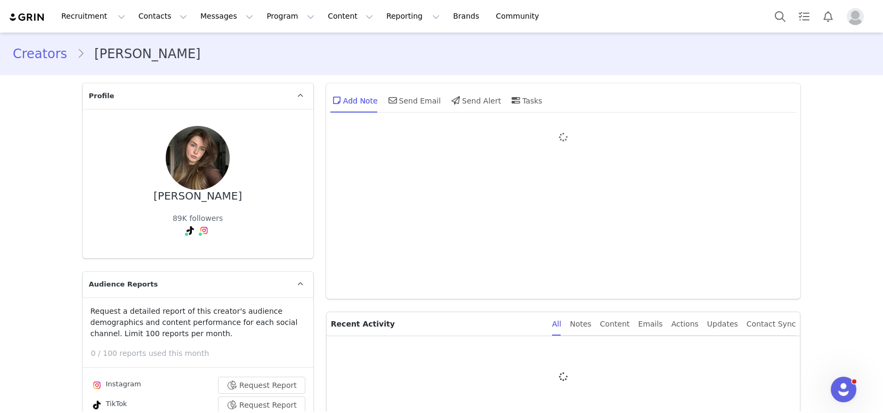
type input "+1 ([GEOGRAPHIC_DATA])"
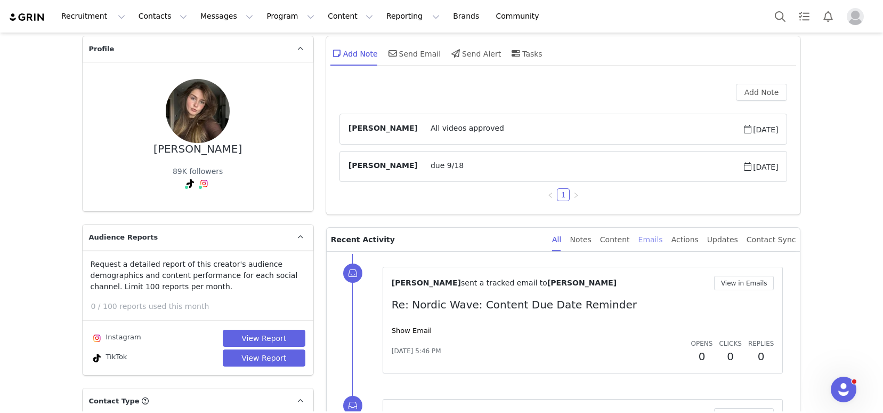
scroll to position [100, 0]
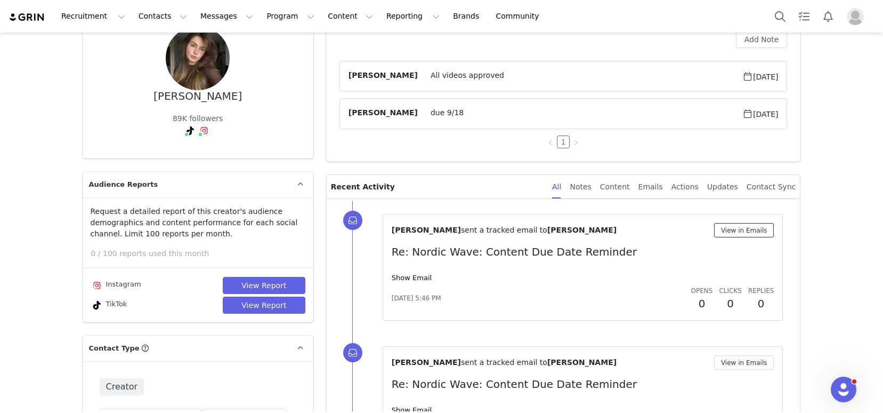
click at [743, 231] on button "View in Emails" at bounding box center [744, 230] width 60 height 14
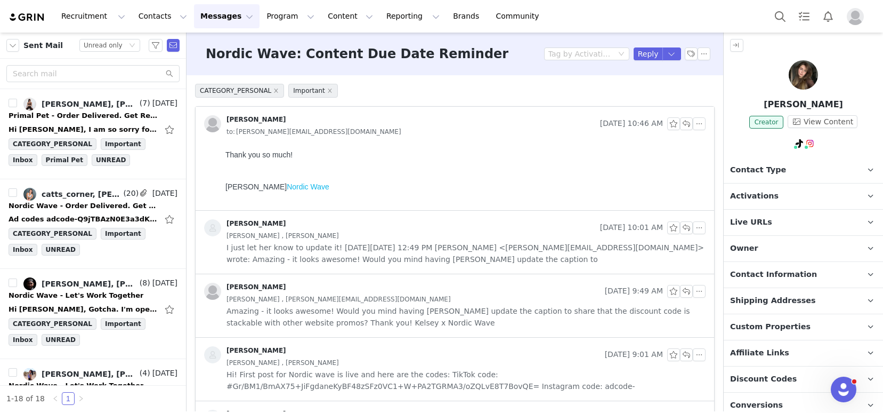
click at [803, 75] on img at bounding box center [803, 74] width 29 height 29
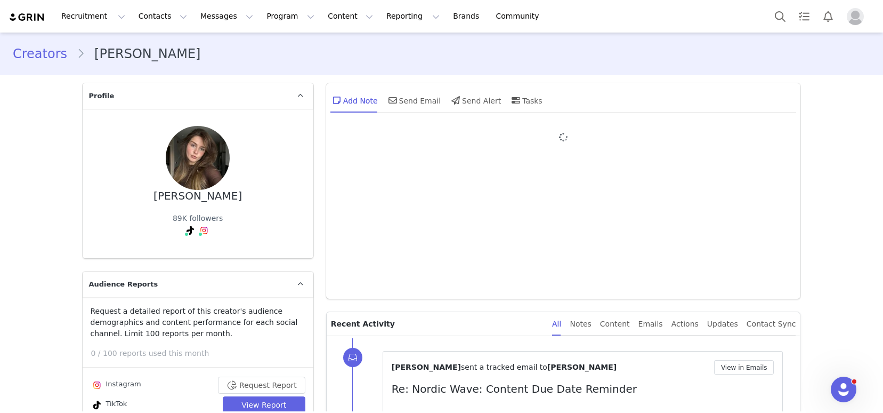
type input "+1 ([GEOGRAPHIC_DATA])"
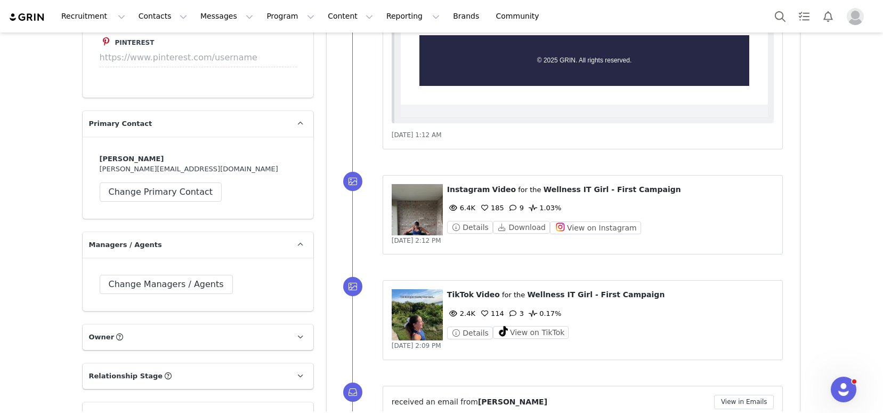
scroll to position [1491, 0]
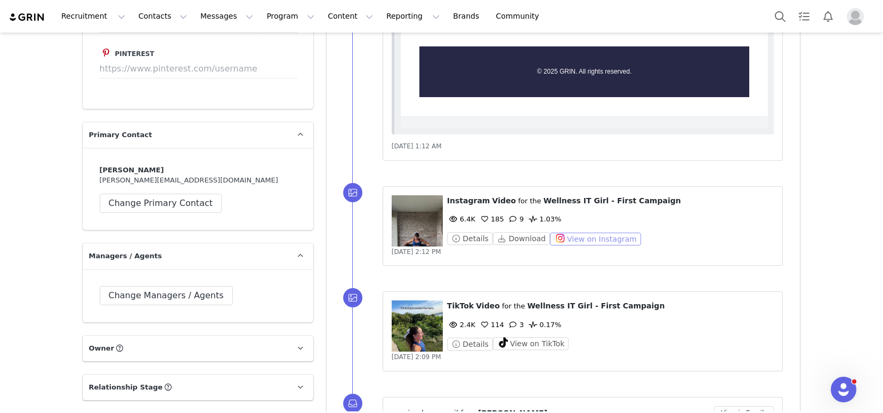
click at [562, 240] on button "View on Instagram" at bounding box center [595, 238] width 91 height 13
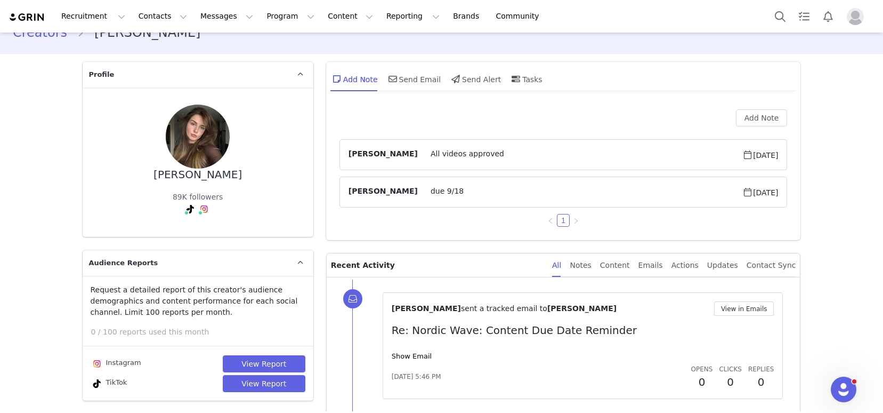
scroll to position [18, 0]
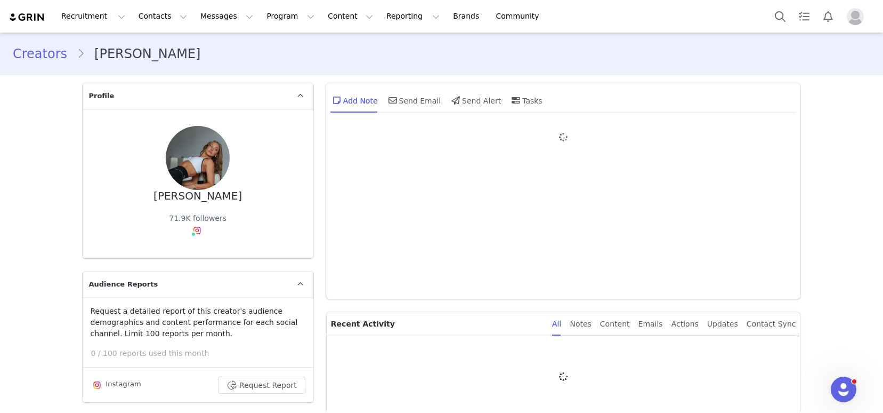
type input "+1 ([GEOGRAPHIC_DATA])"
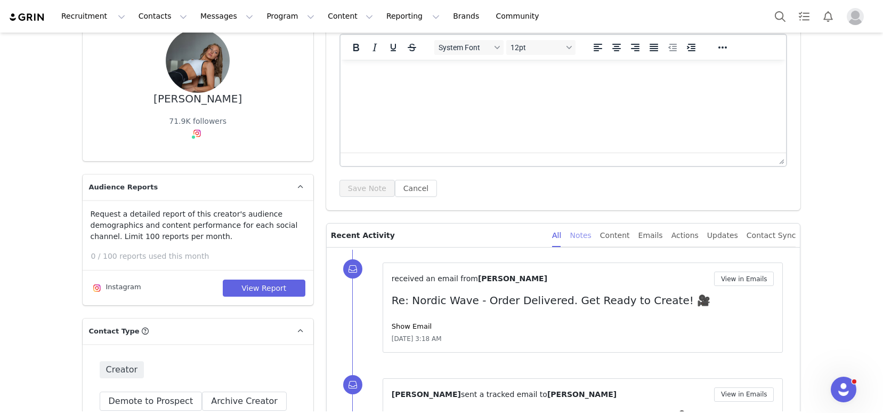
scroll to position [144, 0]
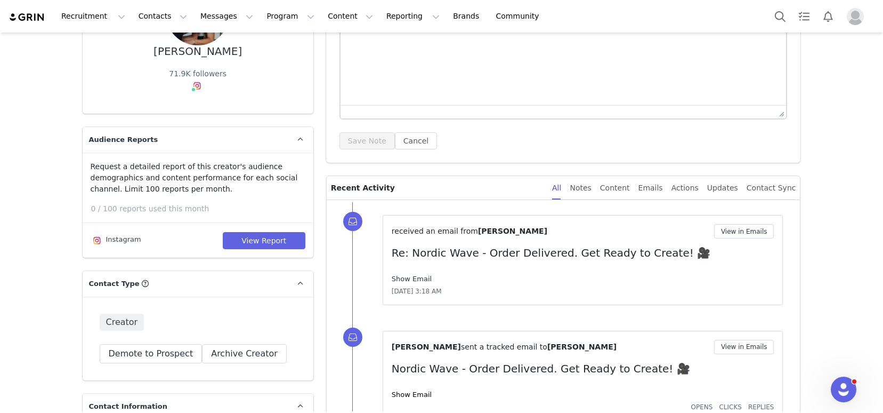
click at [410, 277] on link "Show Email" at bounding box center [412, 279] width 40 height 8
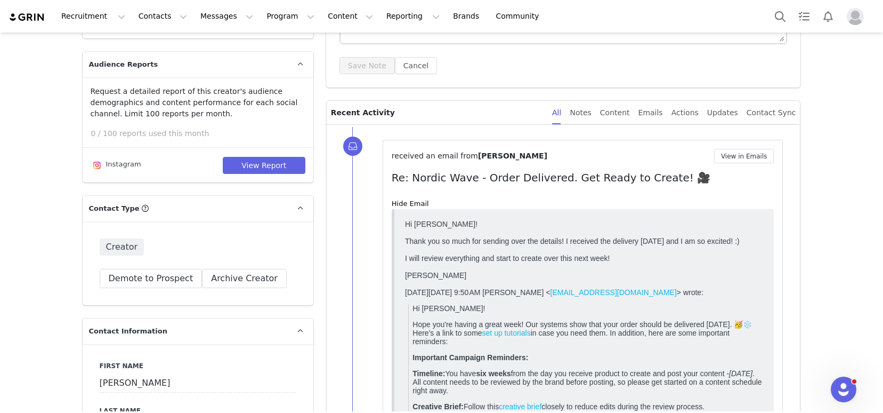
scroll to position [221, 0]
click at [729, 155] on button "View in Emails" at bounding box center [744, 155] width 60 height 14
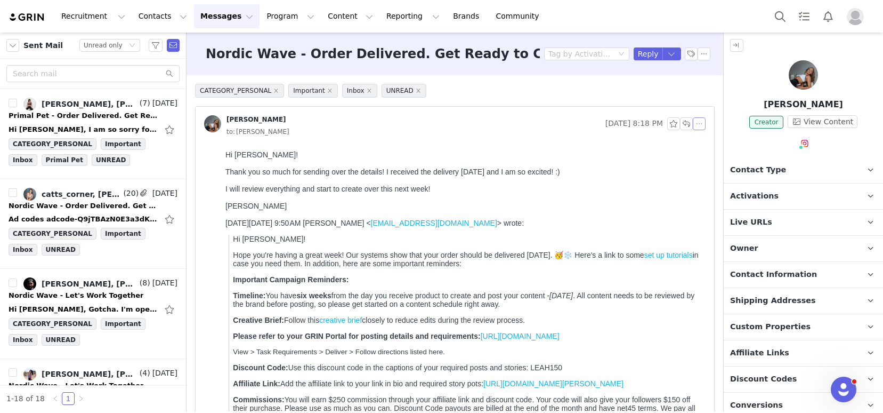
click at [693, 124] on button "button" at bounding box center [699, 123] width 13 height 13
click at [710, 140] on li "Reply All" at bounding box center [707, 142] width 45 height 17
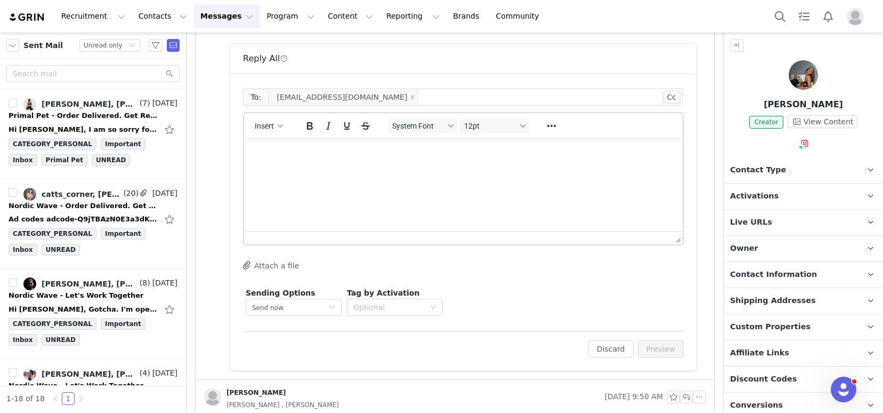
click at [348, 167] on html at bounding box center [463, 152] width 439 height 29
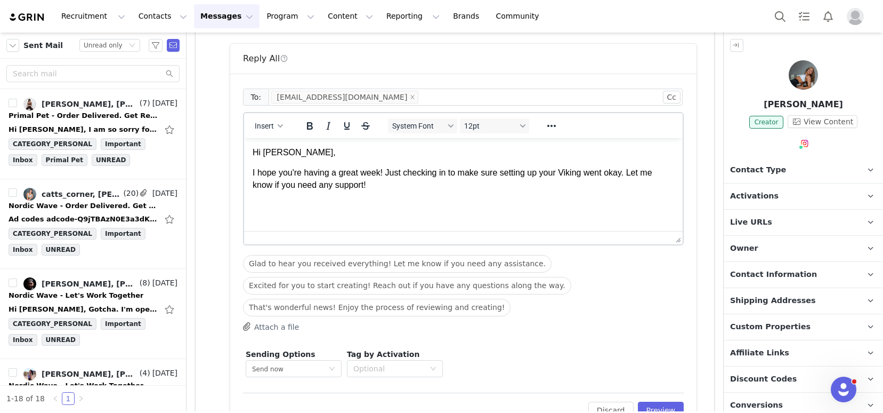
scroll to position [1, 0]
click at [276, 131] on button "Insert" at bounding box center [269, 125] width 37 height 15
click at [294, 179] on div "Insert Signature" at bounding box center [308, 178] width 96 height 13
click at [657, 408] on button "Preview" at bounding box center [661, 409] width 46 height 17
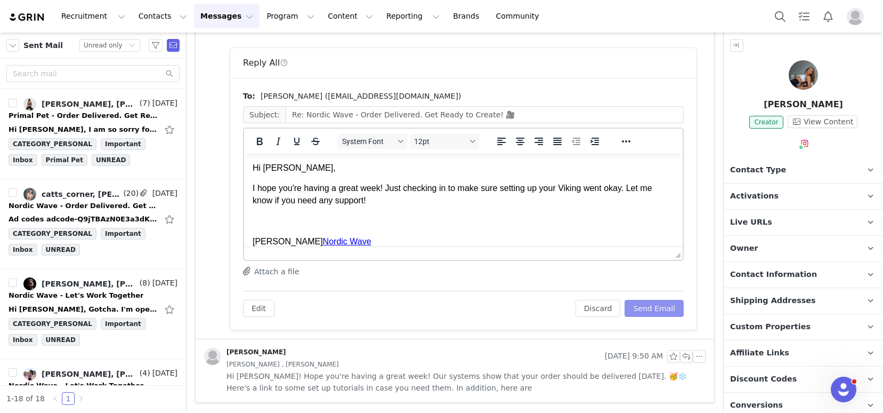
scroll to position [0, 0]
click at [646, 300] on button "Send Email" at bounding box center [654, 308] width 59 height 17
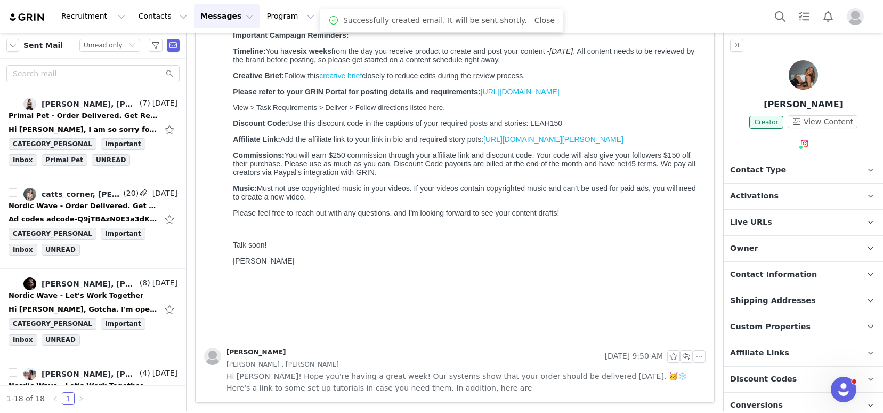
scroll to position [244, 0]
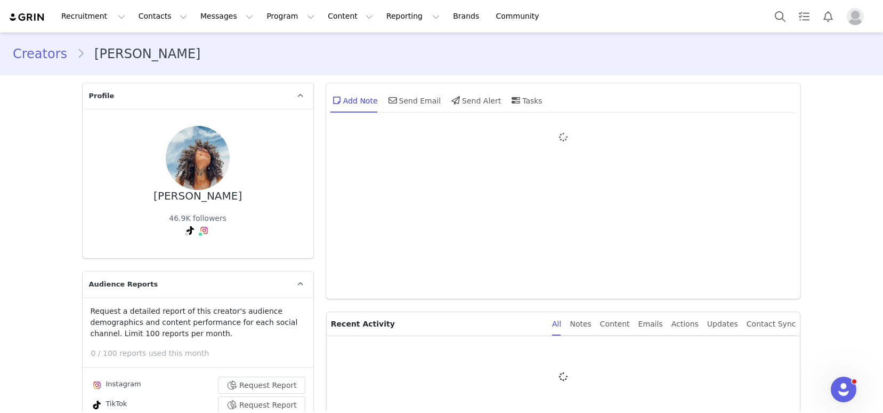
type input "+1 ([GEOGRAPHIC_DATA])"
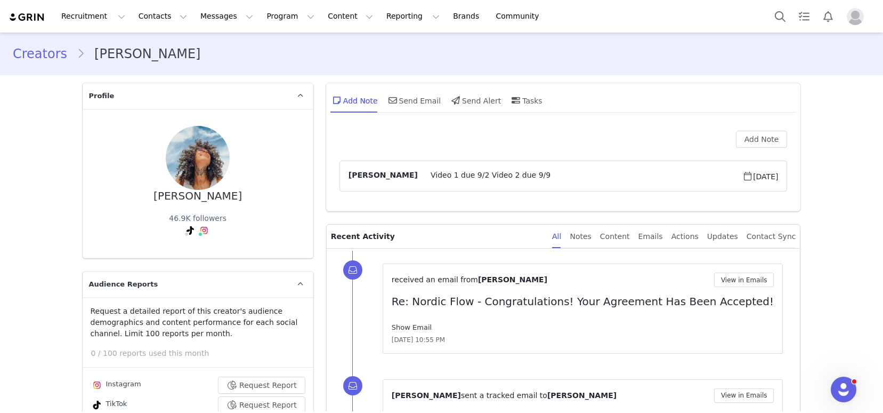
click at [404, 325] on link "Show Email" at bounding box center [412, 327] width 40 height 8
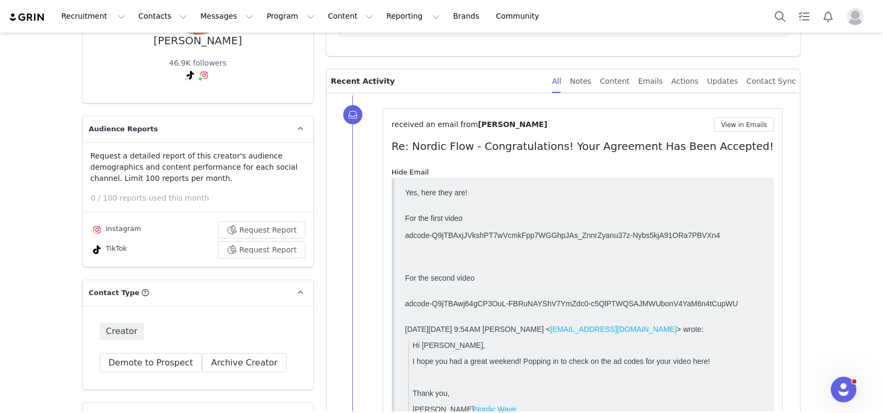
scroll to position [164, 0]
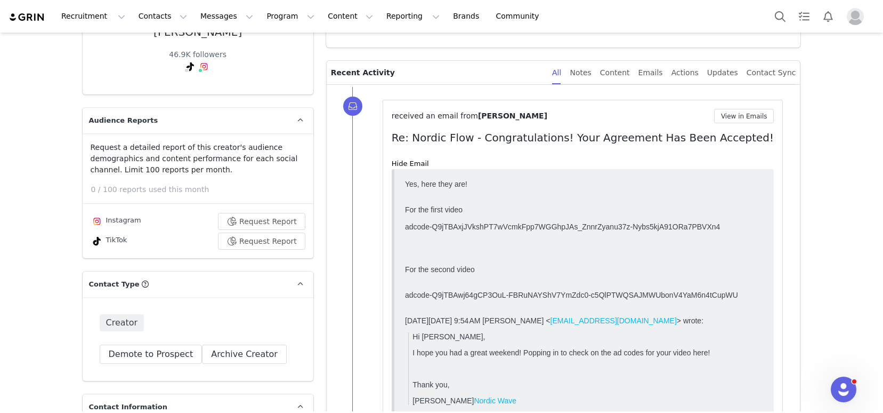
click at [483, 227] on div "adcode-Q9jTBAxjJVkshPT7wVcmkFpp7WGGhpJAs_ZnnrZyanu37z-Nybs5kjA91ORa7PBVXn4" at bounding box center [584, 226] width 359 height 9
copy div "Q9jTBAxjJVkshPT7wVcmkFpp7WGGhpJAs_ZnnrZyanu37z"
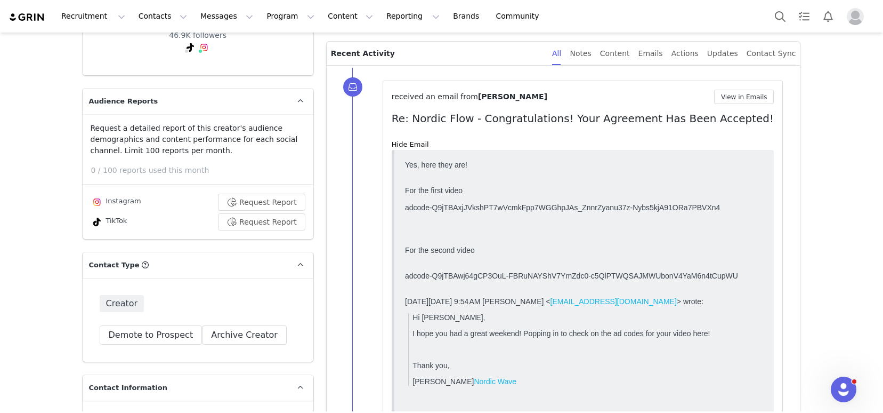
scroll to position [183, 0]
click at [460, 277] on div "adcode-Q9jTBAwj64gCP3OuL-FBRuNAYShV7YmZdc0-c5QlPTWQSAJMWUbonV4YaM6n4tCupWU" at bounding box center [584, 274] width 359 height 9
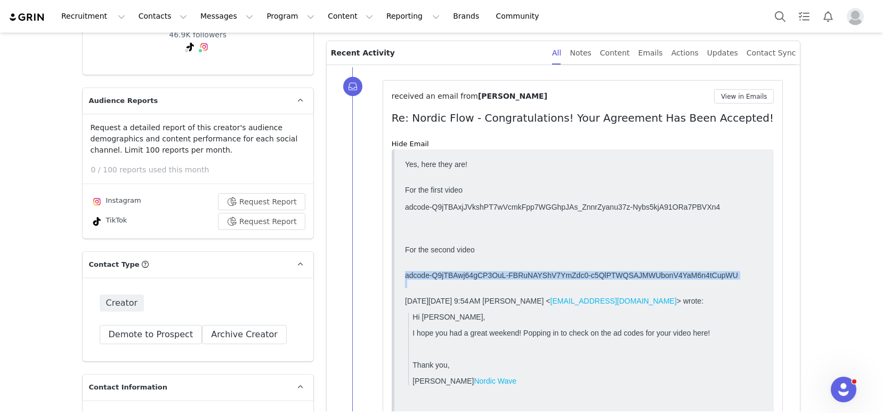
click at [460, 277] on div "adcode-Q9jTBAwj64gCP3OuL-FBRuNAYShV7YmZdc0-c5QlPTWQSAJMWUbonV4YaM6n4tCupWU" at bounding box center [584, 274] width 359 height 9
copy div "adcode-Q9jTBAwj64gCP3OuL-FBRuNAYShV7YmZdc0-c5QlPTWQSAJMWUbonV4YaM6n4tCupWU"
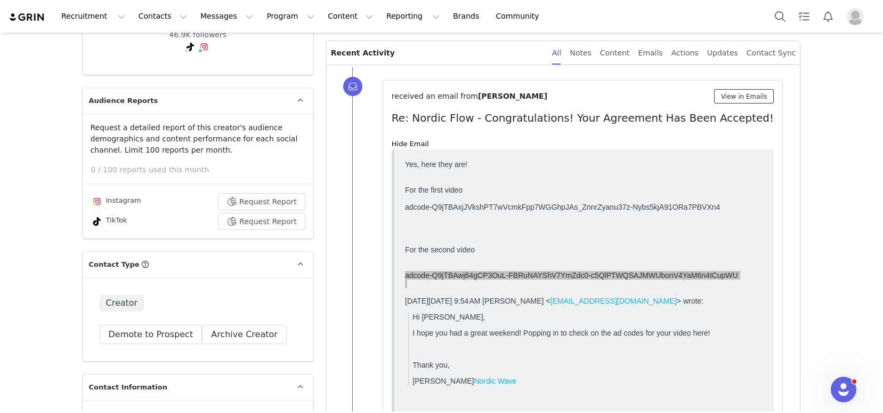
click at [742, 96] on button "View in Emails" at bounding box center [744, 96] width 60 height 14
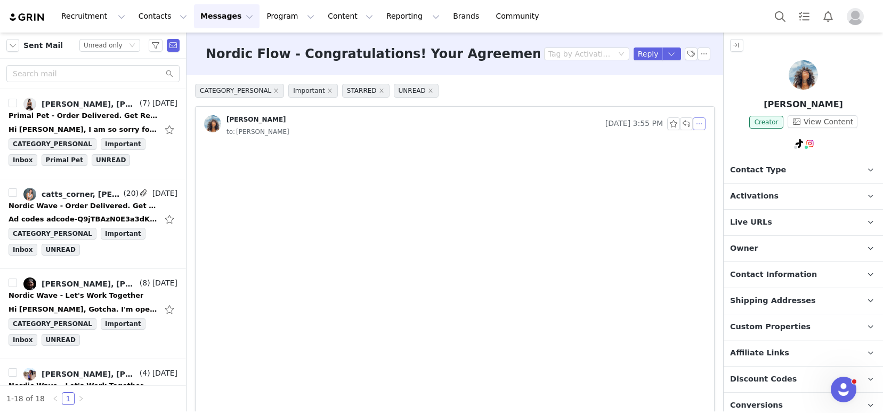
click at [693, 127] on button "button" at bounding box center [699, 123] width 13 height 13
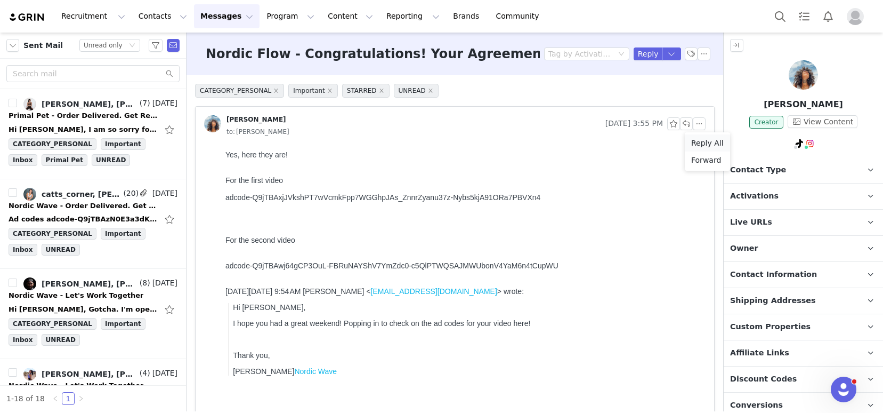
click at [700, 143] on li "Reply All" at bounding box center [707, 142] width 45 height 17
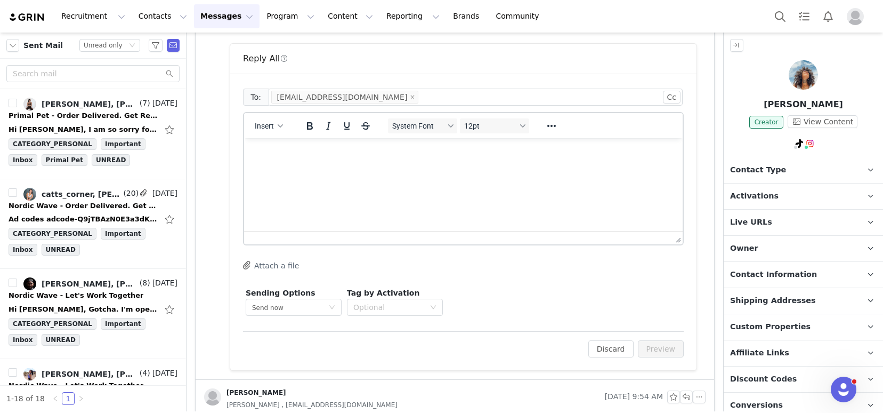
click at [383, 167] on html at bounding box center [463, 152] width 439 height 29
click at [275, 130] on button "Insert" at bounding box center [269, 125] width 37 height 15
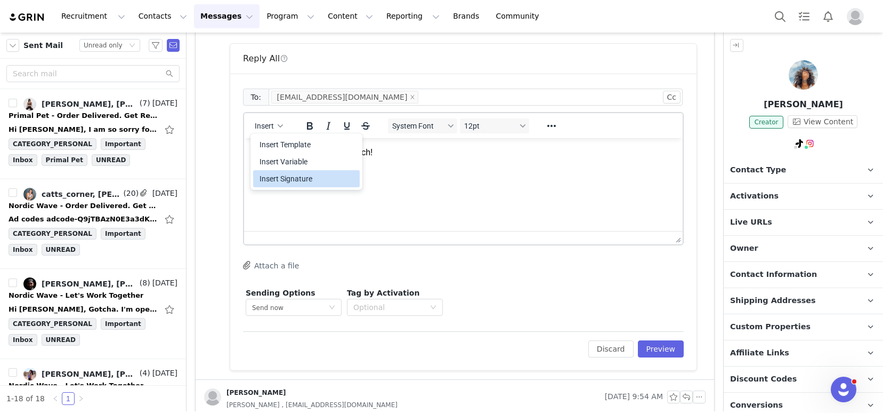
click at [303, 181] on div "Insert Signature" at bounding box center [308, 178] width 96 height 13
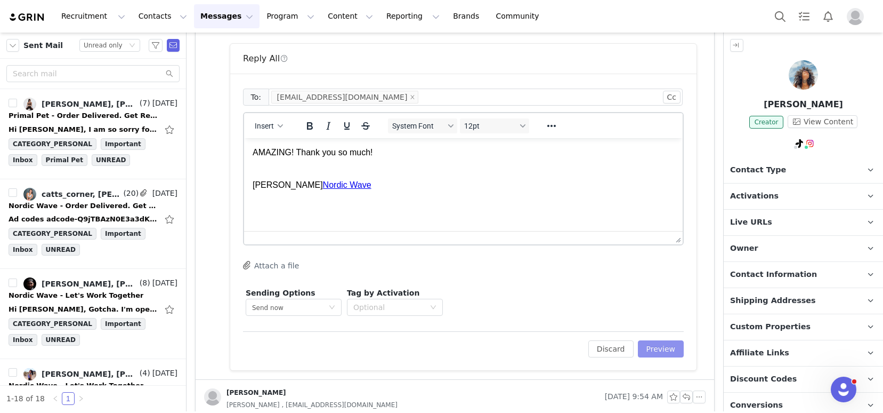
click at [651, 347] on button "Preview" at bounding box center [661, 348] width 46 height 17
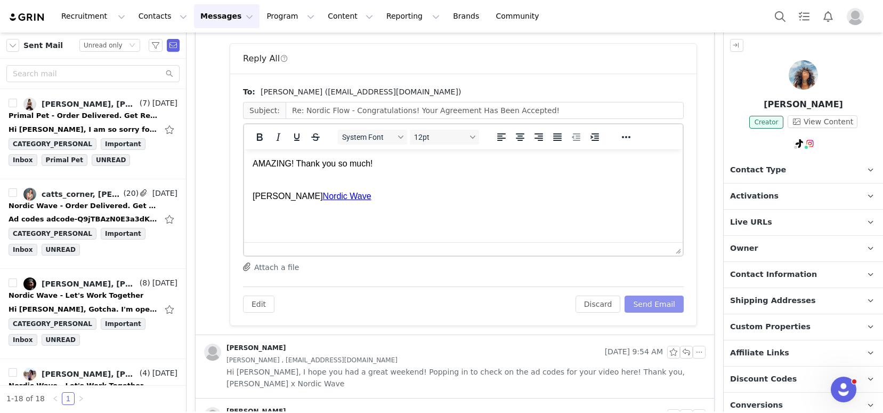
click at [654, 308] on button "Send Email" at bounding box center [654, 303] width 59 height 17
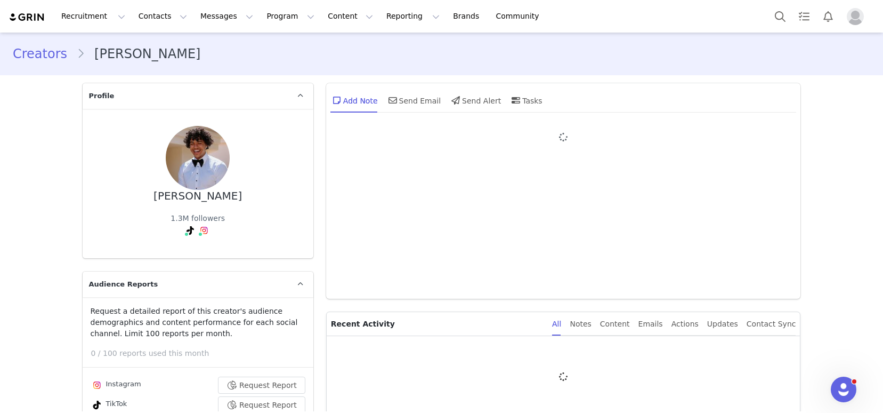
type input "+1 ([GEOGRAPHIC_DATA])"
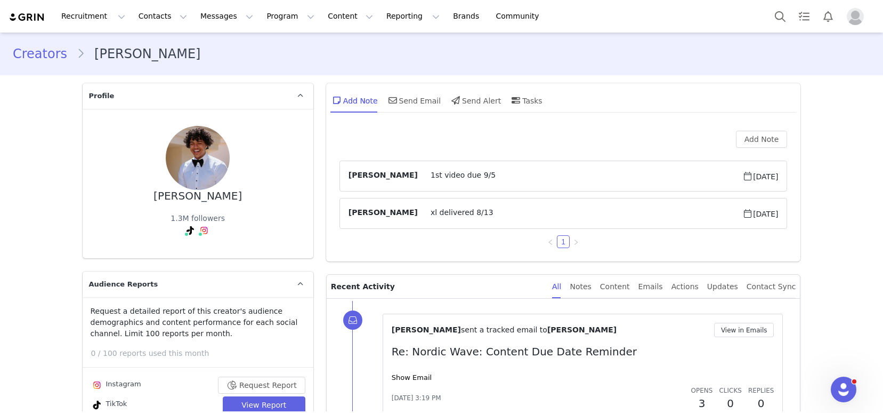
scroll to position [29, 0]
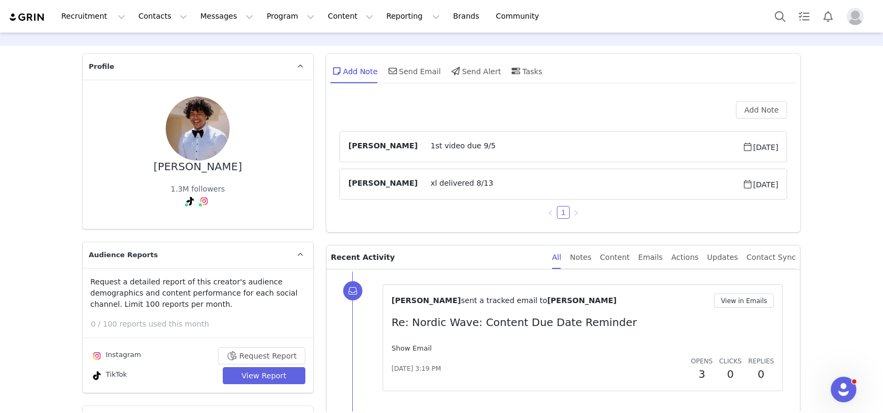
click at [411, 349] on link "Show Email" at bounding box center [412, 348] width 40 height 8
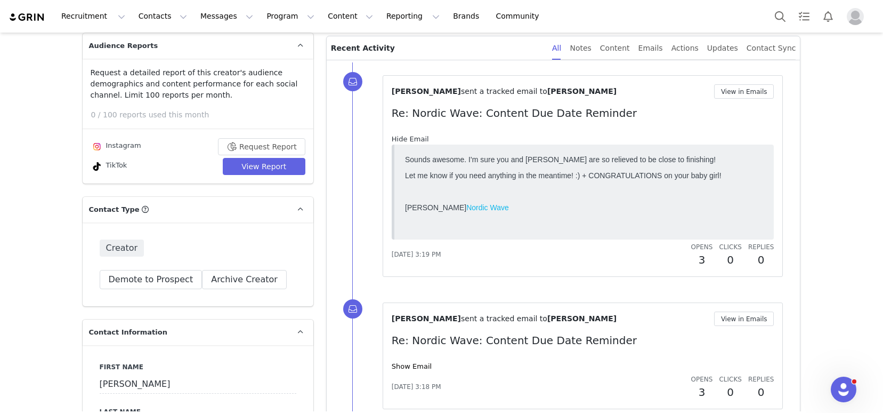
scroll to position [239, 0]
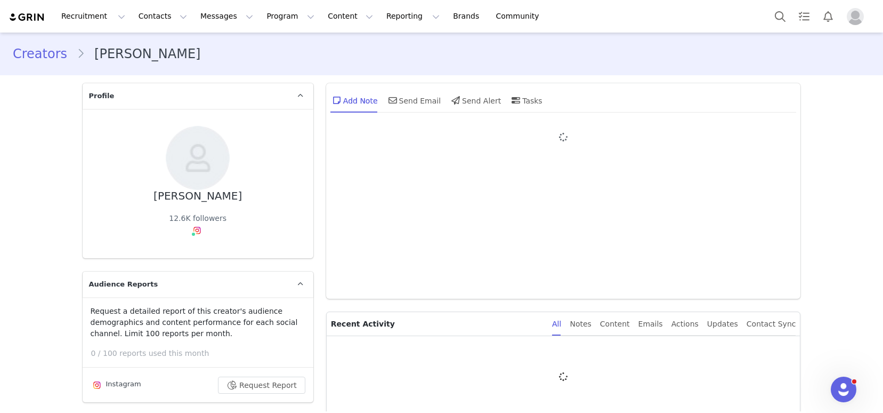
type input "+1 ([GEOGRAPHIC_DATA])"
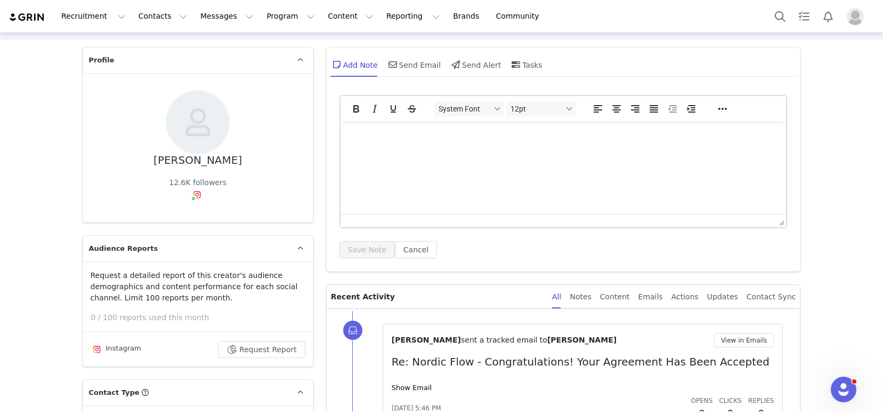
scroll to position [46, 0]
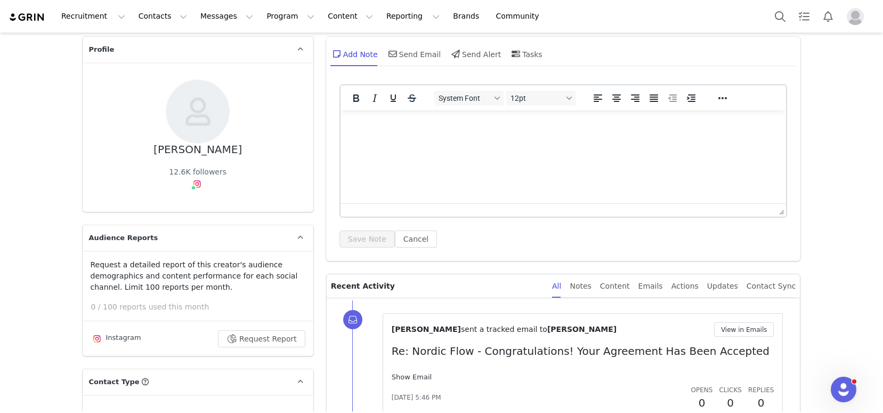
click at [416, 379] on link "Show Email" at bounding box center [412, 377] width 40 height 8
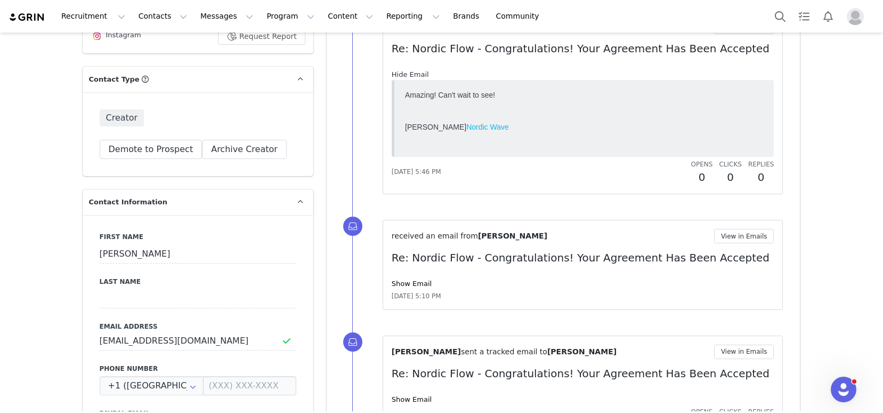
scroll to position [366, 0]
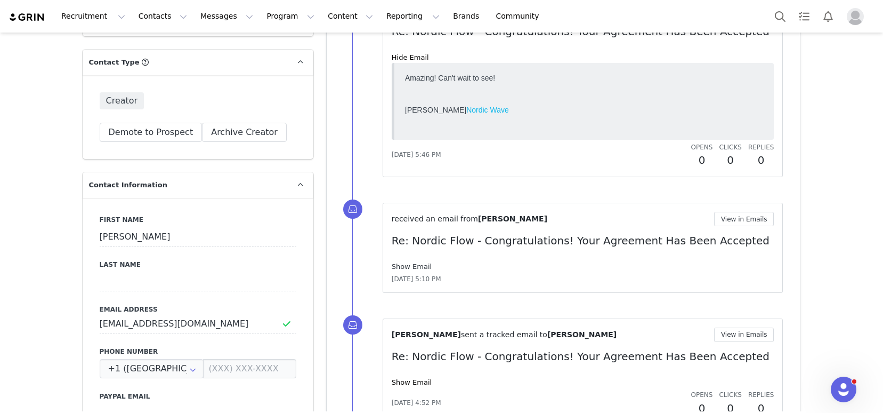
click at [412, 264] on link "Show Email" at bounding box center [412, 266] width 40 height 8
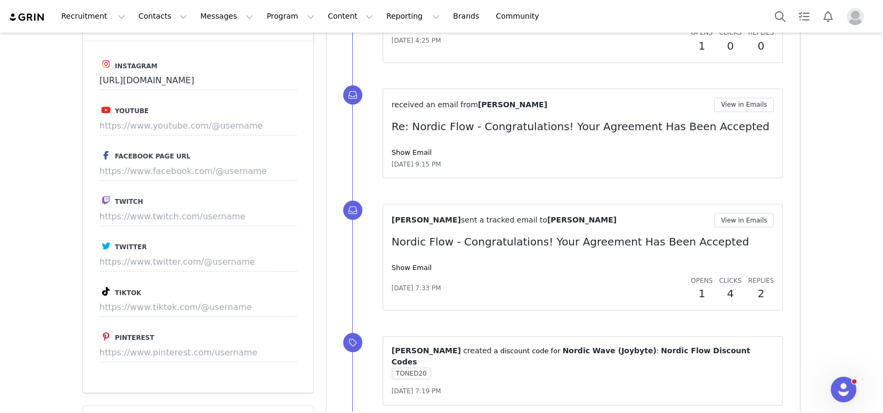
scroll to position [1153, 0]
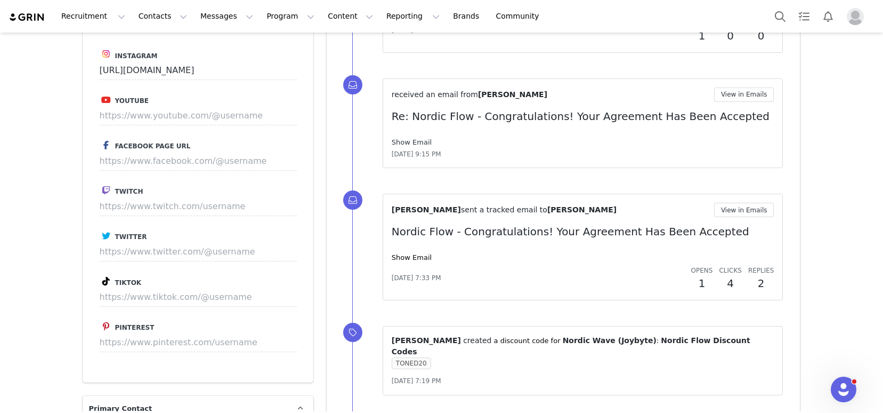
click at [407, 140] on link "Show Email" at bounding box center [412, 142] width 40 height 8
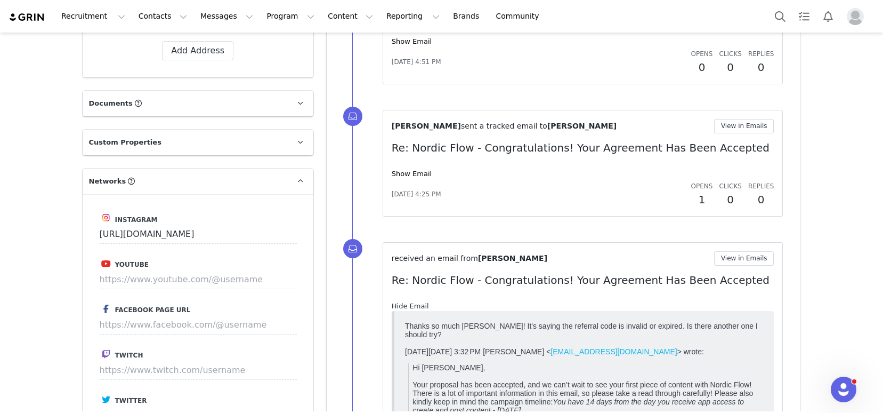
scroll to position [903, 0]
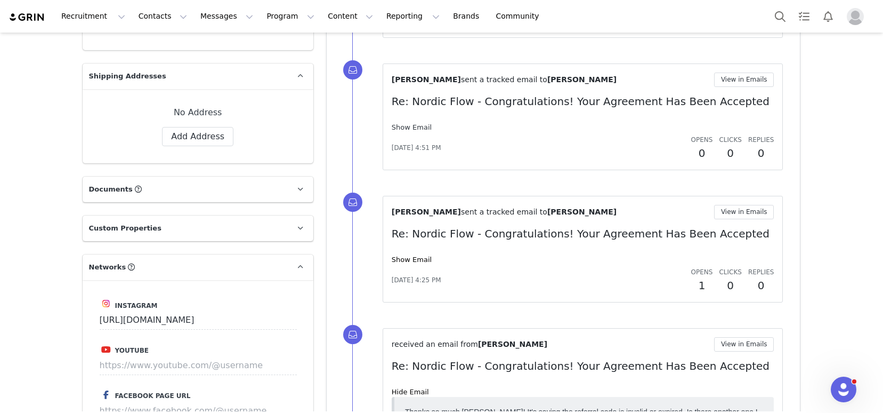
click at [407, 126] on link "Show Email" at bounding box center [412, 127] width 40 height 8
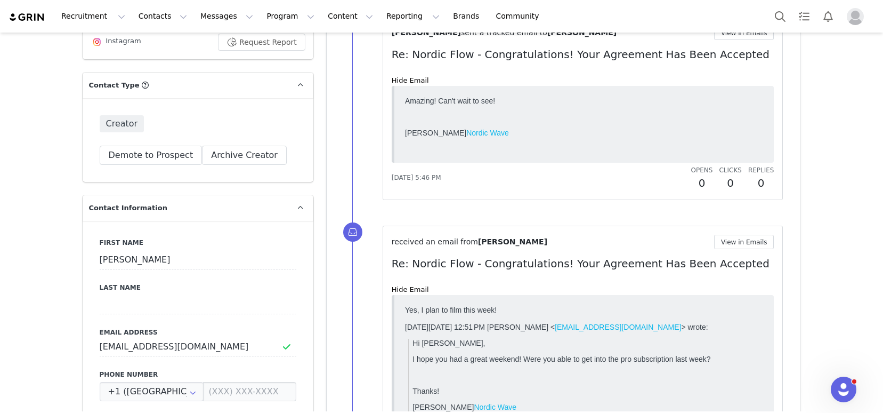
scroll to position [0, 0]
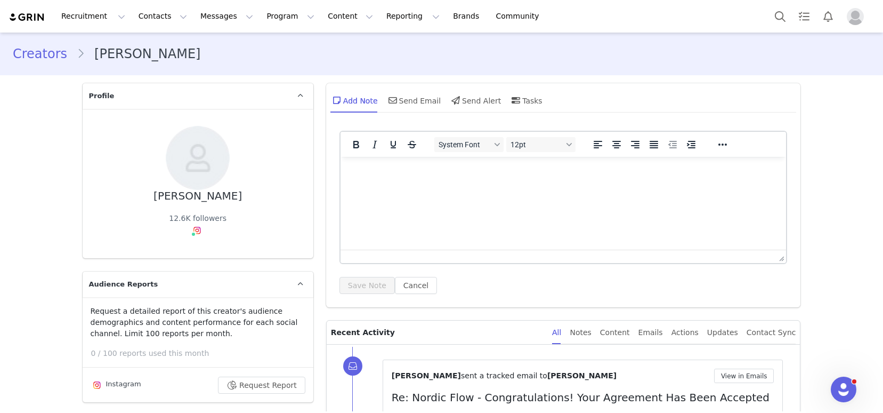
click at [420, 186] on html at bounding box center [563, 171] width 446 height 29
click at [360, 282] on button "Save Note" at bounding box center [367, 285] width 55 height 17
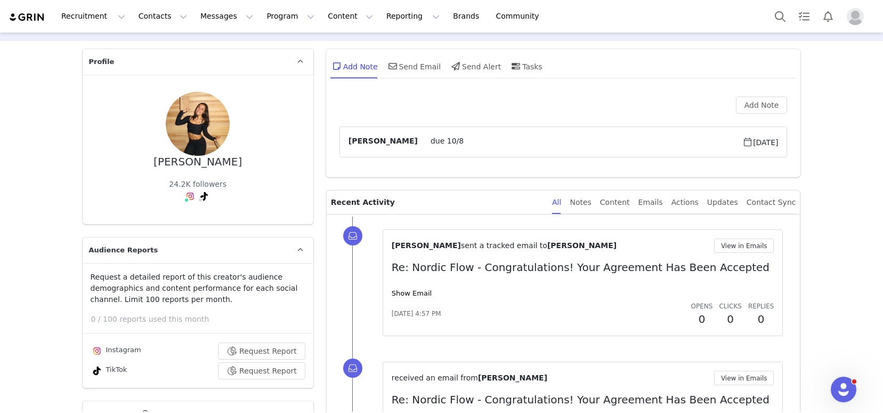
scroll to position [43, 0]
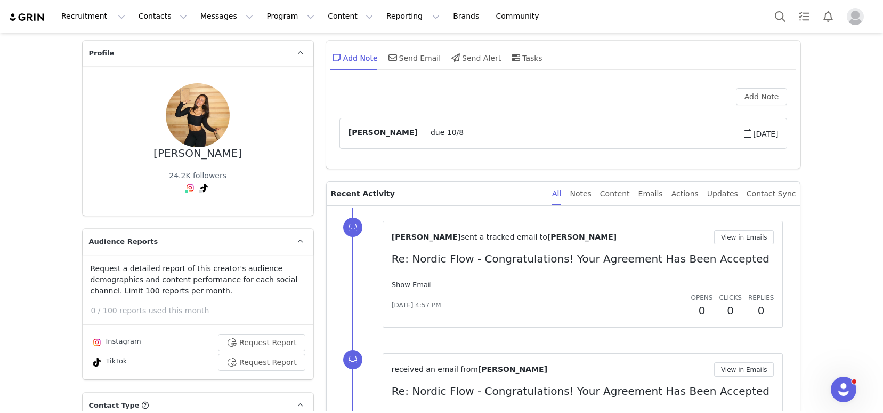
click at [405, 280] on link "Show Email" at bounding box center [412, 284] width 40 height 8
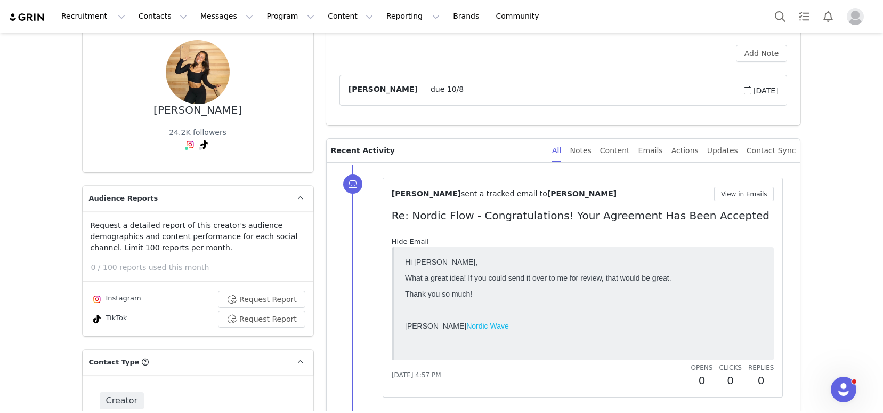
scroll to position [99, 0]
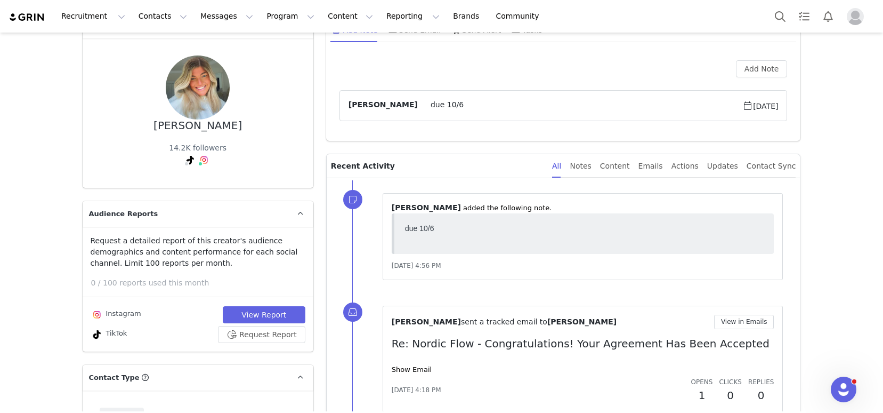
scroll to position [71, 0]
click at [407, 367] on link "Show Email" at bounding box center [412, 369] width 40 height 8
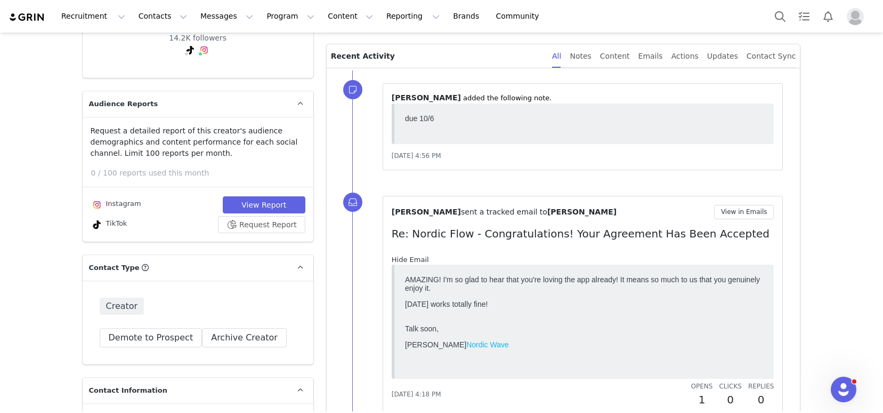
scroll to position [198, 0]
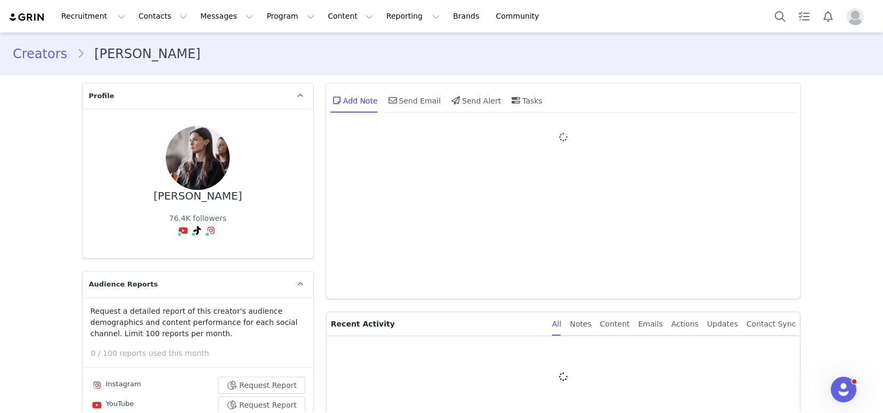
type input "+1 ([GEOGRAPHIC_DATA])"
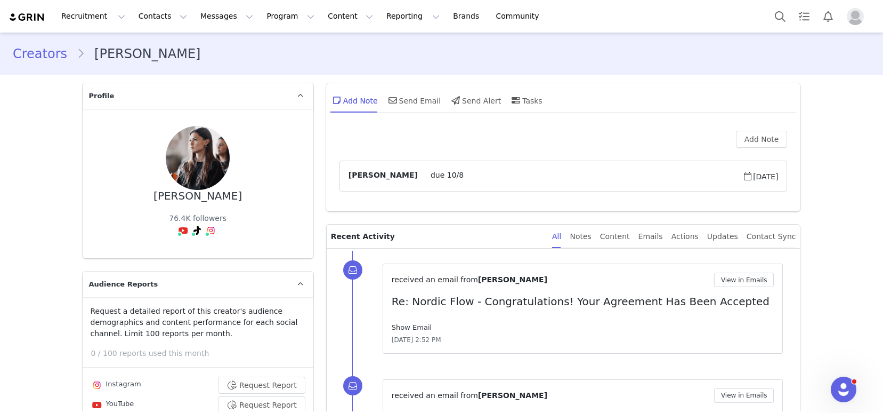
click at [408, 326] on link "Show Email" at bounding box center [412, 327] width 40 height 8
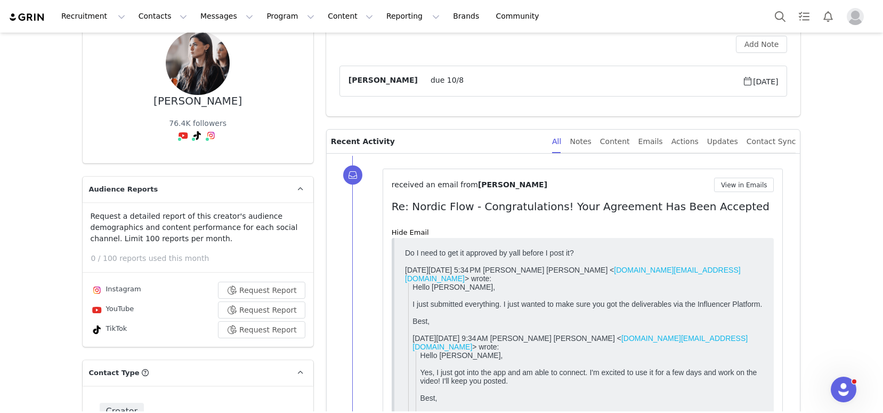
scroll to position [96, 0]
click at [744, 183] on button "View in Emails" at bounding box center [744, 183] width 60 height 14
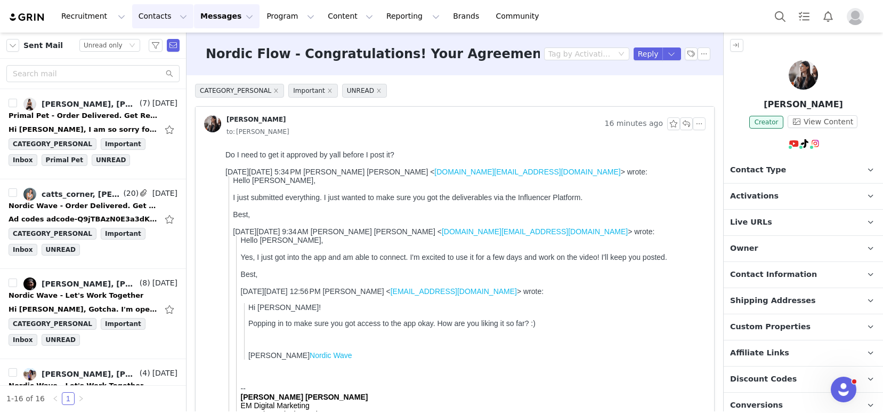
click at [151, 15] on button "Contacts Contacts" at bounding box center [162, 16] width 61 height 24
click at [693, 127] on button "button" at bounding box center [699, 123] width 13 height 13
click at [703, 142] on li "Reply All" at bounding box center [707, 142] width 45 height 17
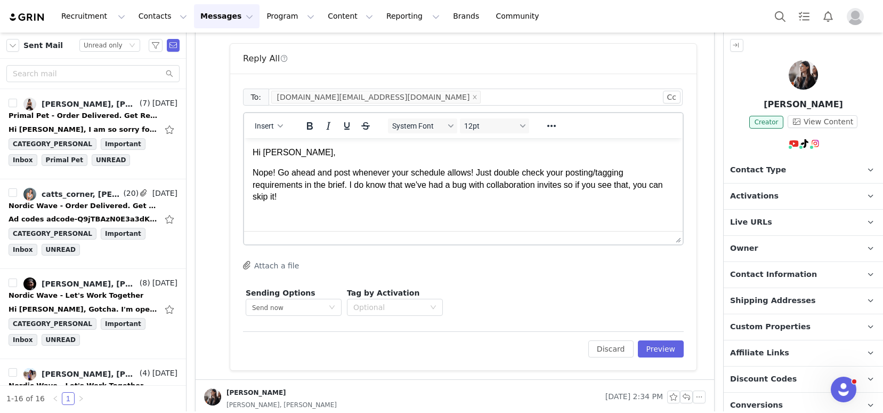
scroll to position [4, 0]
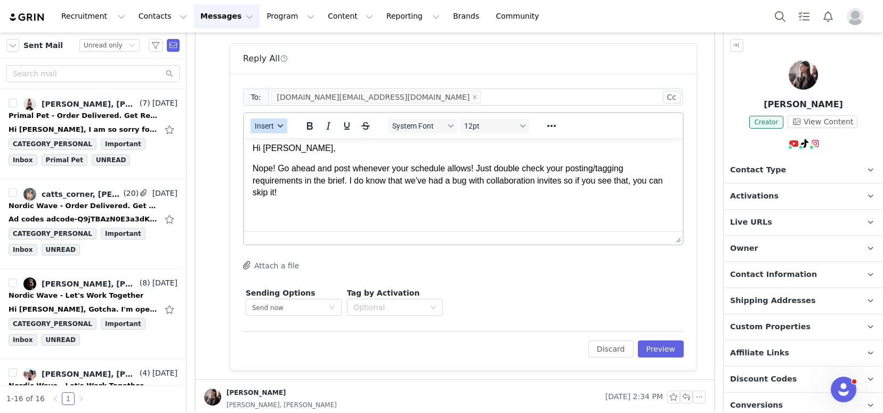
click at [272, 122] on span "Insert" at bounding box center [264, 126] width 19 height 9
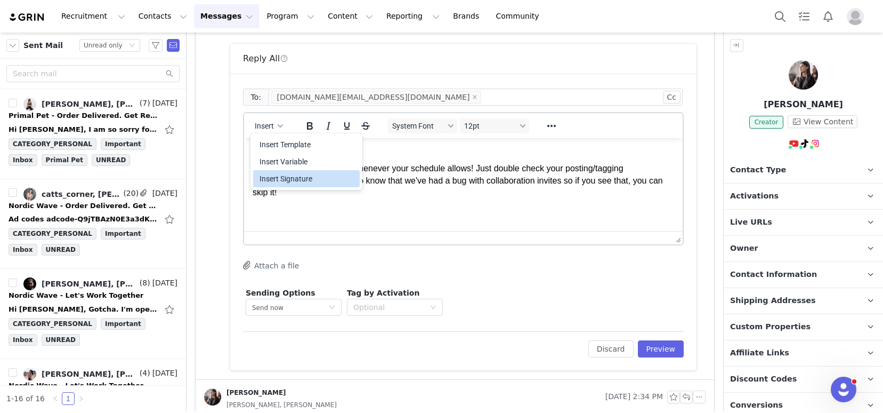
click at [285, 178] on div "Insert Signature" at bounding box center [308, 178] width 96 height 13
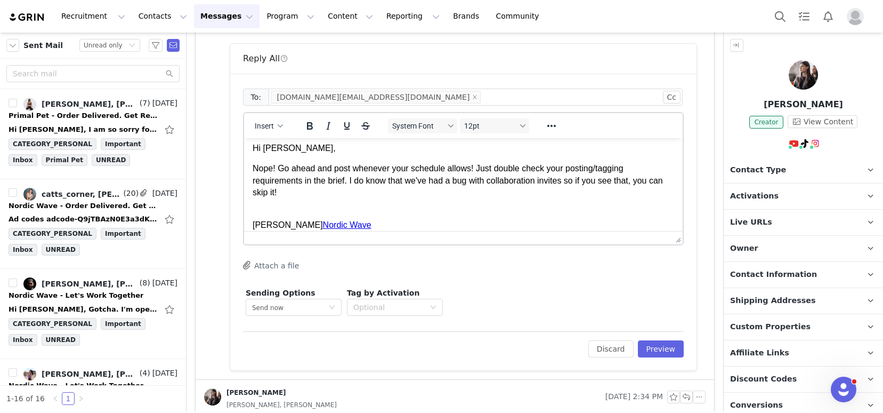
click at [659, 361] on div "To: emmamae.marketing@gmail.com Cc Cc: Insert System Font 12pt To open the popu…" at bounding box center [463, 222] width 466 height 296
click at [656, 350] on button "Preview" at bounding box center [661, 348] width 46 height 17
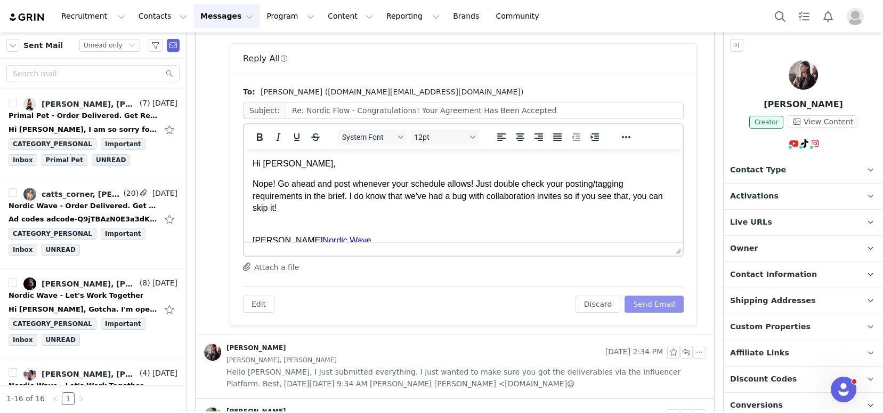
scroll to position [0, 0]
click at [644, 305] on button "Send Email" at bounding box center [654, 303] width 59 height 17
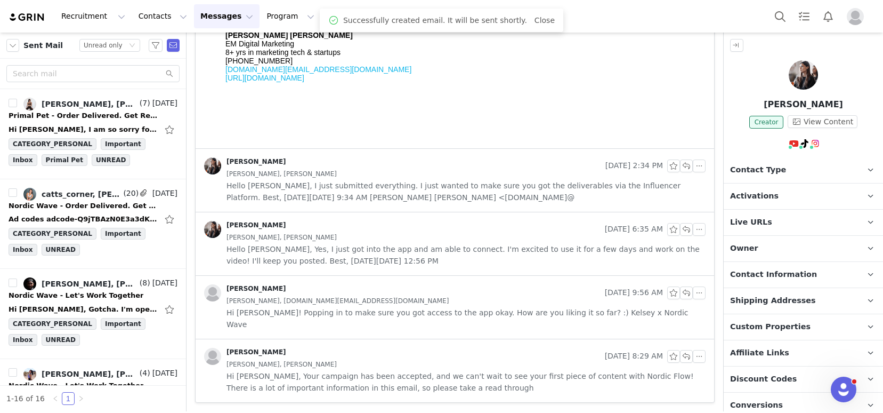
scroll to position [503, 0]
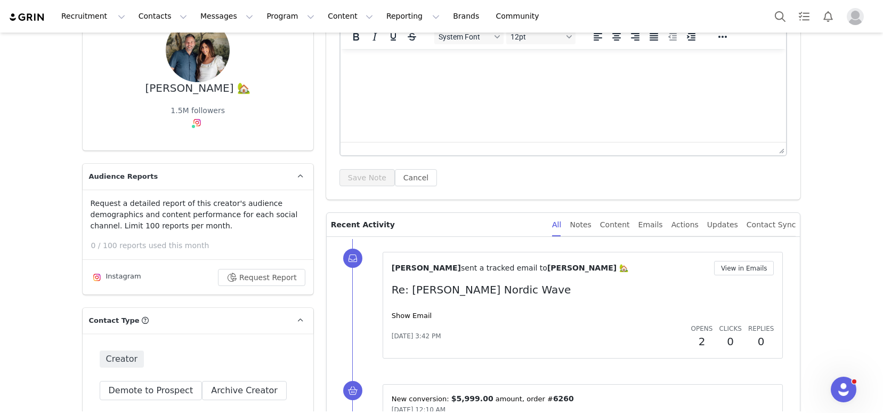
scroll to position [124, 0]
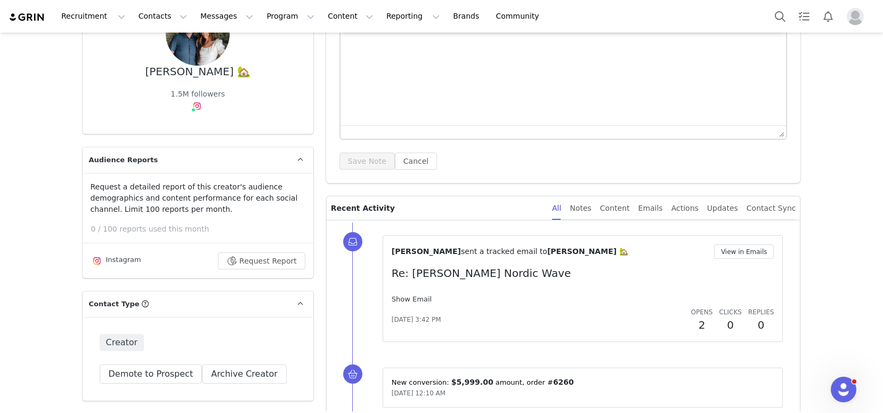
click at [405, 295] on link "Show Email" at bounding box center [412, 299] width 40 height 8
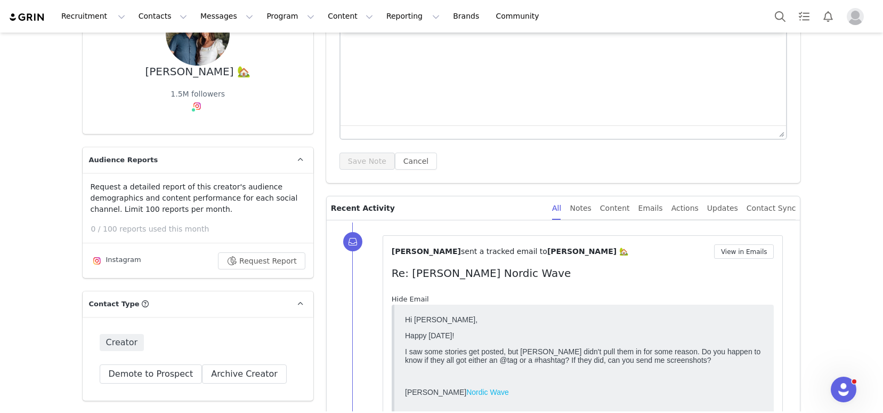
scroll to position [0, 0]
click at [752, 245] on button "View in Emails" at bounding box center [744, 251] width 60 height 14
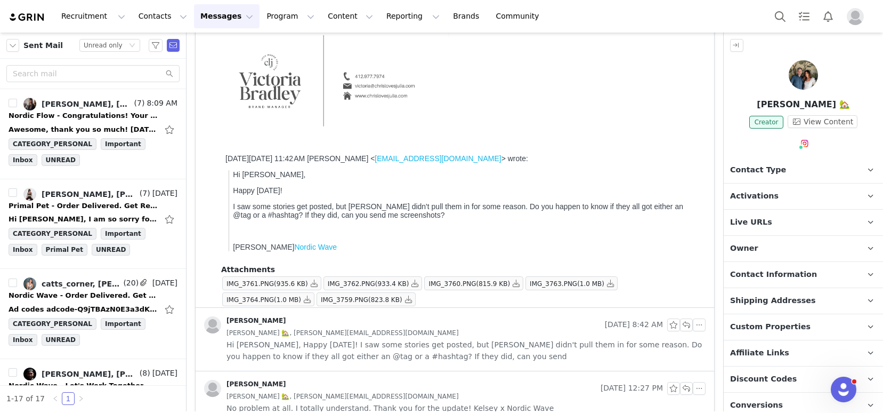
scroll to position [204, 0]
click at [317, 281] on button "button" at bounding box center [314, 281] width 13 height 13
click at [418, 281] on button "button" at bounding box center [415, 281] width 13 height 13
click at [523, 282] on button "button" at bounding box center [516, 281] width 13 height 13
click at [617, 284] on button "button" at bounding box center [611, 281] width 13 height 13
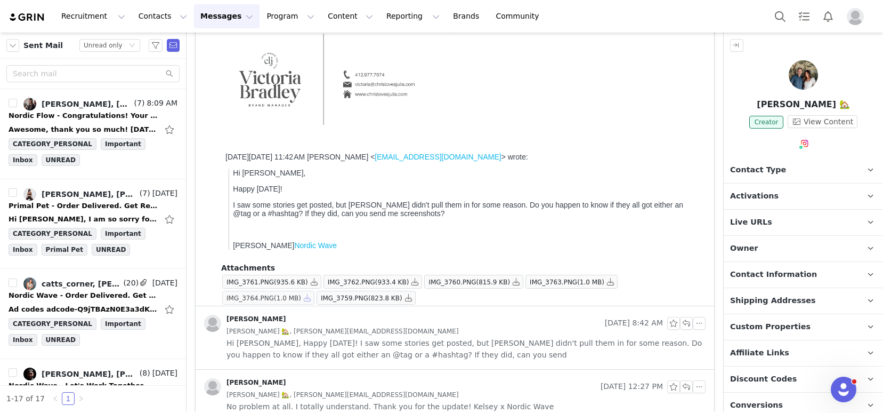
click at [312, 298] on button "button" at bounding box center [307, 297] width 13 height 13
click at [413, 299] on button "button" at bounding box center [408, 297] width 13 height 13
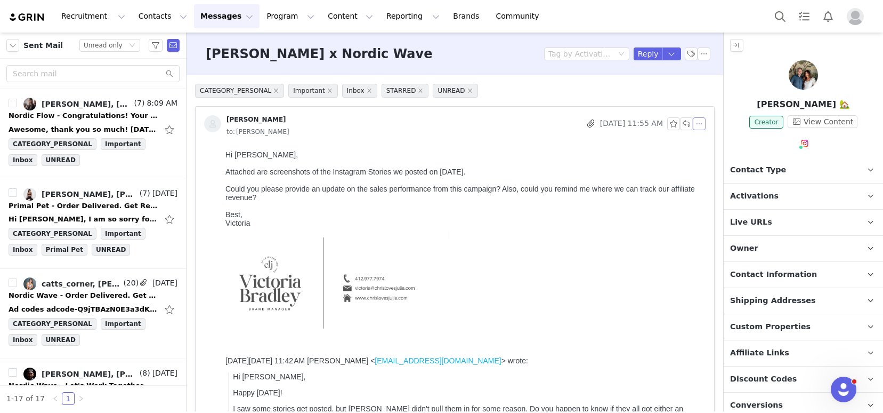
click at [696, 118] on button "button" at bounding box center [699, 123] width 13 height 13
click at [699, 140] on li "Reply All" at bounding box center [707, 142] width 45 height 17
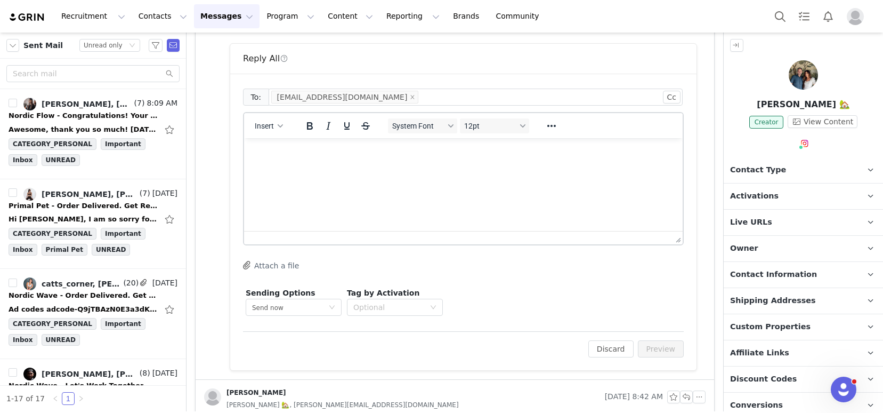
click at [301, 167] on html at bounding box center [463, 152] width 439 height 29
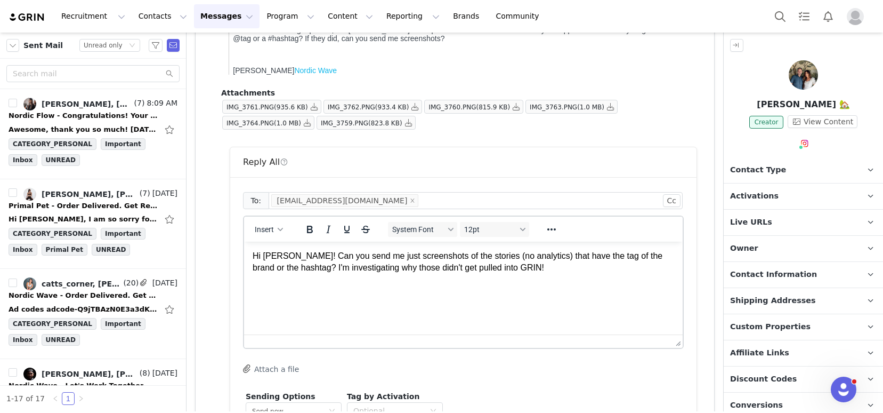
scroll to position [388, 0]
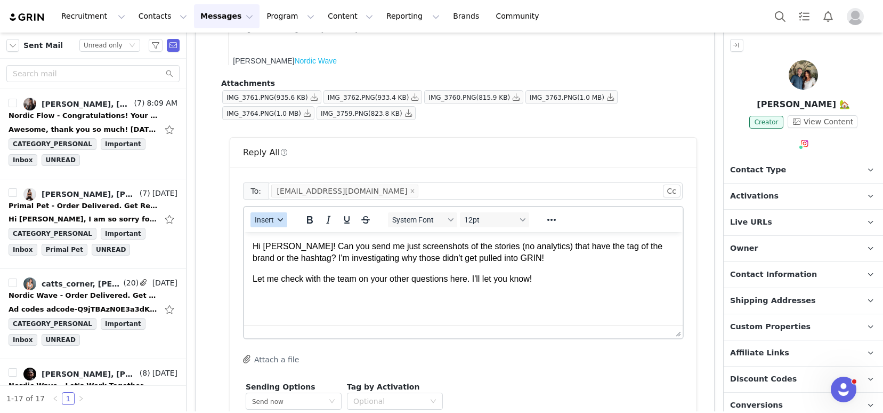
click at [275, 223] on button "Insert" at bounding box center [269, 219] width 37 height 15
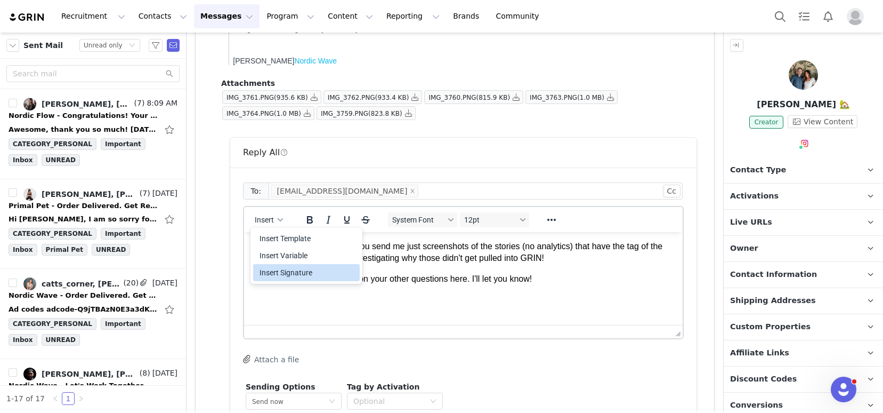
click at [312, 272] on div "Insert Signature" at bounding box center [308, 272] width 96 height 13
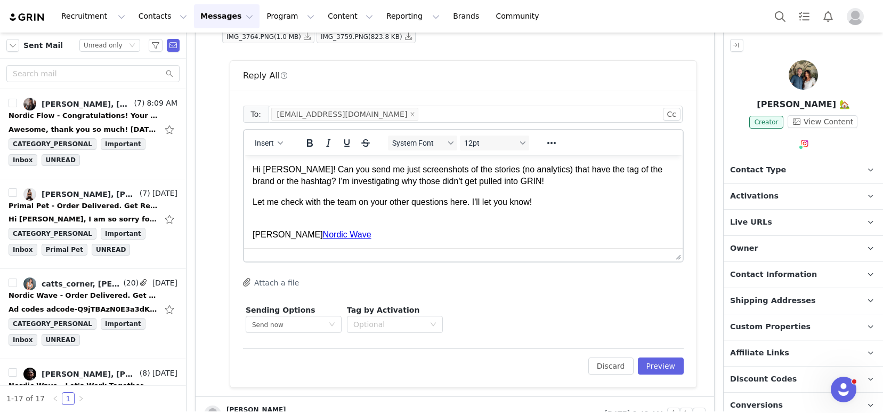
scroll to position [475, 0]
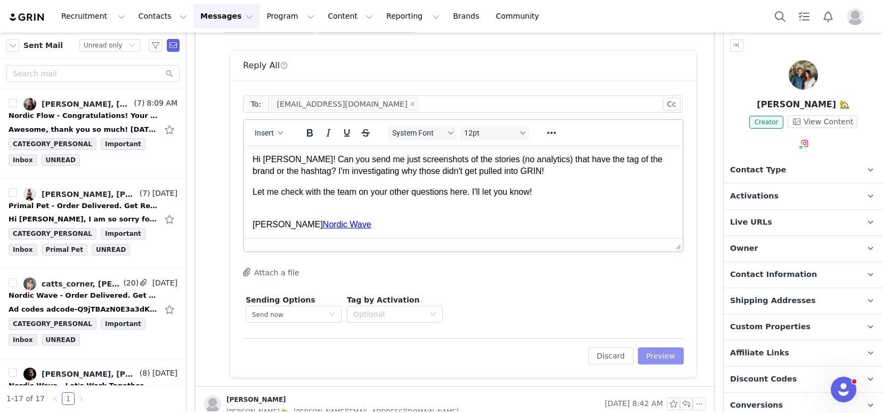
click at [656, 359] on button "Preview" at bounding box center [661, 355] width 46 height 17
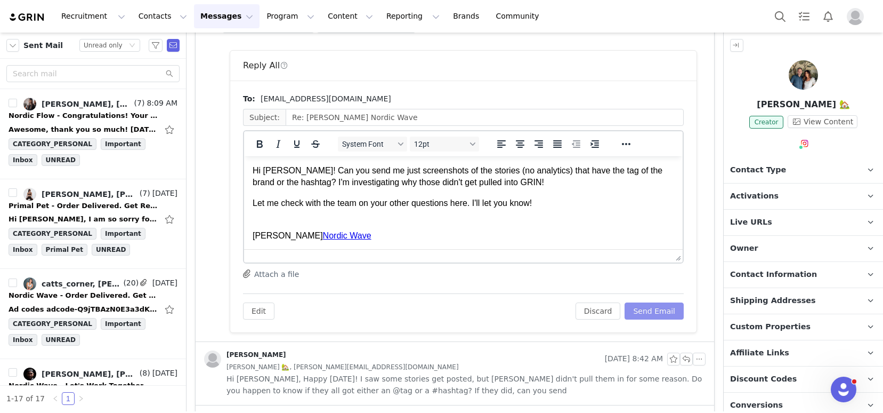
scroll to position [0, 0]
click at [644, 308] on button "Send Email" at bounding box center [654, 310] width 59 height 17
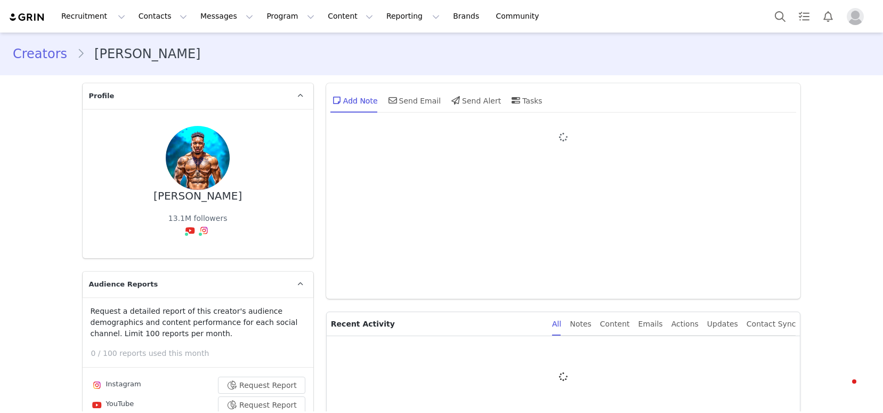
type input "+1 ([GEOGRAPHIC_DATA])"
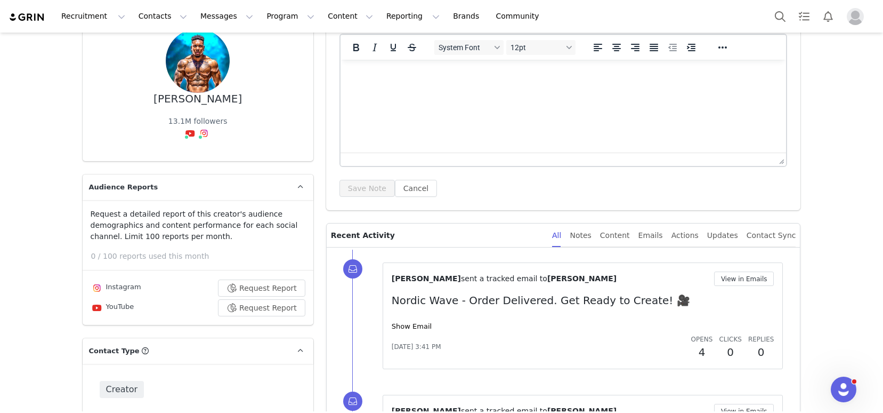
scroll to position [111, 0]
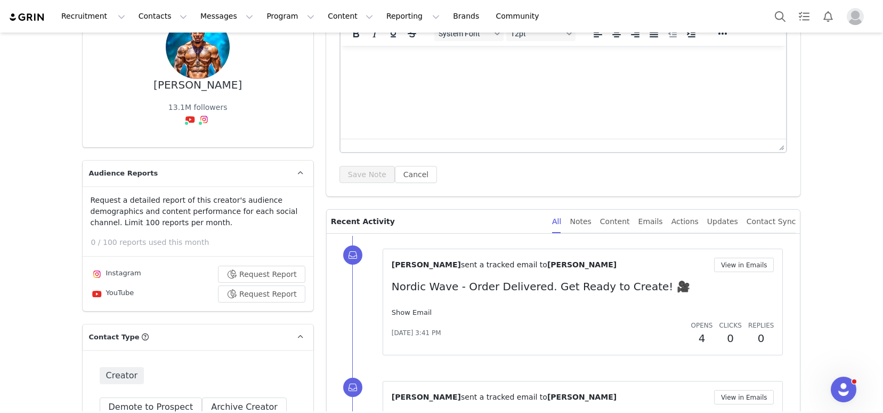
click at [408, 311] on link "Show Email" at bounding box center [412, 312] width 40 height 8
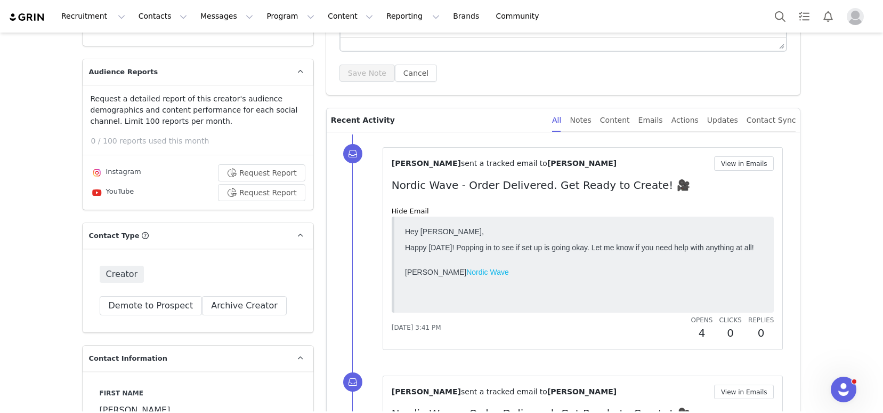
scroll to position [214, 0]
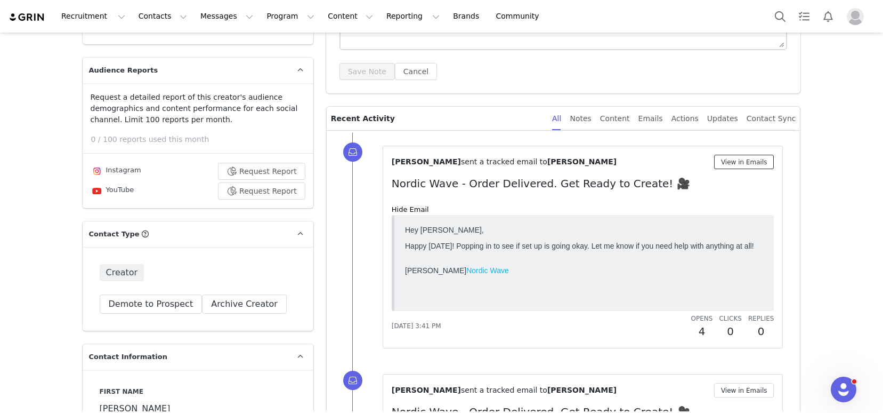
click at [744, 160] on button "View in Emails" at bounding box center [744, 162] width 60 height 14
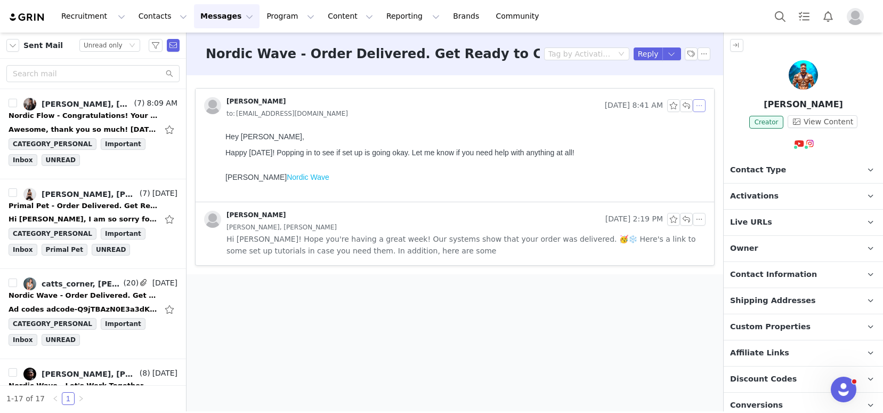
click at [701, 106] on button "button" at bounding box center [699, 105] width 13 height 13
click at [720, 123] on li "Reply All" at bounding box center [715, 124] width 45 height 17
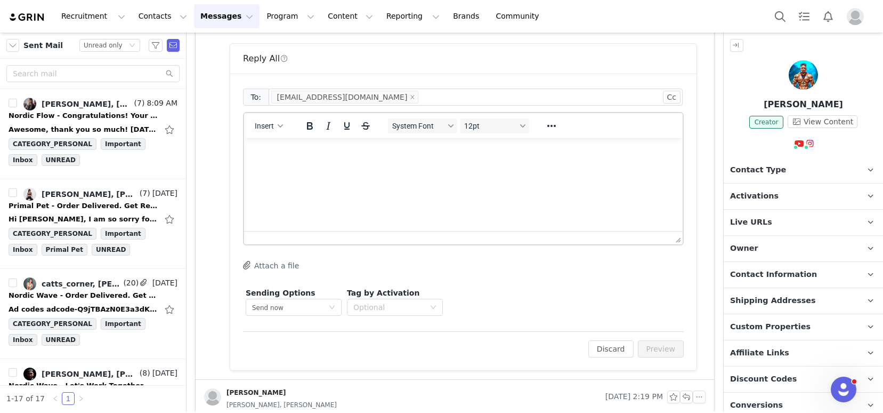
click at [316, 167] on html at bounding box center [463, 152] width 439 height 29
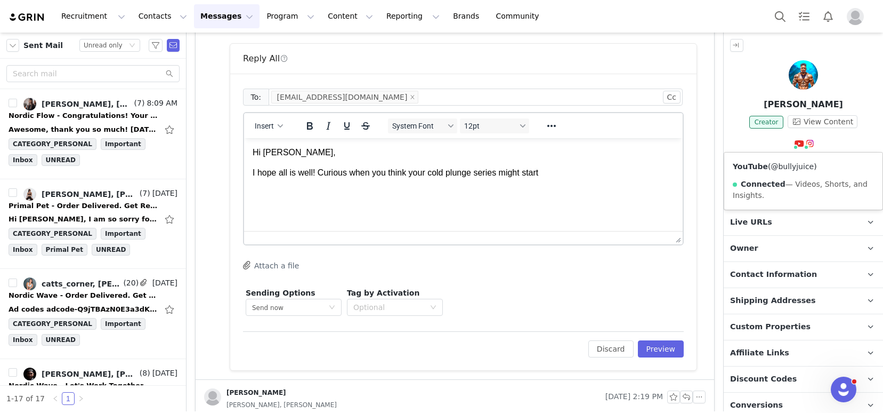
click at [796, 164] on link "@bullyjuice" at bounding box center [792, 166] width 43 height 9
click at [567, 173] on p "I hope all is well! Curious when you think your cold plunge series might start" at bounding box center [464, 173] width 422 height 12
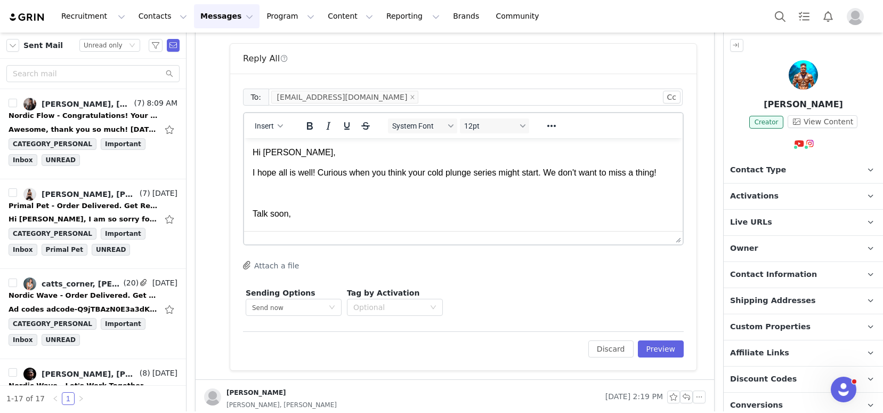
scroll to position [21, 0]
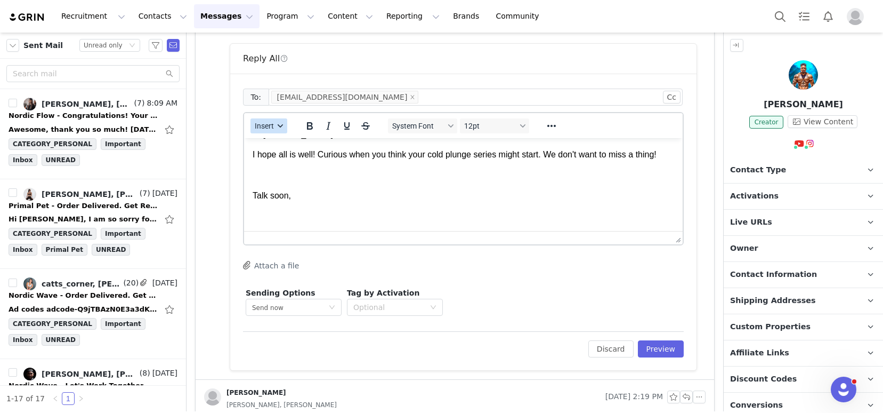
click at [262, 125] on span "Insert" at bounding box center [264, 126] width 19 height 9
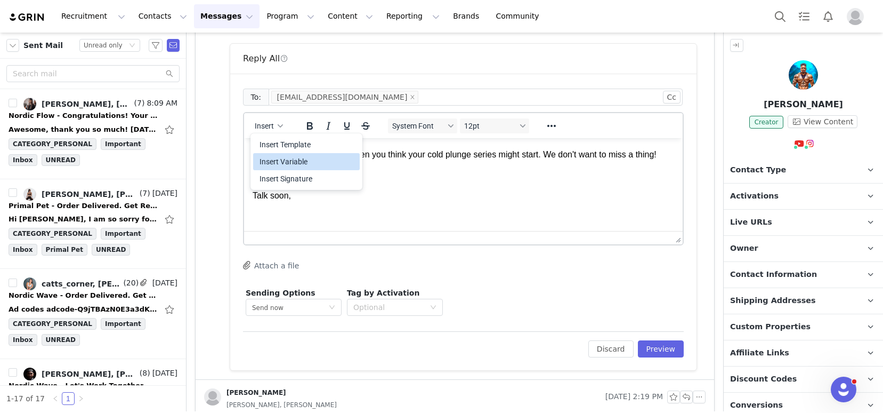
click at [303, 177] on div "Insert Signature" at bounding box center [308, 178] width 96 height 13
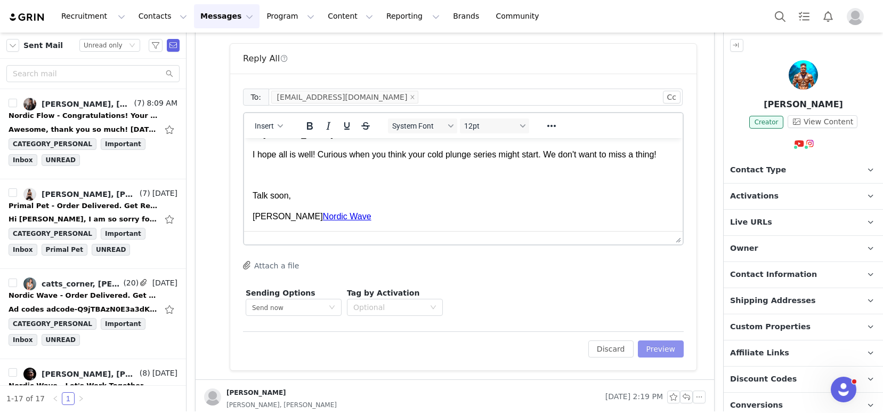
click at [653, 347] on button "Preview" at bounding box center [661, 348] width 46 height 17
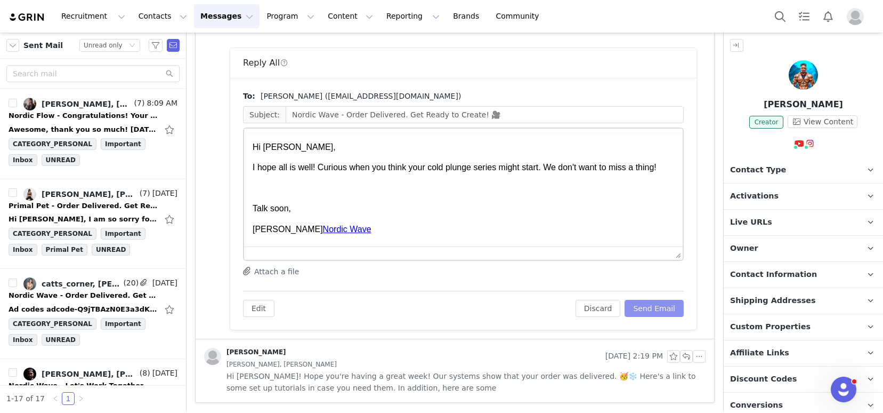
scroll to position [0, 0]
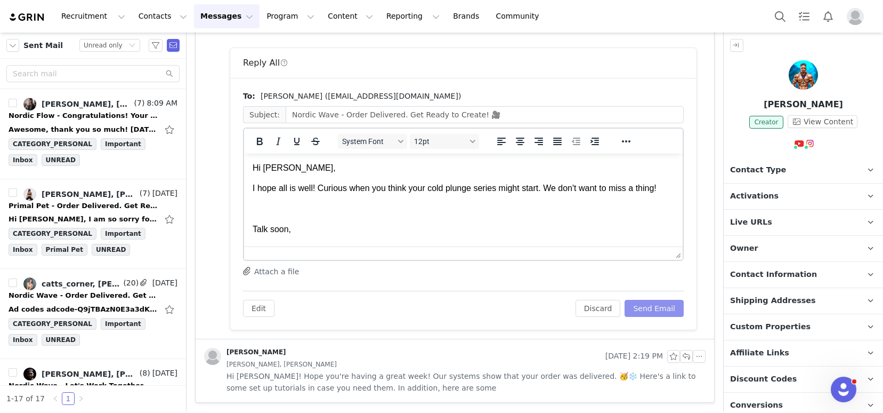
click at [644, 308] on button "Send Email" at bounding box center [654, 308] width 59 height 17
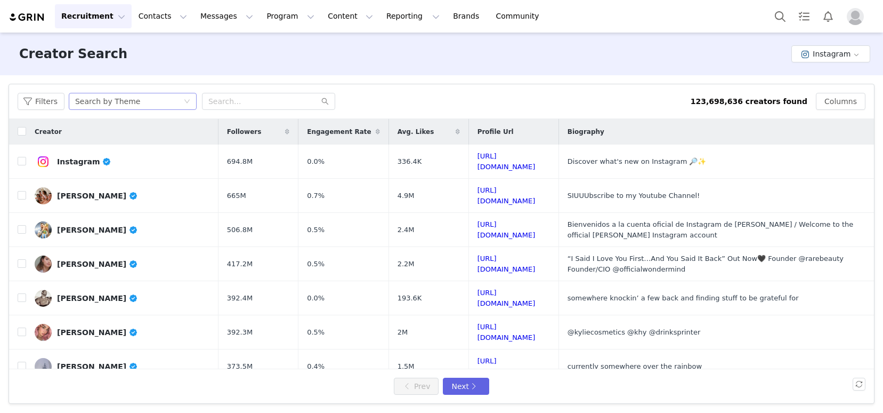
click at [139, 101] on div "Search by Theme" at bounding box center [129, 101] width 108 height 16
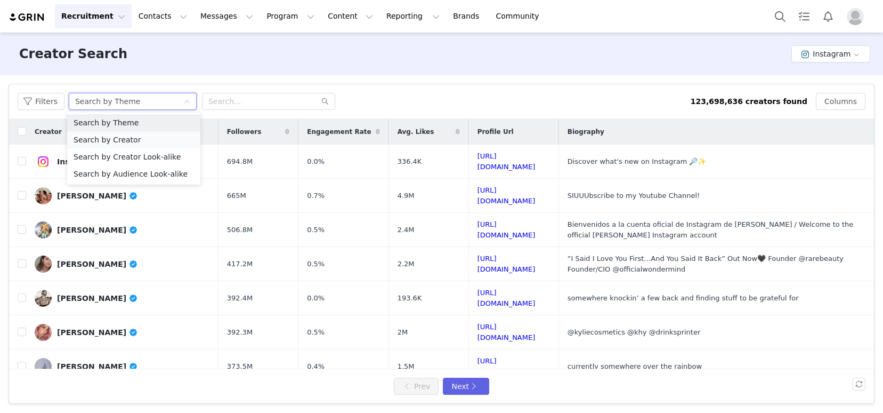
click at [148, 142] on li "Search by Creator" at bounding box center [133, 139] width 133 height 17
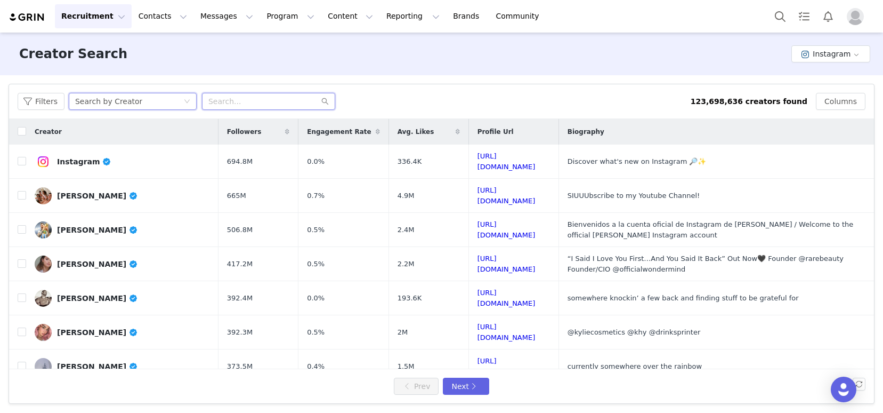
click at [241, 103] on input "text" at bounding box center [268, 101] width 133 height 17
paste input "healthwithcory"
type input "healthwithcory"
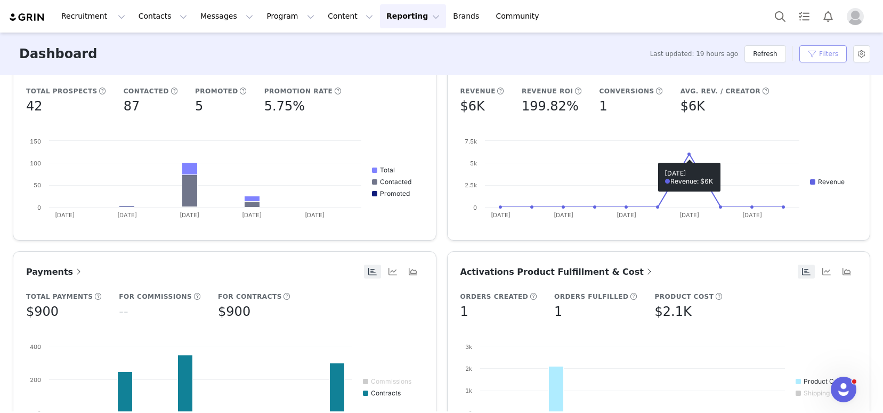
click at [815, 60] on button "Filters" at bounding box center [823, 53] width 47 height 17
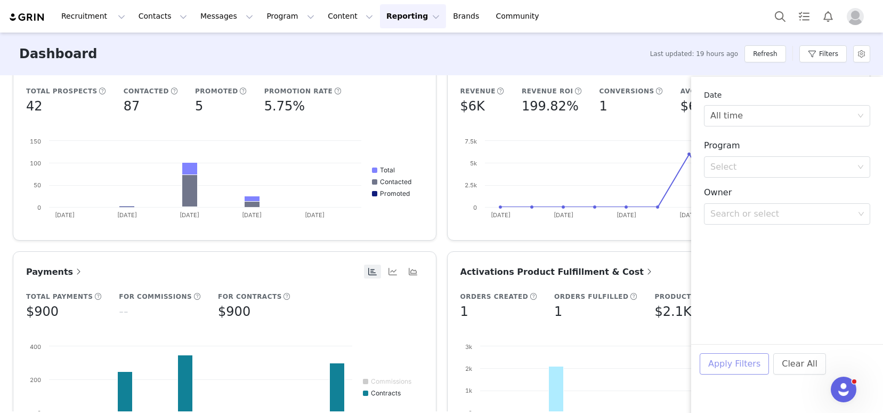
click at [728, 369] on button "Apply Filters" at bounding box center [734, 363] width 69 height 21
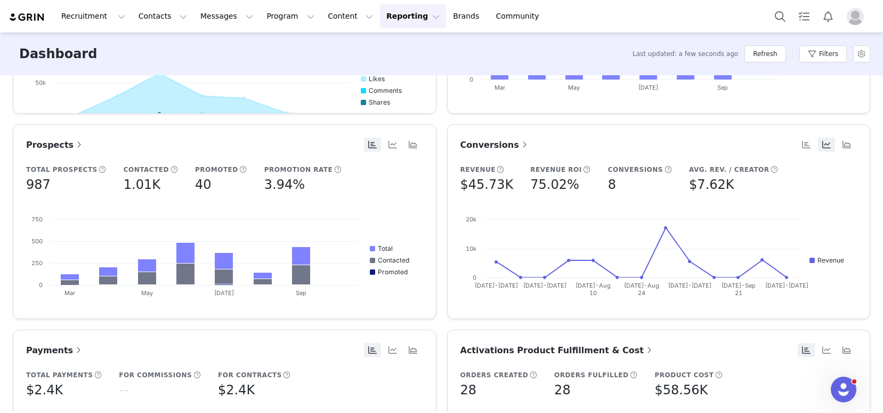
scroll to position [373, 0]
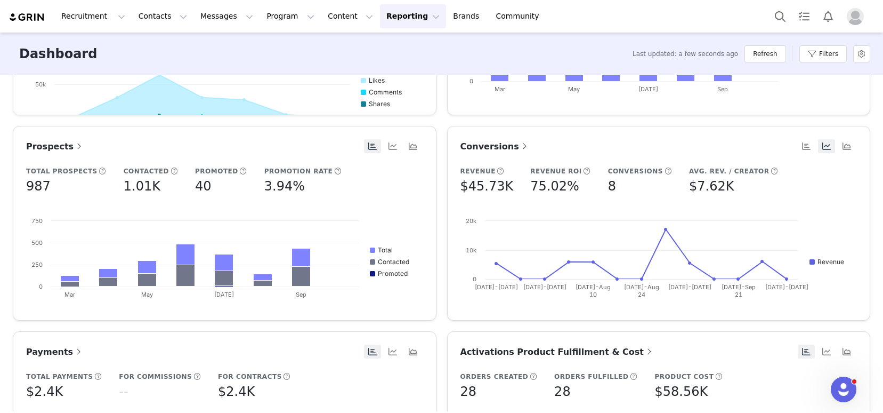
click at [492, 147] on span "Conversions" at bounding box center [495, 146] width 69 height 10
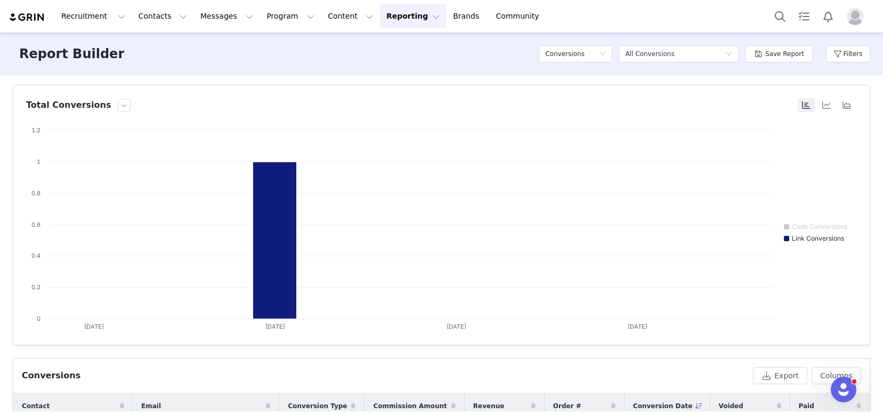
scroll to position [156, 0]
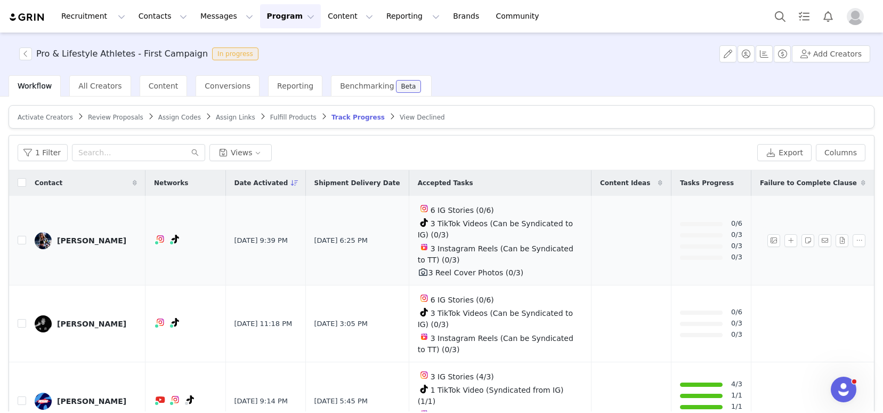
click at [80, 236] on div "[PERSON_NAME]" at bounding box center [91, 240] width 69 height 9
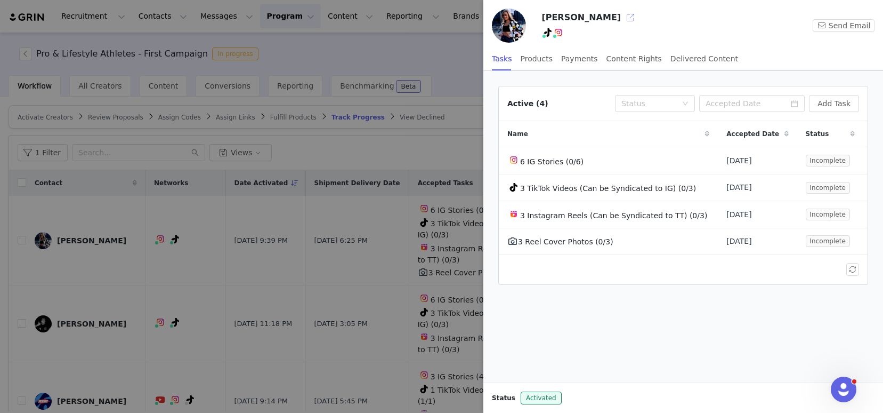
click at [622, 17] on button "button" at bounding box center [630, 17] width 17 height 17
click at [353, 297] on div at bounding box center [441, 206] width 883 height 413
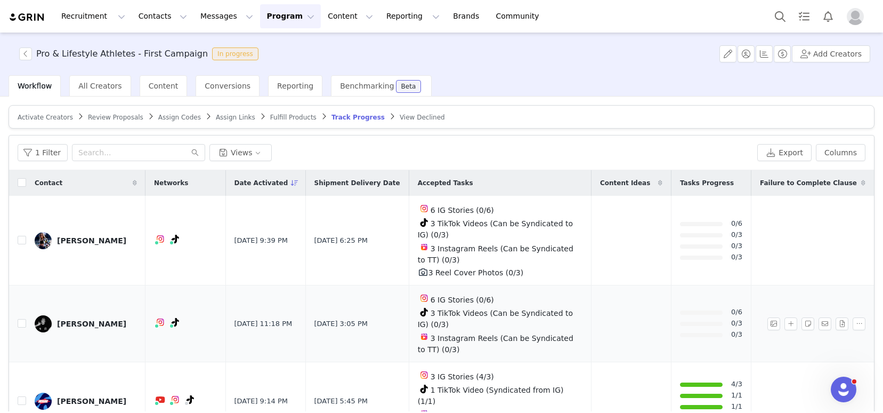
click at [78, 323] on div "Jake Engelke" at bounding box center [91, 323] width 69 height 9
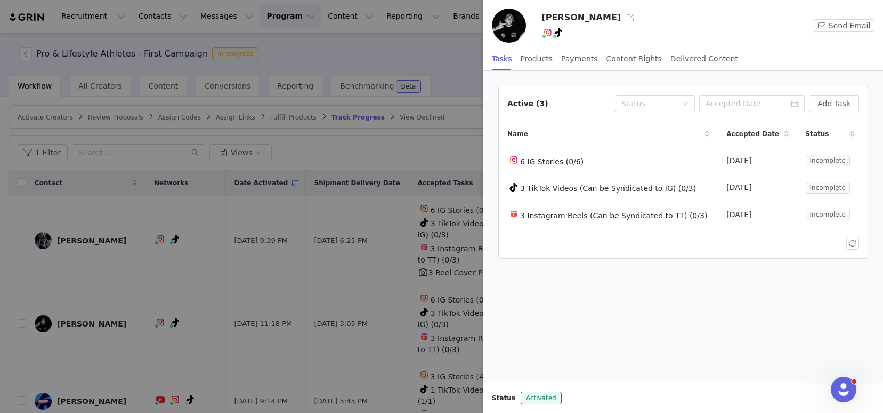
click at [622, 17] on button "button" at bounding box center [630, 17] width 17 height 17
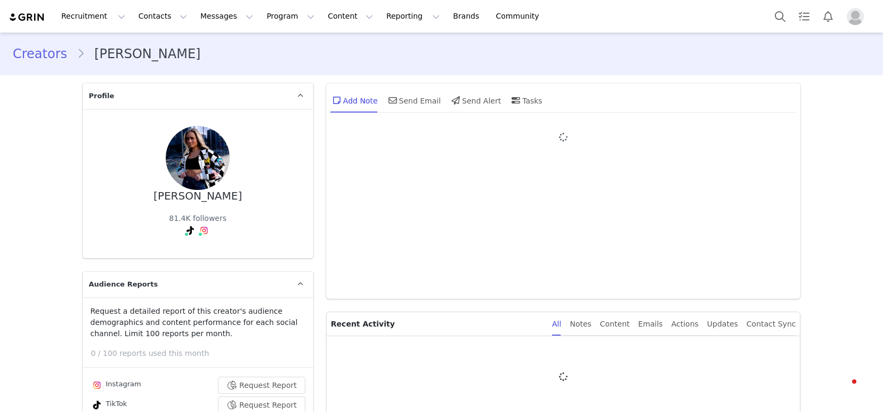
type input "+1 ([GEOGRAPHIC_DATA])"
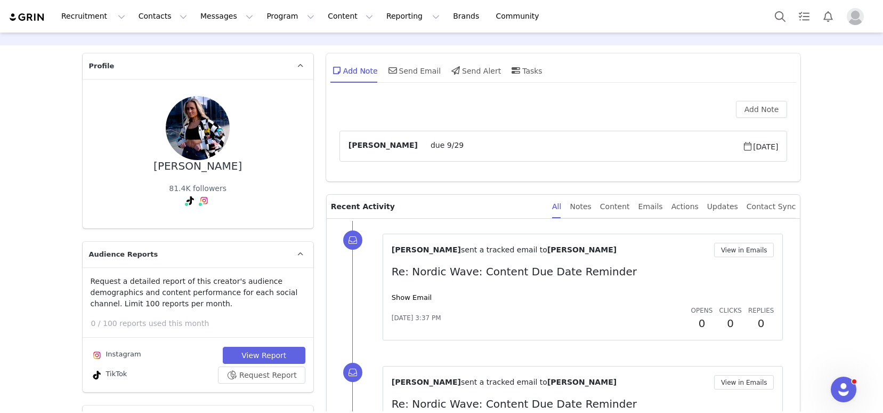
scroll to position [83, 0]
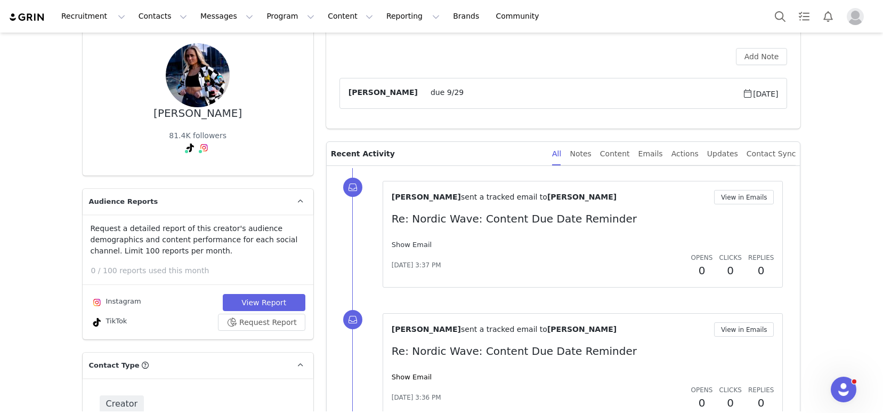
click at [410, 245] on link "Show Email" at bounding box center [412, 244] width 40 height 8
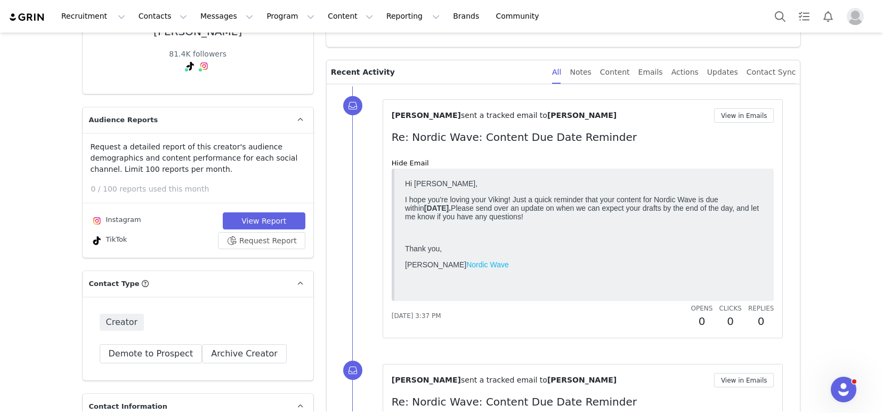
scroll to position [166, 0]
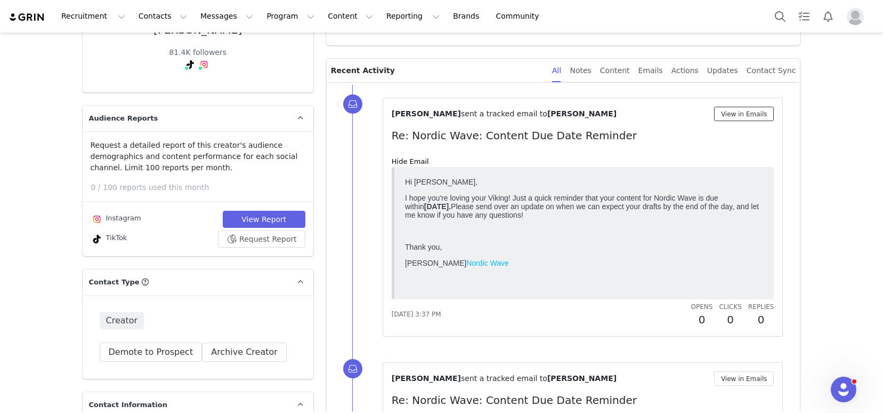
click at [745, 113] on button "View in Emails" at bounding box center [744, 114] width 60 height 14
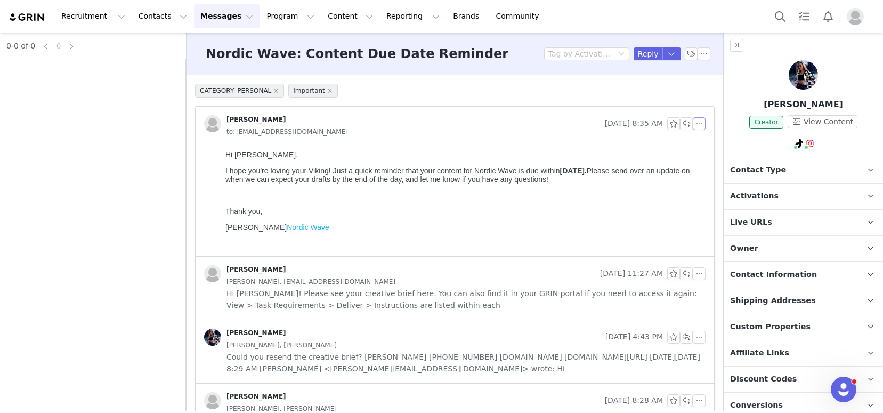
click at [693, 120] on button "button" at bounding box center [699, 123] width 13 height 13
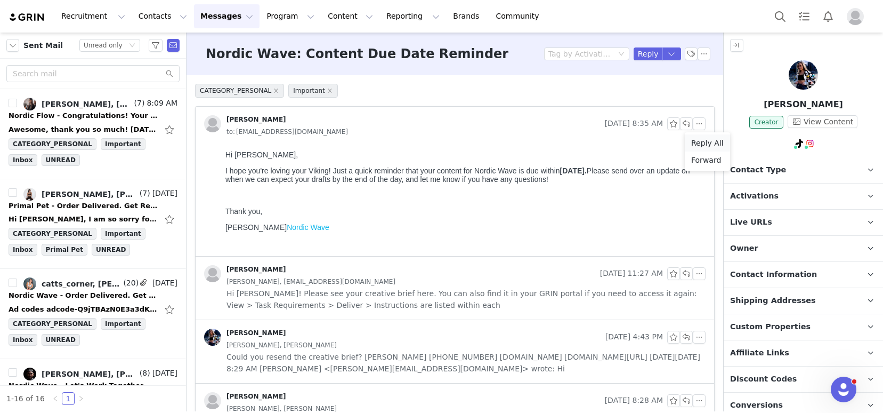
click at [702, 139] on li "Reply All" at bounding box center [707, 142] width 45 height 17
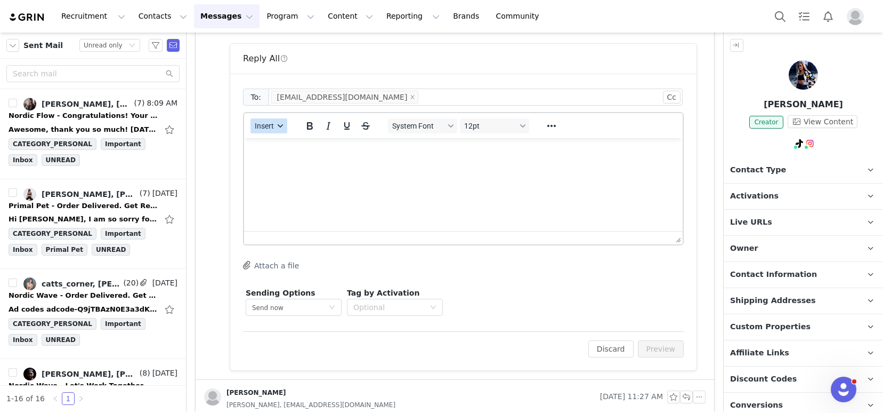
click at [281, 125] on icon "button" at bounding box center [280, 125] width 5 height 3
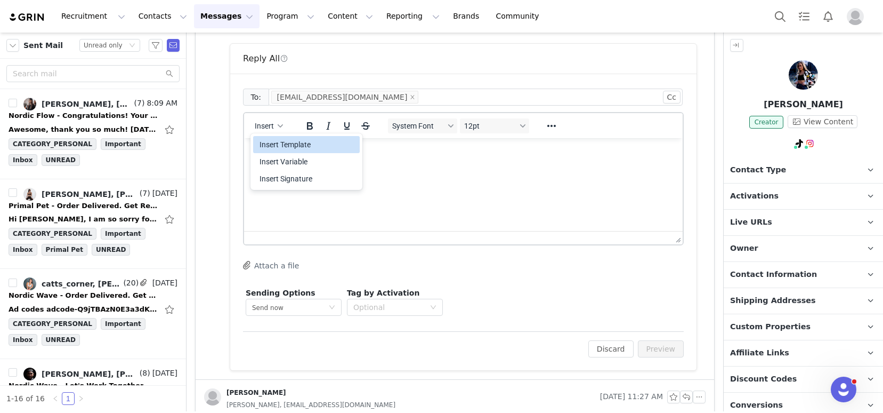
click at [287, 148] on div "Insert Template" at bounding box center [308, 144] width 96 height 13
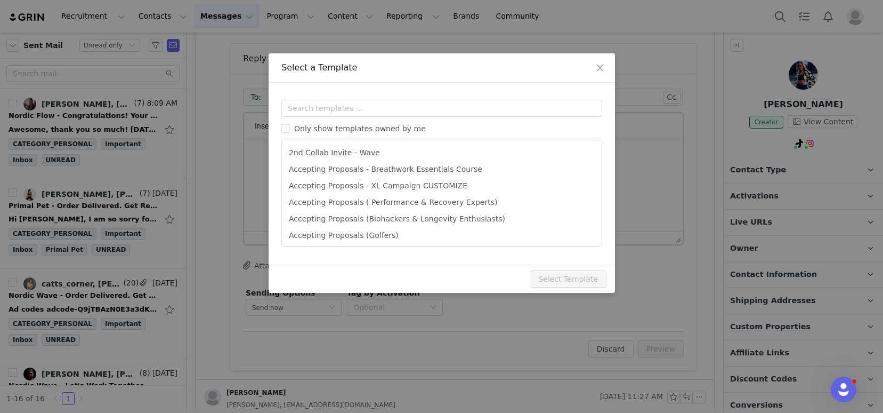
click at [312, 99] on div "Templates Only show templates owned by me 2nd Collab Invite - Wave Accepting Pr…" at bounding box center [442, 174] width 347 height 182
click at [316, 111] on input "text" at bounding box center [441, 108] width 321 height 17
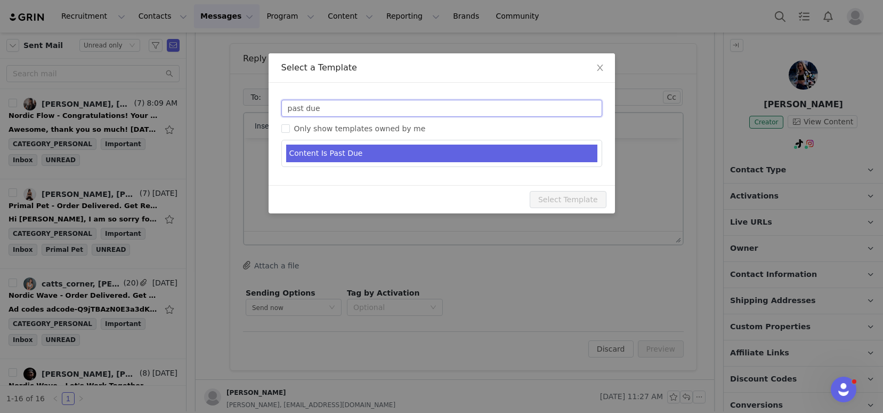
type input "past due"
type input "Re: Nordic Wave - Content Is Past Due"
click at [342, 148] on li "Content Is Past Due" at bounding box center [441, 153] width 311 height 18
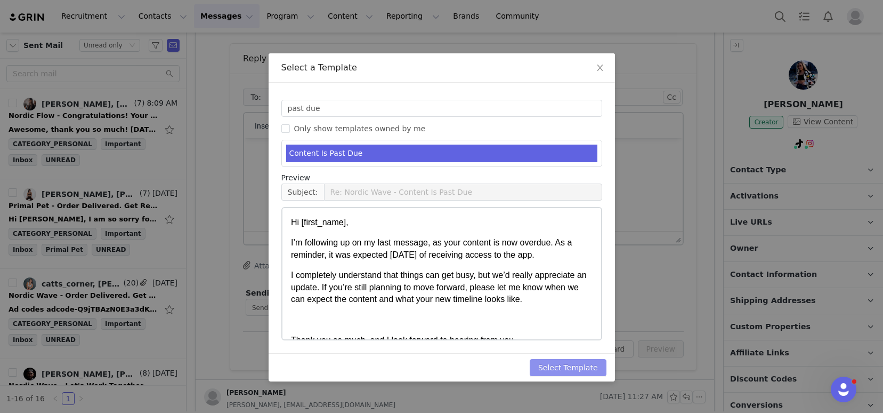
click at [562, 361] on button "Select Template" at bounding box center [568, 367] width 77 height 17
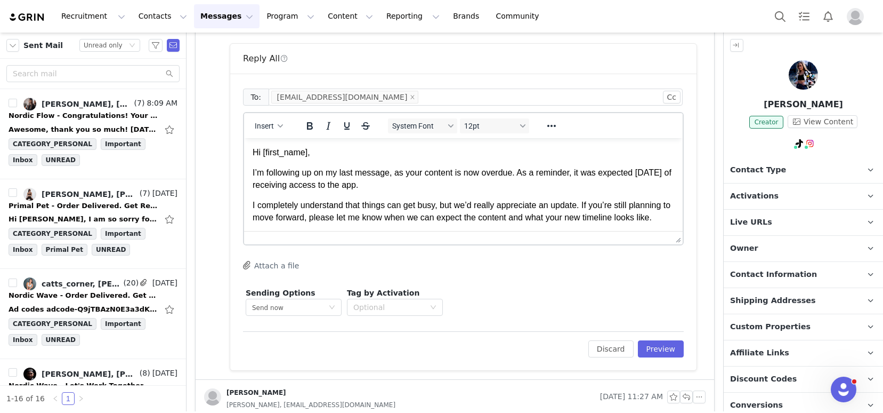
click at [526, 187] on p "I’m following up on my last message, as your content is now overdue. As a remin…" at bounding box center [464, 179] width 422 height 24
drag, startPoint x: 523, startPoint y: 159, endPoint x: 522, endPoint y: 173, distance: 13.9
click at [522, 173] on p "I’m following up on my last message, as your content is now overdue. As a remin…" at bounding box center [464, 179] width 422 height 24
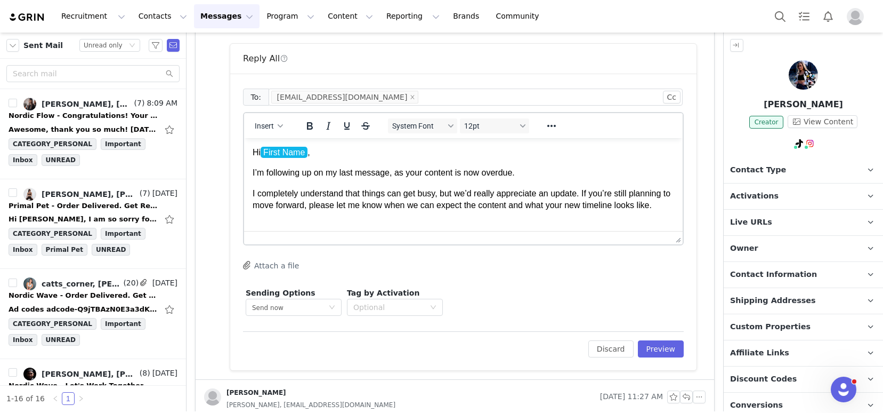
click at [395, 175] on p "I’m following up on my last message, as your content is now overdue." at bounding box center [464, 173] width 422 height 12
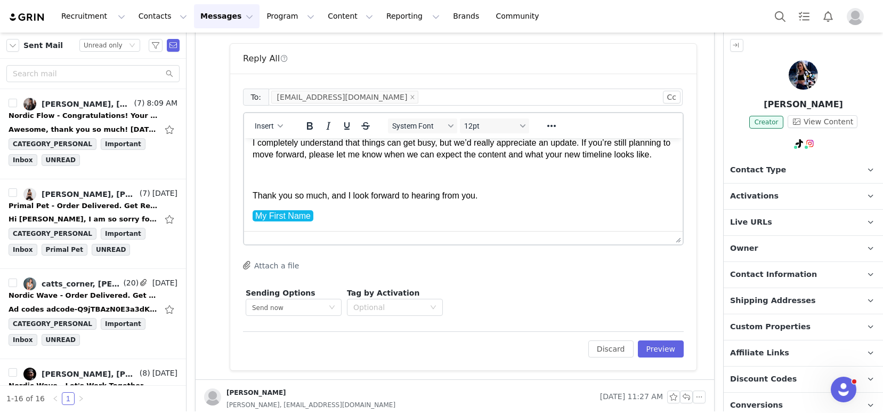
scroll to position [62, 0]
click at [650, 350] on button "Preview" at bounding box center [661, 348] width 46 height 17
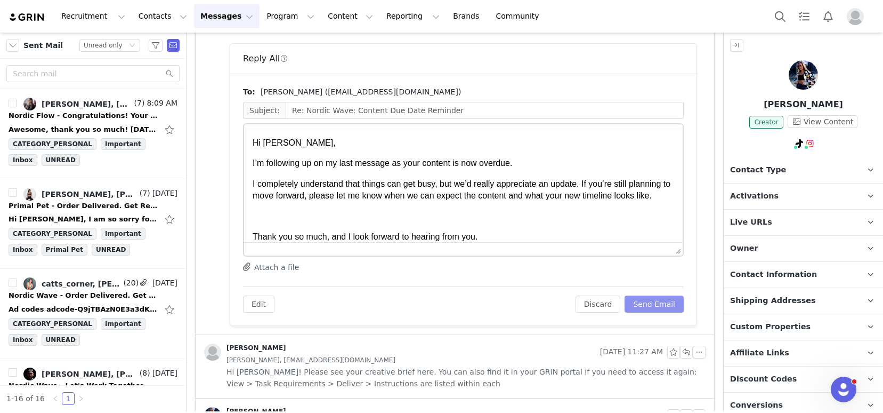
scroll to position [0, 0]
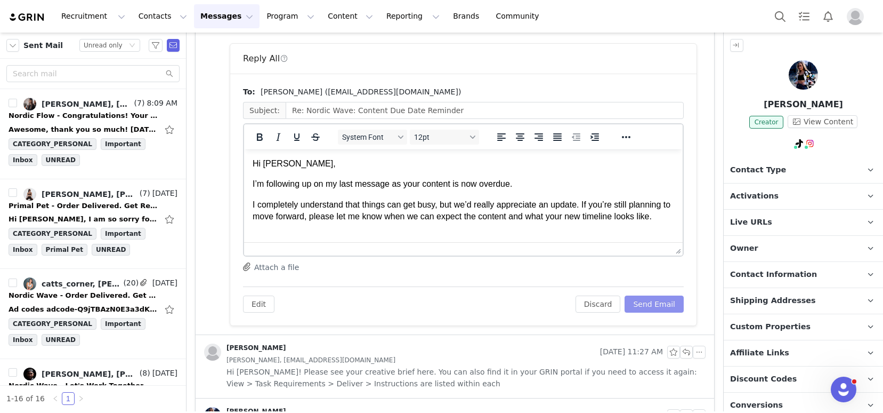
click at [645, 303] on button "Send Email" at bounding box center [654, 303] width 59 height 17
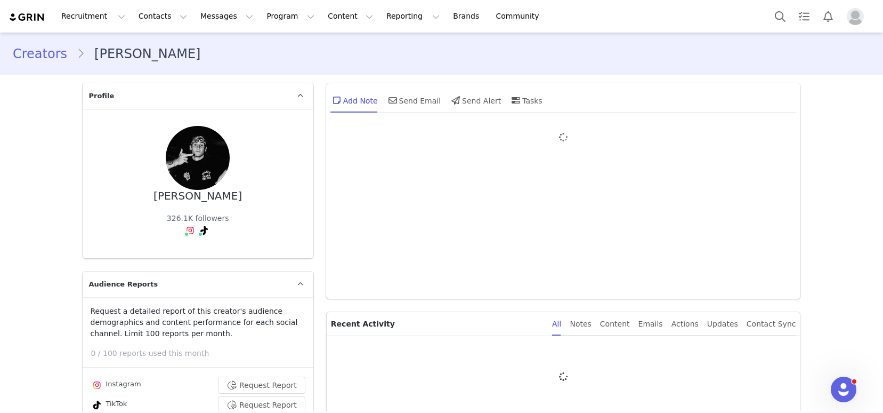
type input "+1 ([GEOGRAPHIC_DATA])"
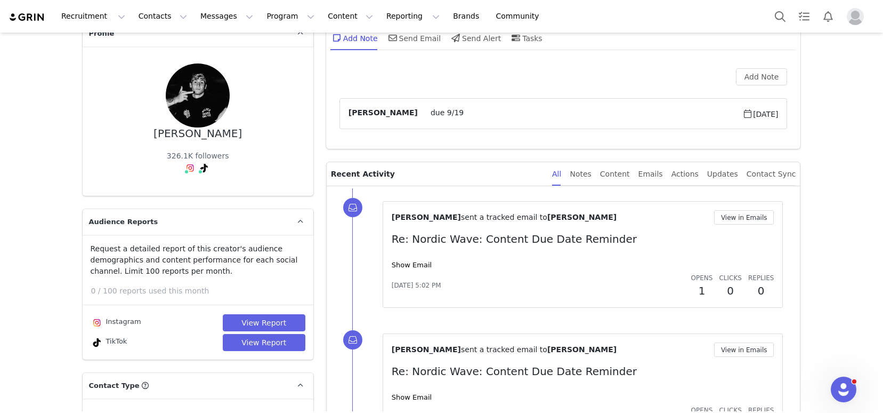
scroll to position [67, 0]
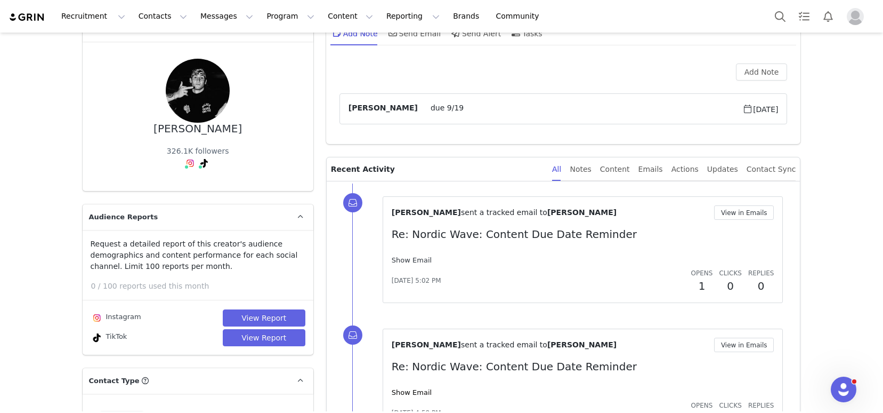
click at [409, 259] on link "Show Email" at bounding box center [412, 260] width 40 height 8
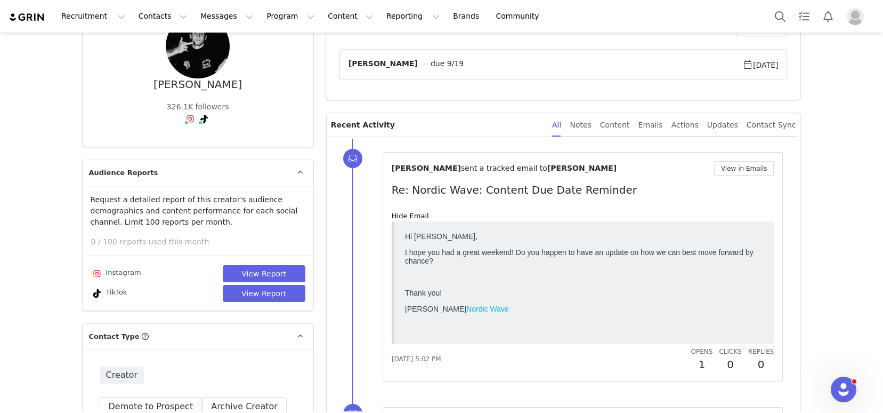
scroll to position [119, 0]
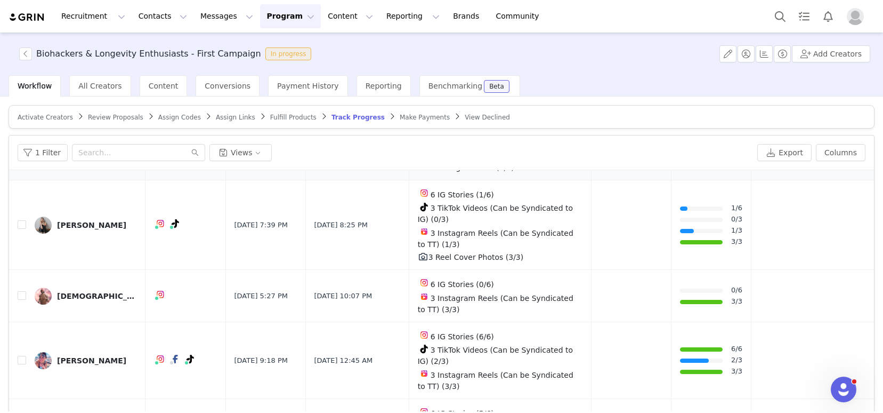
scroll to position [59, 0]
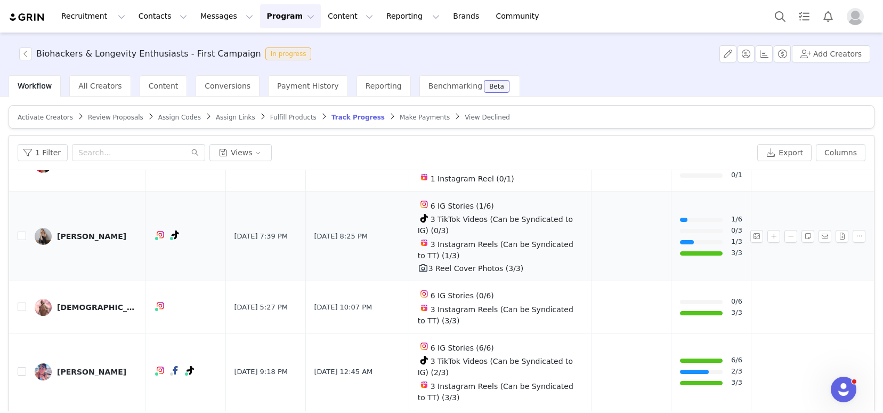
click at [95, 233] on div "[PERSON_NAME]" at bounding box center [91, 236] width 69 height 9
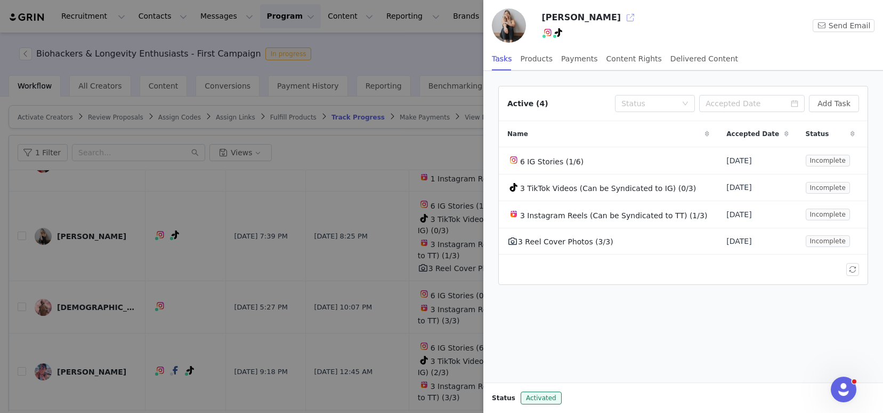
click at [630, 15] on button "button" at bounding box center [630, 17] width 17 height 17
click at [291, 229] on div at bounding box center [441, 206] width 883 height 413
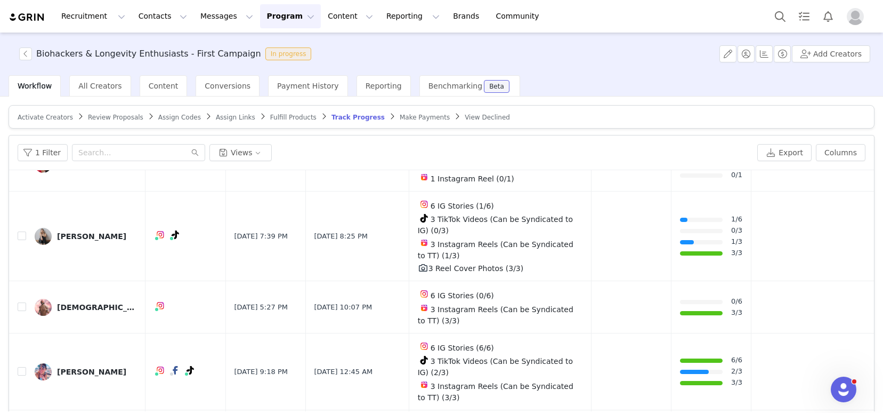
scroll to position [0, 0]
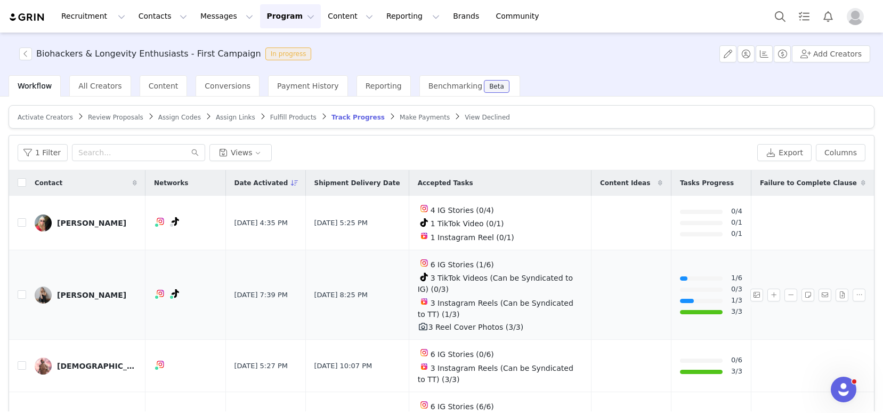
click at [84, 294] on div "[PERSON_NAME]" at bounding box center [91, 295] width 69 height 9
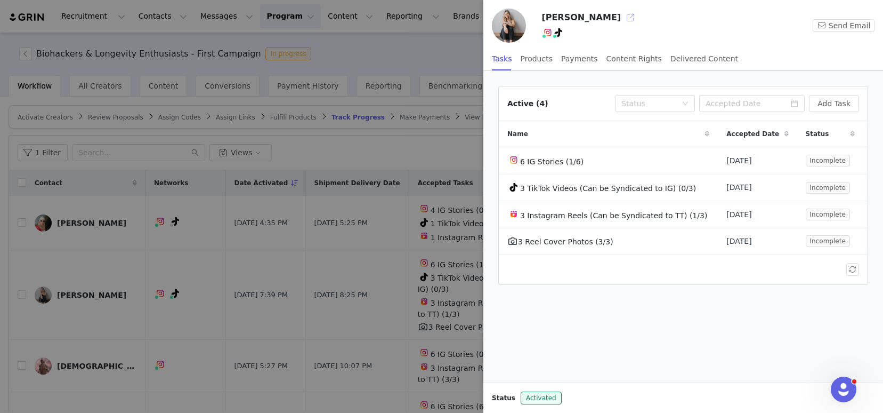
click at [627, 21] on button "button" at bounding box center [630, 17] width 17 height 17
click at [186, 269] on div at bounding box center [441, 206] width 883 height 413
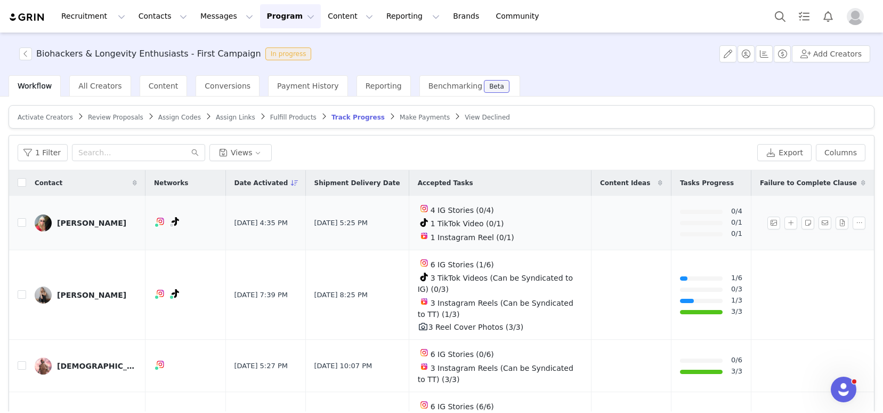
click at [77, 223] on div "[PERSON_NAME]" at bounding box center [91, 223] width 69 height 9
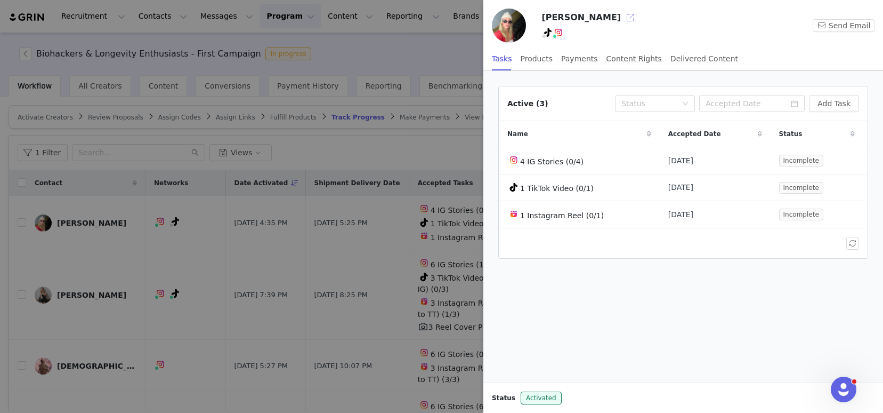
click at [622, 18] on button "button" at bounding box center [630, 17] width 17 height 17
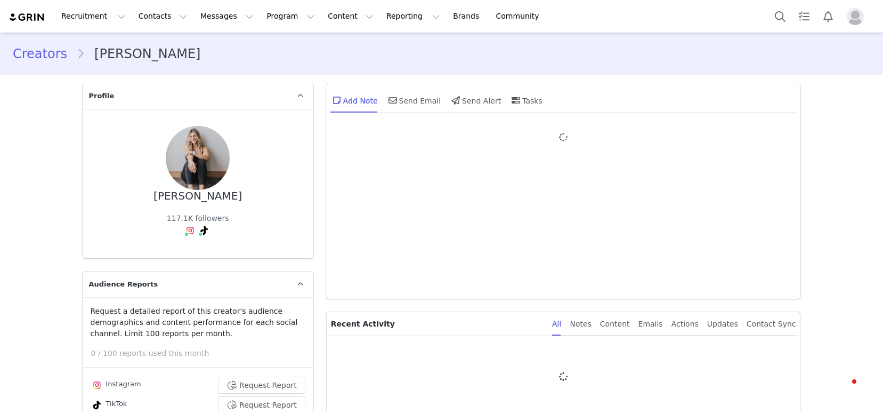
type input "+1 ([GEOGRAPHIC_DATA])"
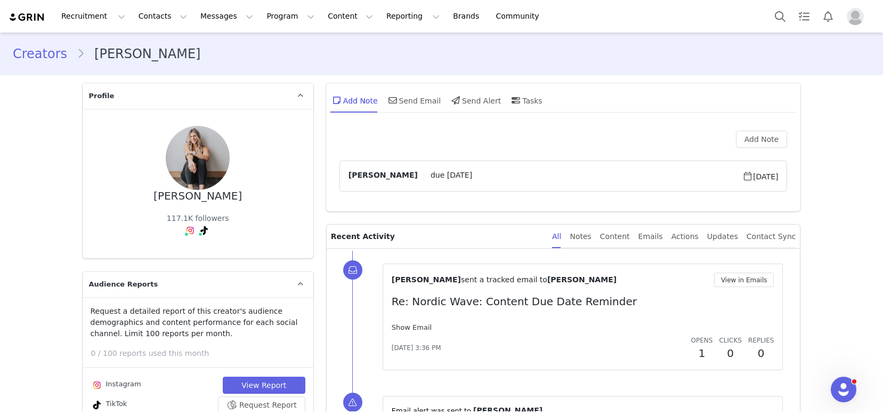
click at [406, 328] on link "Show Email" at bounding box center [412, 327] width 40 height 8
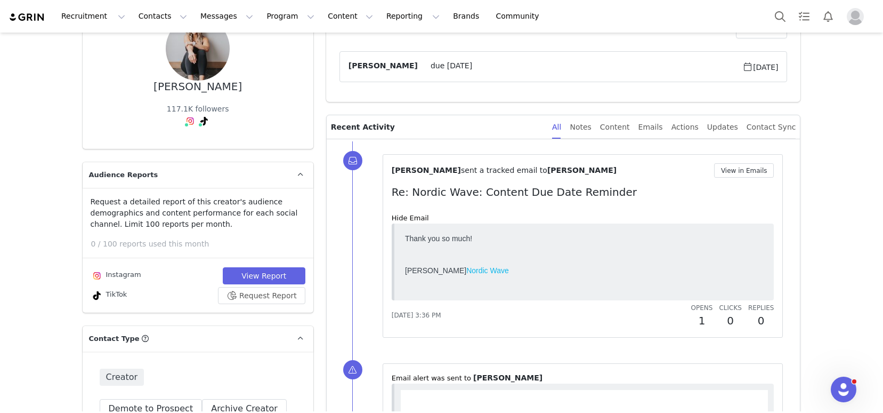
scroll to position [111, 0]
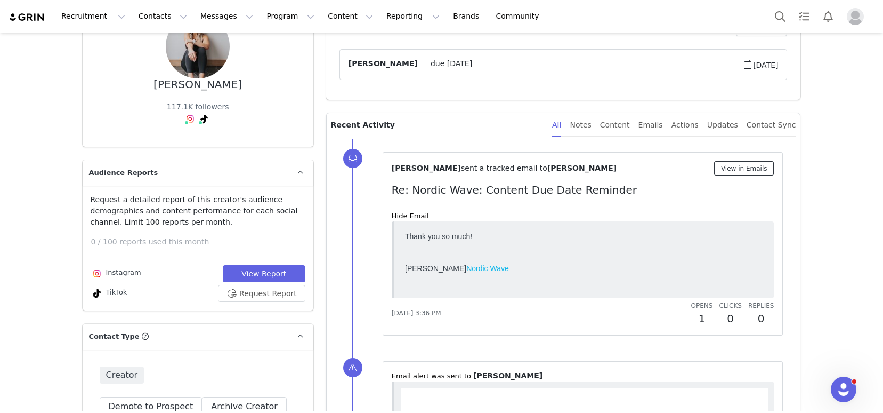
click at [742, 168] on button "View in Emails" at bounding box center [744, 168] width 60 height 14
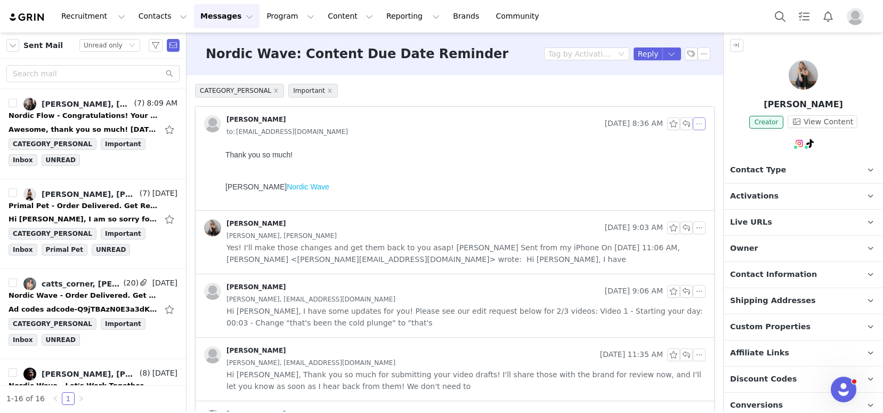
click at [693, 128] on button "button" at bounding box center [699, 123] width 13 height 13
click at [700, 144] on li "Reply All" at bounding box center [707, 142] width 45 height 17
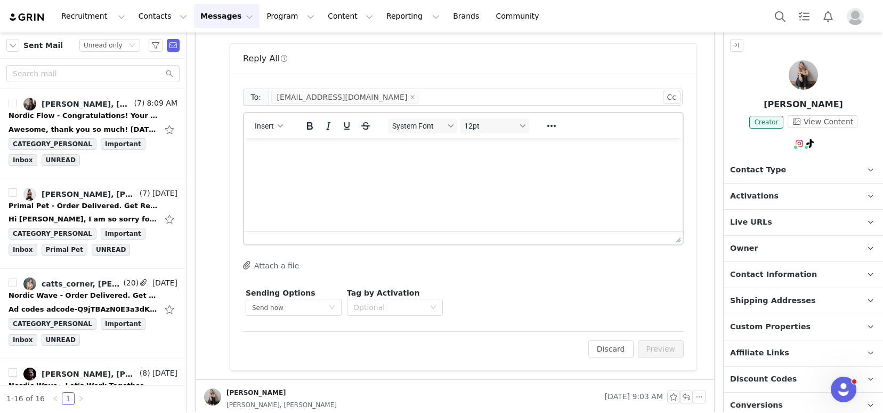
click at [302, 167] on html at bounding box center [463, 152] width 439 height 29
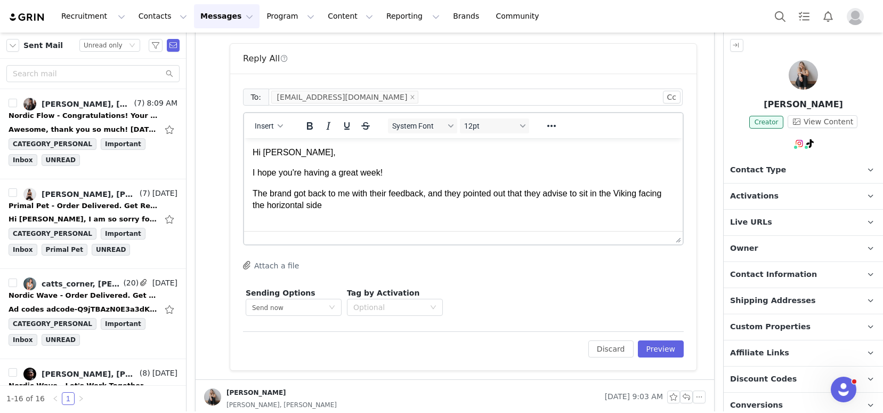
click at [334, 206] on p "The brand got back to me with their feedback, and they pointed out that they ad…" at bounding box center [464, 200] width 422 height 24
click at [402, 204] on p "The brand got back to me with their feedback, and they pointed out that they ad…" at bounding box center [464, 200] width 422 height 24
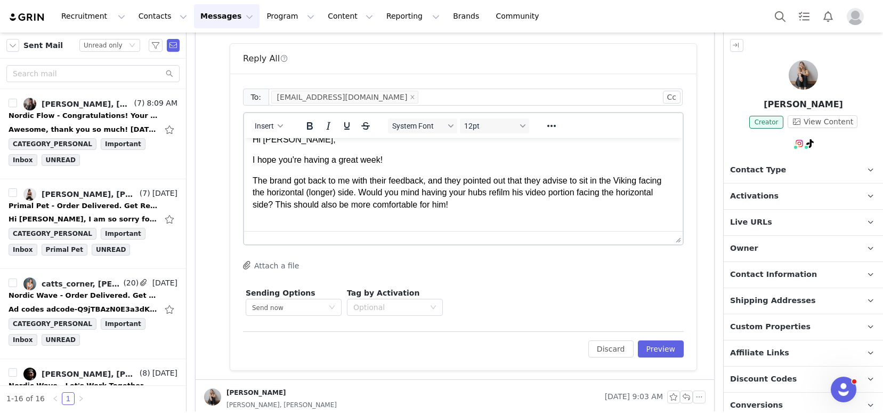
scroll to position [34, 0]
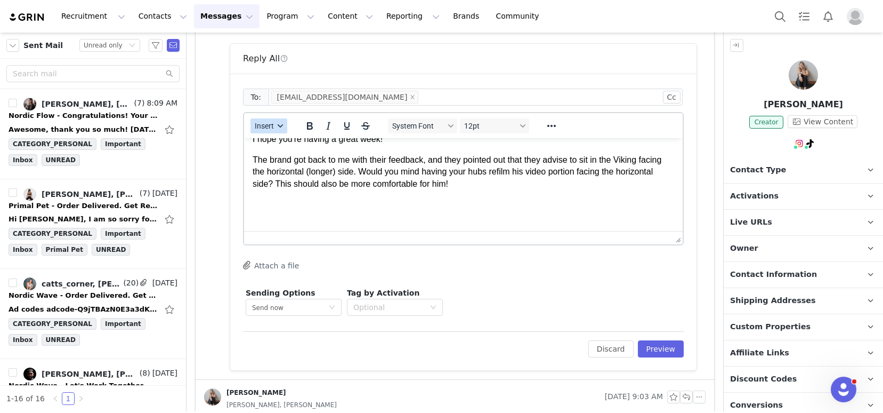
click at [263, 125] on span "Insert" at bounding box center [264, 126] width 19 height 9
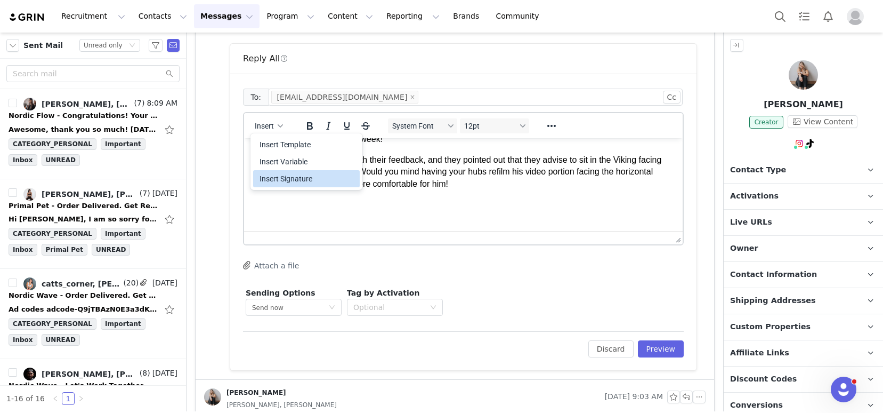
drag, startPoint x: 294, startPoint y: 175, endPoint x: 50, endPoint y: 37, distance: 281.0
click at [294, 175] on div "Insert Signature" at bounding box center [308, 178] width 96 height 13
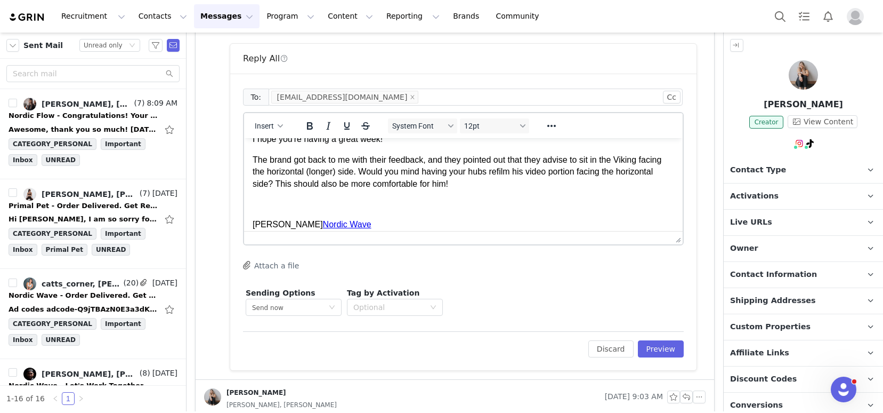
click at [429, 160] on p "The brand got back to me with their feedback, and they pointed out that they ad…" at bounding box center [464, 172] width 422 height 36
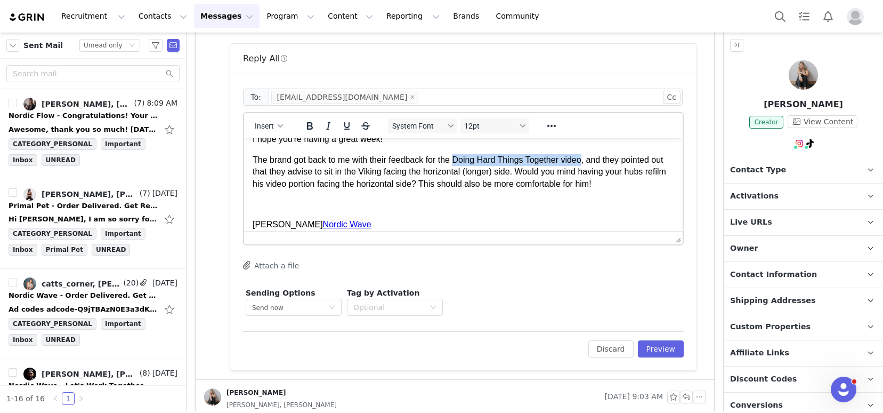
drag, startPoint x: 459, startPoint y: 162, endPoint x: 587, endPoint y: 157, distance: 128.0
click at [590, 160] on p "The brand got back to me with their feedback for the Doing Hard Things Together…" at bounding box center [464, 172] width 422 height 36
click at [549, 126] on icon "Reveal or hide additional toolbar items" at bounding box center [551, 125] width 13 height 13
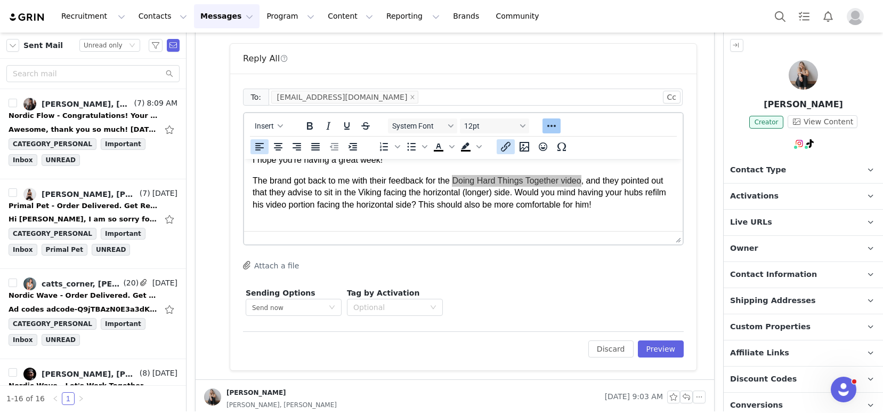
click at [512, 146] on button "Insert/edit link" at bounding box center [506, 146] width 18 height 15
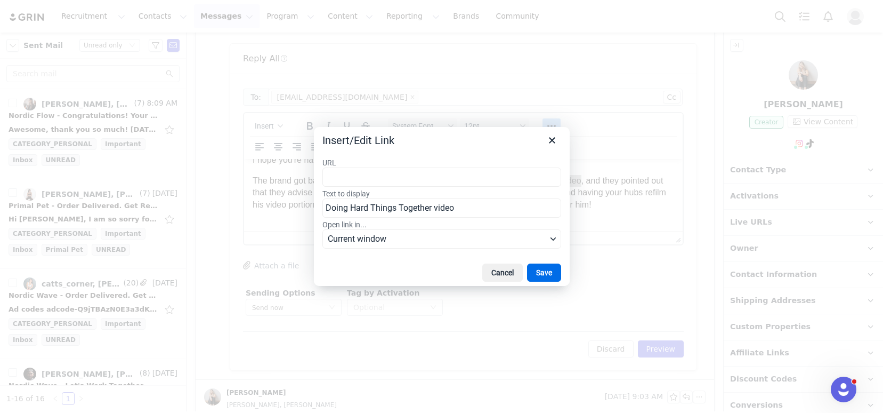
click at [502, 182] on input "URL" at bounding box center [442, 176] width 239 height 19
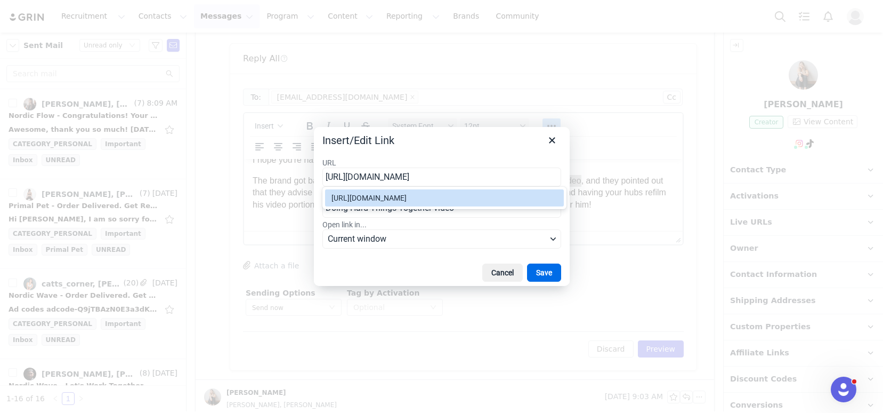
click at [467, 204] on div "https://drive.google.com/file/d/1c8UiUxx8j6W5njpN_s5YaWZk3GnfqdsX/view" at bounding box center [446, 197] width 228 height 13
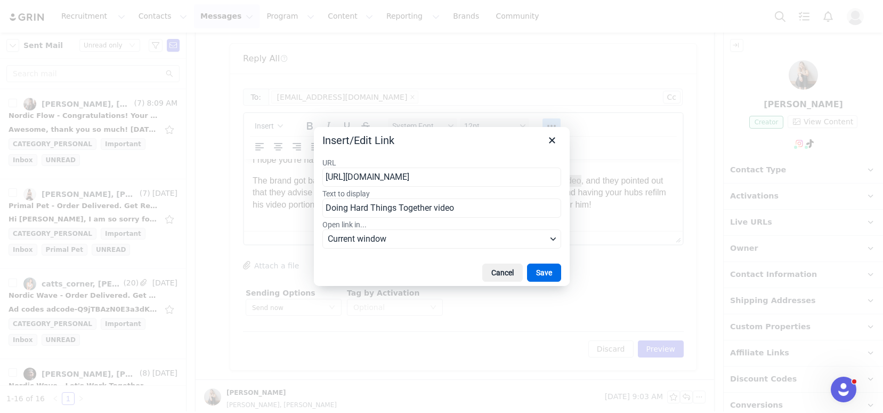
type input "https://drive.google.com/file/d/1c8UiUxx8j6W5njpN_s5YaWZk3GnfqdsX/view"
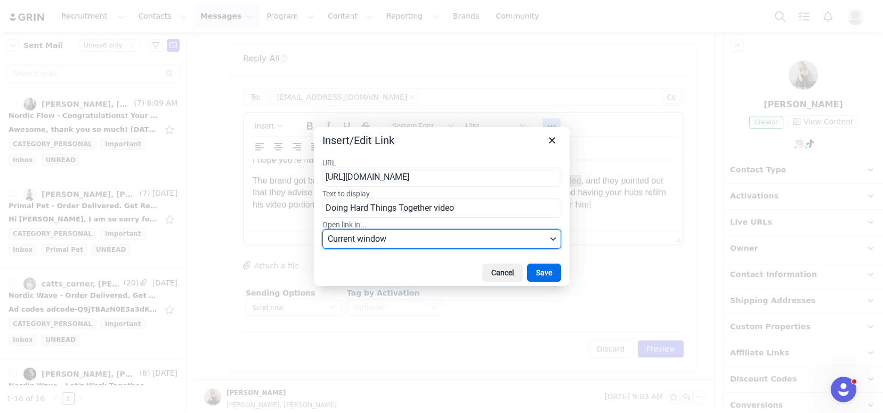
click at [440, 240] on span "Current window" at bounding box center [437, 238] width 219 height 13
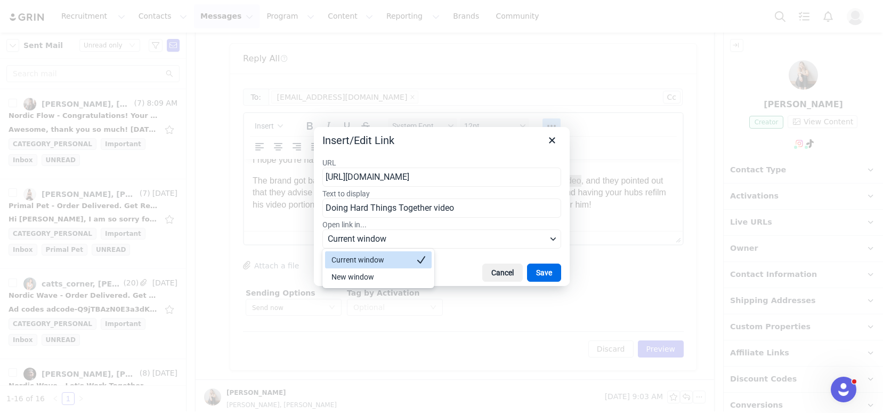
scroll to position [0, 0]
click at [406, 275] on div "New window" at bounding box center [371, 276] width 79 height 13
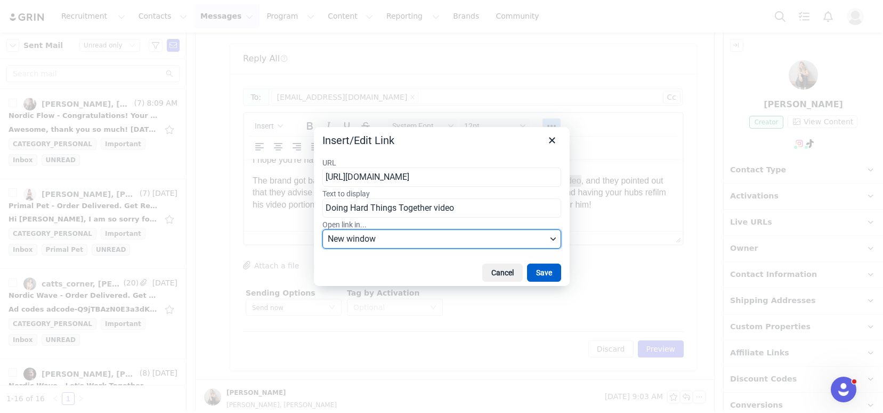
click at [537, 274] on button "Save" at bounding box center [544, 272] width 34 height 18
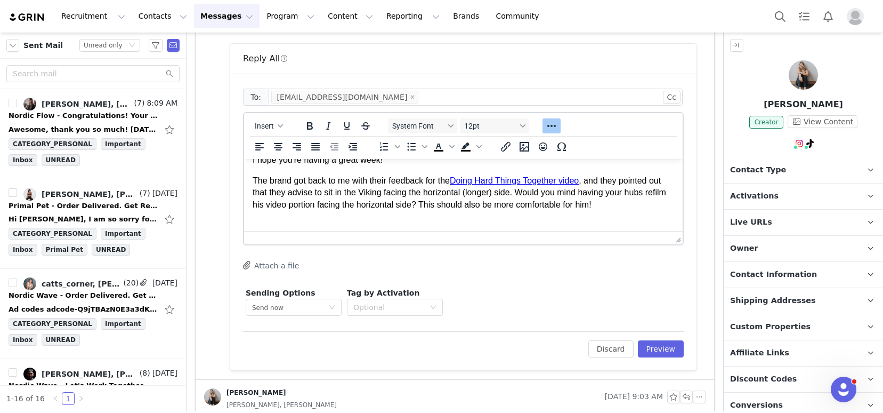
click at [525, 226] on body "Hi Micheala, I hope you're having a great week! The brand got back to me with t…" at bounding box center [464, 193] width 422 height 118
click at [501, 211] on p "The brand got back to me with their feedback for the Doing Hard Things Together…" at bounding box center [464, 193] width 422 height 36
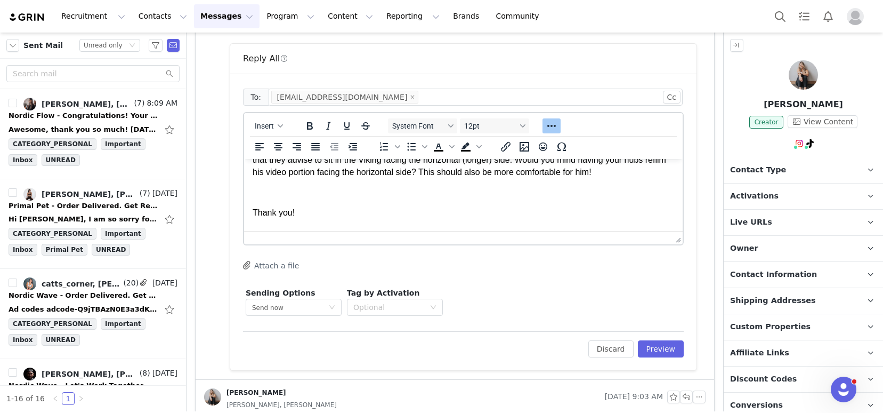
scroll to position [87, 0]
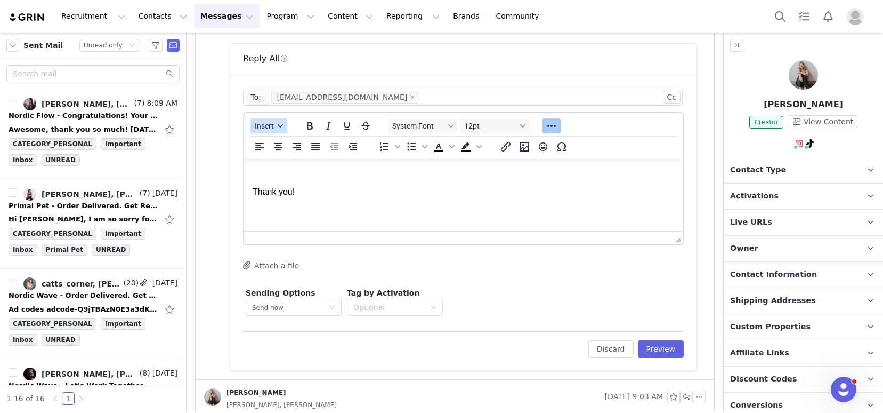
click at [257, 132] on button "Insert" at bounding box center [269, 125] width 37 height 15
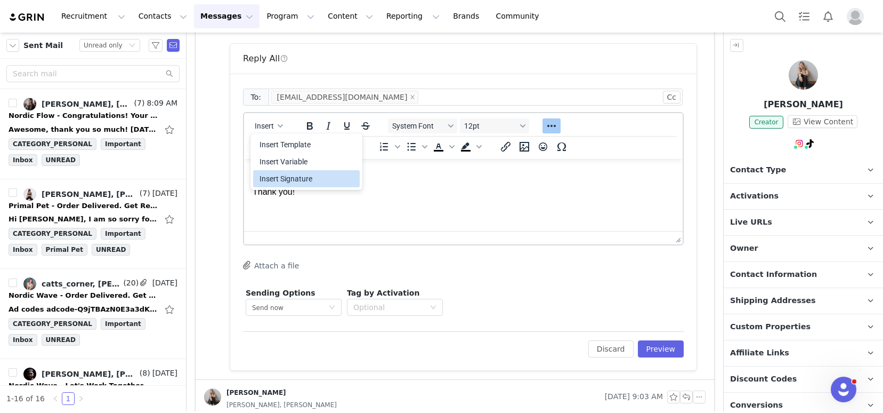
click at [284, 180] on div "Insert Signature" at bounding box center [308, 178] width 96 height 13
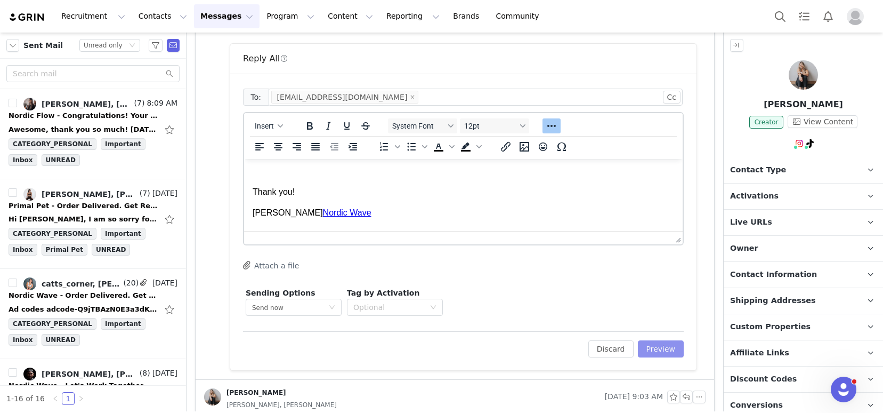
click at [646, 344] on button "Preview" at bounding box center [661, 348] width 46 height 17
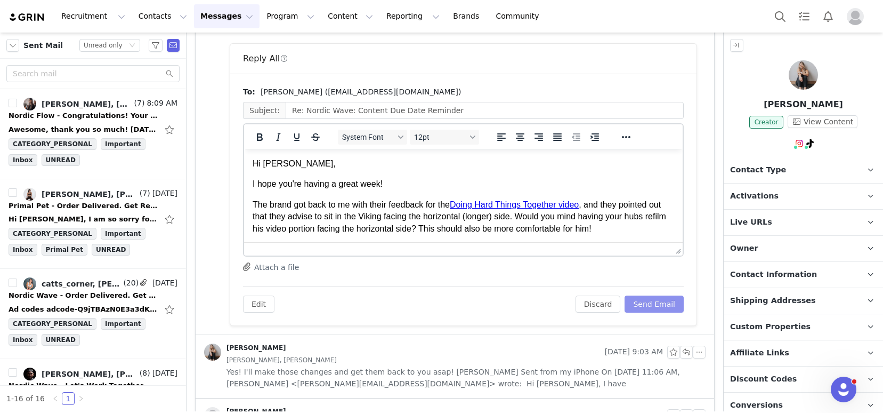
scroll to position [0, 0]
click at [642, 306] on button "Send Email" at bounding box center [654, 303] width 59 height 17
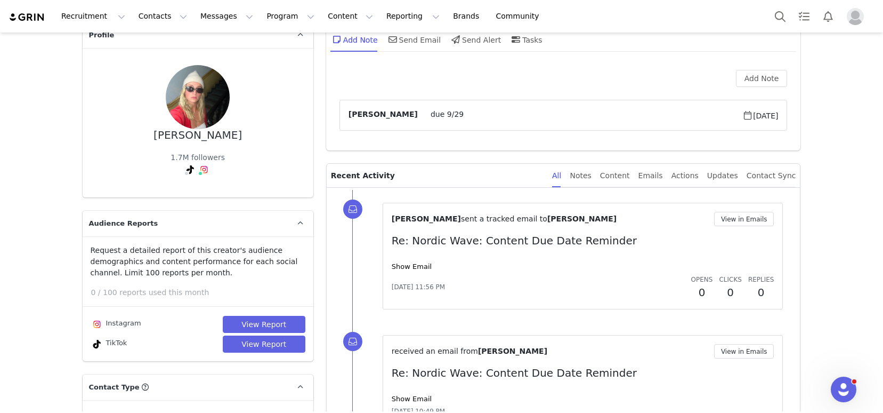
scroll to position [72, 0]
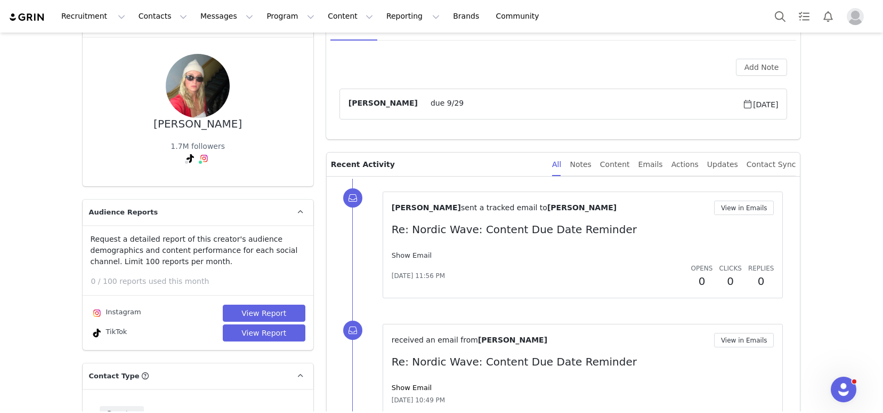
click at [413, 255] on link "Show Email" at bounding box center [412, 255] width 40 height 8
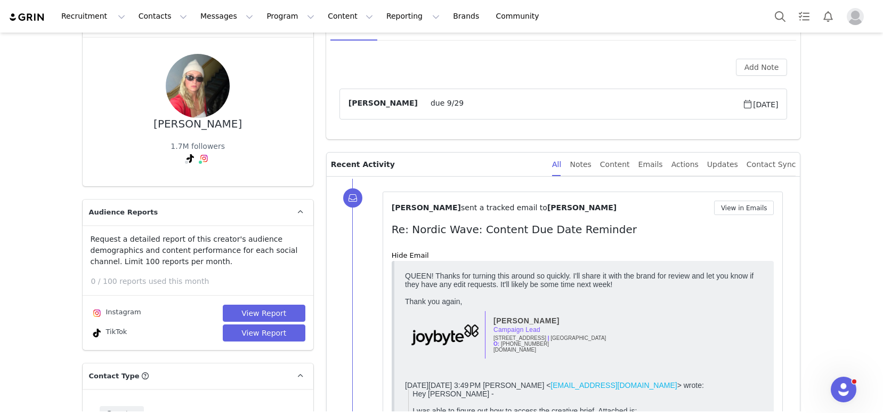
scroll to position [0, 0]
click at [738, 207] on button "View in Emails" at bounding box center [744, 207] width 60 height 14
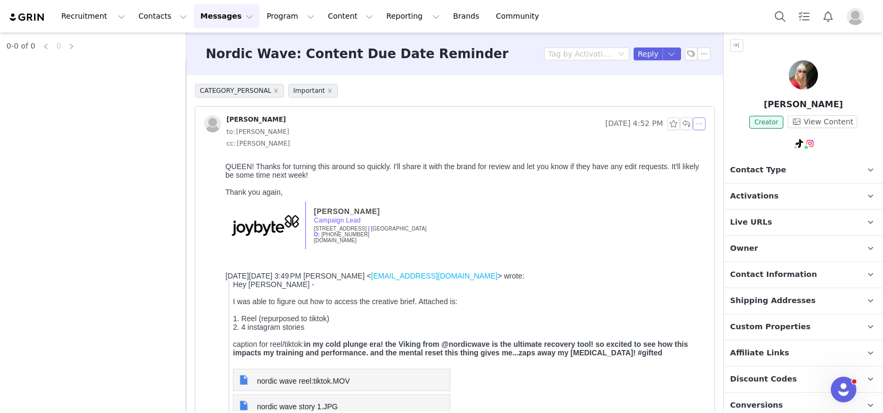
click at [693, 126] on button "button" at bounding box center [699, 123] width 13 height 13
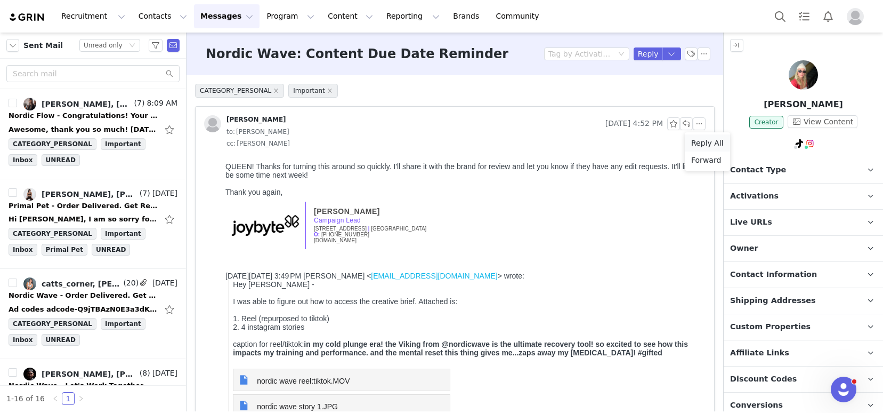
click at [702, 141] on li "Reply All" at bounding box center [707, 142] width 45 height 17
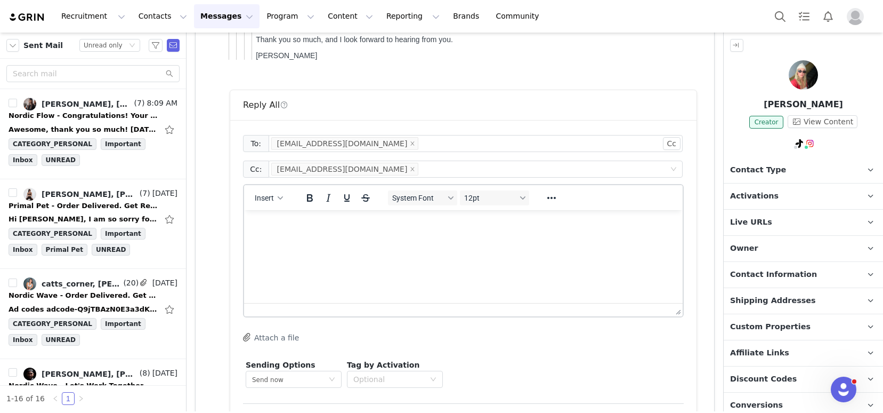
scroll to position [737, 0]
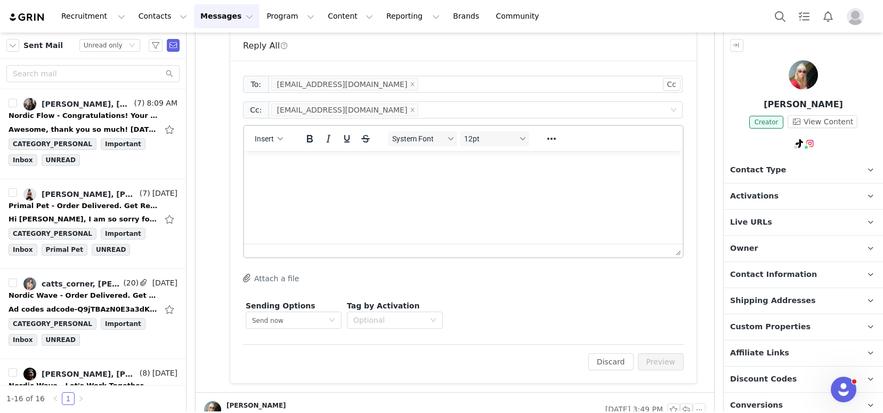
click at [382, 180] on html at bounding box center [463, 165] width 439 height 29
click at [278, 144] on button "Insert" at bounding box center [269, 138] width 37 height 15
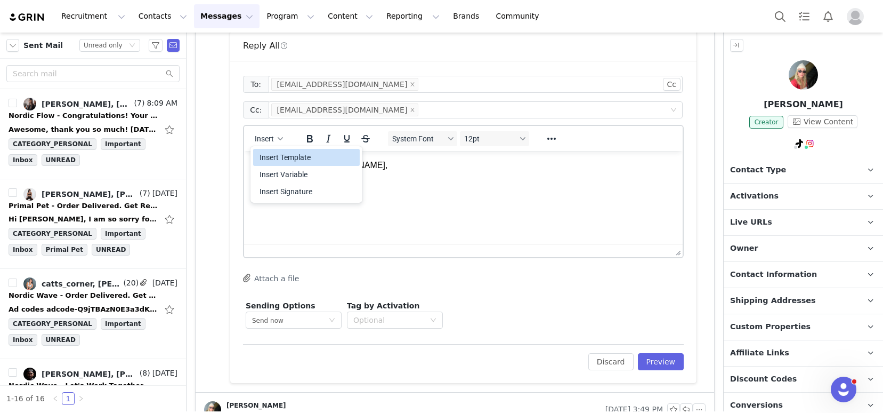
click at [302, 157] on div "Insert Template" at bounding box center [308, 157] width 96 height 13
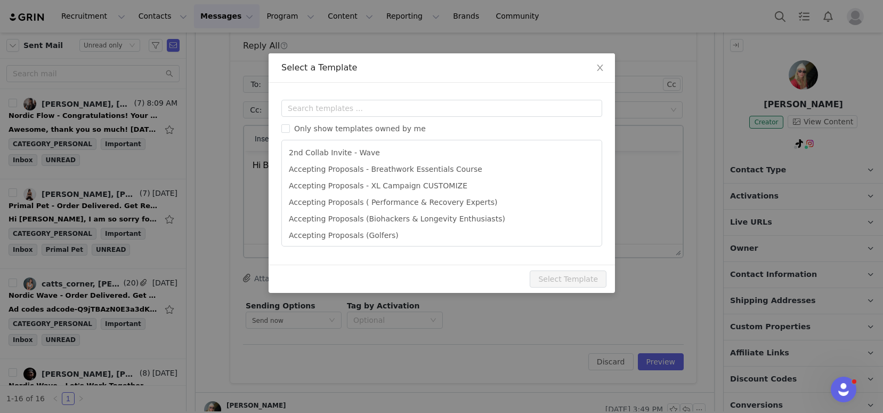
scroll to position [0, 0]
click at [334, 115] on input "text" at bounding box center [441, 108] width 321 height 17
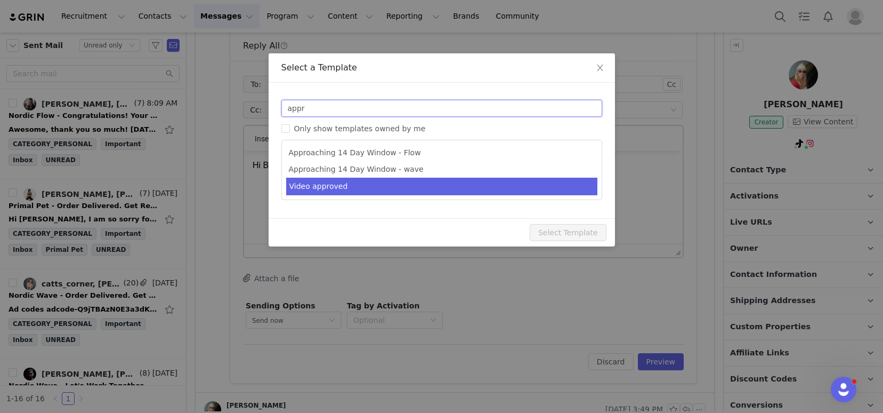
type input "appr"
click at [318, 191] on li "Video approved" at bounding box center [441, 187] width 311 height 18
type input "Nordic Wave - Video Approved 🎉"
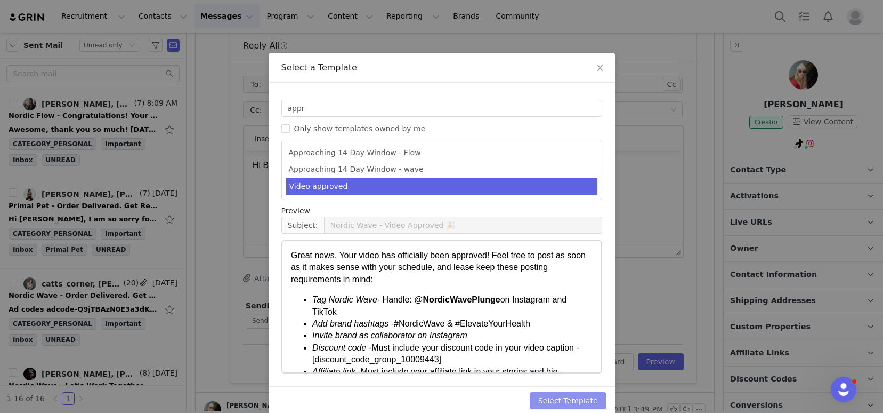
click at [545, 403] on button "Select Template" at bounding box center [568, 400] width 77 height 17
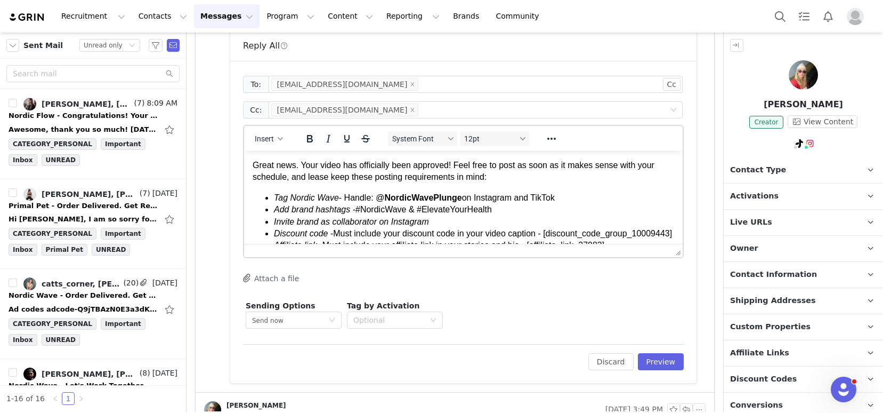
click at [253, 166] on p "Great news. Your video has officially been approved! Feel free to post as soon …" at bounding box center [464, 171] width 422 height 24
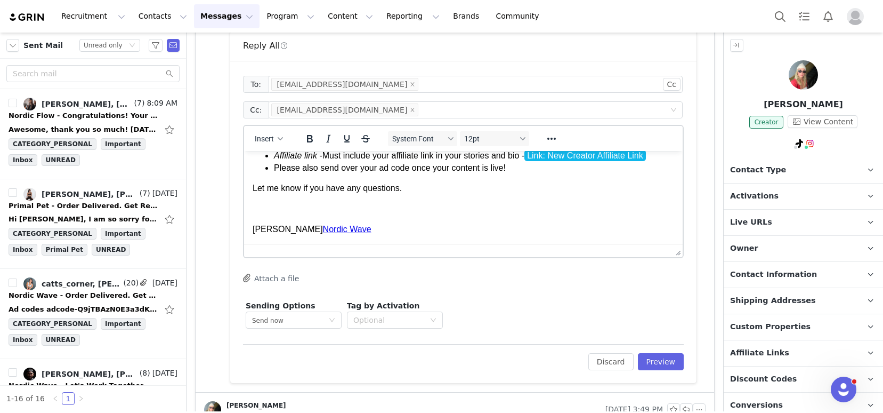
scroll to position [134, 0]
click at [657, 356] on button "Preview" at bounding box center [661, 361] width 46 height 17
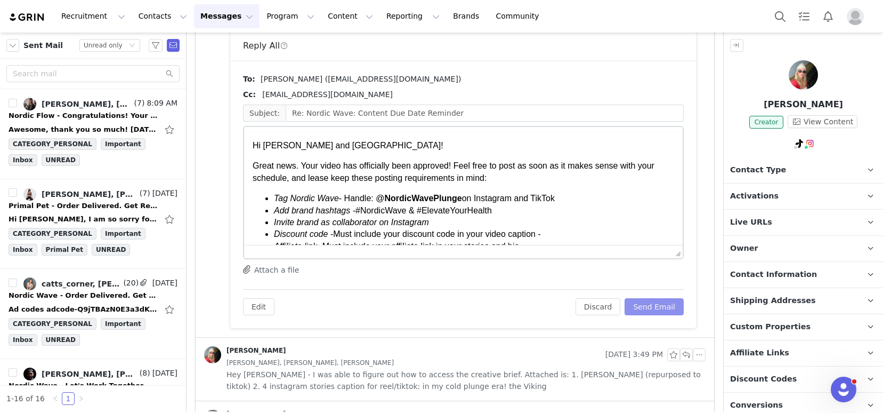
scroll to position [0, 0]
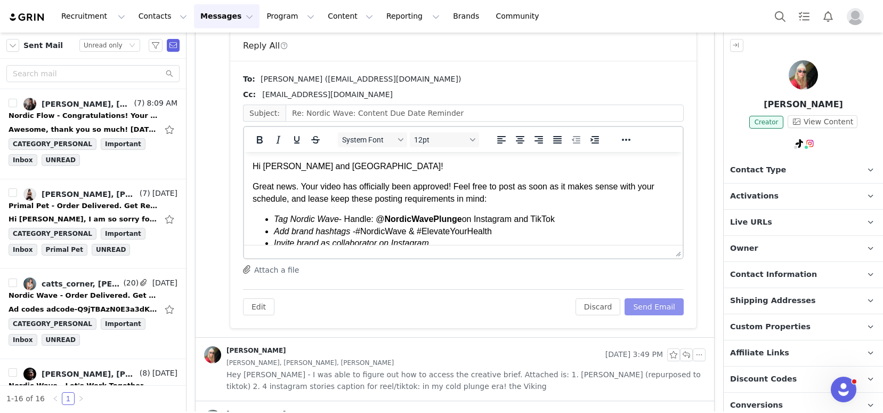
click at [646, 302] on button "Send Email" at bounding box center [654, 306] width 59 height 17
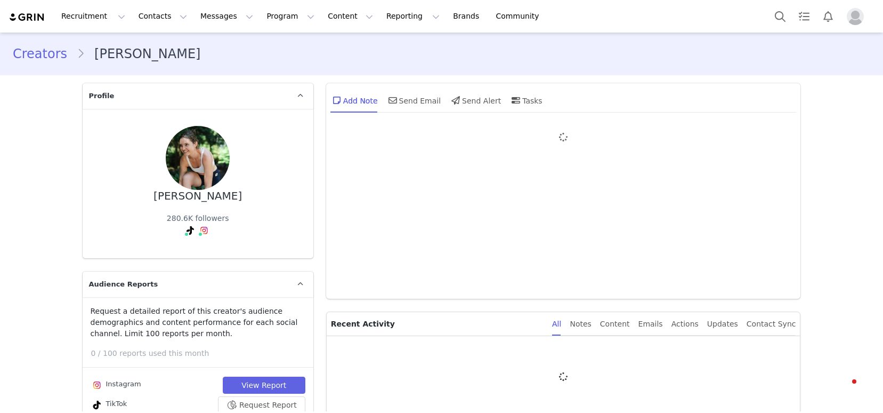
type input "+1 ([GEOGRAPHIC_DATA])"
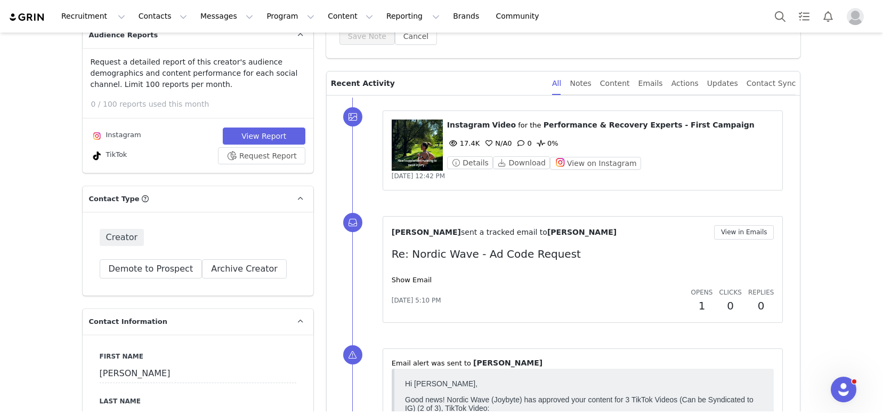
scroll to position [277, 0]
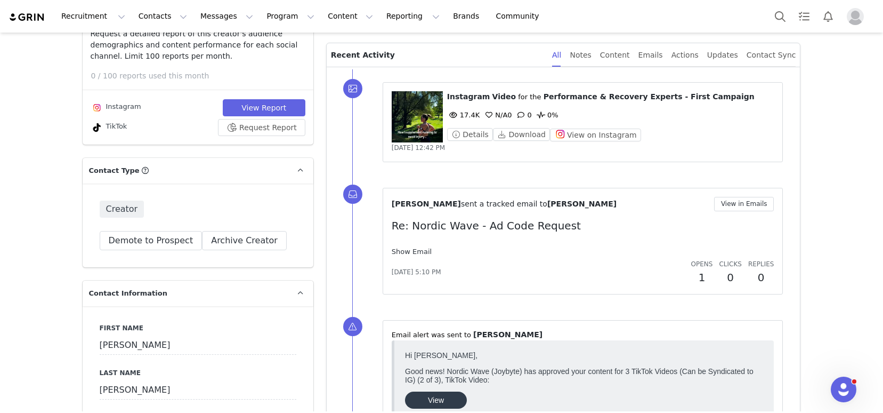
click at [414, 252] on link "Show Email" at bounding box center [412, 251] width 40 height 8
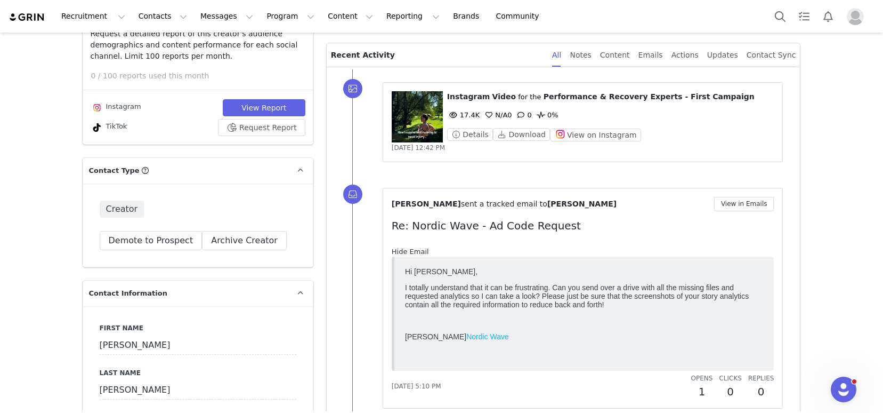
scroll to position [0, 0]
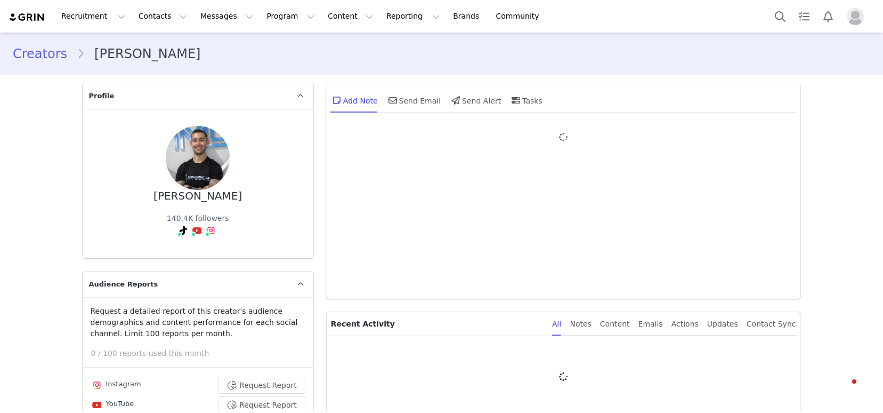
type input "+1 ([GEOGRAPHIC_DATA])"
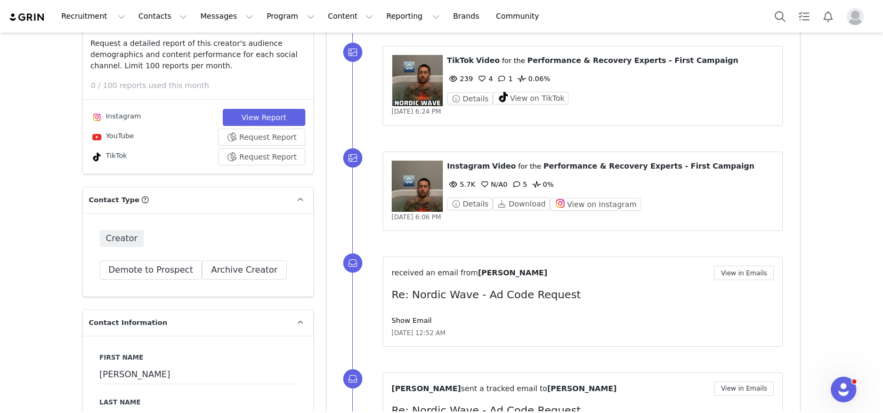
scroll to position [271, 0]
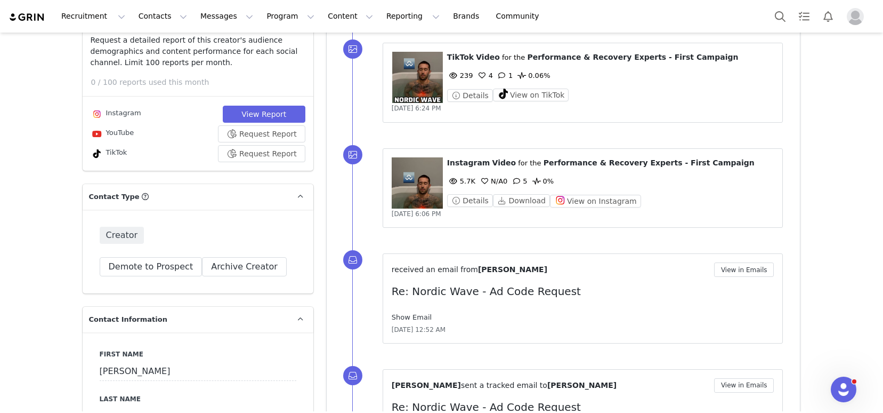
click at [411, 316] on link "Show Email" at bounding box center [412, 317] width 40 height 8
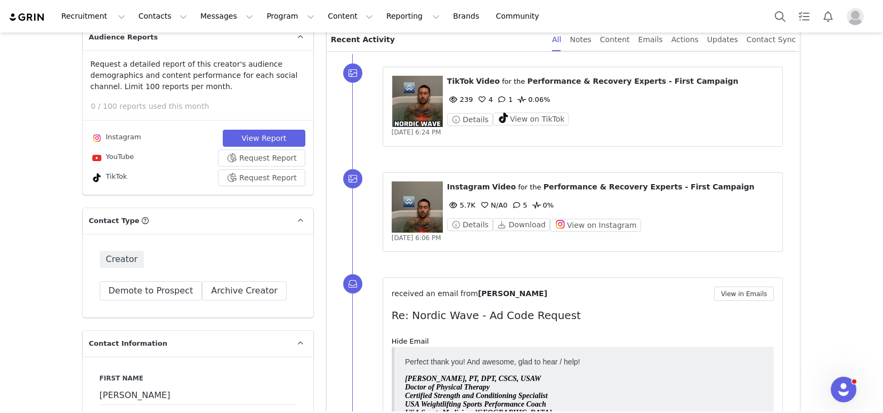
scroll to position [231, 0]
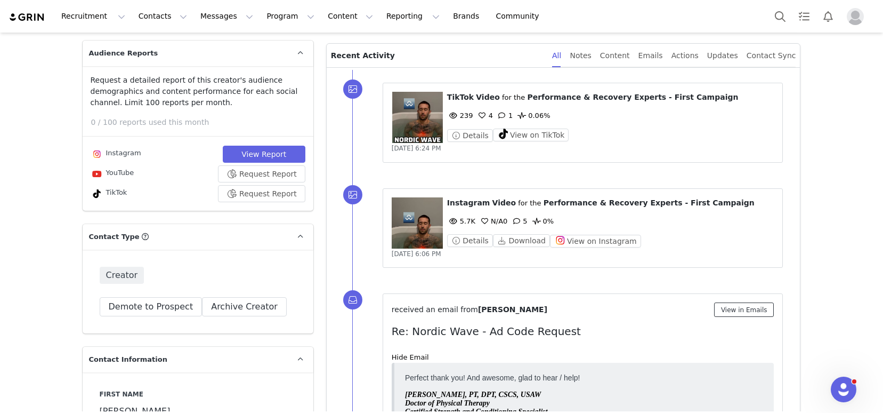
click at [746, 310] on button "View in Emails" at bounding box center [744, 309] width 60 height 14
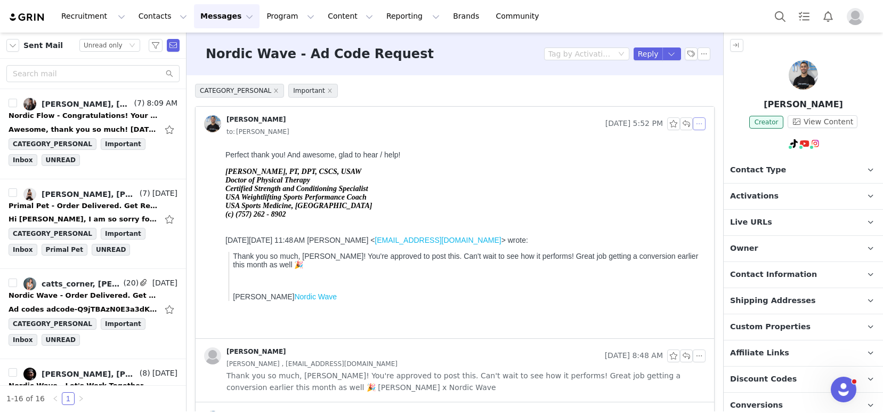
click at [693, 122] on button "button" at bounding box center [699, 123] width 13 height 13
click at [702, 141] on li "Reply All" at bounding box center [707, 142] width 45 height 17
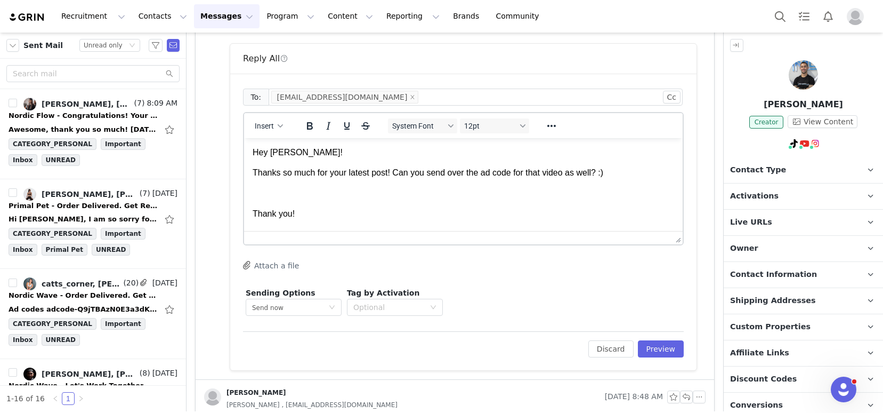
scroll to position [10, 0]
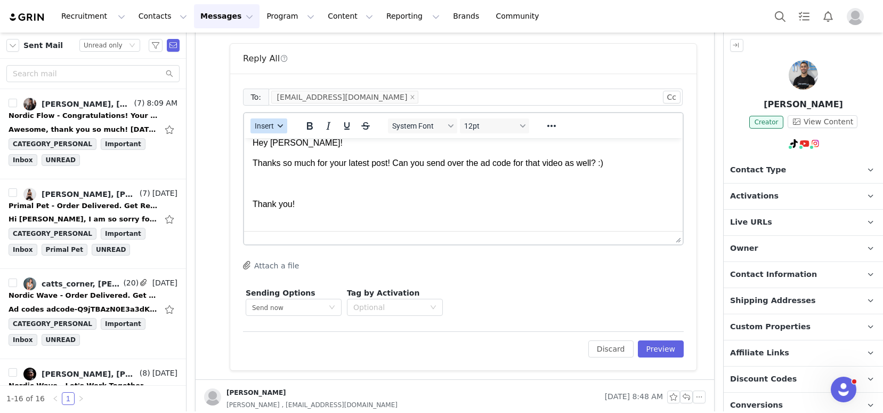
click at [274, 124] on span "Insert" at bounding box center [264, 126] width 19 height 9
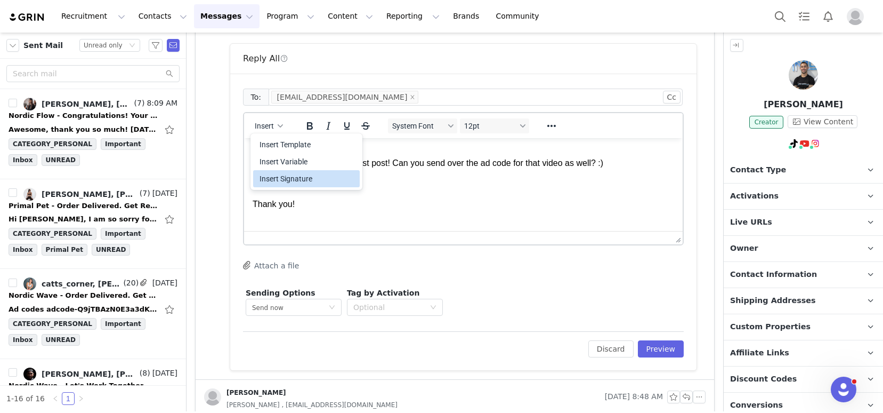
click at [294, 170] on div "Insert Signature" at bounding box center [306, 178] width 107 height 17
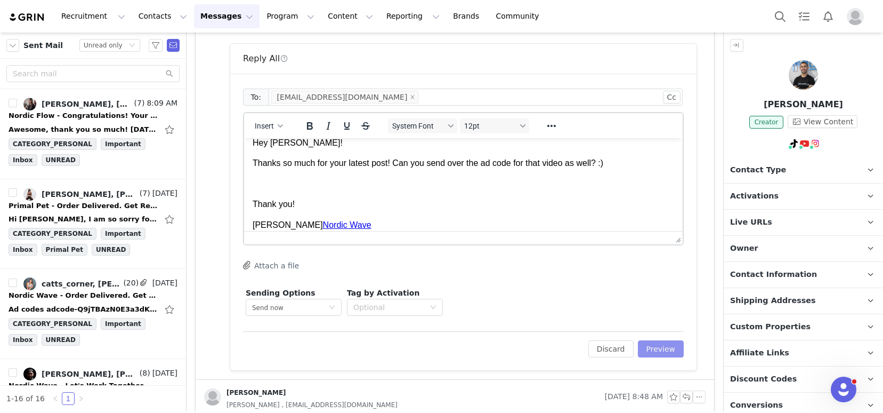
click at [663, 348] on button "Preview" at bounding box center [661, 348] width 46 height 17
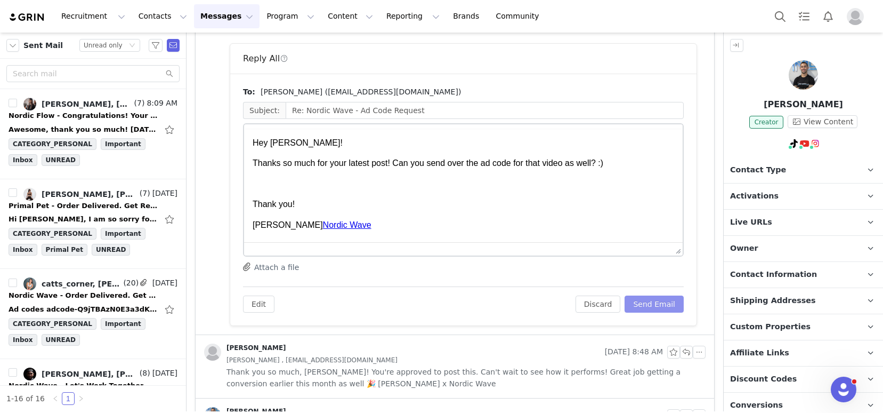
scroll to position [0, 0]
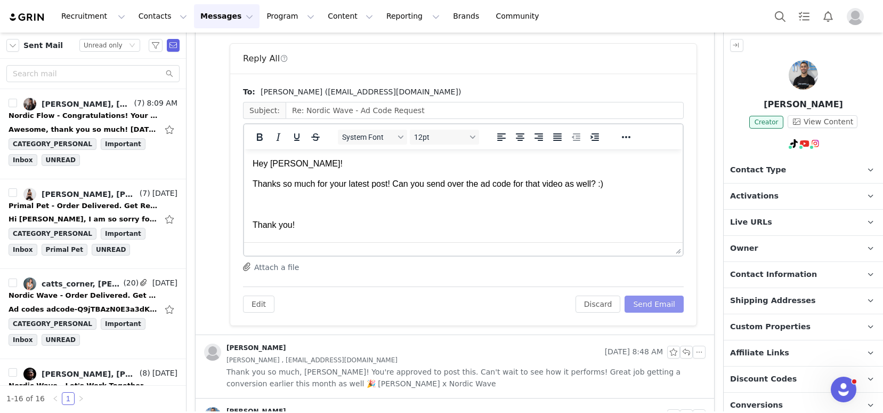
click at [647, 301] on button "Send Email" at bounding box center [654, 303] width 59 height 17
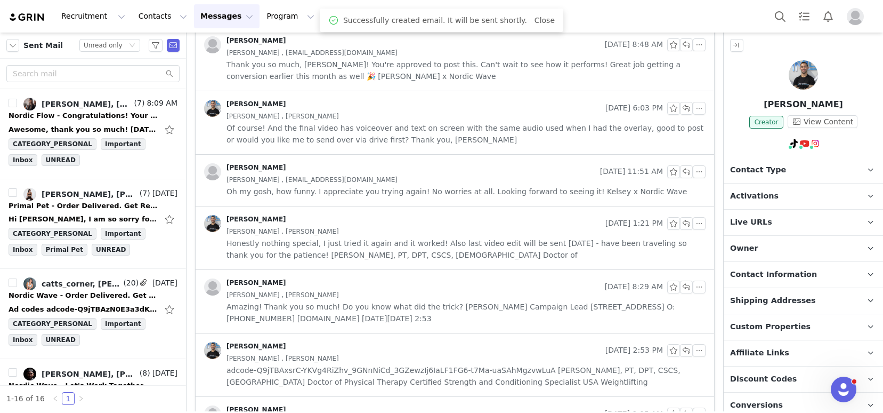
click at [799, 72] on img at bounding box center [803, 74] width 29 height 29
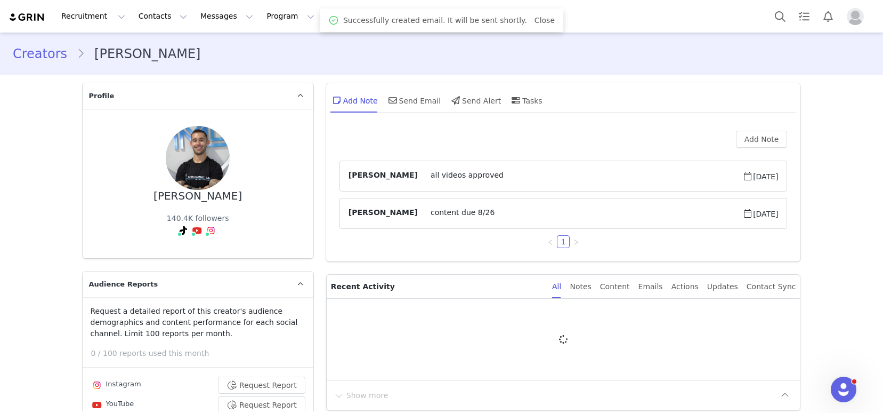
type input "+1 ([GEOGRAPHIC_DATA])"
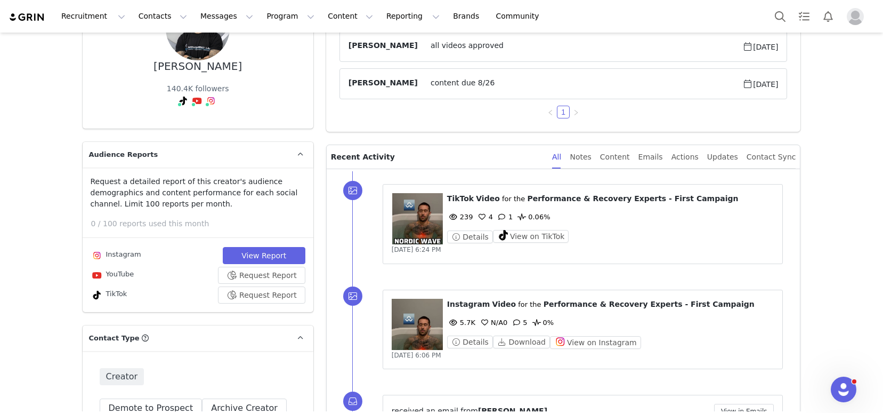
scroll to position [176, 0]
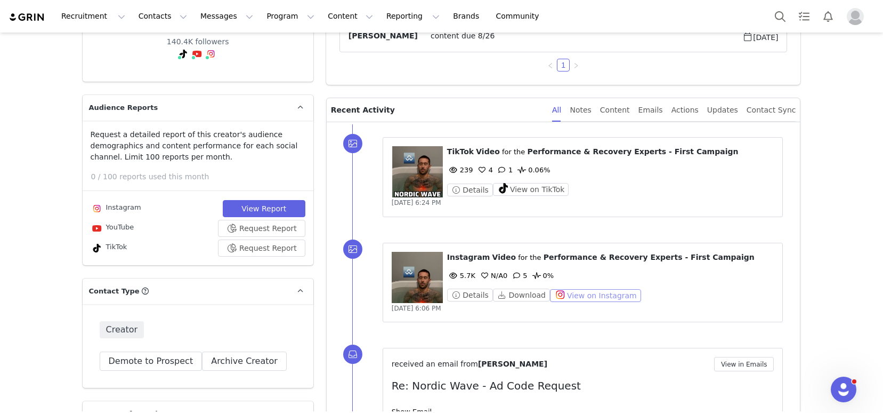
click at [579, 295] on button "View on Instagram" at bounding box center [595, 295] width 91 height 13
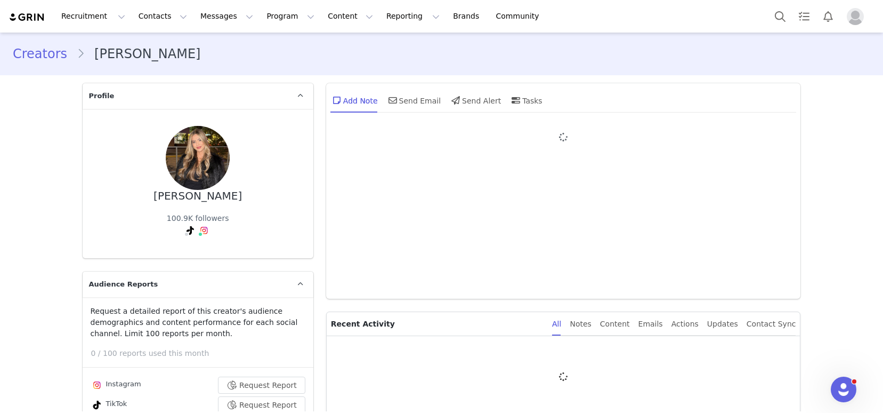
type input "+1 ([GEOGRAPHIC_DATA])"
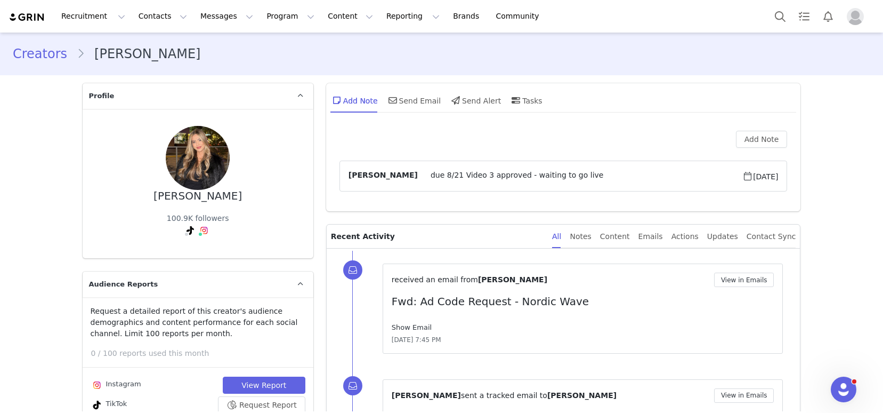
click at [404, 329] on link "Show Email" at bounding box center [412, 327] width 40 height 8
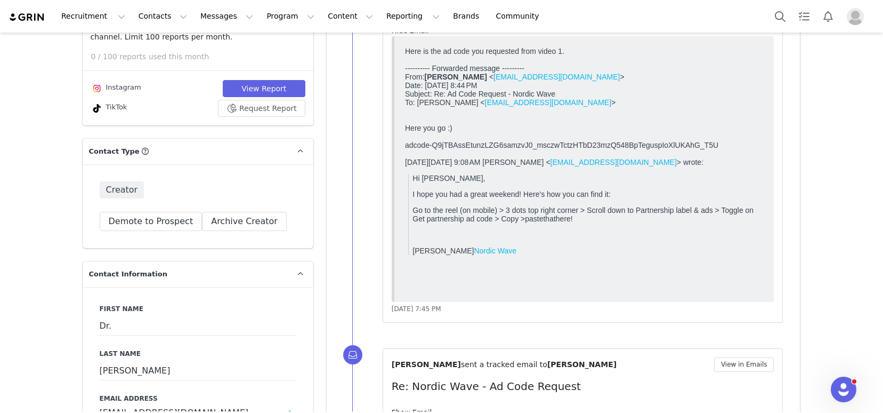
scroll to position [383, 0]
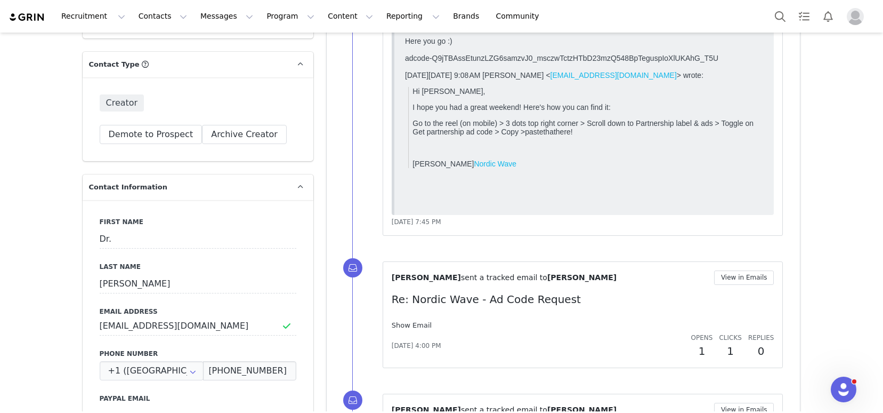
click at [418, 324] on link "Show Email" at bounding box center [412, 325] width 40 height 8
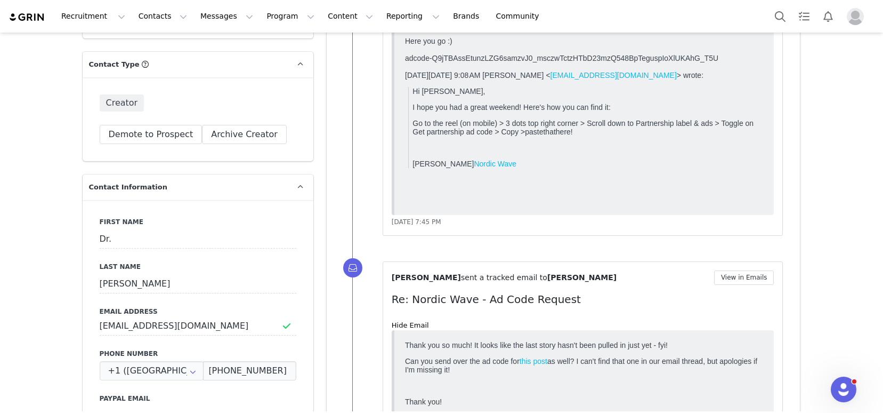
scroll to position [424, 0]
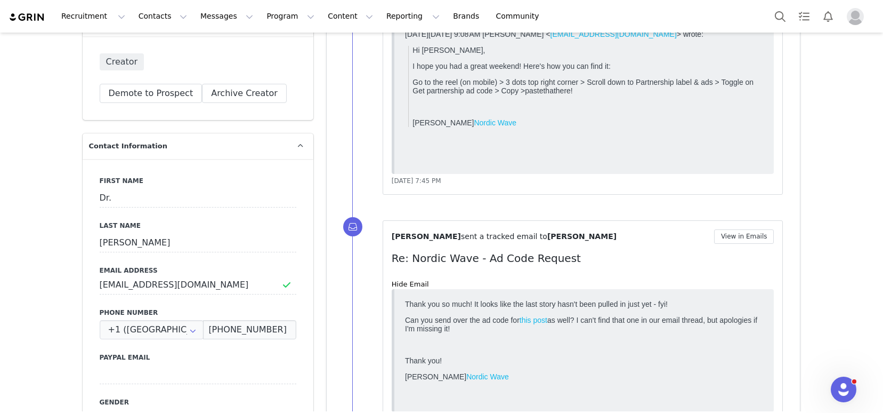
click at [539, 320] on link "this post" at bounding box center [533, 320] width 28 height 9
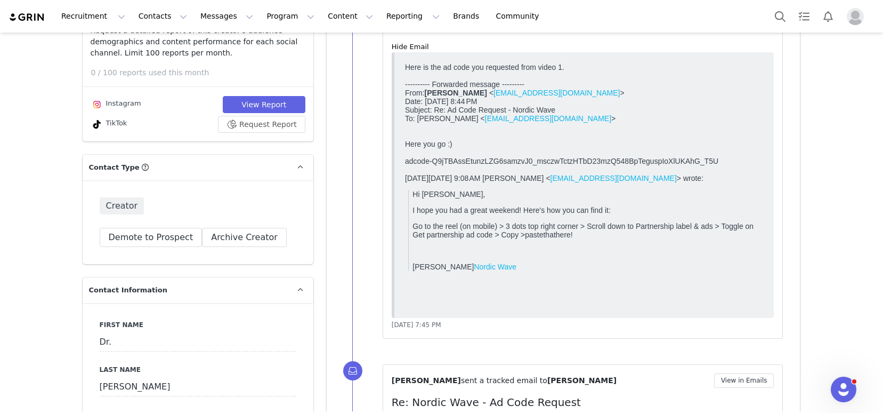
scroll to position [93, 0]
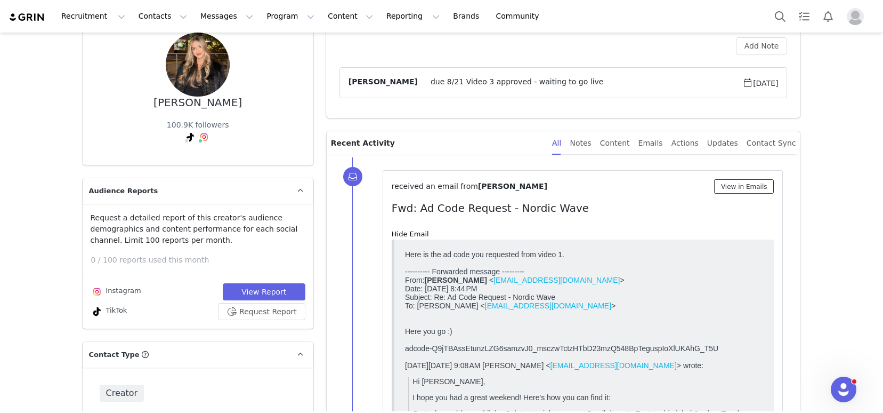
click at [736, 184] on button "View in Emails" at bounding box center [744, 186] width 60 height 14
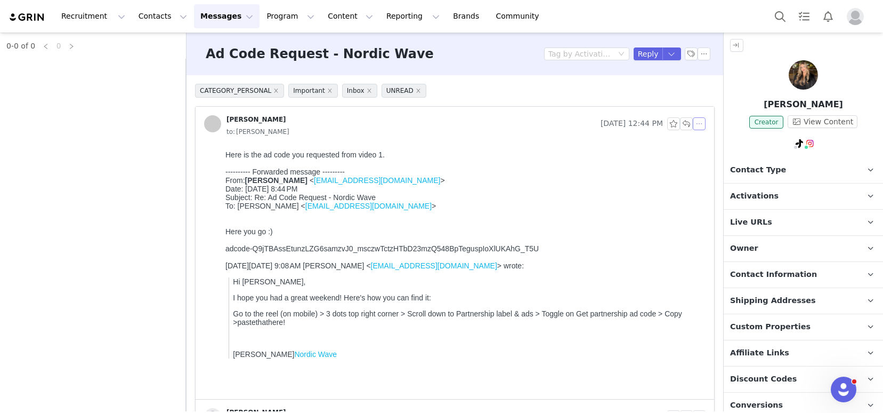
click at [693, 124] on button "button" at bounding box center [699, 123] width 13 height 13
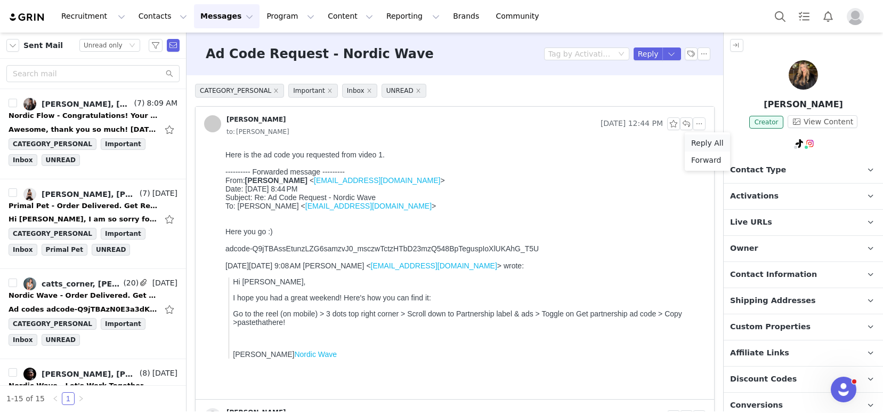
click at [704, 140] on li "Reply All" at bounding box center [707, 142] width 45 height 17
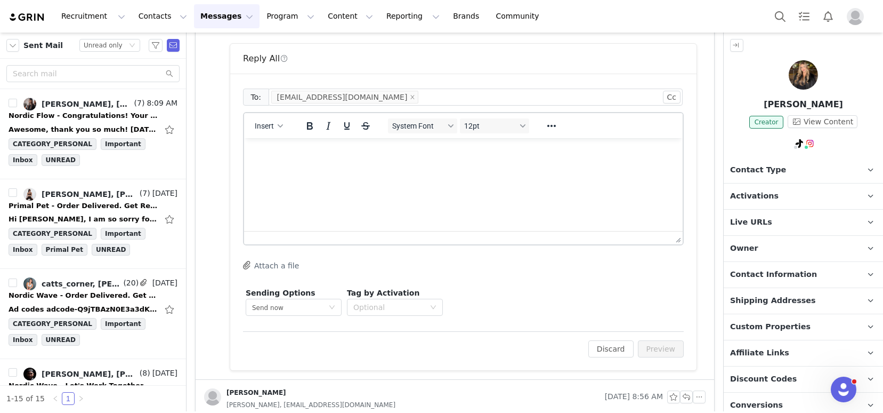
click at [335, 167] on html at bounding box center [463, 152] width 439 height 29
drag, startPoint x: 514, startPoint y: 154, endPoint x: 478, endPoint y: 152, distance: 36.3
click at [478, 152] on p "Thank you so much! I have that code saved as the one for this video" at bounding box center [464, 153] width 422 height 12
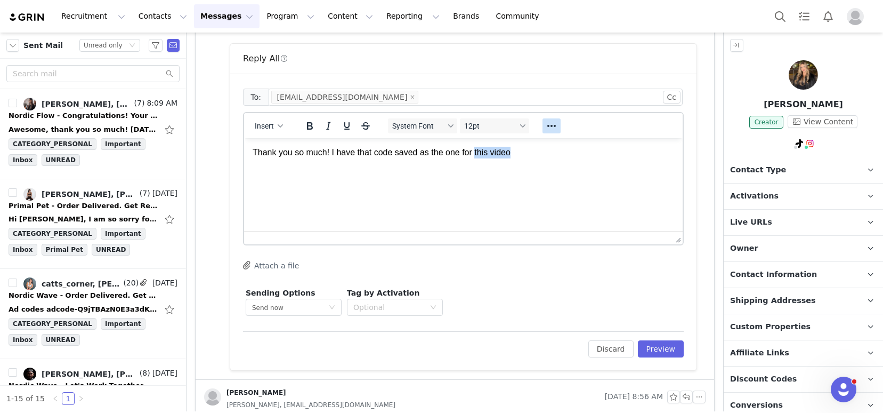
click at [552, 126] on icon "Reveal or hide additional toolbar items" at bounding box center [551, 126] width 9 height 2
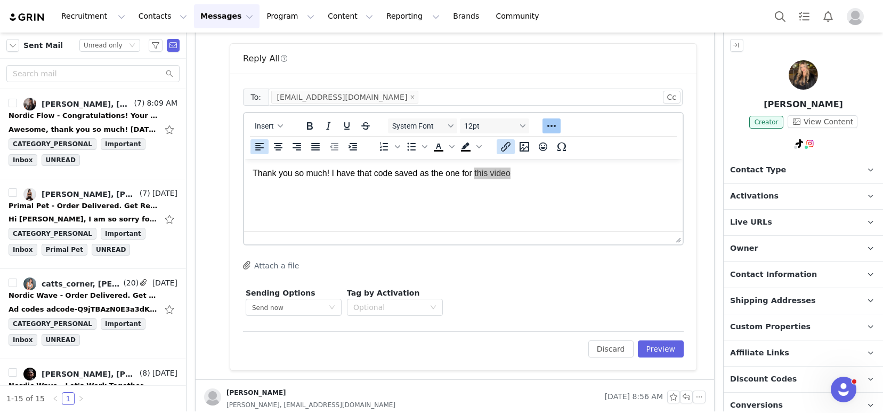
click at [507, 149] on icon "Insert/edit link" at bounding box center [505, 146] width 13 height 13
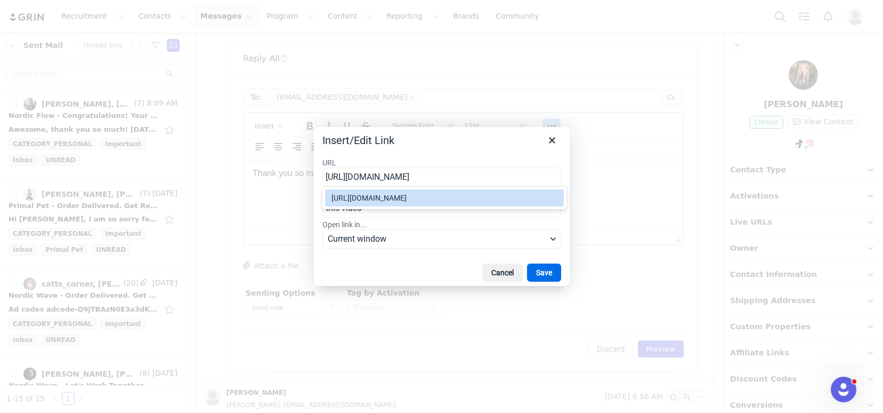
click at [491, 194] on div "https://www.instagram.com/p/DNBlxZiSMuv/" at bounding box center [446, 197] width 228 height 13
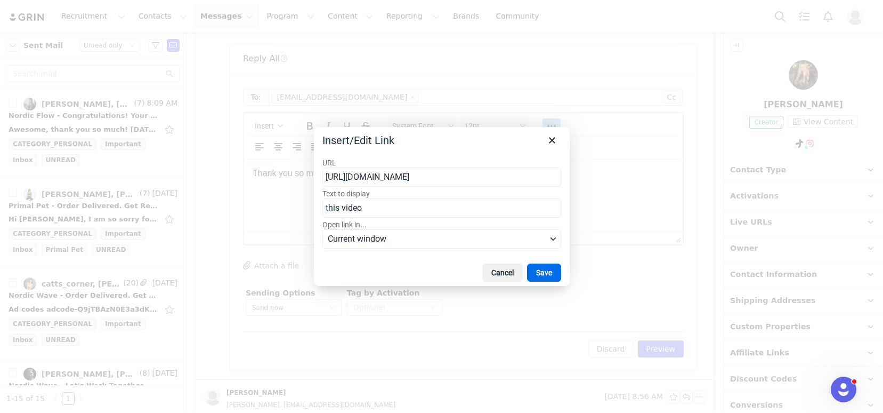
type input "https://www.instagram.com/p/DNBlxZiSMuv/"
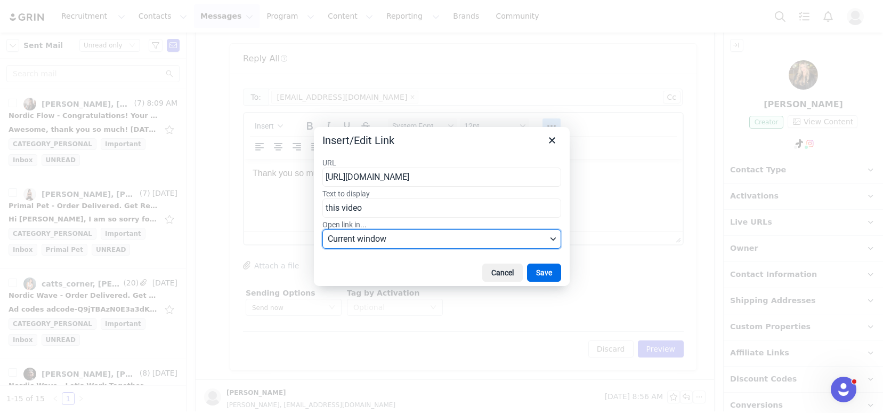
click at [437, 247] on button "Current window" at bounding box center [442, 238] width 239 height 19
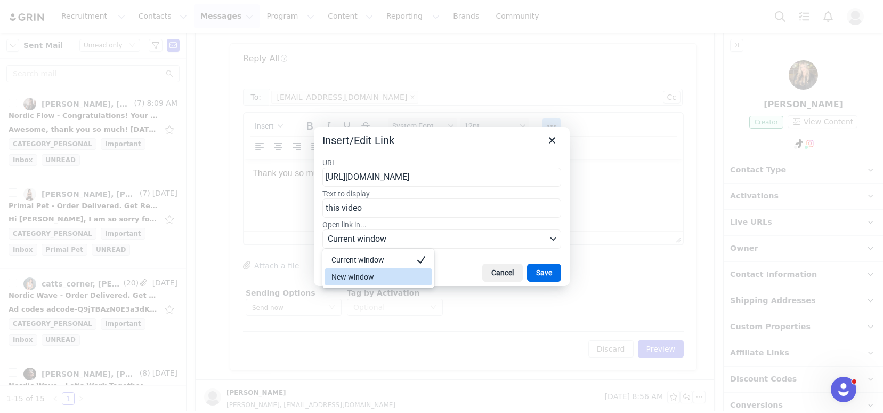
click at [394, 275] on div "New window" at bounding box center [371, 276] width 79 height 13
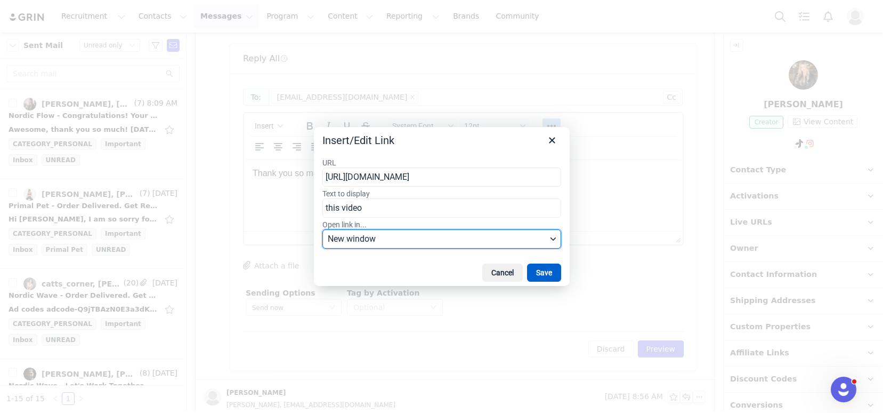
click at [545, 271] on button "Save" at bounding box center [544, 272] width 34 height 18
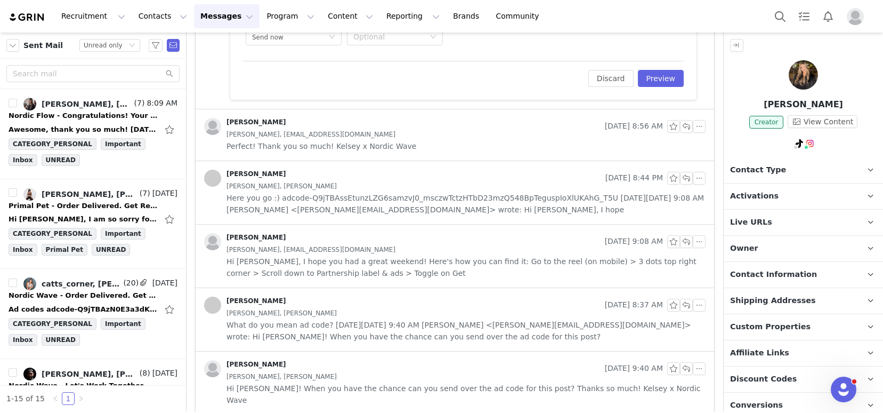
scroll to position [642, 0]
click at [462, 366] on div "[PERSON_NAME]" at bounding box center [402, 367] width 397 height 17
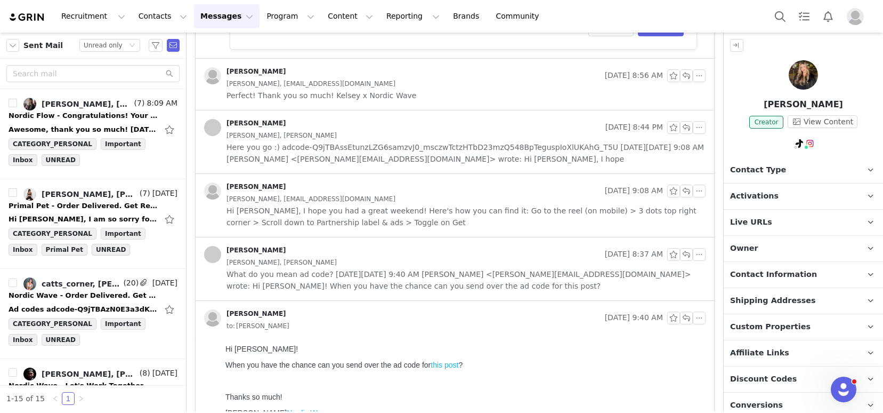
scroll to position [731, 0]
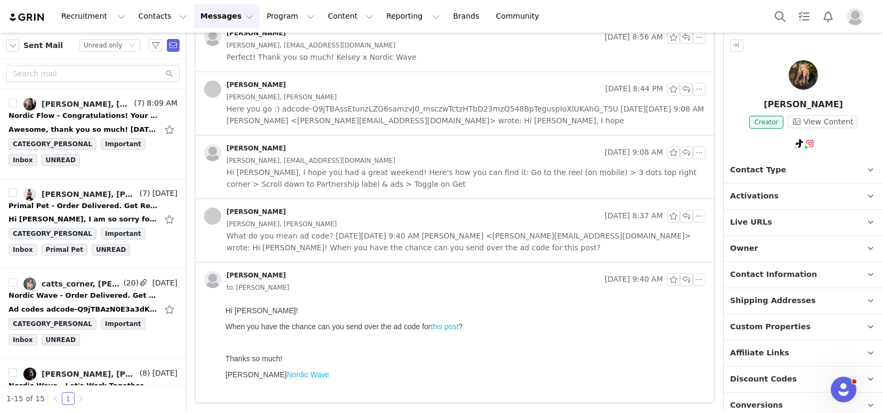
click at [451, 326] on link "this post" at bounding box center [445, 326] width 28 height 9
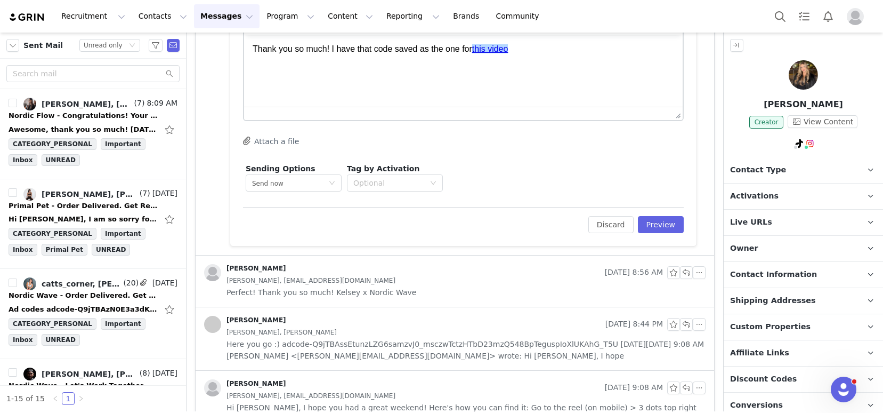
scroll to position [466, 0]
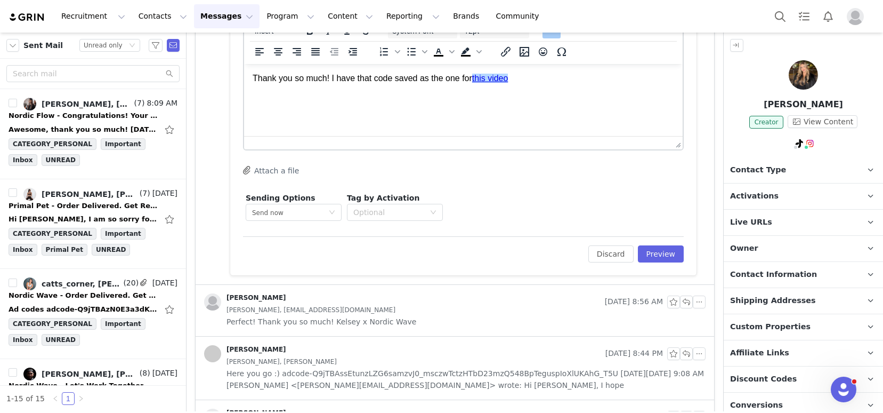
click at [801, 75] on img at bounding box center [803, 74] width 29 height 29
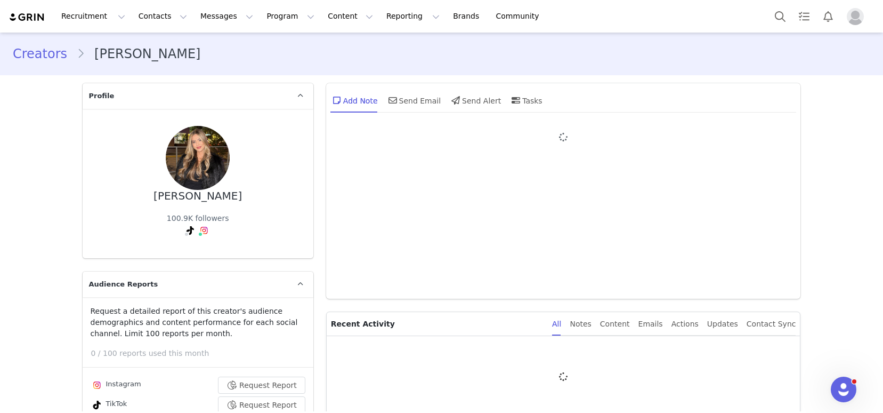
type input "+1 ([GEOGRAPHIC_DATA])"
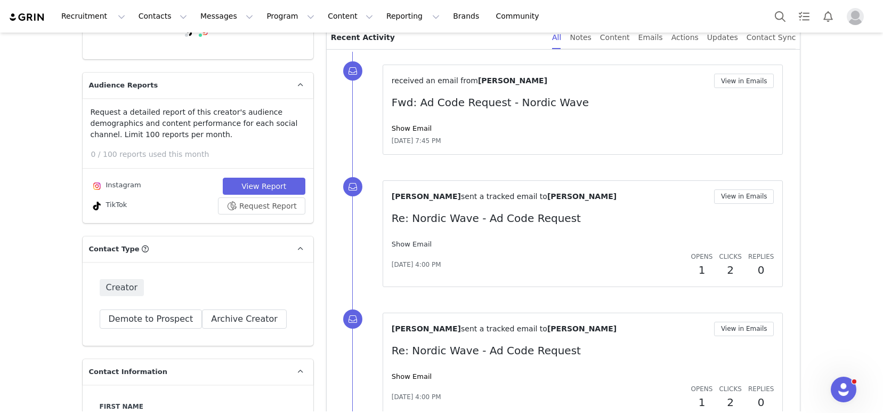
scroll to position [237, 0]
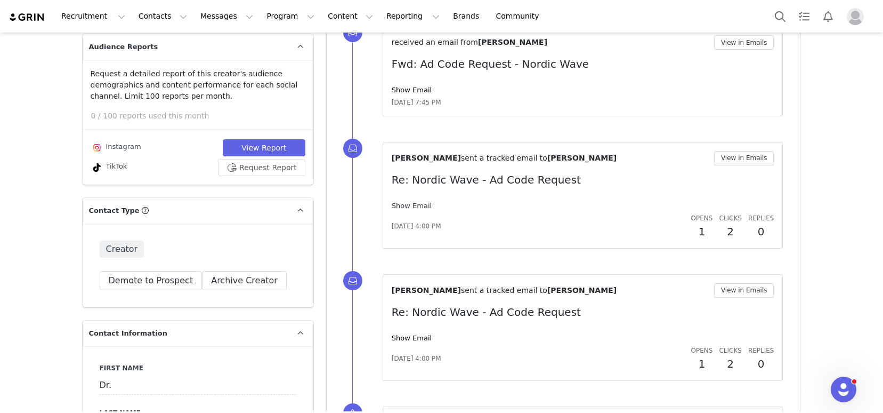
click at [409, 206] on link "Show Email" at bounding box center [412, 206] width 40 height 8
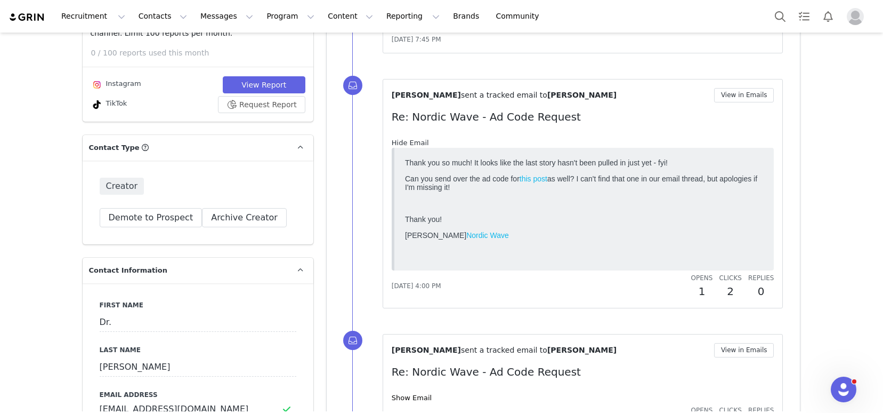
scroll to position [301, 0]
click at [530, 178] on link "this post" at bounding box center [533, 177] width 28 height 9
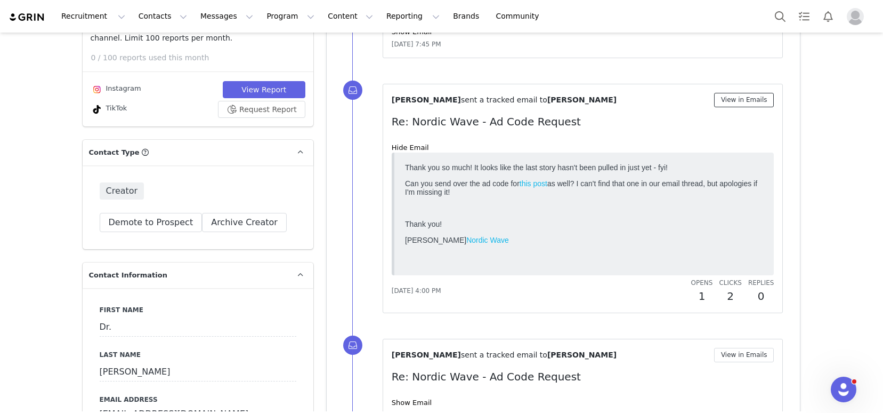
click at [748, 94] on button "View in Emails" at bounding box center [744, 100] width 60 height 14
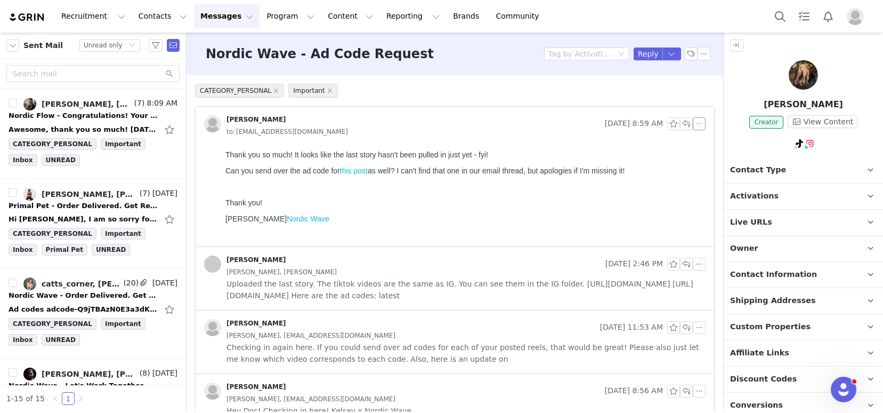
click at [693, 124] on button "button" at bounding box center [699, 123] width 13 height 13
click at [701, 143] on li "Reply All" at bounding box center [707, 142] width 45 height 17
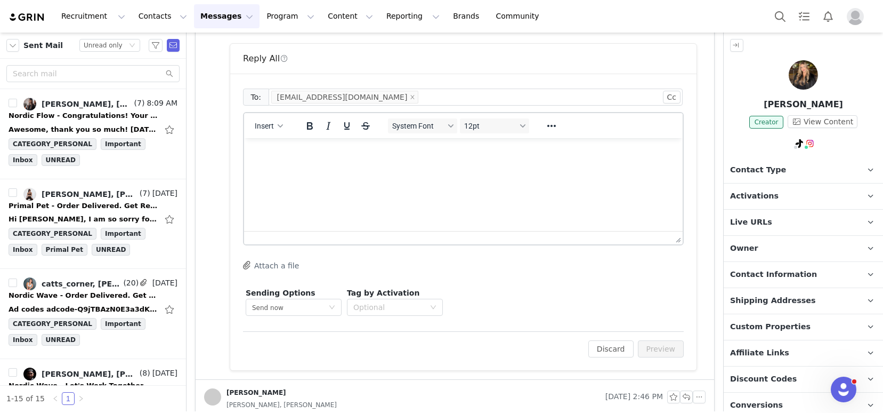
click at [288, 167] on html at bounding box center [463, 152] width 439 height 29
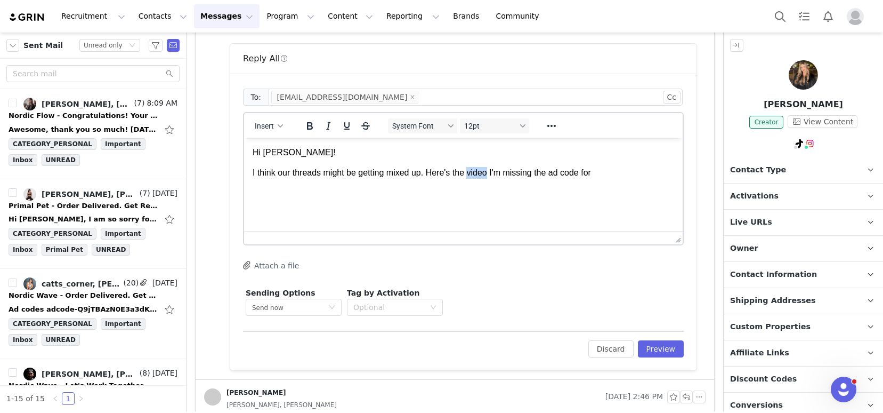
drag, startPoint x: 494, startPoint y: 175, endPoint x: 472, endPoint y: 173, distance: 22.0
click at [472, 173] on p "I think our threads might be getting mixed up. Here's the video I'm missing the…" at bounding box center [464, 173] width 422 height 12
click at [551, 124] on icon "Reveal or hide additional toolbar items" at bounding box center [551, 125] width 13 height 13
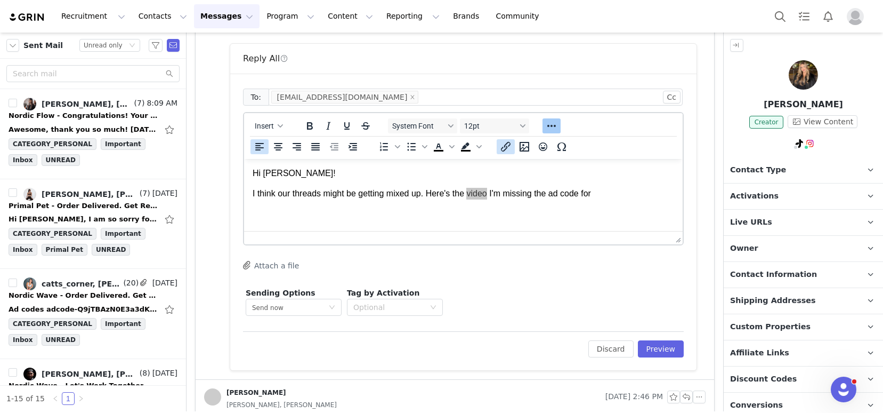
click at [511, 151] on icon "Insert/edit link" at bounding box center [505, 146] width 13 height 13
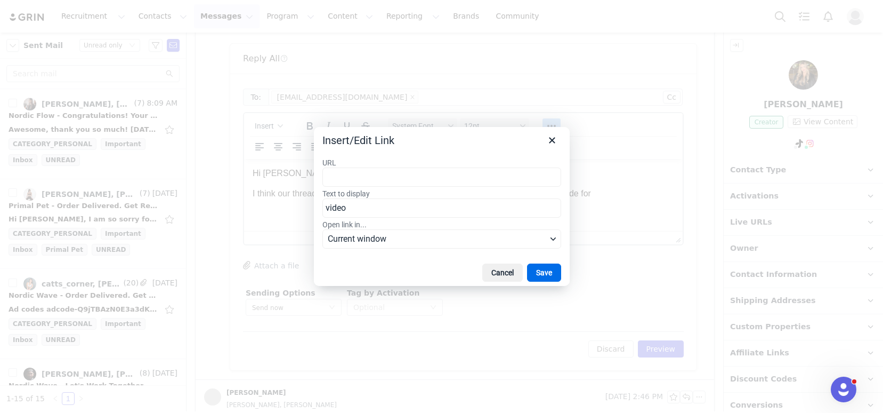
click at [499, 175] on input "URL" at bounding box center [442, 176] width 239 height 19
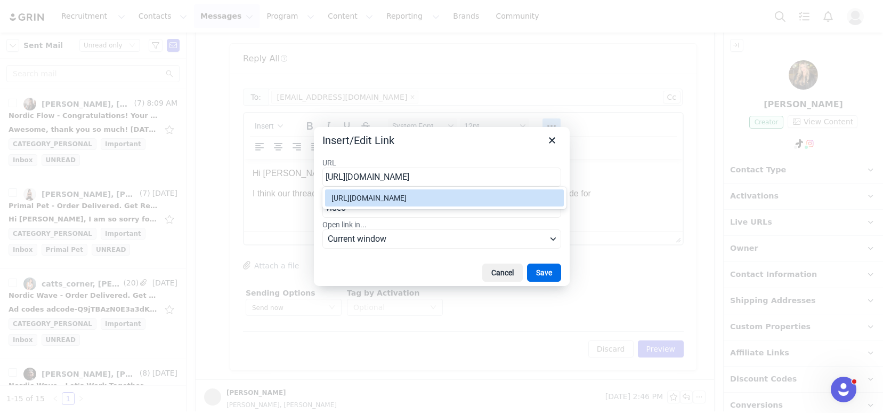
click at [470, 204] on div "https://www.instagram.com/p/DMS2lNCx-oy/" at bounding box center [446, 197] width 228 height 13
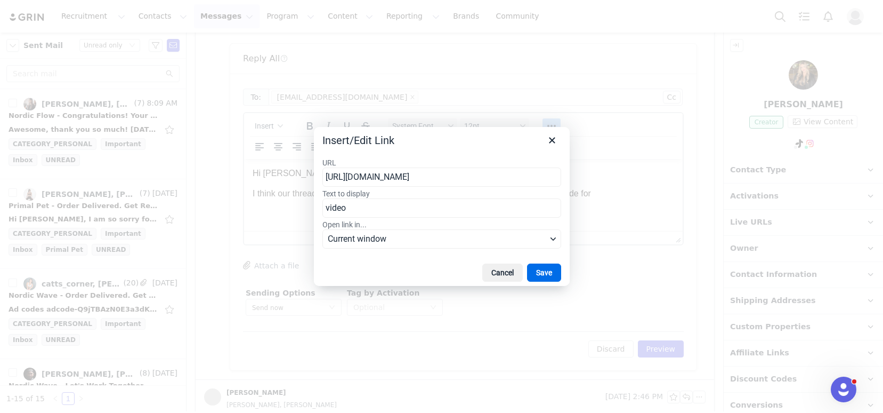
type input "https://www.instagram.com/p/DMS2lNCx-oy/"
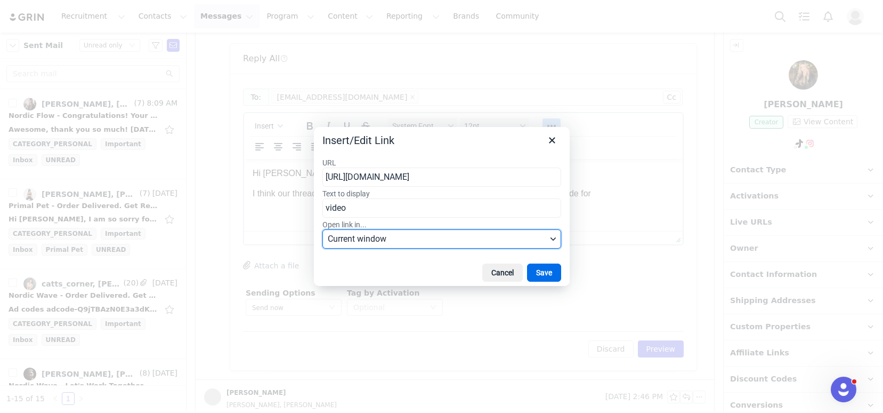
click at [456, 238] on span "Current window" at bounding box center [437, 238] width 219 height 13
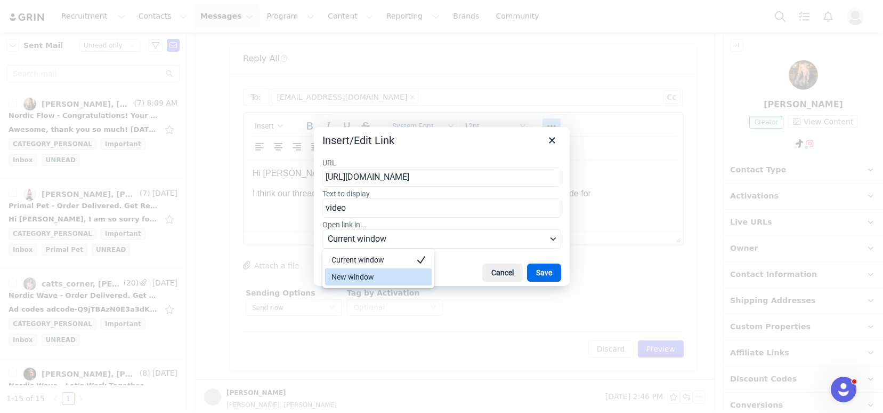
click at [404, 281] on div "New window" at bounding box center [371, 276] width 79 height 13
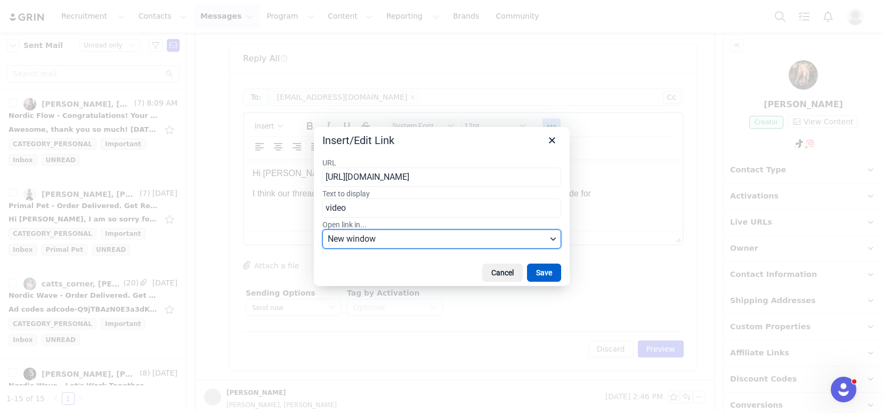
click at [551, 277] on button "Save" at bounding box center [544, 272] width 34 height 18
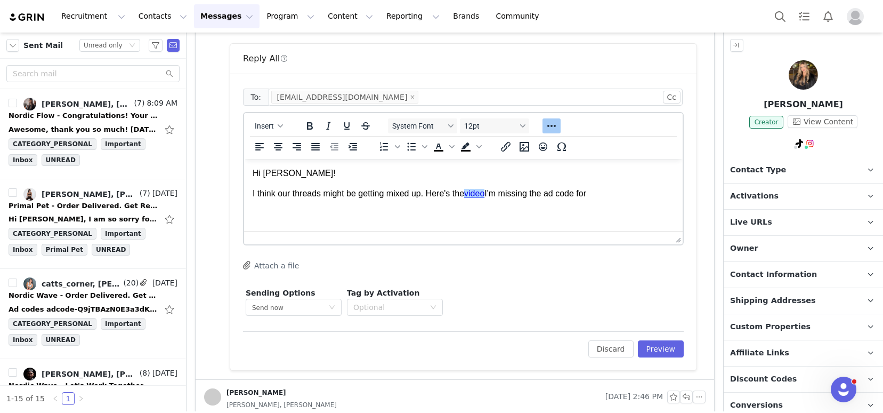
click at [498, 197] on p "I think our threads might be getting mixed up. Here's the video I'm missing the…" at bounding box center [464, 194] width 422 height 12
drag, startPoint x: 604, startPoint y: 196, endPoint x: 510, endPoint y: 195, distance: 94.4
click at [510, 195] on p "I think our threads might be getting mixed up. Here's the video I'm missing the…" at bounding box center [464, 194] width 422 height 12
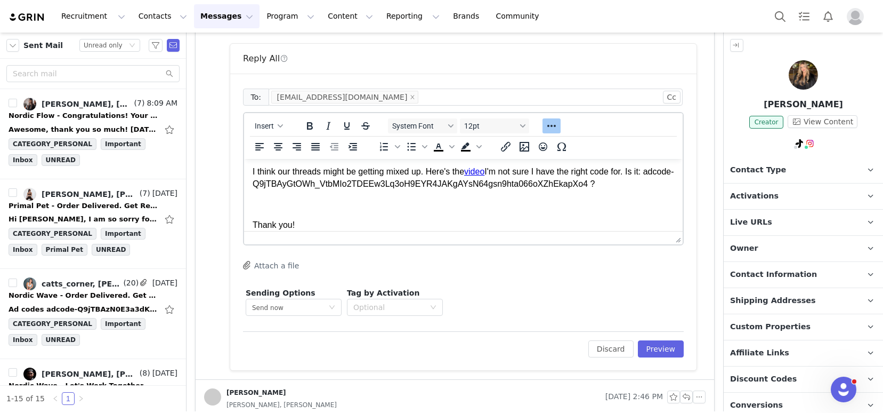
scroll to position [42, 0]
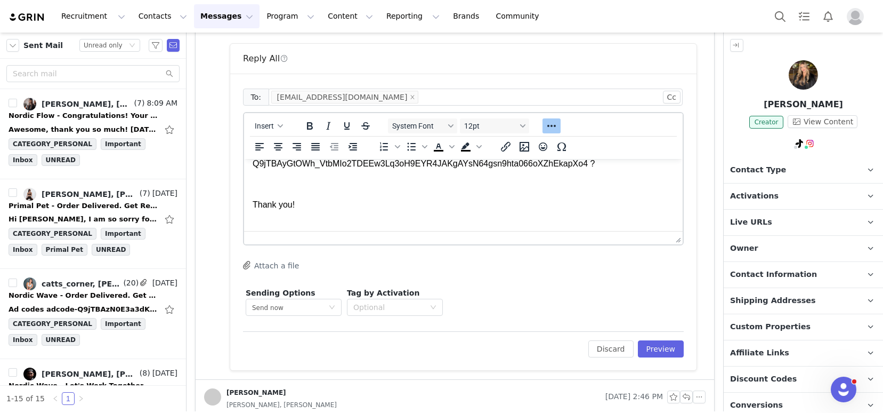
click at [261, 133] on div "Insert" at bounding box center [269, 125] width 50 height 21
click at [269, 132] on button "Insert" at bounding box center [269, 125] width 37 height 15
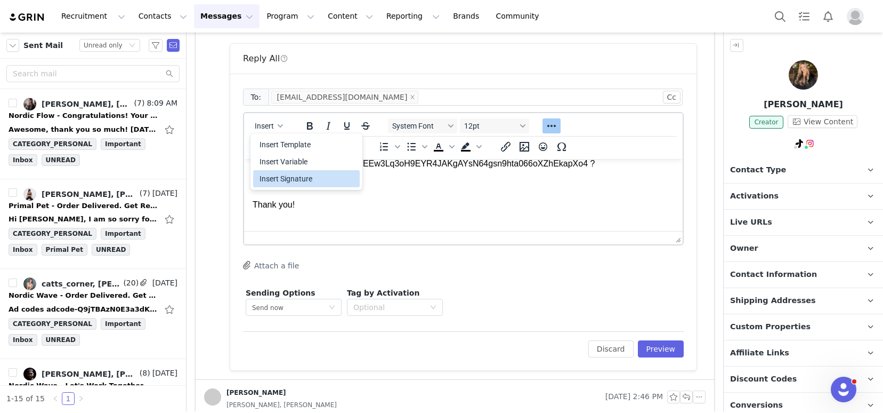
click at [284, 178] on div "Insert Signature" at bounding box center [308, 178] width 96 height 13
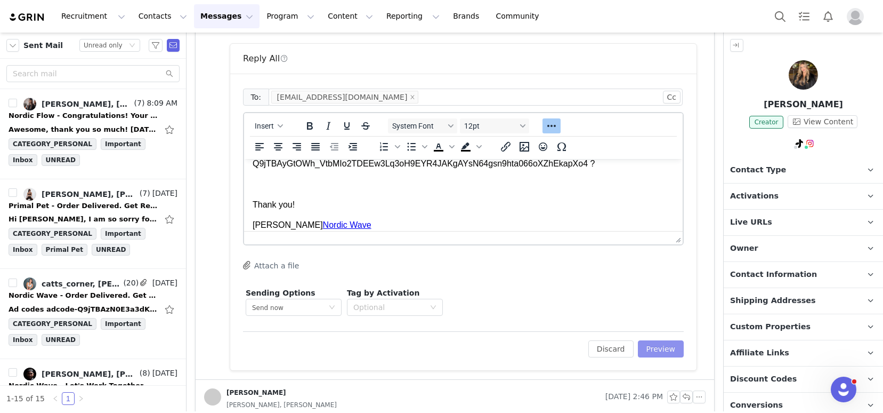
click at [660, 347] on button "Preview" at bounding box center [661, 348] width 46 height 17
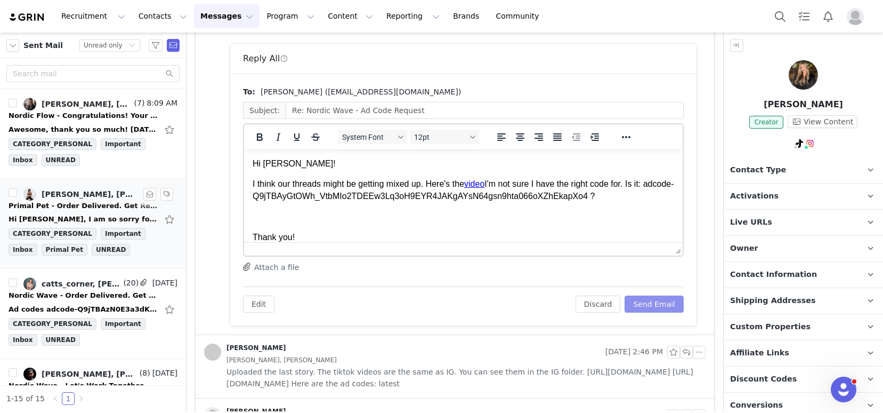
scroll to position [0, 0]
click at [645, 300] on button "Send Email" at bounding box center [654, 303] width 59 height 17
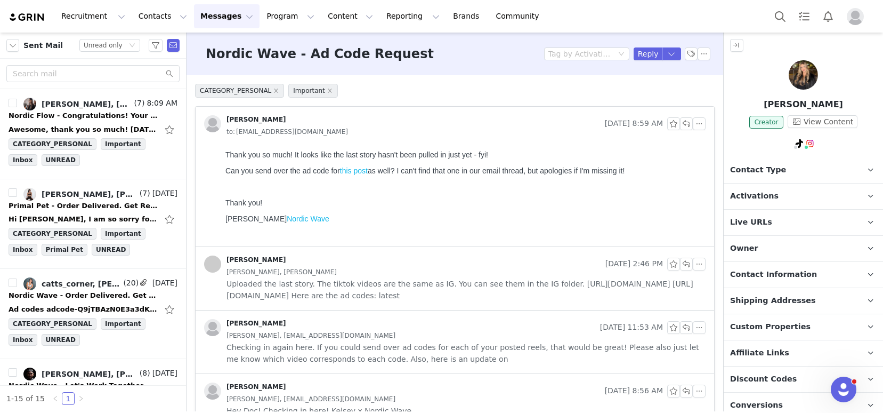
click at [794, 71] on img at bounding box center [803, 74] width 29 height 29
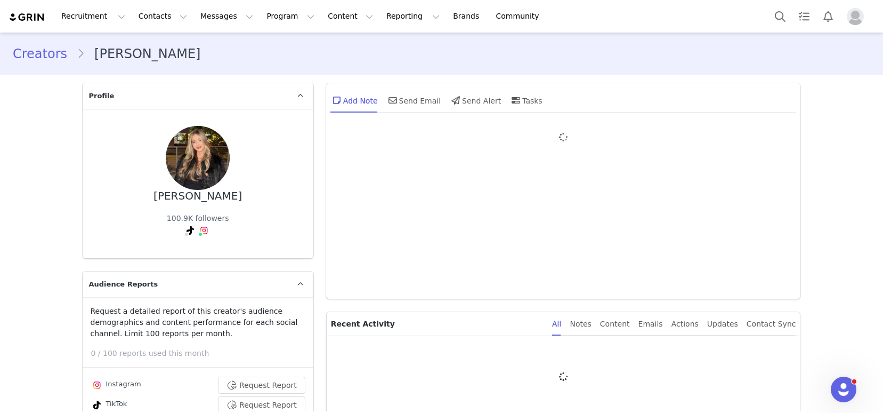
type input "+1 ([GEOGRAPHIC_DATA])"
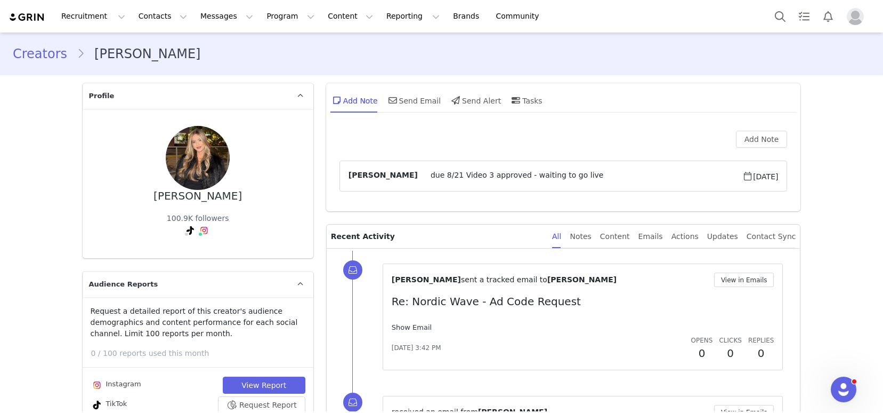
click at [409, 327] on link "Show Email" at bounding box center [412, 327] width 40 height 8
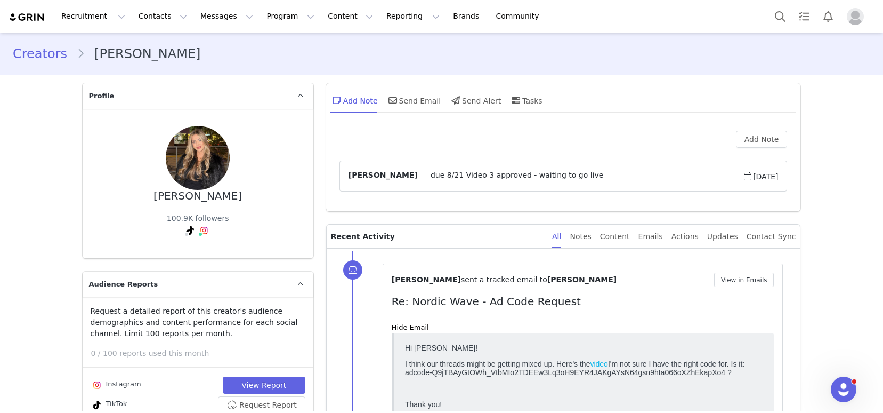
click at [607, 362] on link "video" at bounding box center [599, 363] width 18 height 9
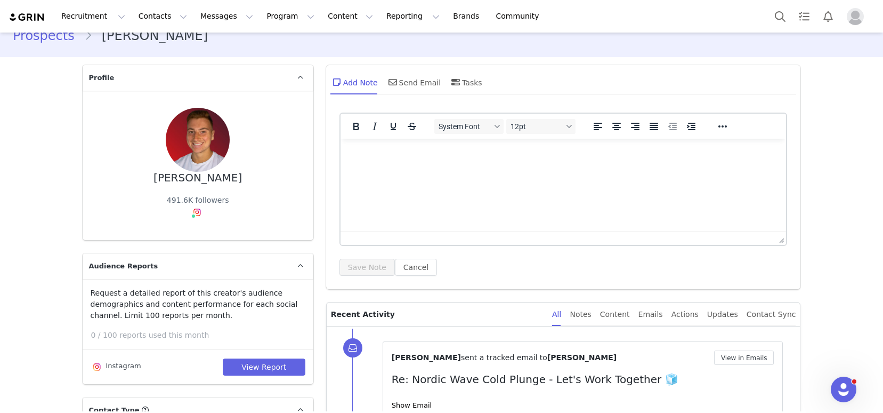
scroll to position [74, 0]
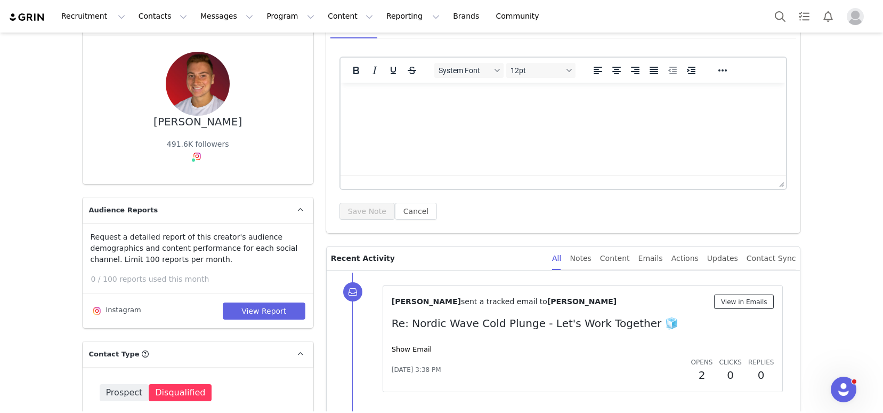
click at [739, 302] on button "View in Emails" at bounding box center [744, 301] width 60 height 14
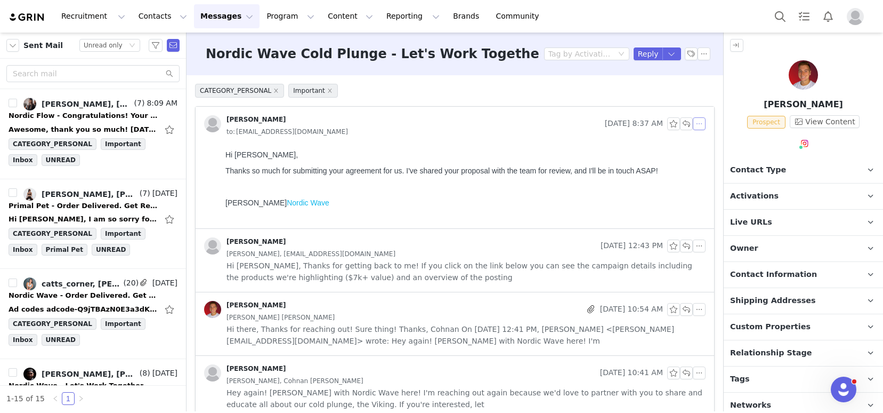
click at [693, 124] on button "button" at bounding box center [699, 123] width 13 height 13
click at [699, 139] on li "Reply All" at bounding box center [707, 142] width 45 height 17
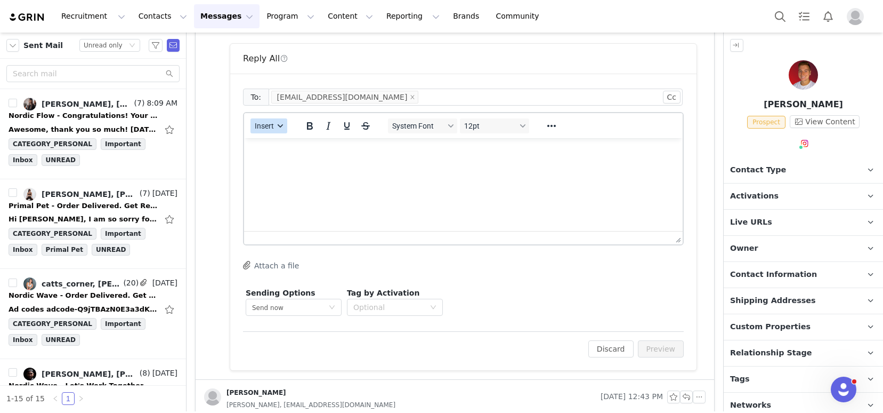
click at [261, 131] on button "Insert" at bounding box center [269, 125] width 37 height 15
click at [286, 145] on div "Insert Template" at bounding box center [308, 144] width 96 height 13
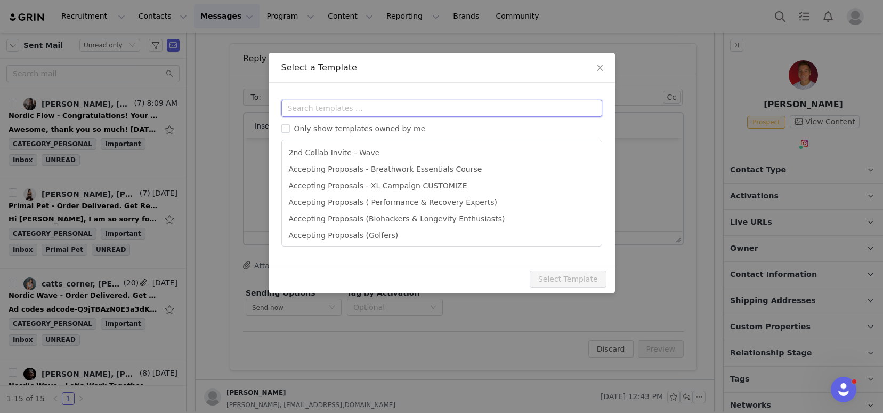
click at [297, 108] on input "text" at bounding box center [441, 108] width 321 height 17
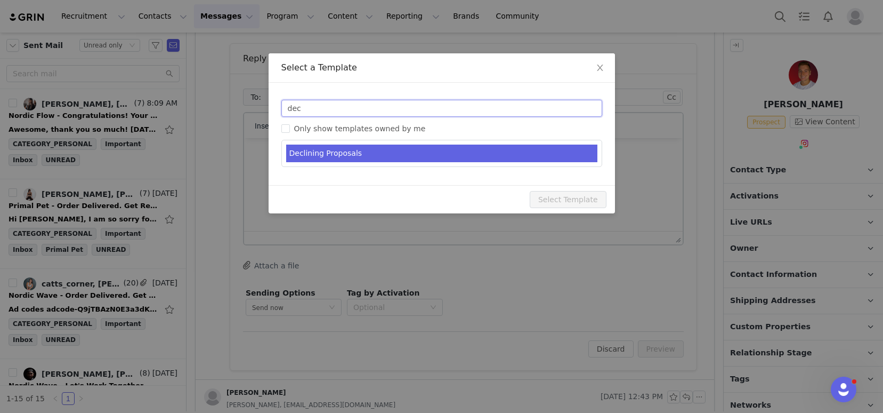
type input "dec"
type input "Nordic Wave - Thank you for your interest in our latest campaign!"
click at [354, 150] on li "Declining Proposals" at bounding box center [441, 153] width 311 height 18
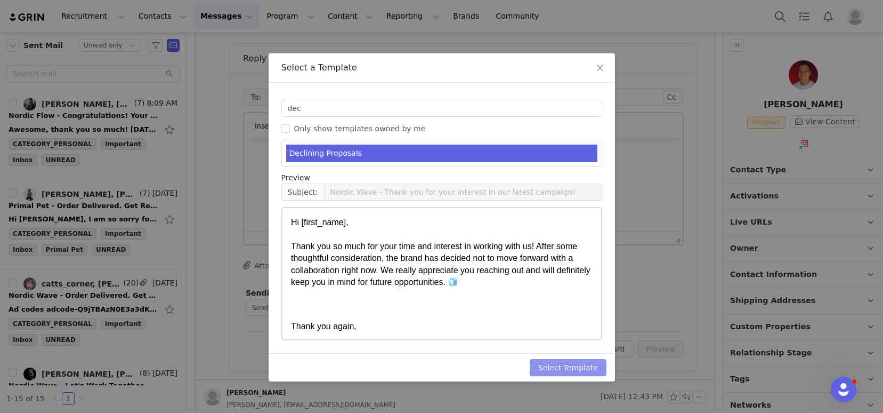
click at [562, 370] on button "Select Template" at bounding box center [568, 367] width 77 height 17
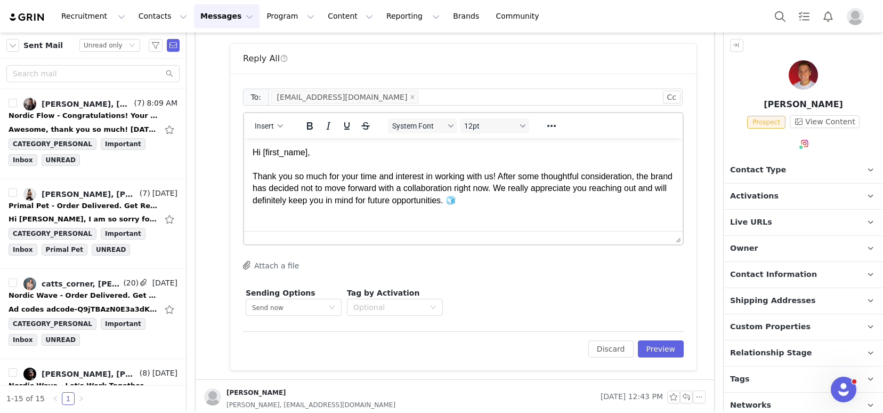
click at [520, 177] on p "Hi [first_name], Thank you so much for your time and interest in working with u…" at bounding box center [464, 177] width 422 height 60
click at [517, 198] on p "Hi First Name ﻿ , Thank you so much for your time and interest in working with …" at bounding box center [464, 177] width 422 height 60
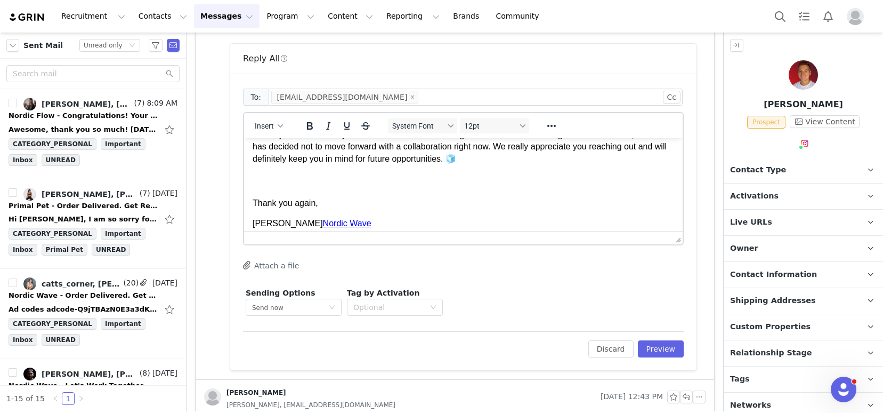
scroll to position [49, 0]
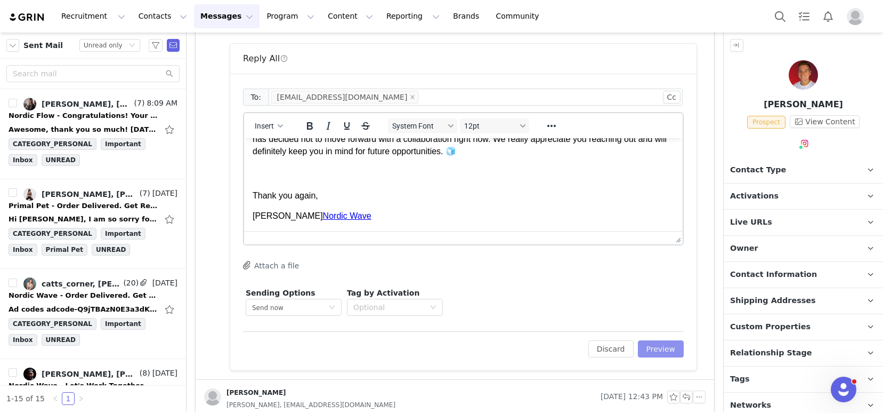
click at [642, 344] on button "Preview" at bounding box center [661, 348] width 46 height 17
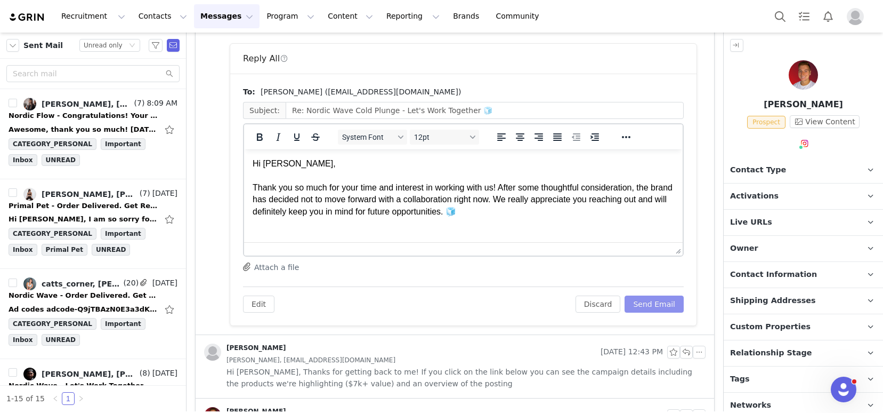
scroll to position [0, 0]
click at [650, 302] on button "Send Email" at bounding box center [654, 303] width 59 height 17
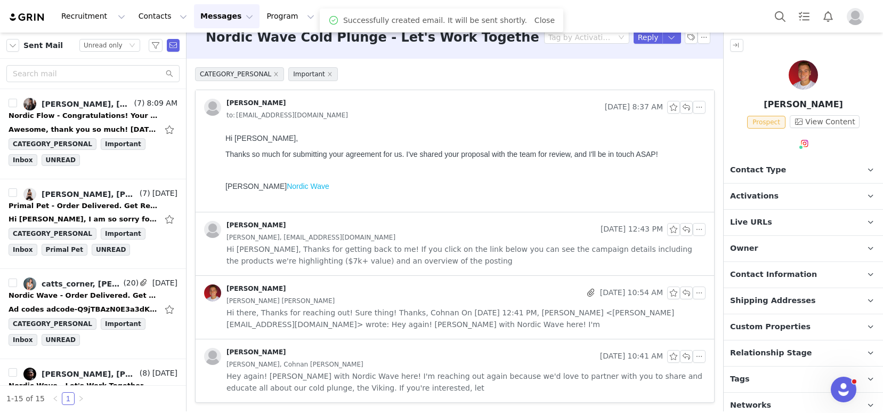
scroll to position [17, 0]
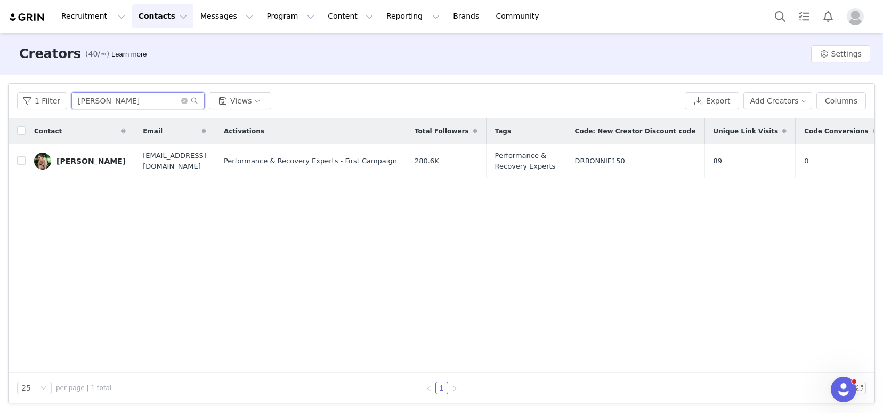
click at [136, 94] on input "[PERSON_NAME]" at bounding box center [137, 100] width 133 height 17
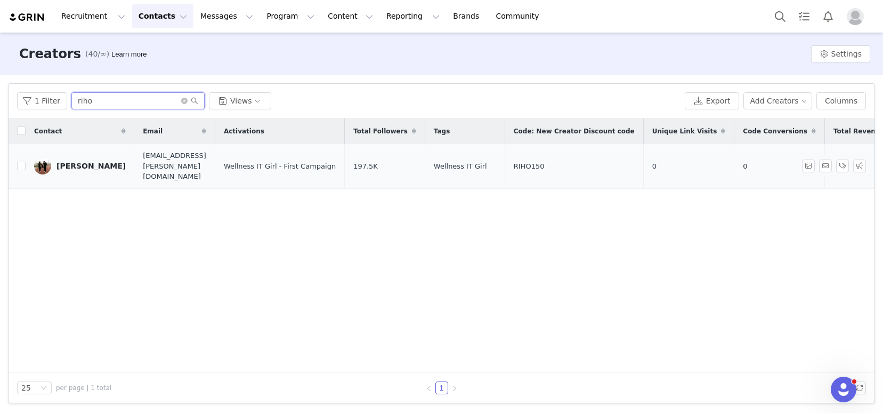
type input "riho"
click at [68, 162] on div "[PERSON_NAME]" at bounding box center [91, 166] width 69 height 9
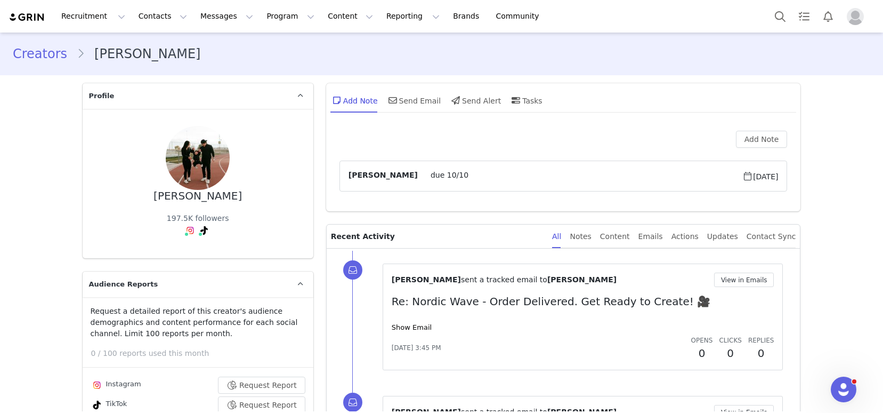
type input "+1 ([GEOGRAPHIC_DATA])"
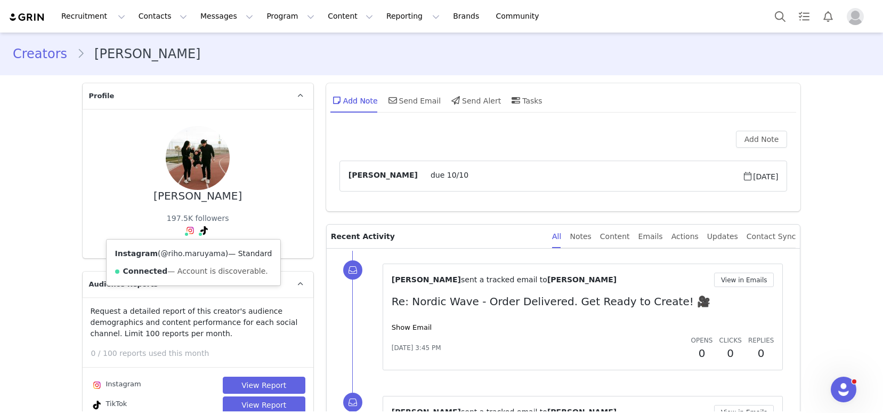
click at [188, 254] on link "@riho.maruyama" at bounding box center [193, 253] width 65 height 9
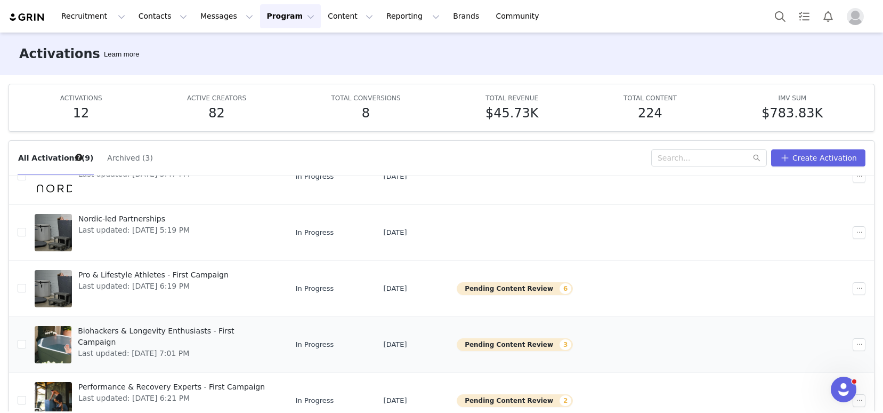
click at [251, 348] on span "Last updated: Sep 26, 2025 7:01 PM" at bounding box center [175, 353] width 195 height 11
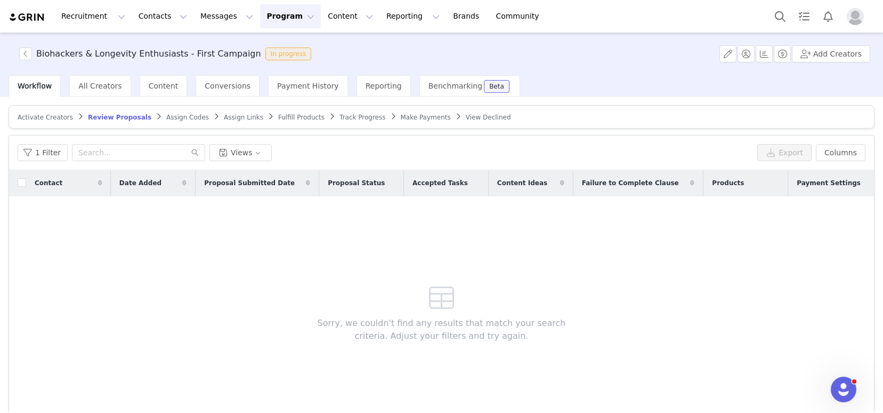
click at [340, 116] on span "Track Progress" at bounding box center [363, 117] width 46 height 7
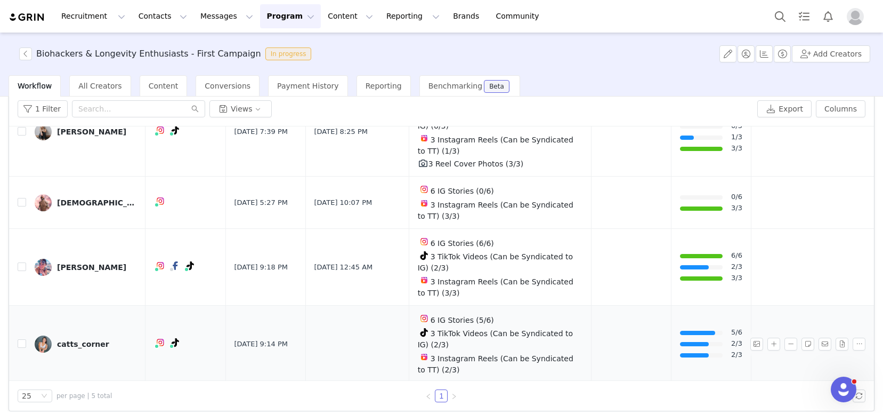
scroll to position [52, 0]
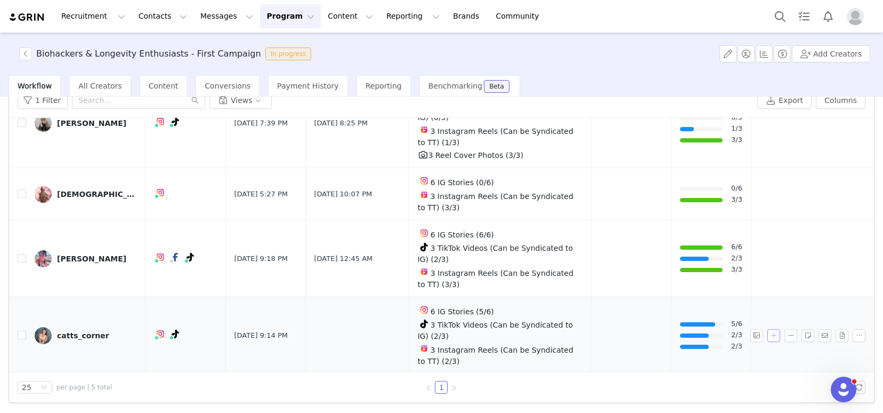
click at [768, 333] on button "button" at bounding box center [774, 335] width 13 height 13
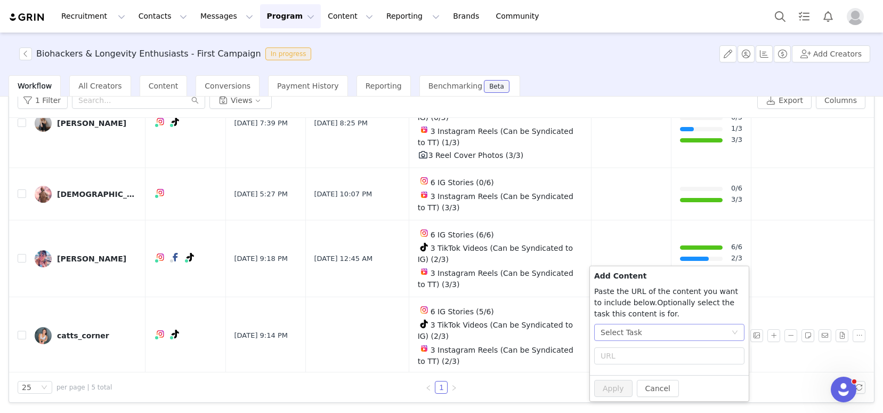
click at [664, 332] on div "Select Task" at bounding box center [666, 332] width 131 height 16
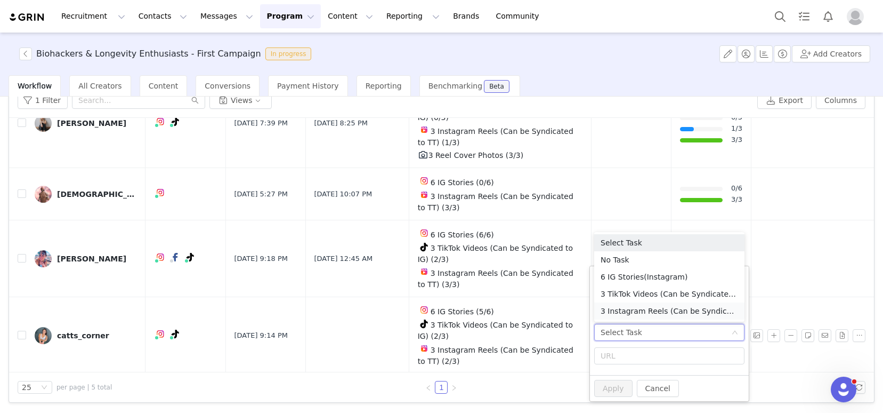
click at [646, 315] on li "3 Instagram Reels (Can be Syndicated to TT) (Instagram)" at bounding box center [669, 310] width 150 height 17
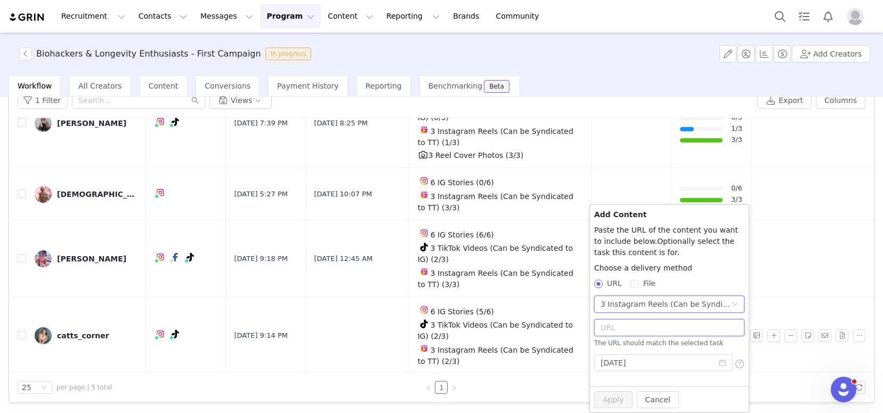
click at [642, 325] on input "text" at bounding box center [669, 327] width 150 height 17
paste input "https://www.instagram.com/p/DOW8aioEUjw/"
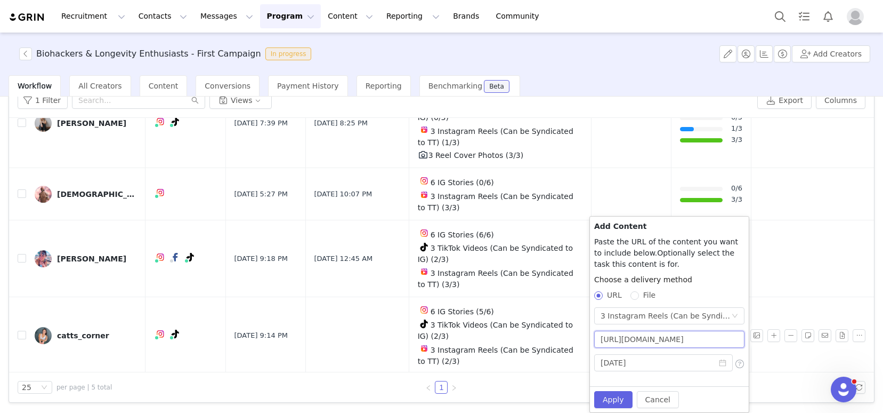
scroll to position [0, 17]
type input "https://www.instagram.com/p/DOW8aioEUjw/"
click at [658, 359] on input "2025-10-01" at bounding box center [663, 362] width 139 height 17
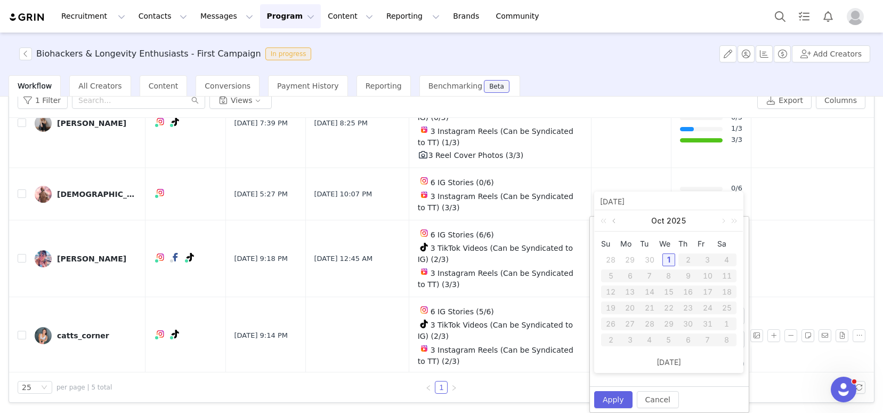
click at [616, 223] on link at bounding box center [615, 220] width 10 height 21
click at [633, 274] on div "8" at bounding box center [630, 275] width 13 height 13
type input "2025-09-08"
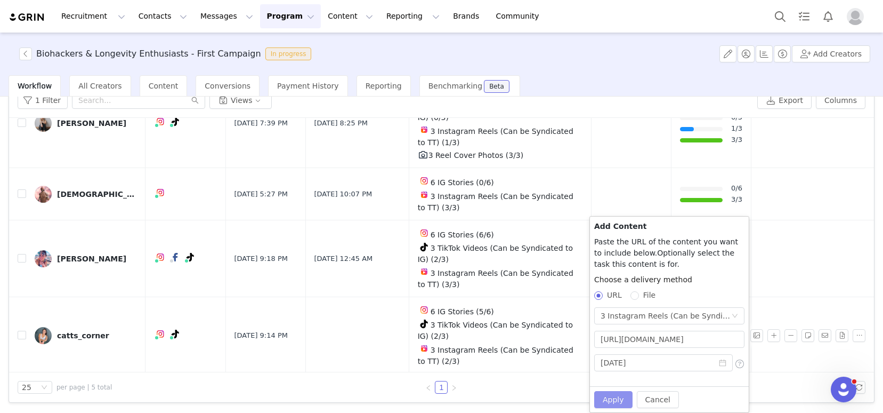
click at [611, 396] on button "Apply" at bounding box center [613, 399] width 38 height 17
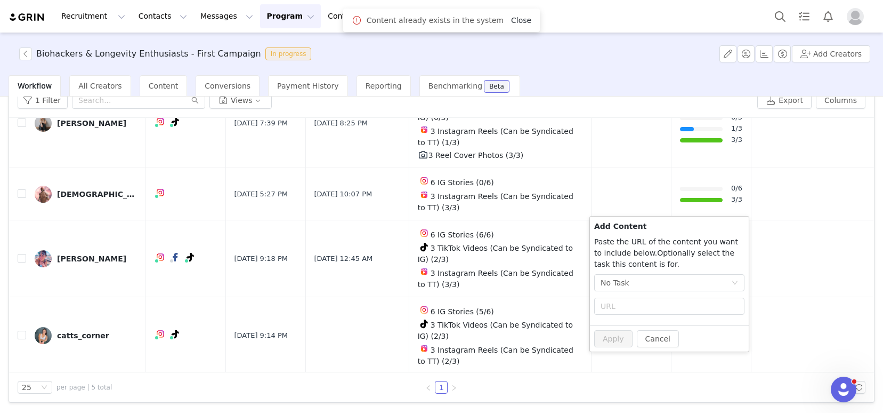
click at [519, 23] on link "Close" at bounding box center [521, 20] width 20 height 9
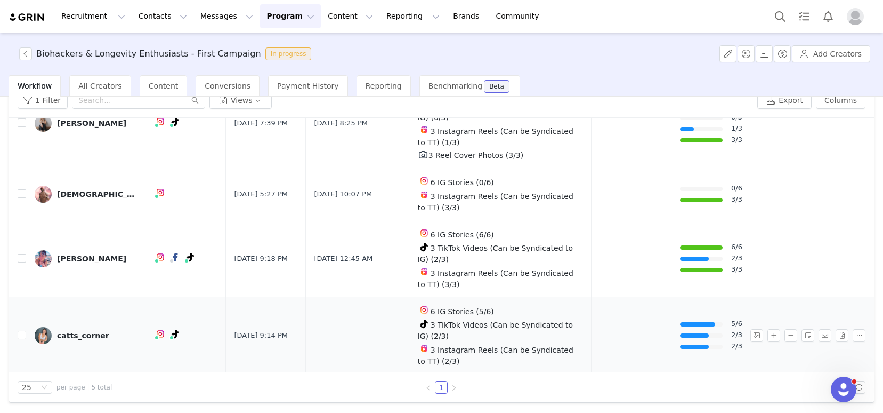
click at [68, 335] on div "catts_corner" at bounding box center [83, 335] width 52 height 9
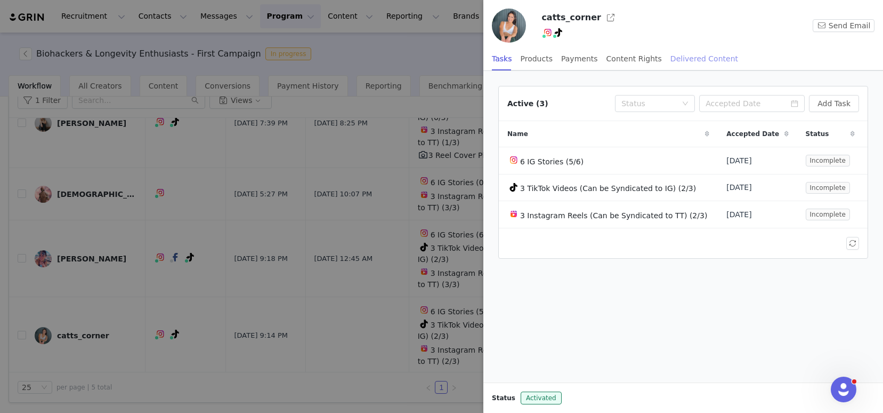
click at [676, 64] on div "Delivered Content" at bounding box center [705, 59] width 68 height 24
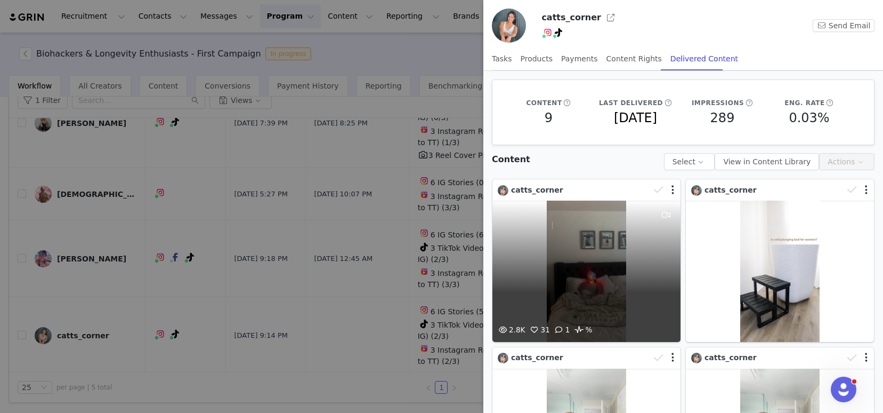
click at [585, 258] on div "2.8K 31 1 %" at bounding box center [587, 270] width 188 height 141
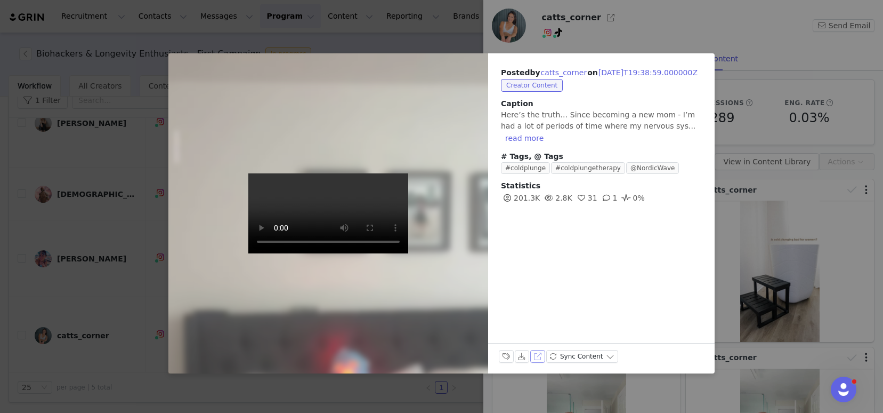
click at [537, 356] on button "View on Instagram" at bounding box center [537, 356] width 15 height 13
click at [425, 51] on div "Posted by catts_corner on 2025-09-24T19:38:59.000000Z Creator Content Caption H…" at bounding box center [441, 206] width 883 height 413
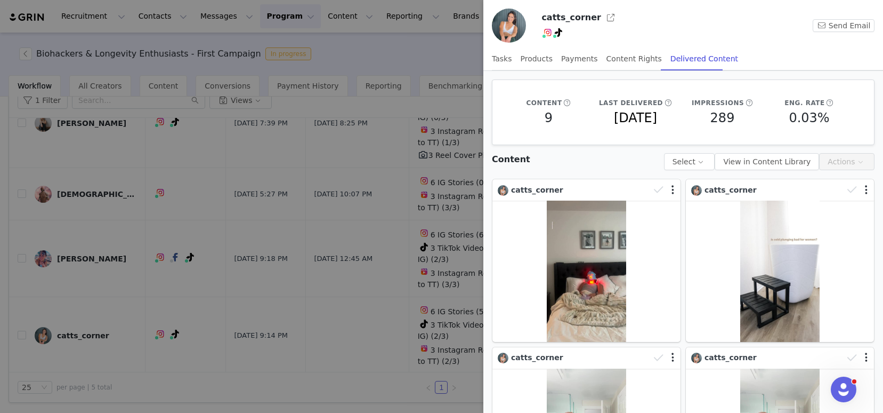
click at [413, 67] on div at bounding box center [441, 206] width 883 height 413
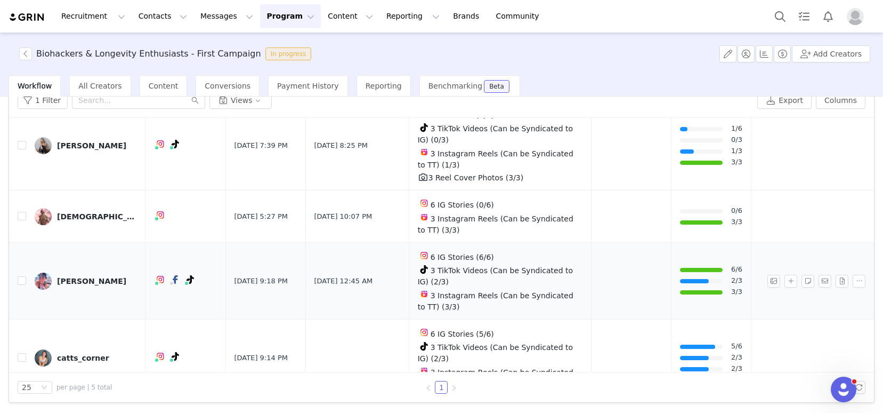
scroll to position [119, 0]
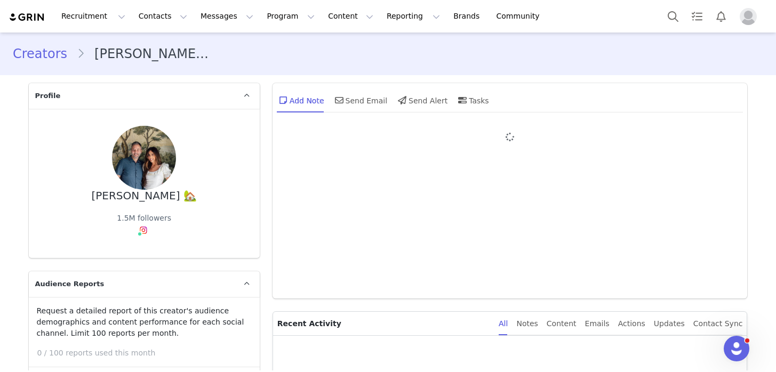
type input "+1 ([GEOGRAPHIC_DATA])"
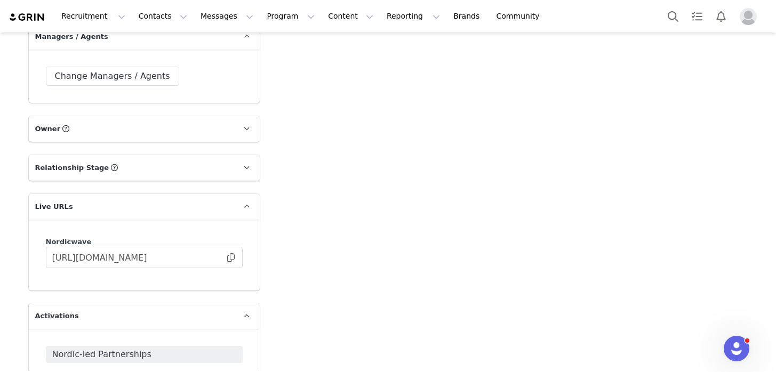
scroll to position [1694, 0]
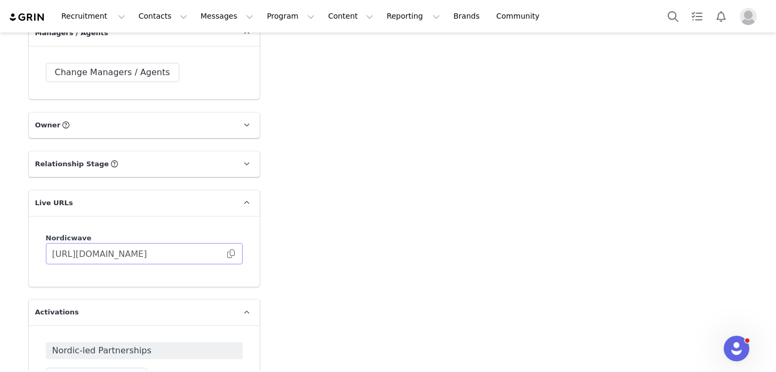
click at [228, 254] on span at bounding box center [230, 254] width 11 height 0
